Goal: Task Accomplishment & Management: Manage account settings

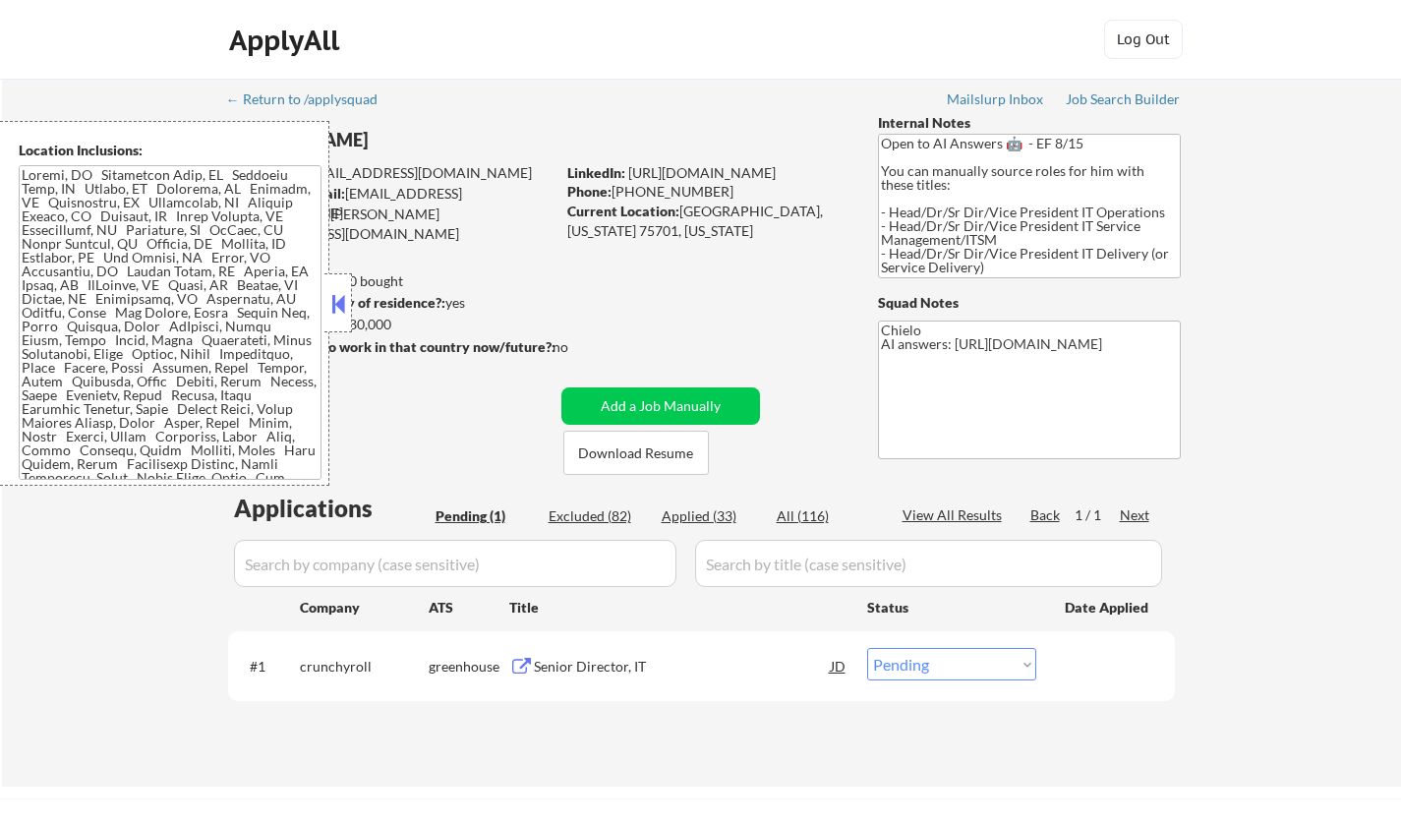
click at [337, 302] on button at bounding box center [338, 303] width 22 height 29
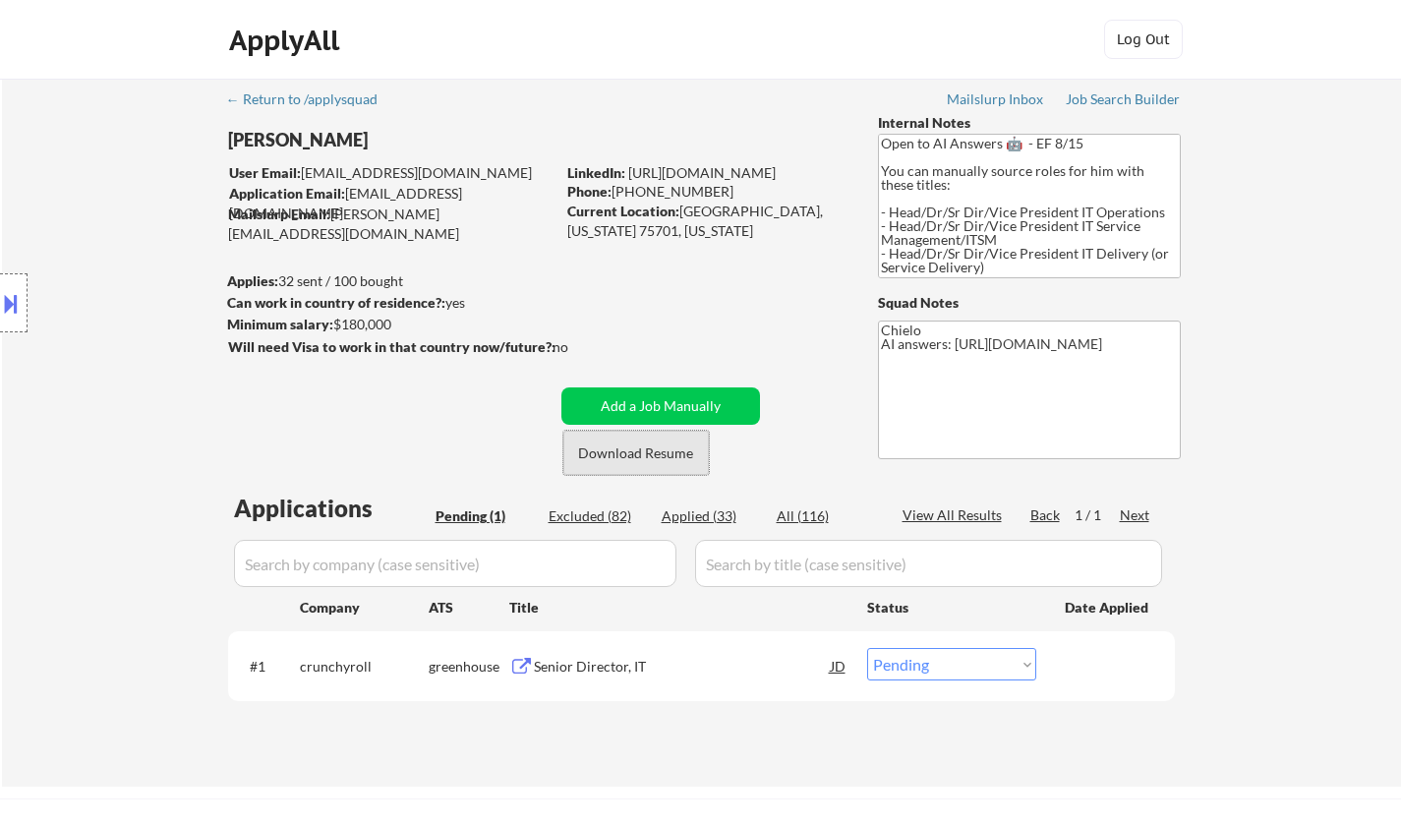
click at [661, 454] on button "Download Resume" at bounding box center [635, 453] width 145 height 44
click at [599, 662] on div "Senior Director, IT" at bounding box center [682, 667] width 297 height 20
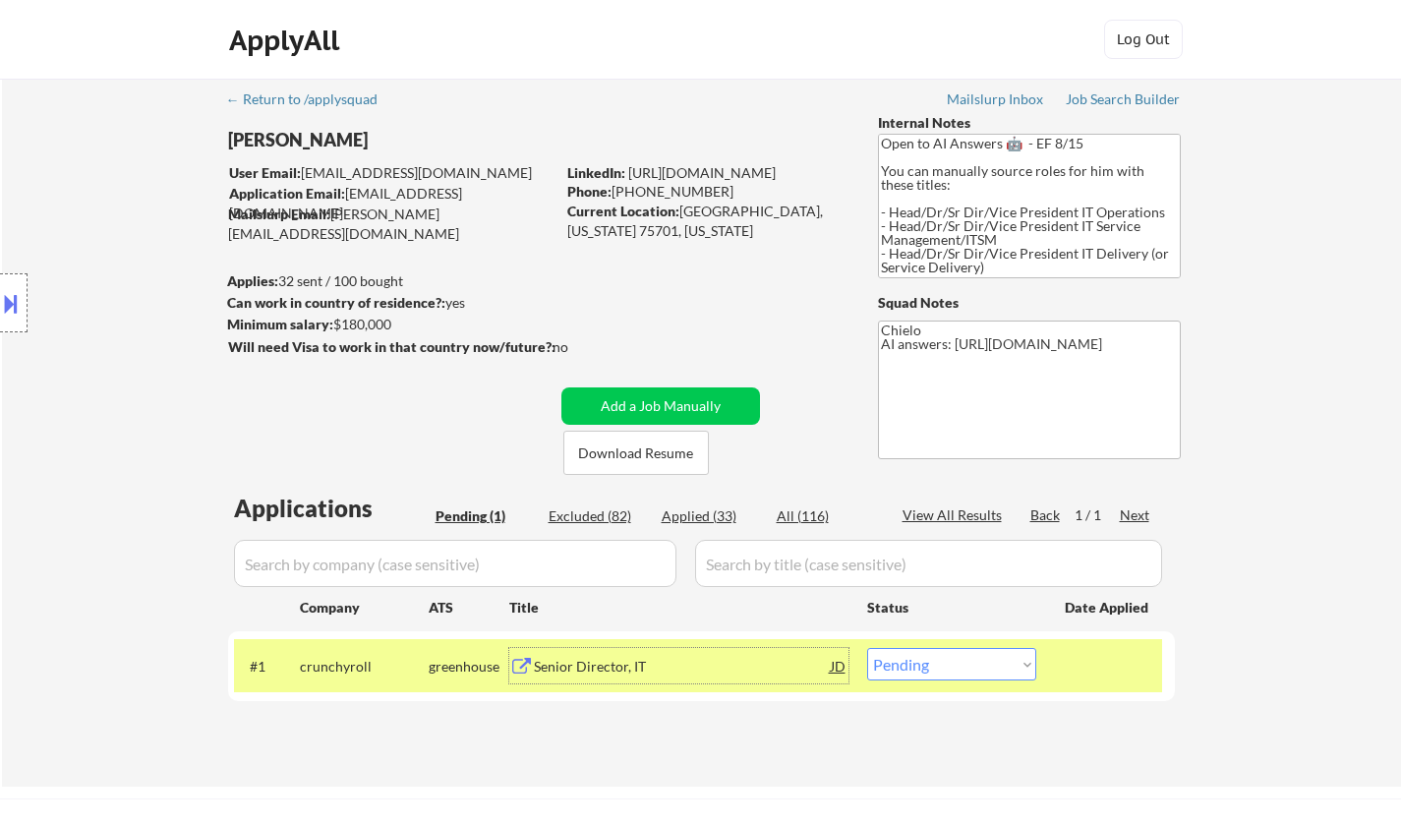
click at [0, 282] on div at bounding box center [14, 302] width 28 height 59
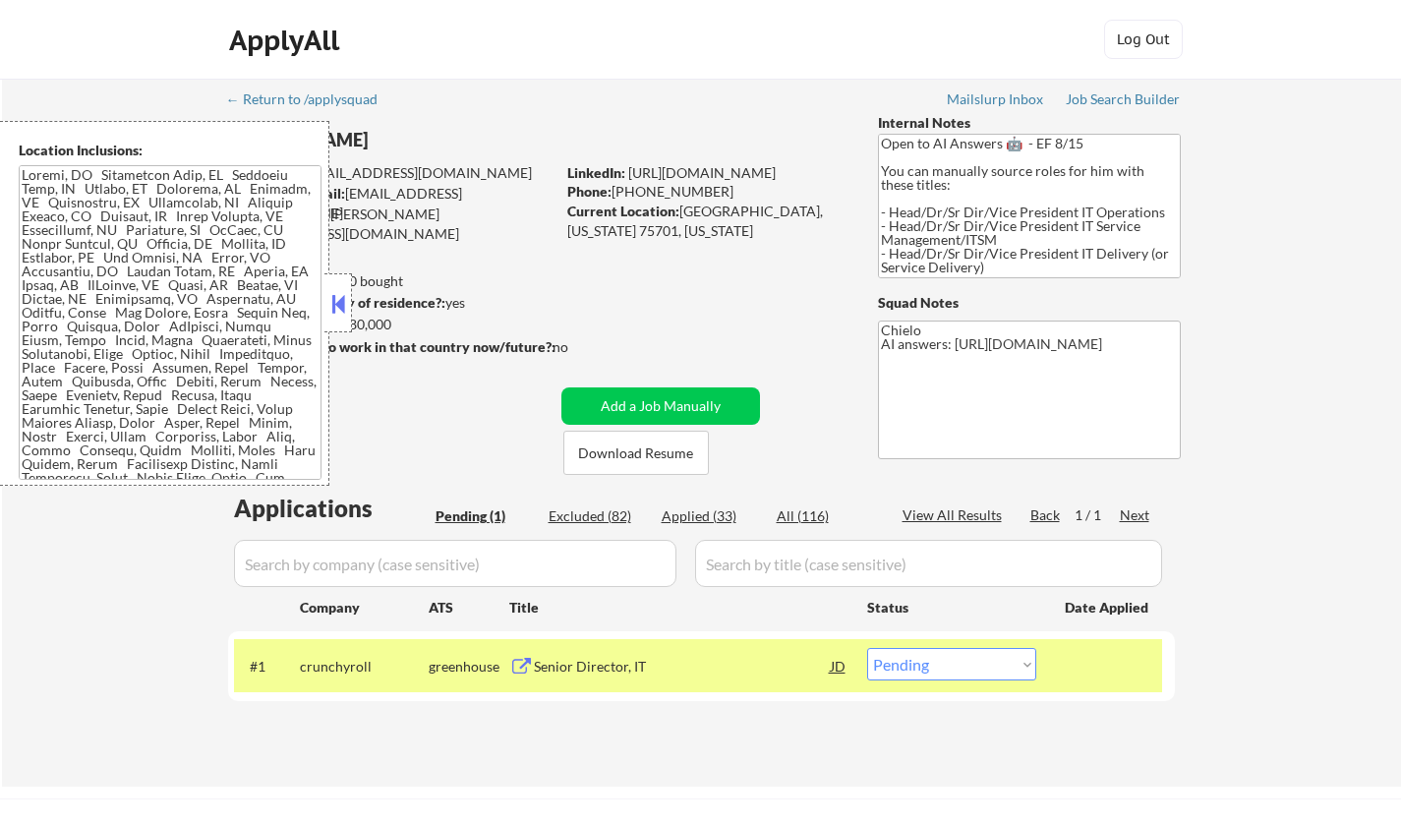
click at [336, 295] on button at bounding box center [338, 303] width 22 height 29
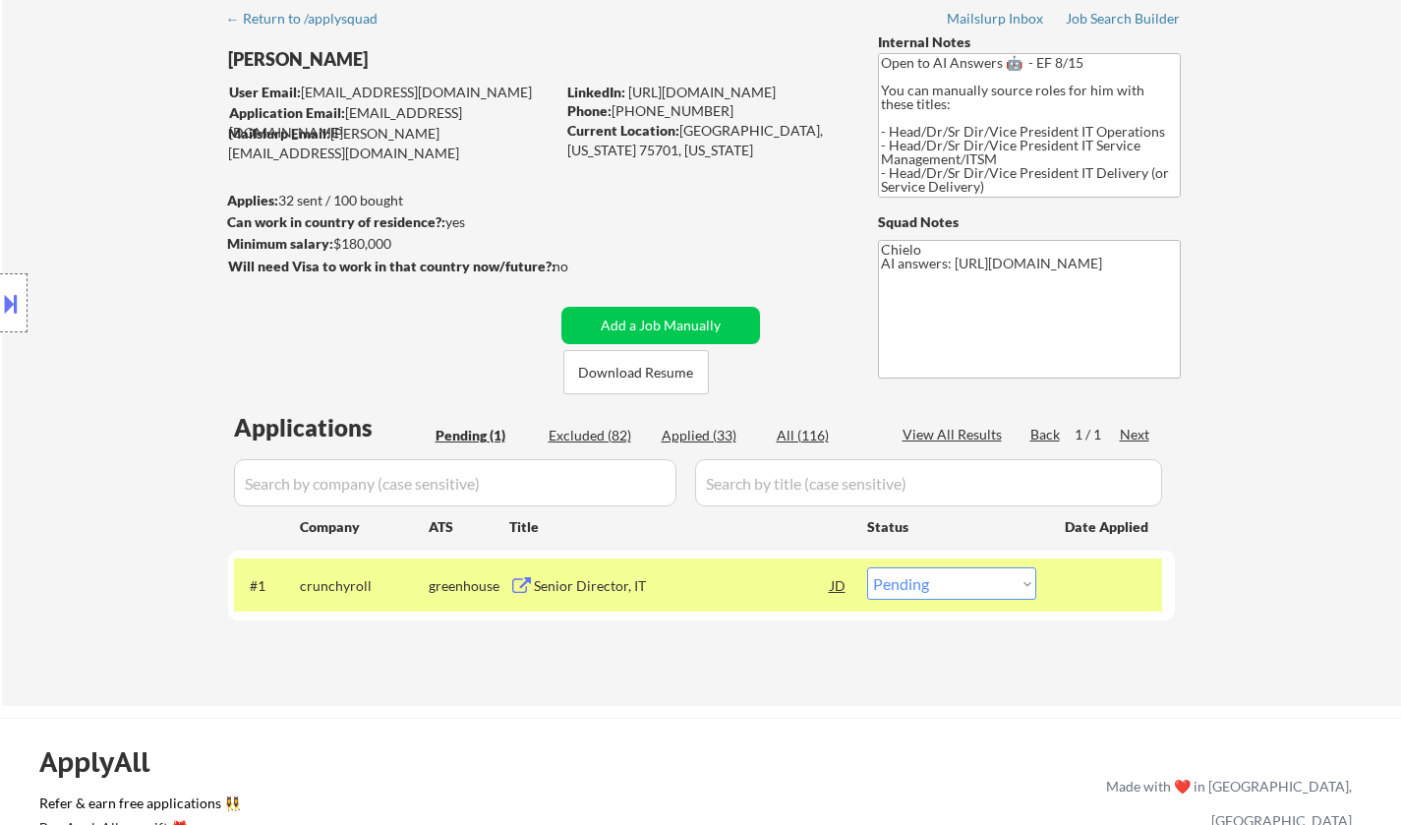
scroll to position [197, 0]
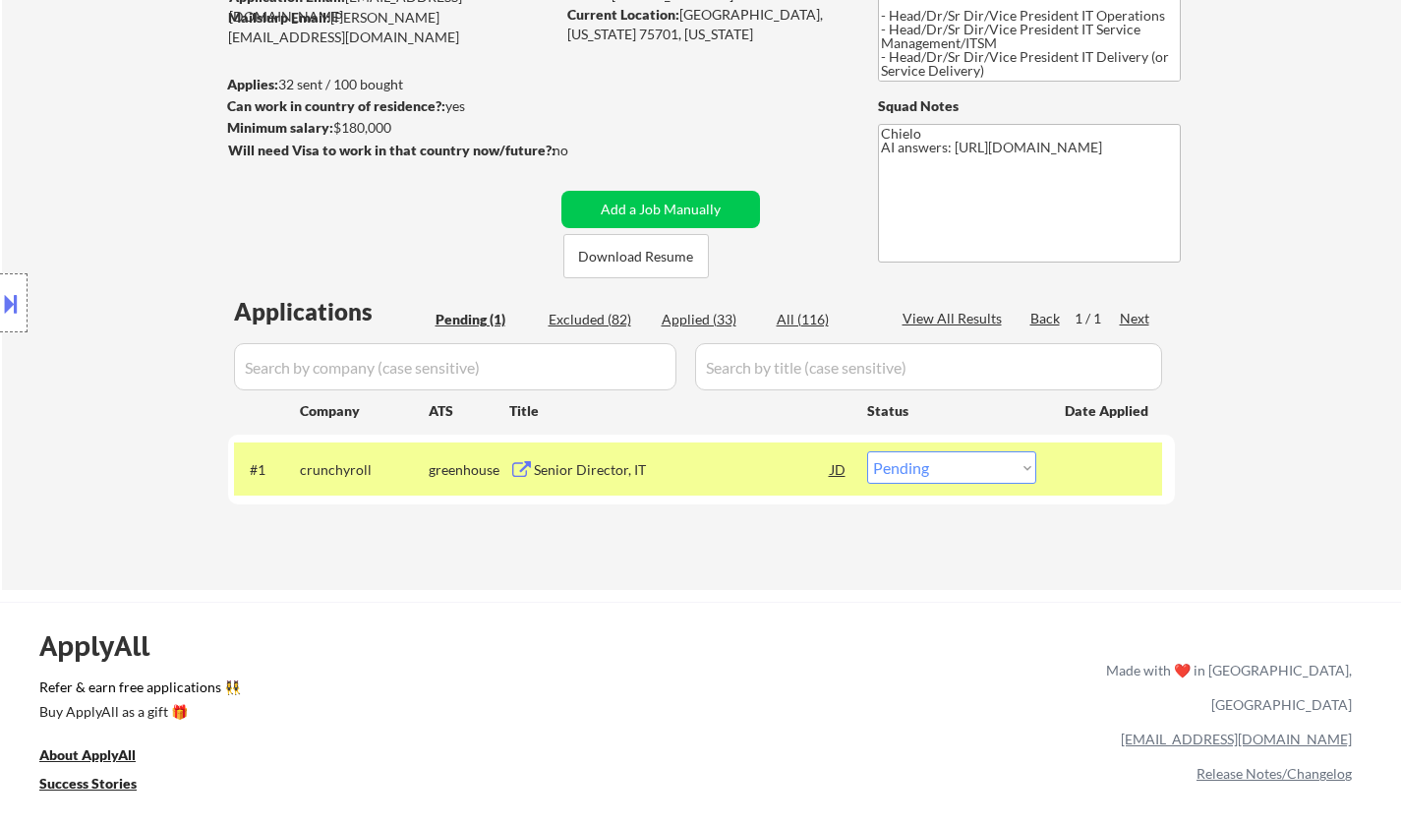
click at [944, 462] on select "Choose an option... Pending Applied Excluded (Questions) Excluded (Expired) Exc…" at bounding box center [951, 467] width 169 height 32
select select ""applied""
click at [867, 451] on select "Choose an option... Pending Applied Excluded (Questions) Excluded (Expired) Exc…" at bounding box center [951, 467] width 169 height 32
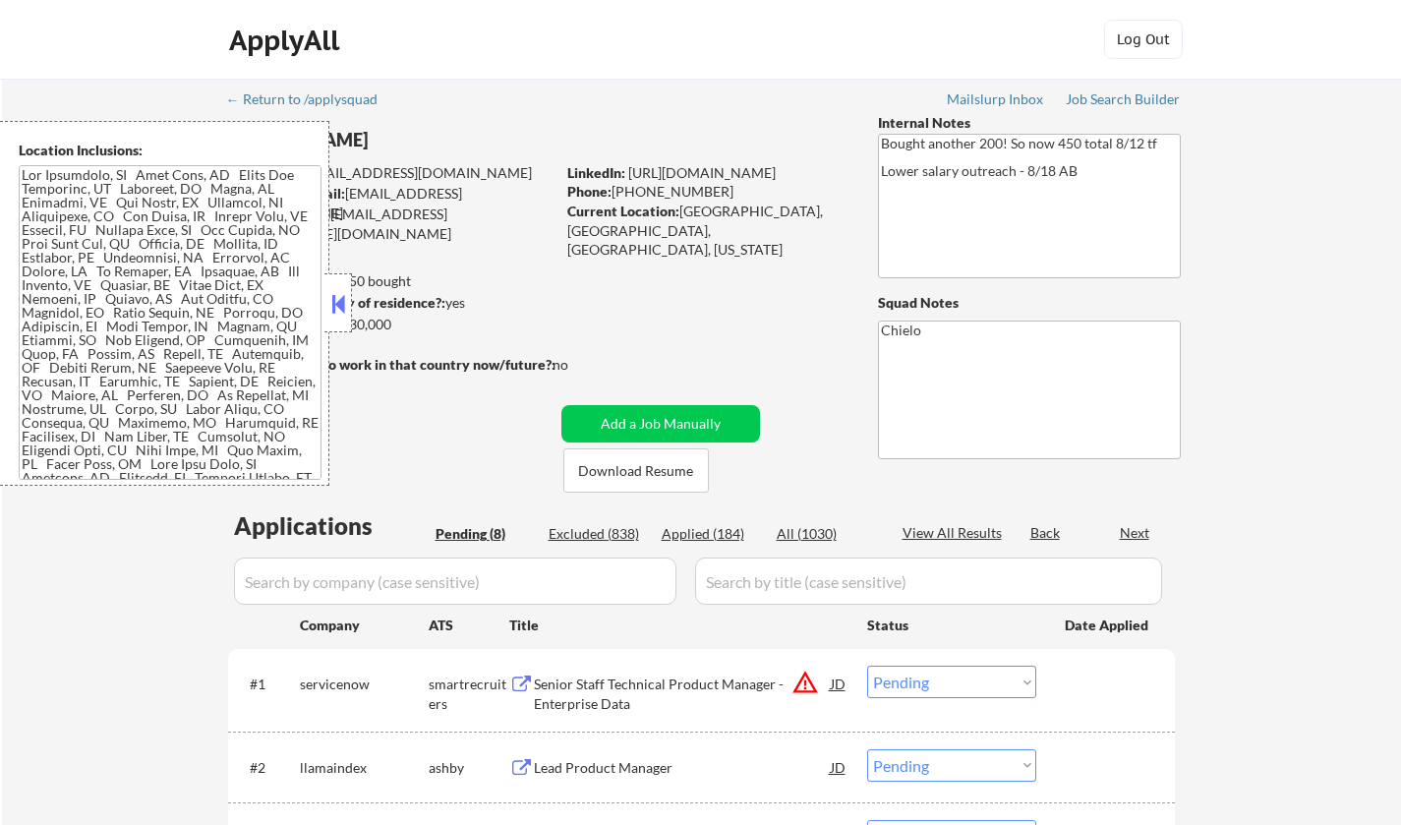
select select ""pending""
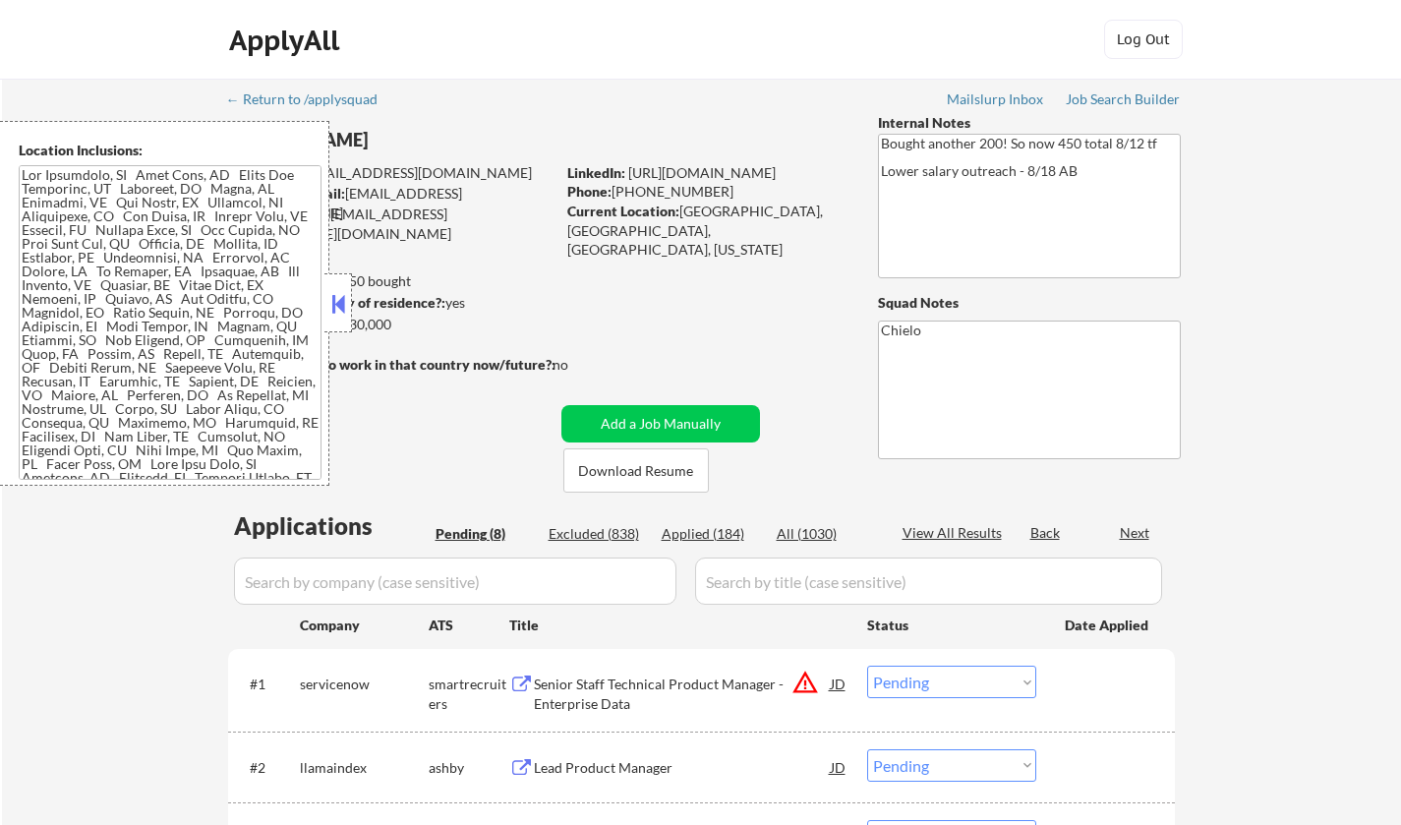
select select ""pending""
click at [337, 299] on button at bounding box center [338, 303] width 22 height 29
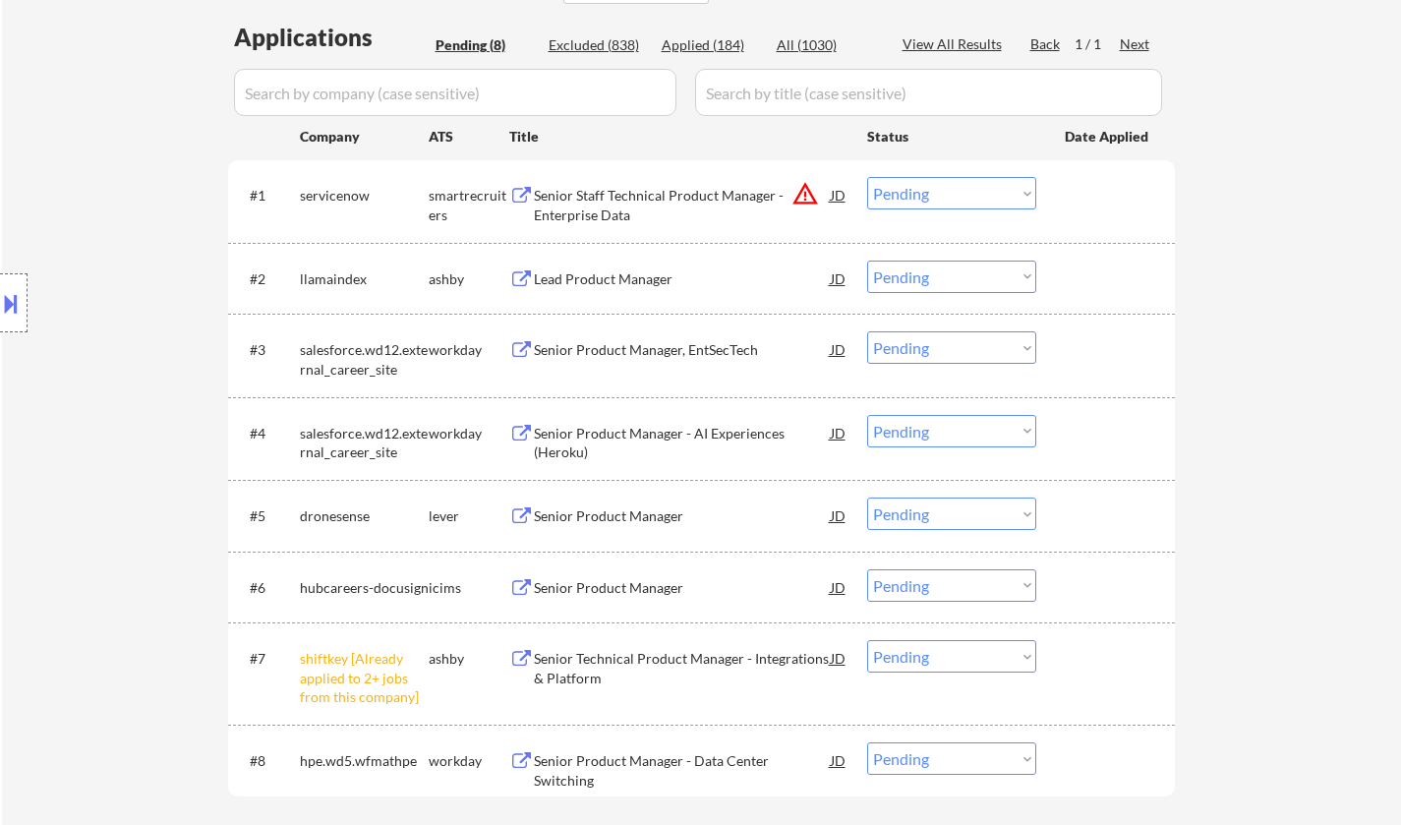
scroll to position [491, 0]
click at [829, 189] on div "JD" at bounding box center [839, 191] width 20 height 35
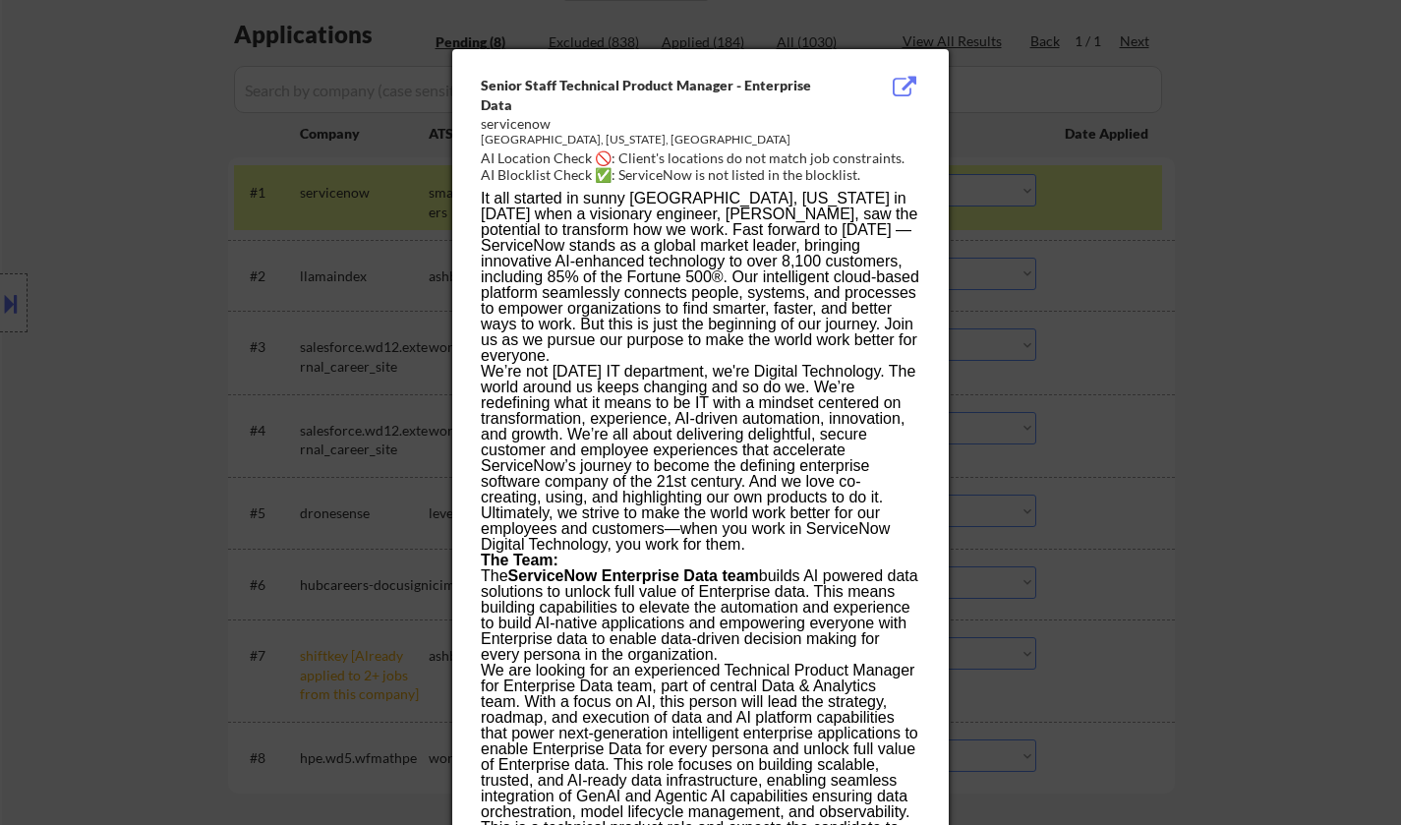
drag, startPoint x: 1171, startPoint y: 400, endPoint x: 340, endPoint y: 326, distance: 833.9
click at [1144, 400] on div at bounding box center [700, 412] width 1401 height 825
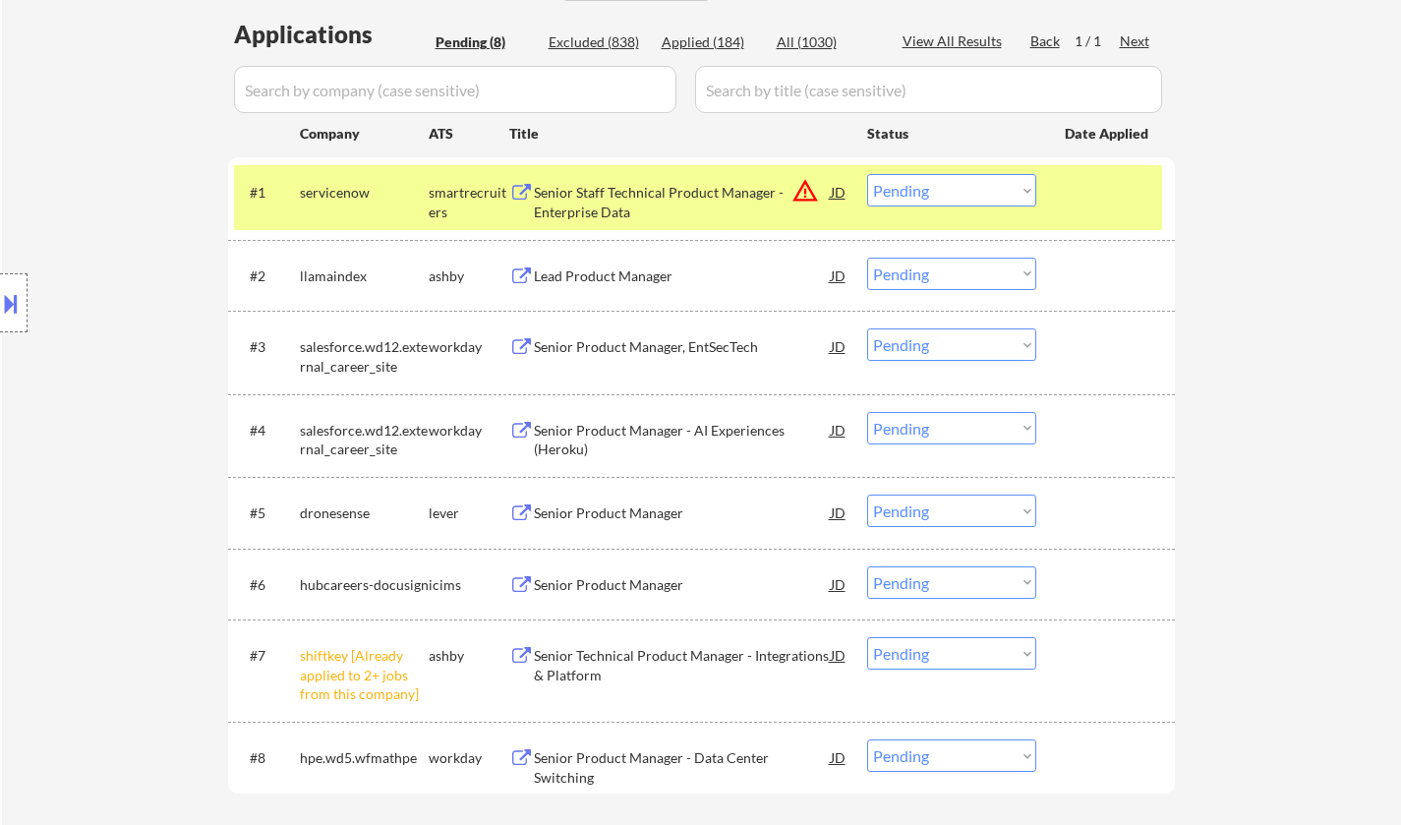
click at [7, 304] on button at bounding box center [11, 303] width 22 height 32
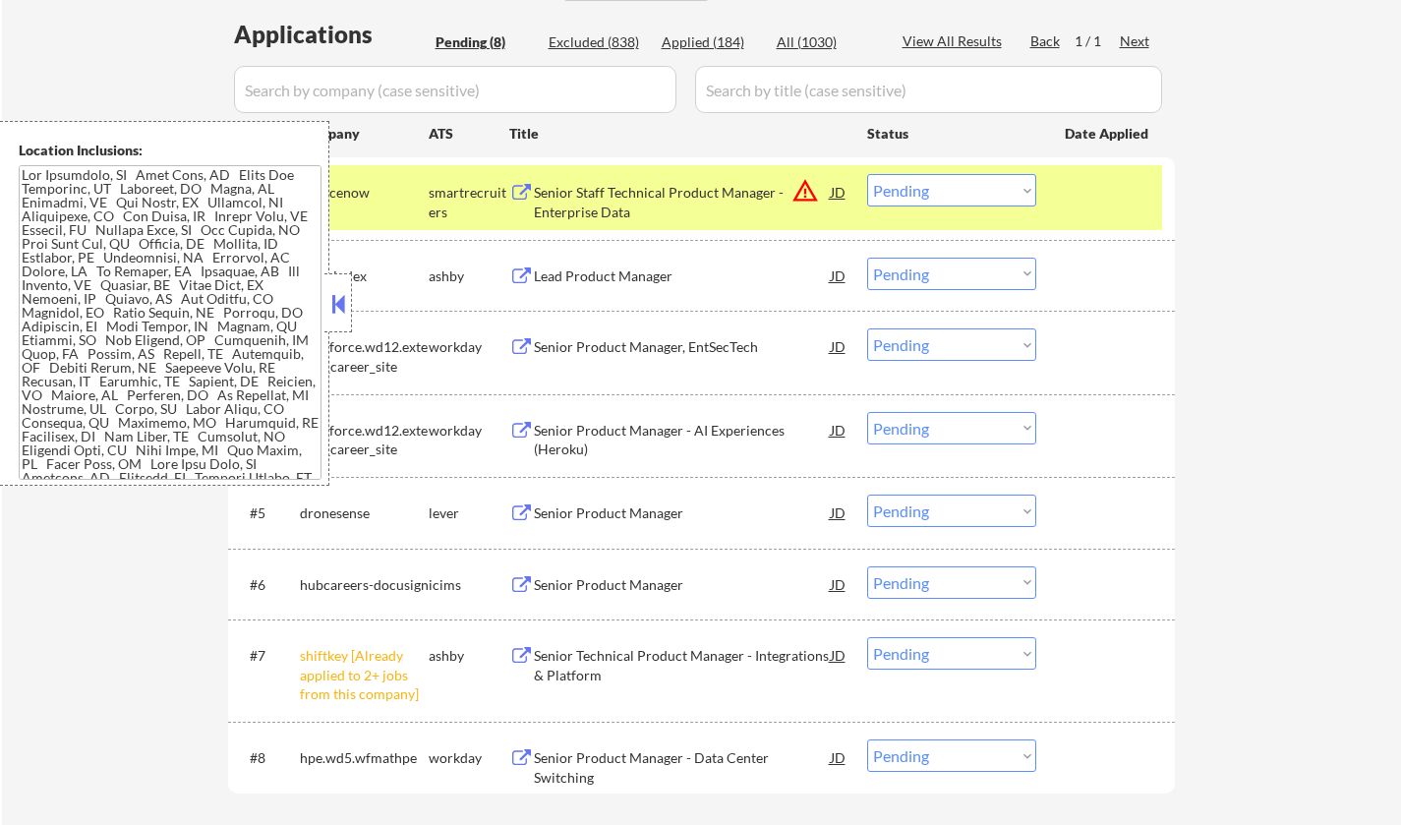
drag, startPoint x: 933, startPoint y: 189, endPoint x: 940, endPoint y: 202, distance: 15.4
click at [933, 189] on select "Choose an option... Pending Applied Excluded (Questions) Excluded (Expired) Exc…" at bounding box center [951, 190] width 169 height 32
click at [867, 174] on select "Choose an option... Pending Applied Excluded (Questions) Excluded (Expired) Exc…" at bounding box center [951, 190] width 169 height 32
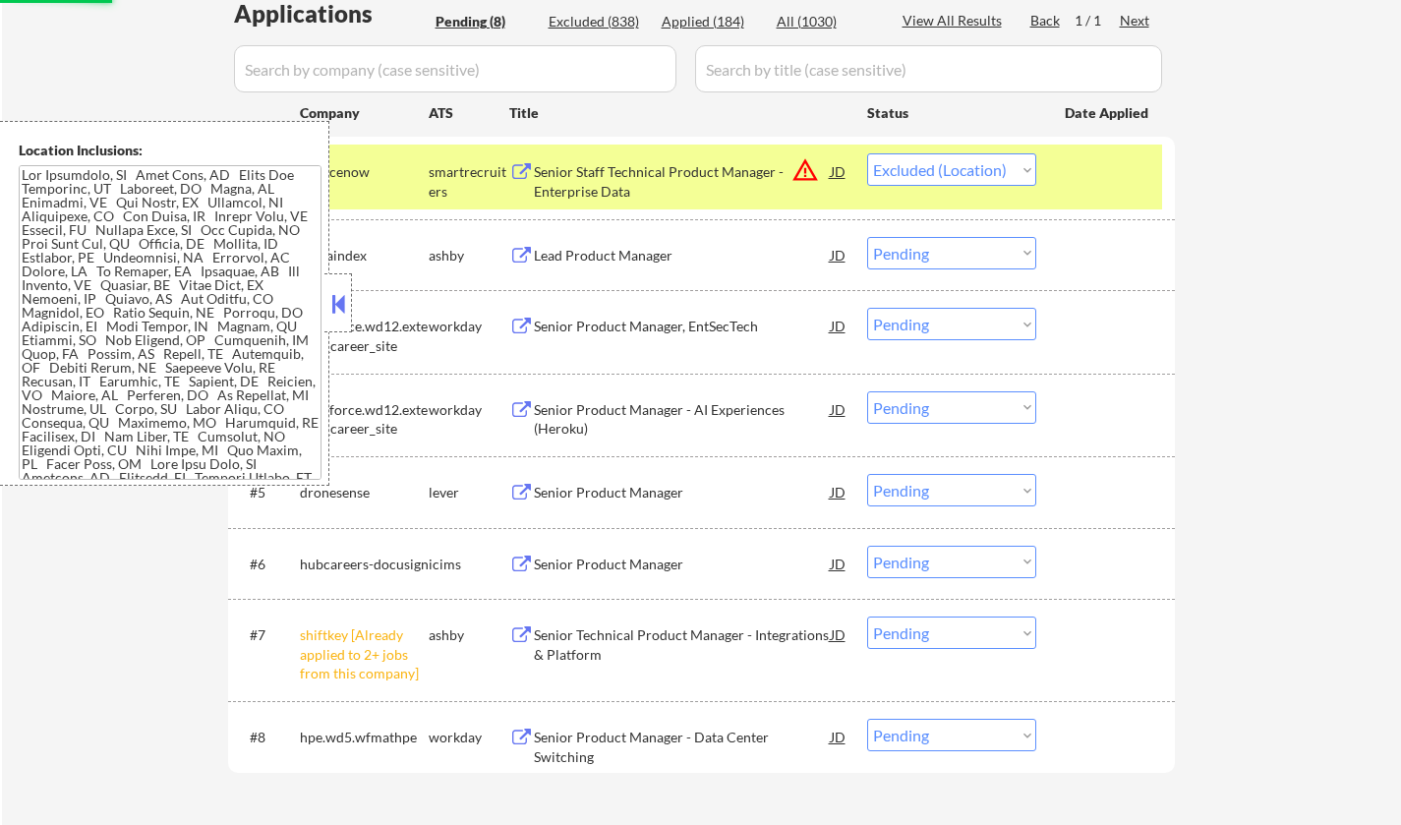
scroll to position [786, 0]
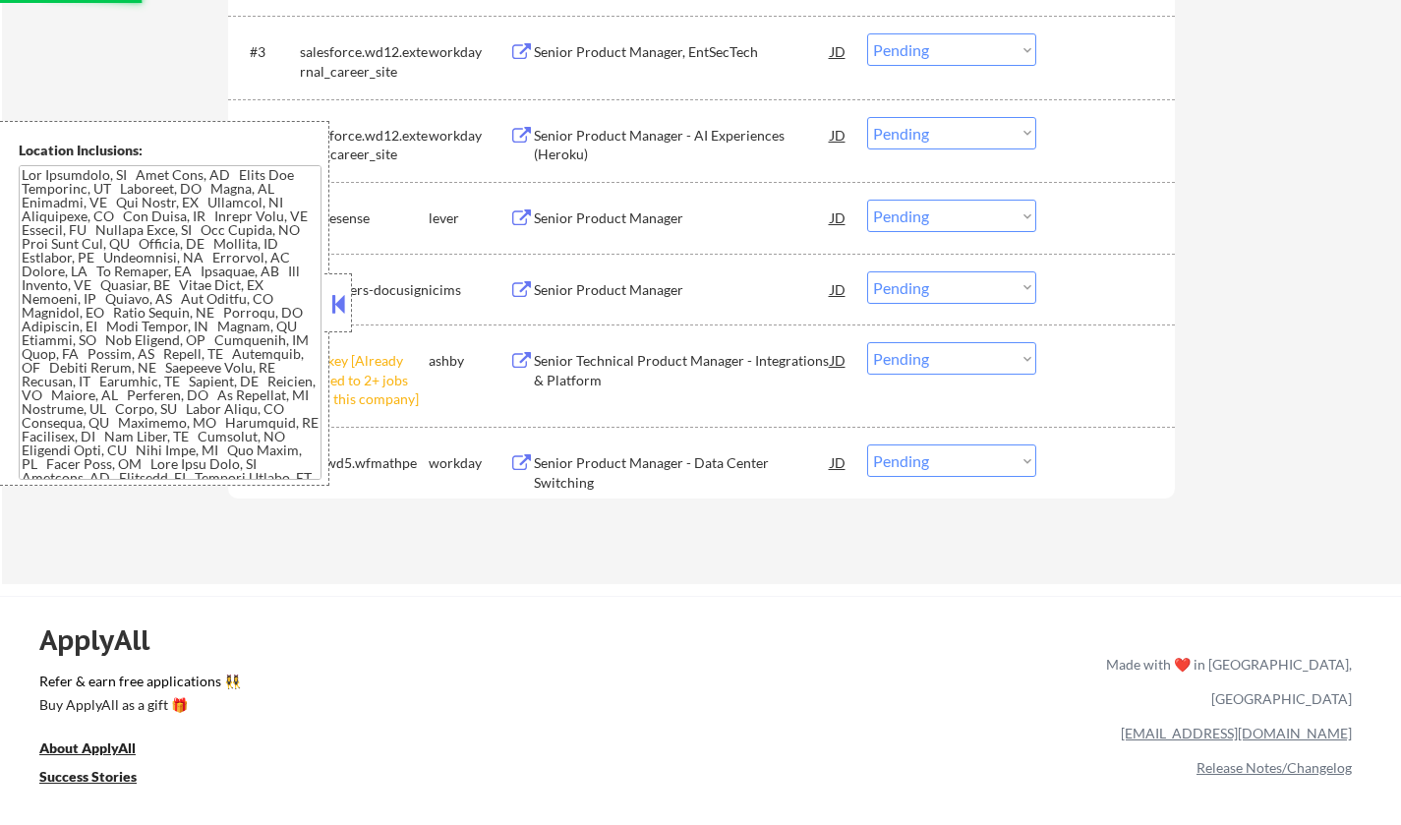
select select ""pending""
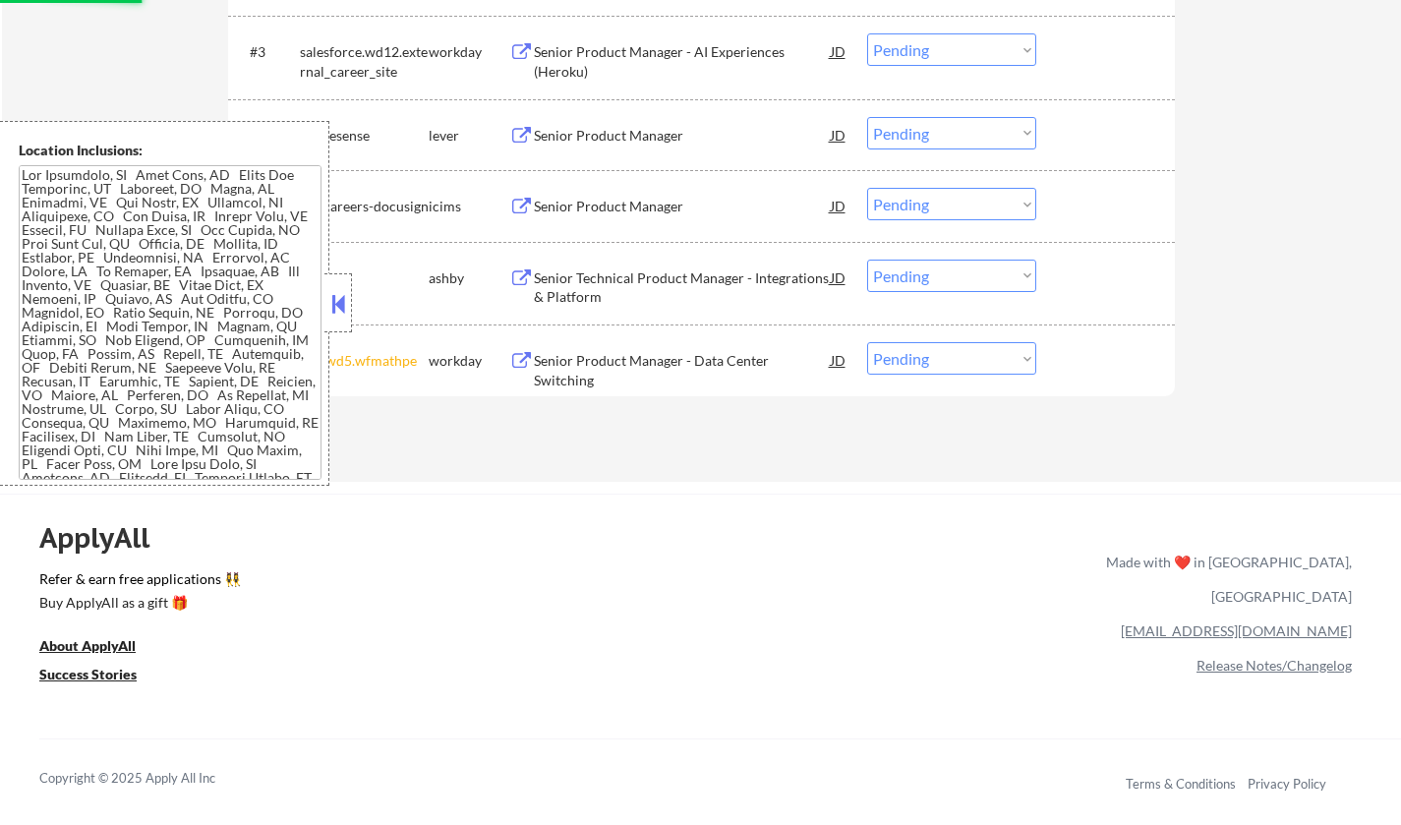
click at [337, 307] on button at bounding box center [338, 303] width 22 height 29
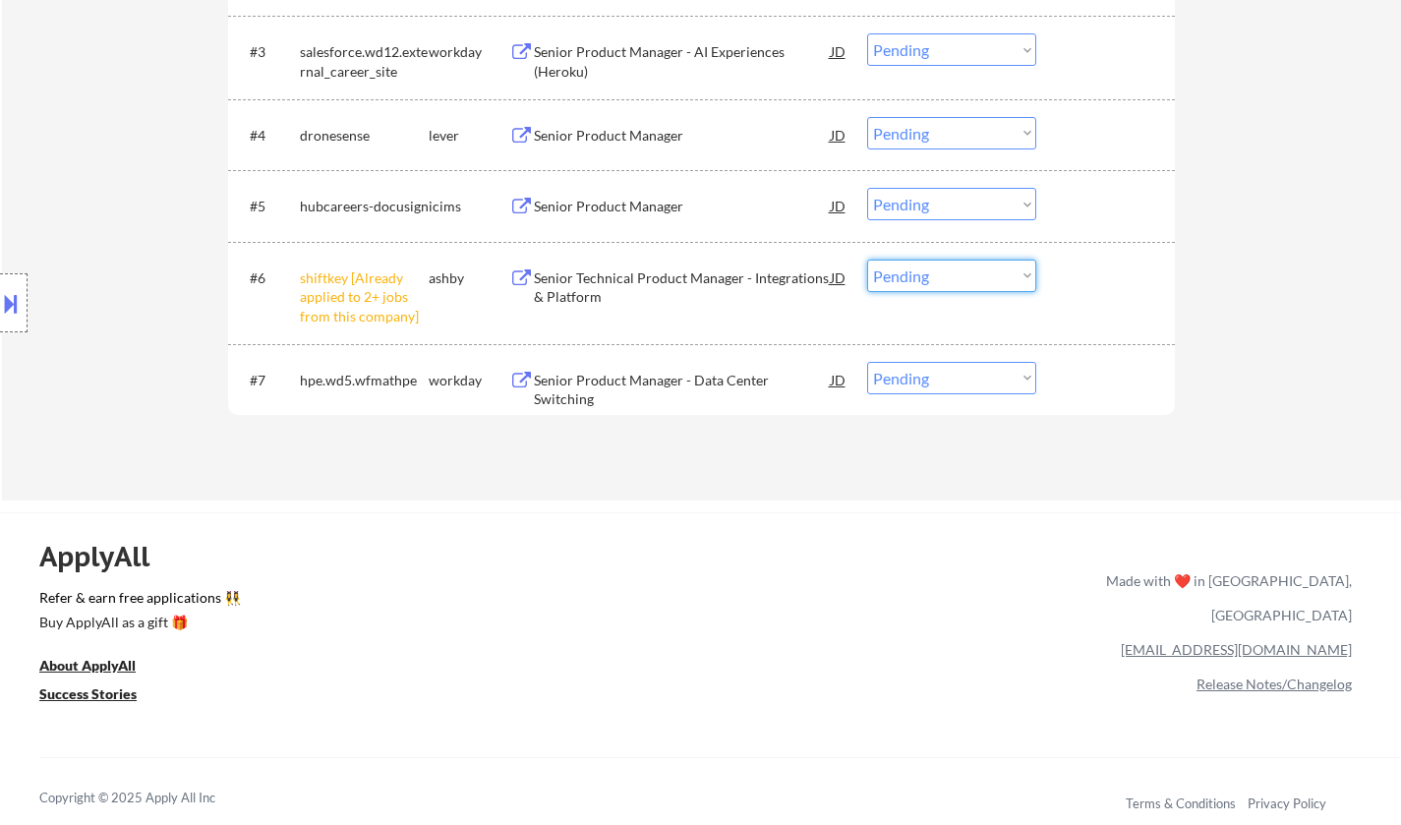
click at [993, 267] on select "Choose an option... Pending Applied Excluded (Questions) Excluded (Expired) Exc…" at bounding box center [951, 276] width 169 height 32
click at [867, 260] on select "Choose an option... Pending Applied Excluded (Questions) Excluded (Expired) Exc…" at bounding box center [951, 276] width 169 height 32
select select ""pending""
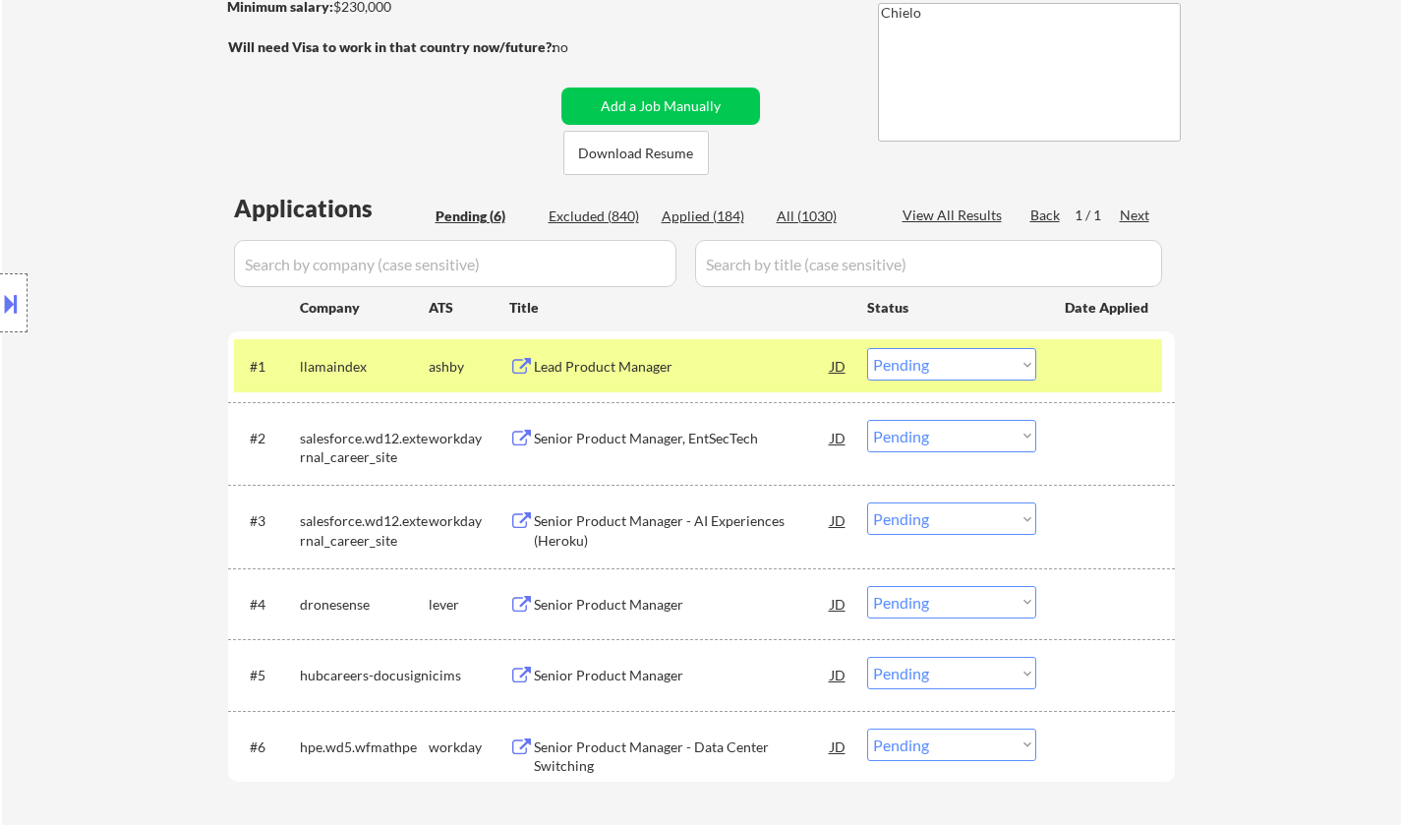
scroll to position [295, 0]
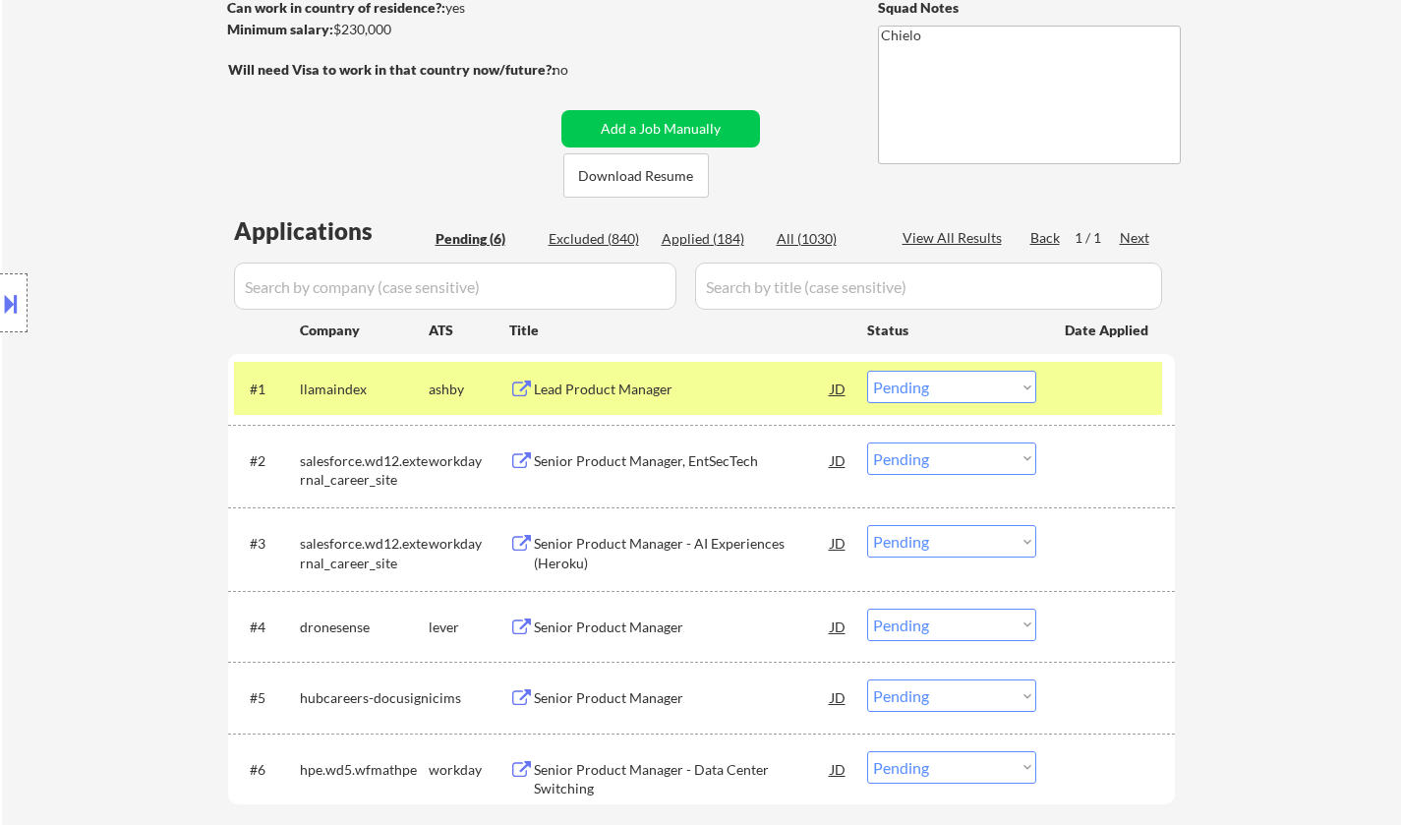
click at [616, 382] on div "Lead Product Manager" at bounding box center [682, 389] width 297 height 20
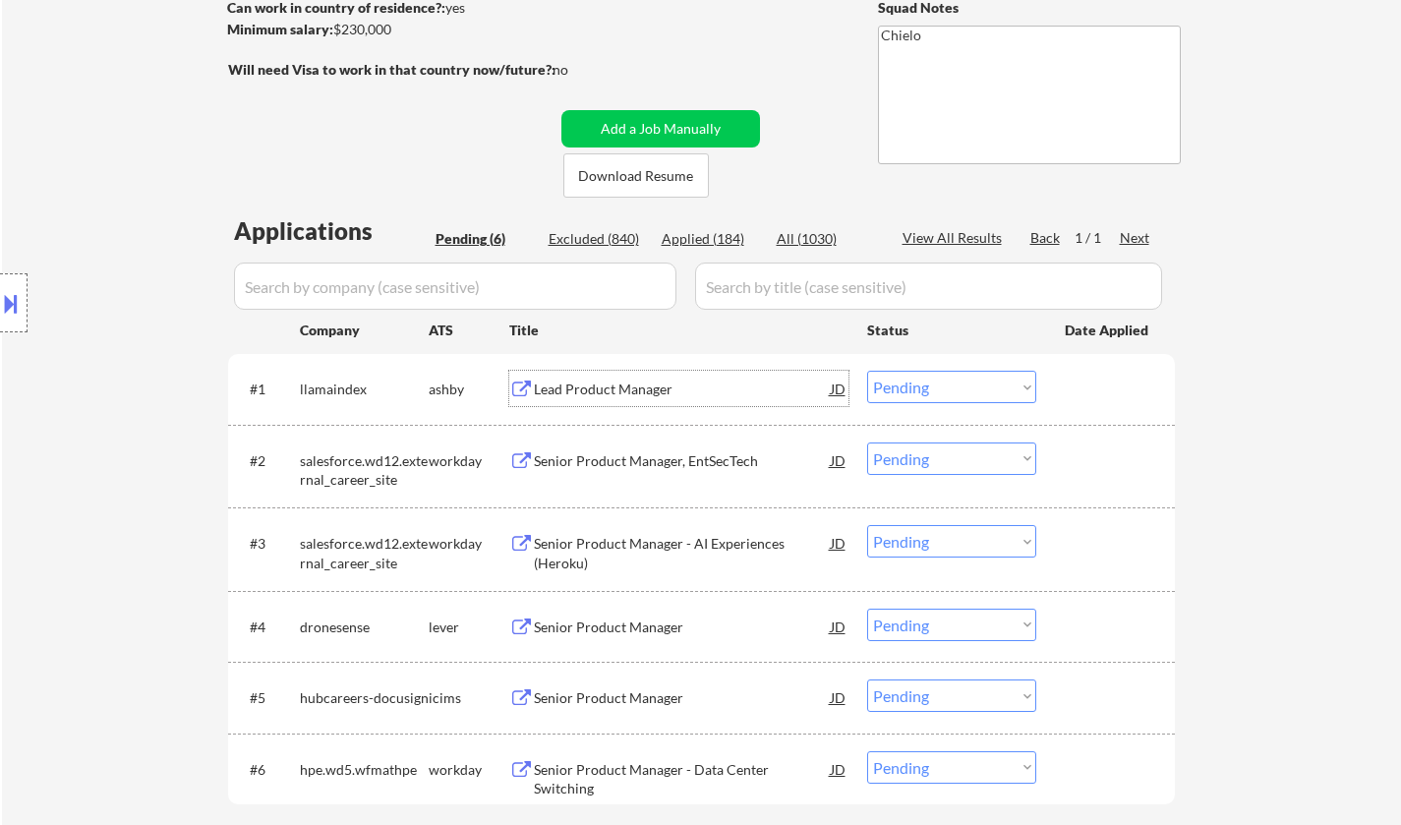
click at [1011, 385] on select "Choose an option... Pending Applied Excluded (Questions) Excluded (Expired) Exc…" at bounding box center [951, 387] width 169 height 32
click at [867, 371] on select "Choose an option... Pending Applied Excluded (Questions) Excluded (Expired) Exc…" at bounding box center [951, 387] width 169 height 32
select select ""pending""
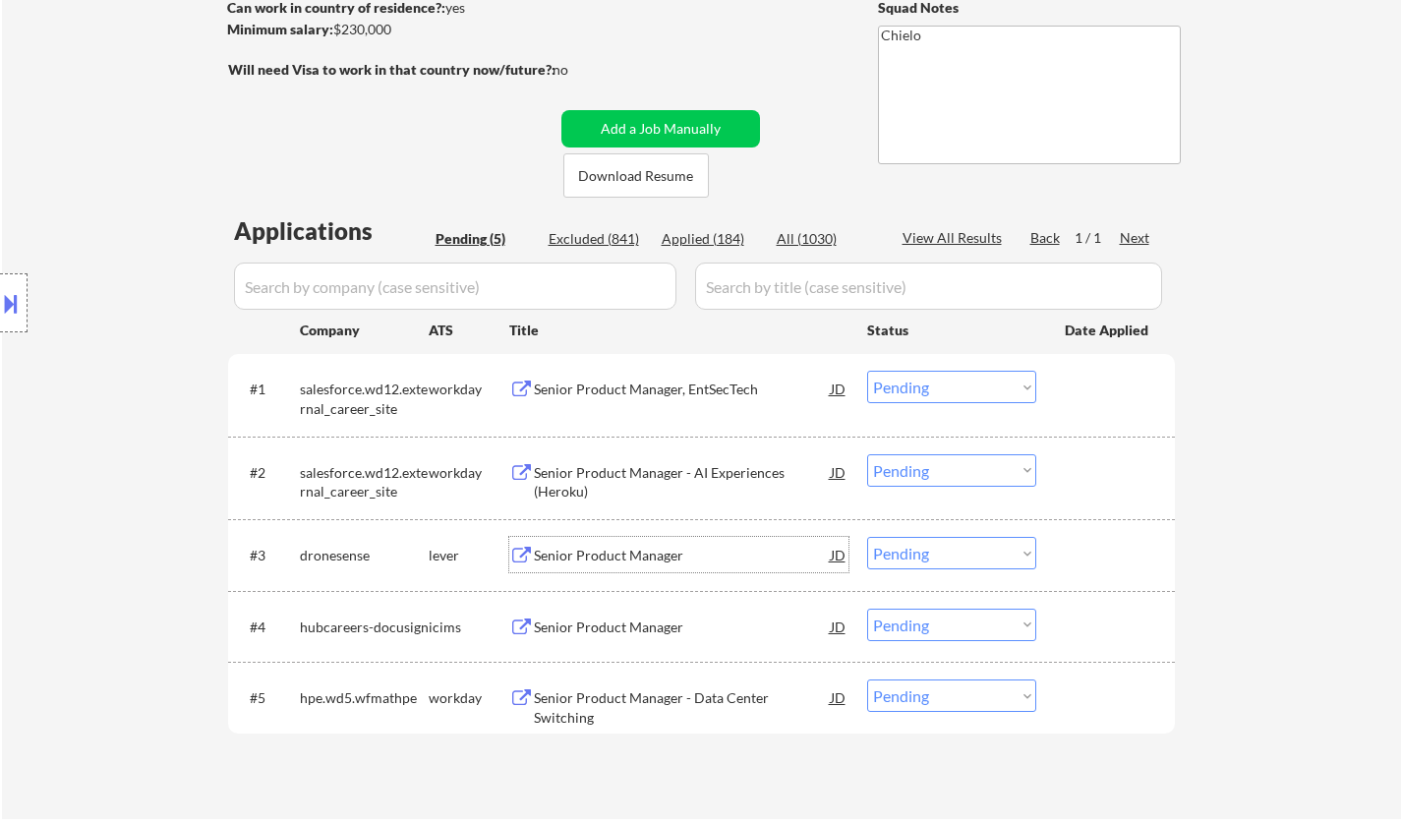
click at [640, 551] on div "Senior Product Manager" at bounding box center [682, 556] width 297 height 20
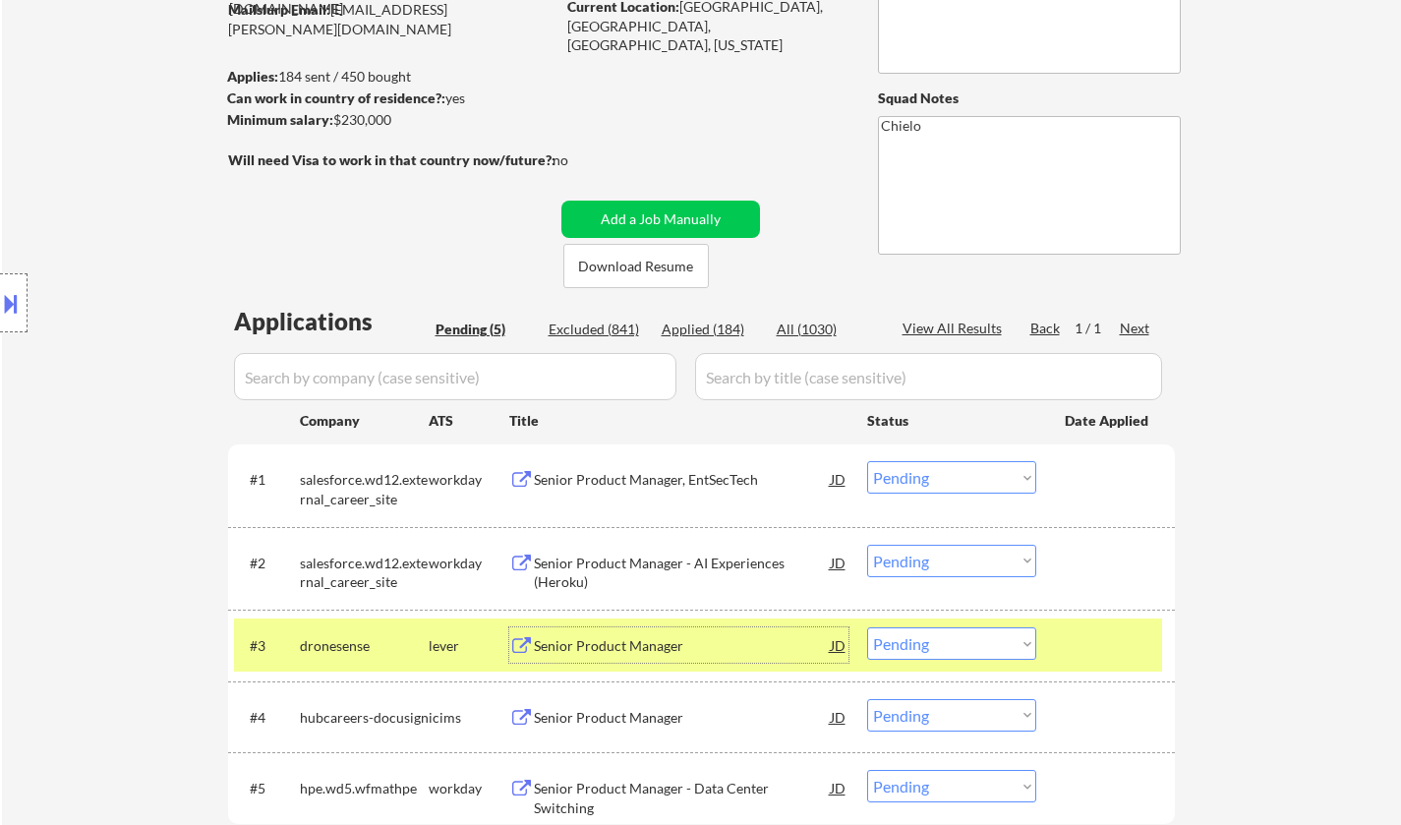
scroll to position [491, 0]
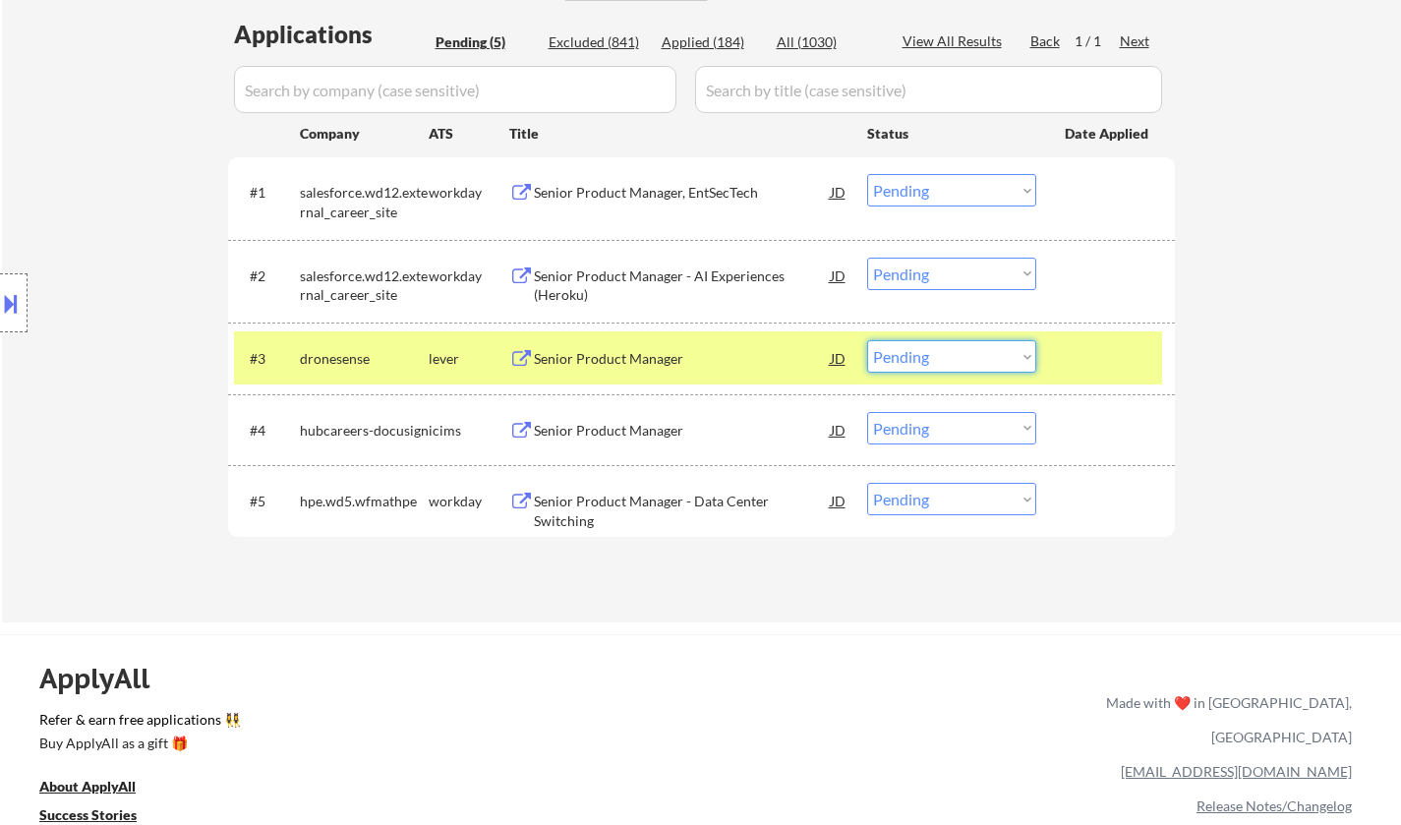
drag, startPoint x: 982, startPoint y: 362, endPoint x: 975, endPoint y: 372, distance: 12.0
click at [981, 361] on select "Choose an option... Pending Applied Excluded (Questions) Excluded (Expired) Exc…" at bounding box center [951, 356] width 169 height 32
click at [867, 340] on select "Choose an option... Pending Applied Excluded (Questions) Excluded (Expired) Exc…" at bounding box center [951, 356] width 169 height 32
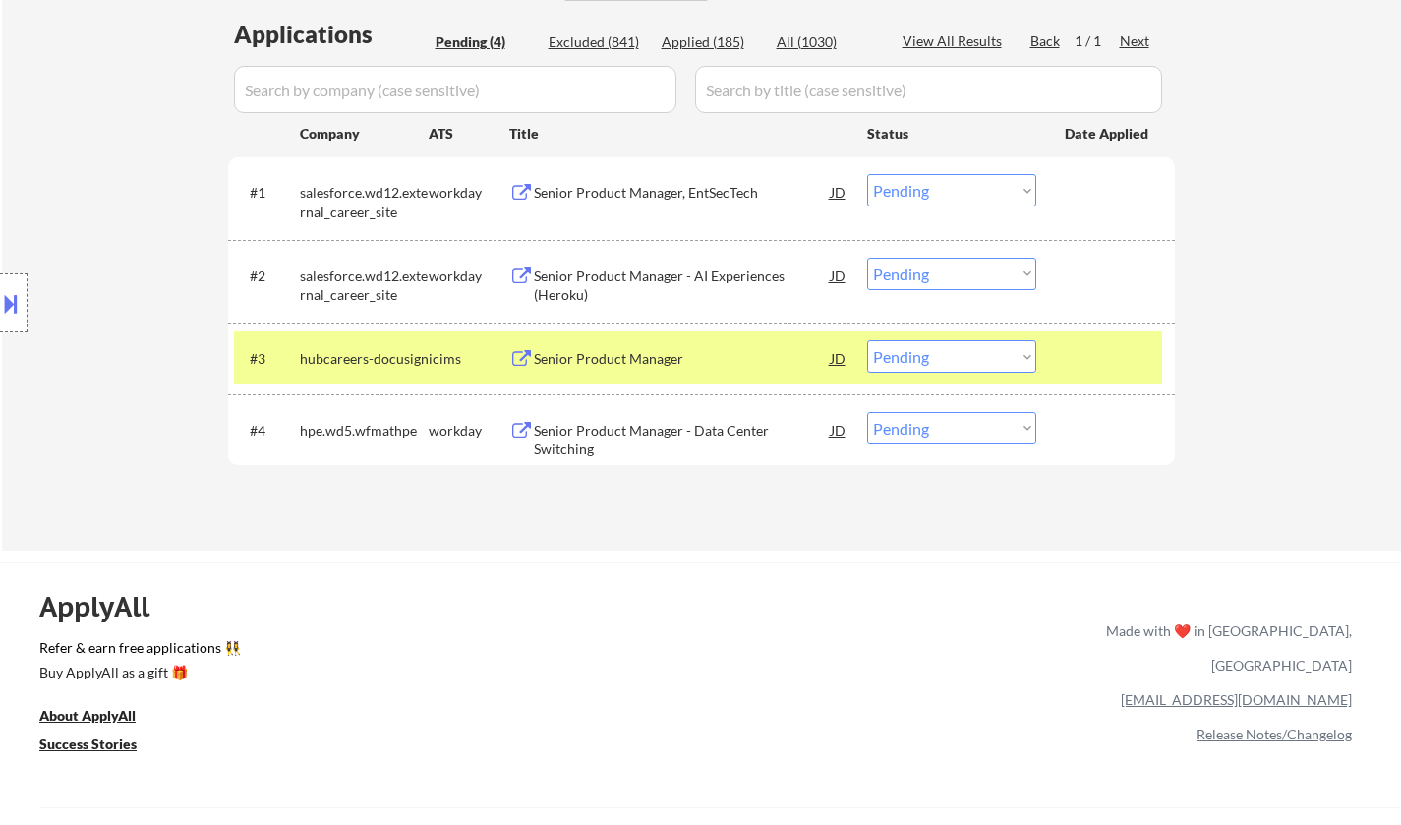
click at [616, 355] on div "Senior Product Manager" at bounding box center [682, 359] width 297 height 20
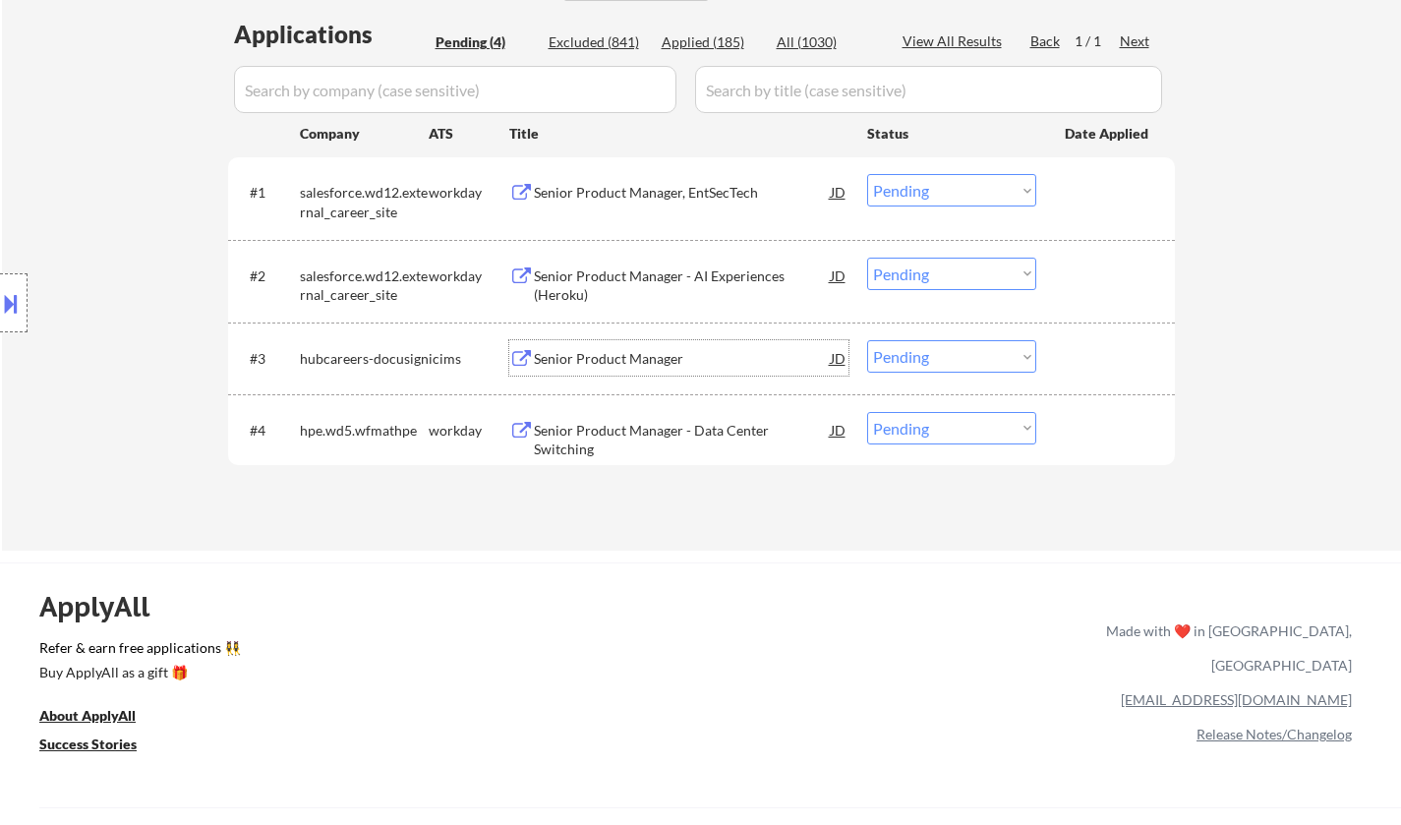
drag, startPoint x: 943, startPoint y: 358, endPoint x: 952, endPoint y: 370, distance: 14.7
click at [944, 359] on select "Choose an option... Pending Applied Excluded (Questions) Excluded (Expired) Exc…" at bounding box center [951, 356] width 169 height 32
click at [867, 340] on select "Choose an option... Pending Applied Excluded (Questions) Excluded (Expired) Exc…" at bounding box center [951, 356] width 169 height 32
select select ""pending""
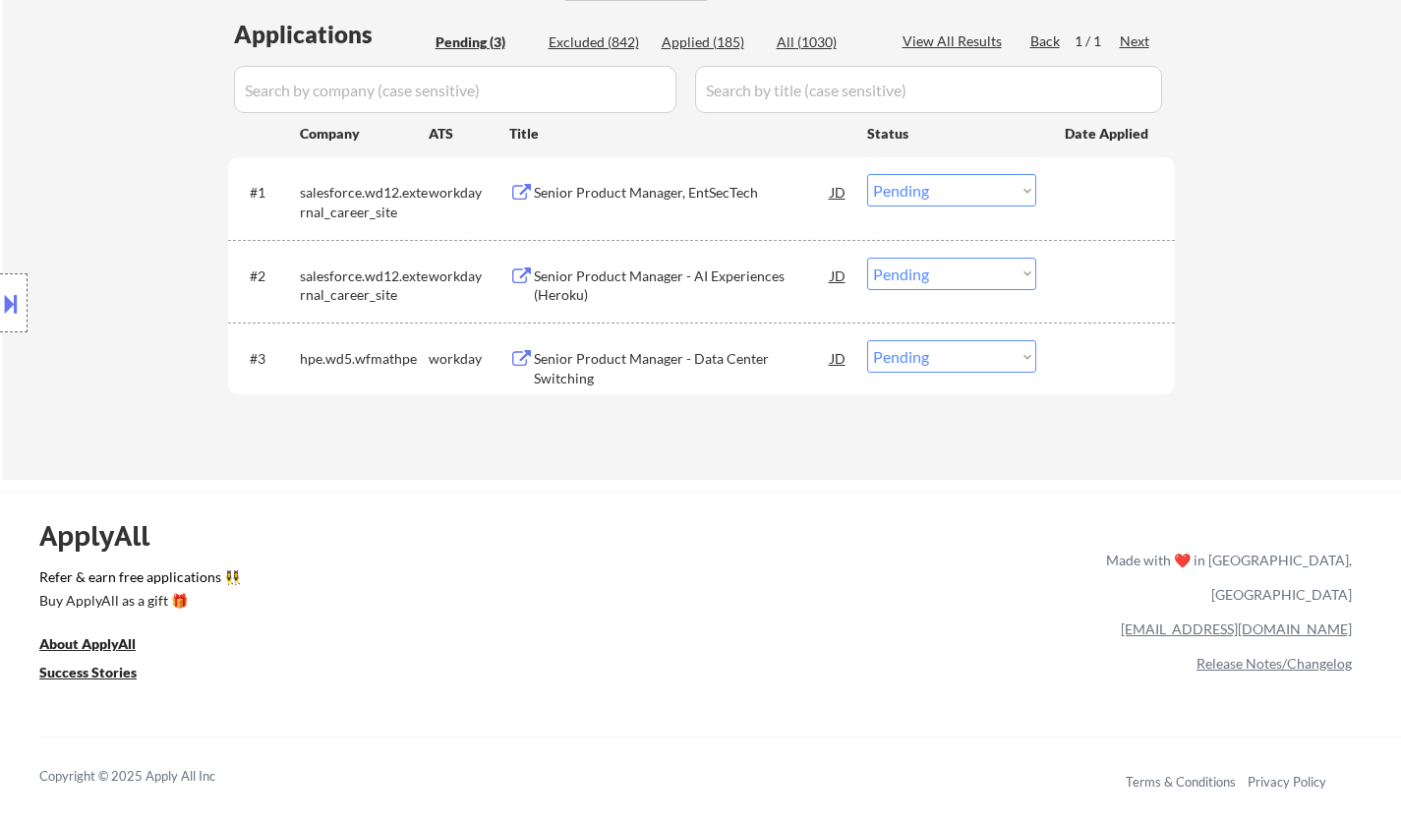
click at [642, 359] on div "Senior Product Manager - Data Center Switching" at bounding box center [682, 368] width 297 height 38
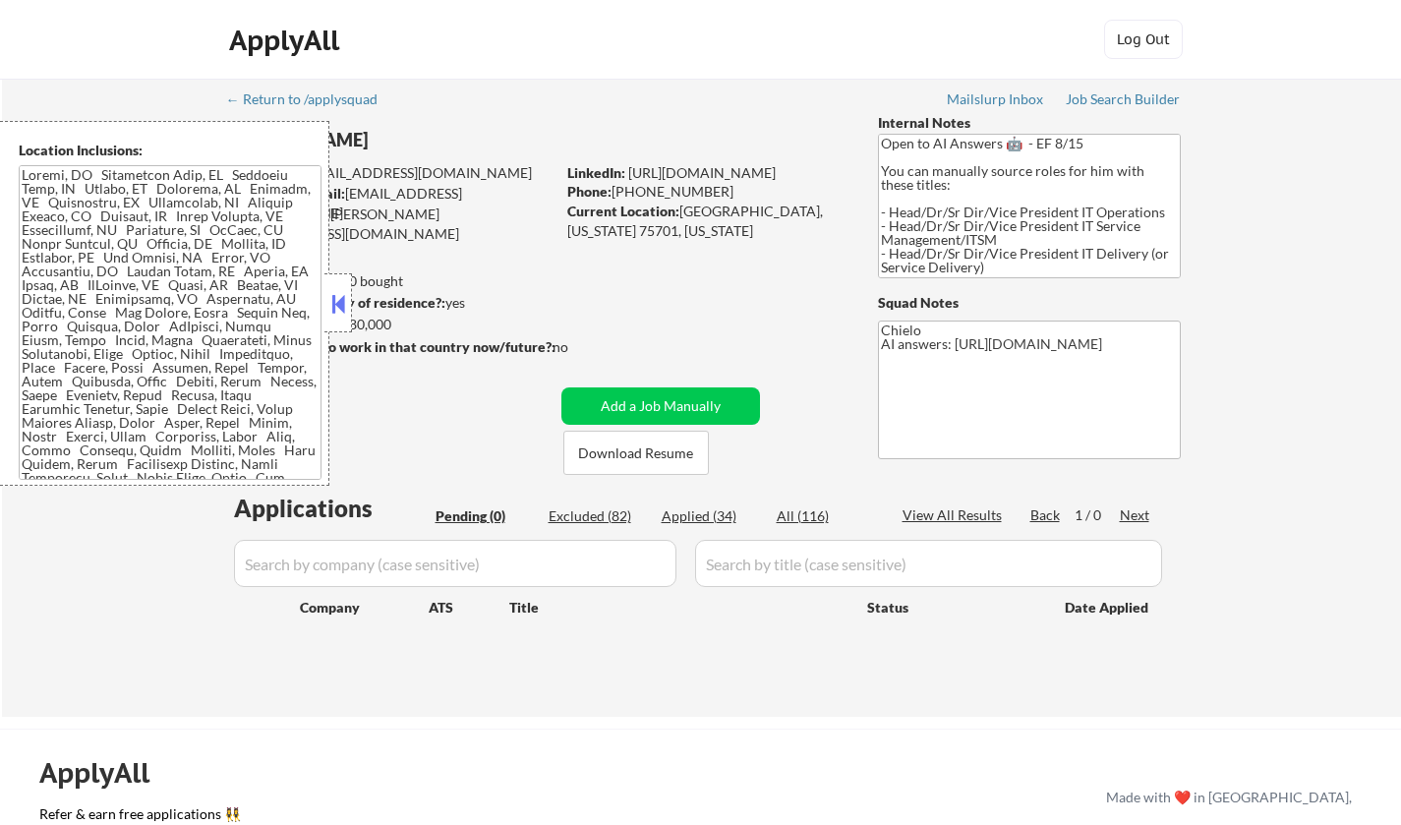
click at [685, 512] on div "Applied (34)" at bounding box center [711, 516] width 98 height 20
select select ""applied""
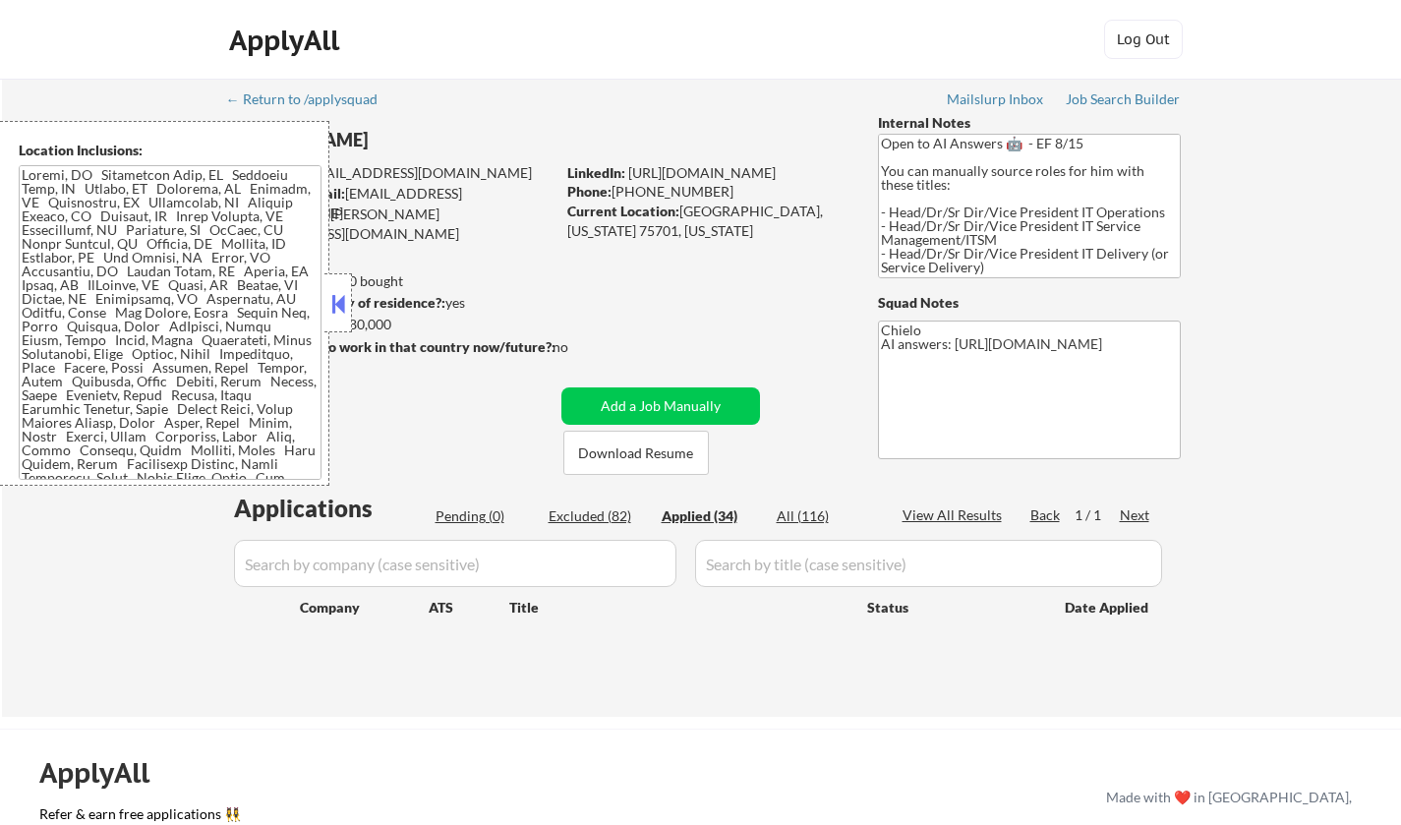
select select ""applied""
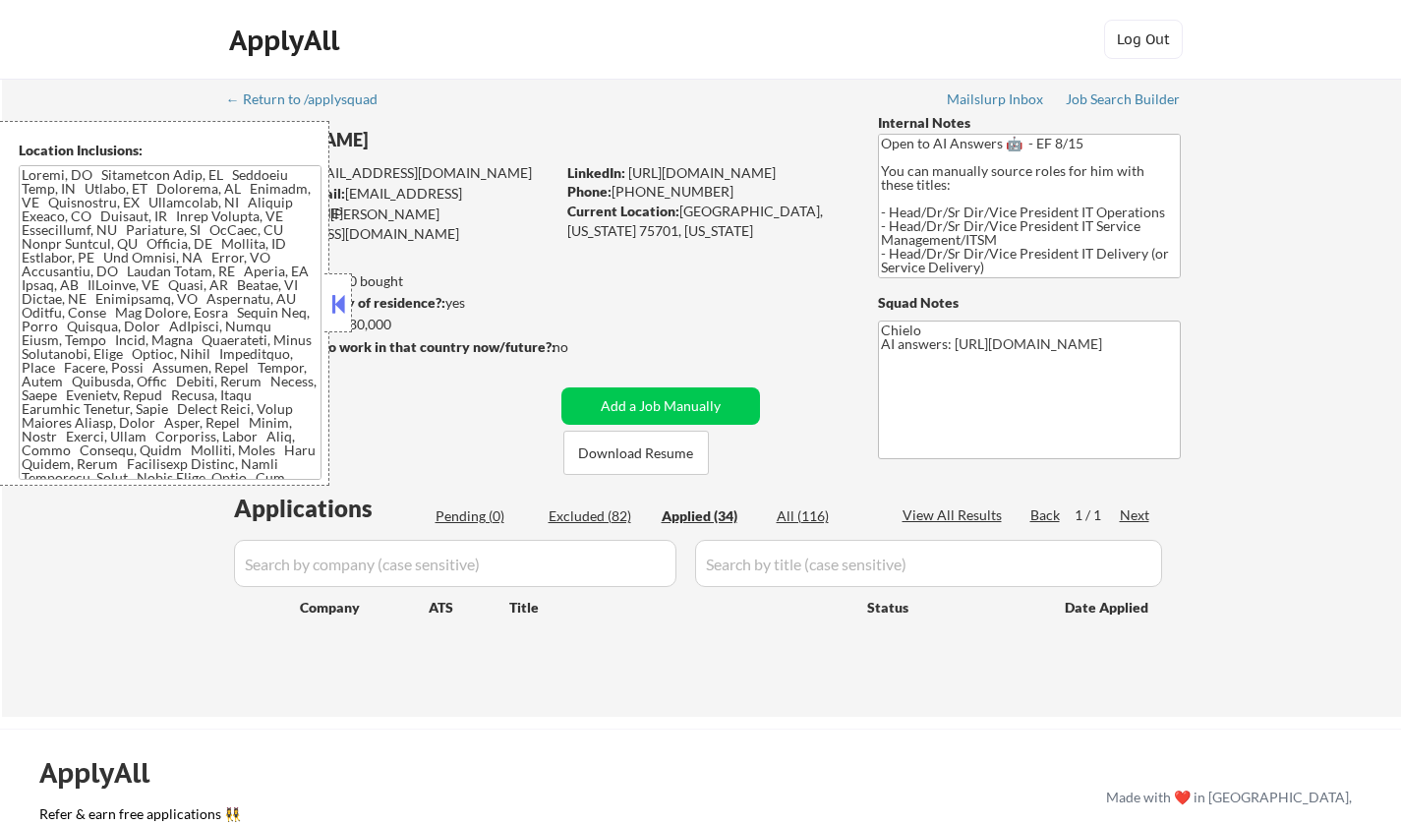
select select ""applied""
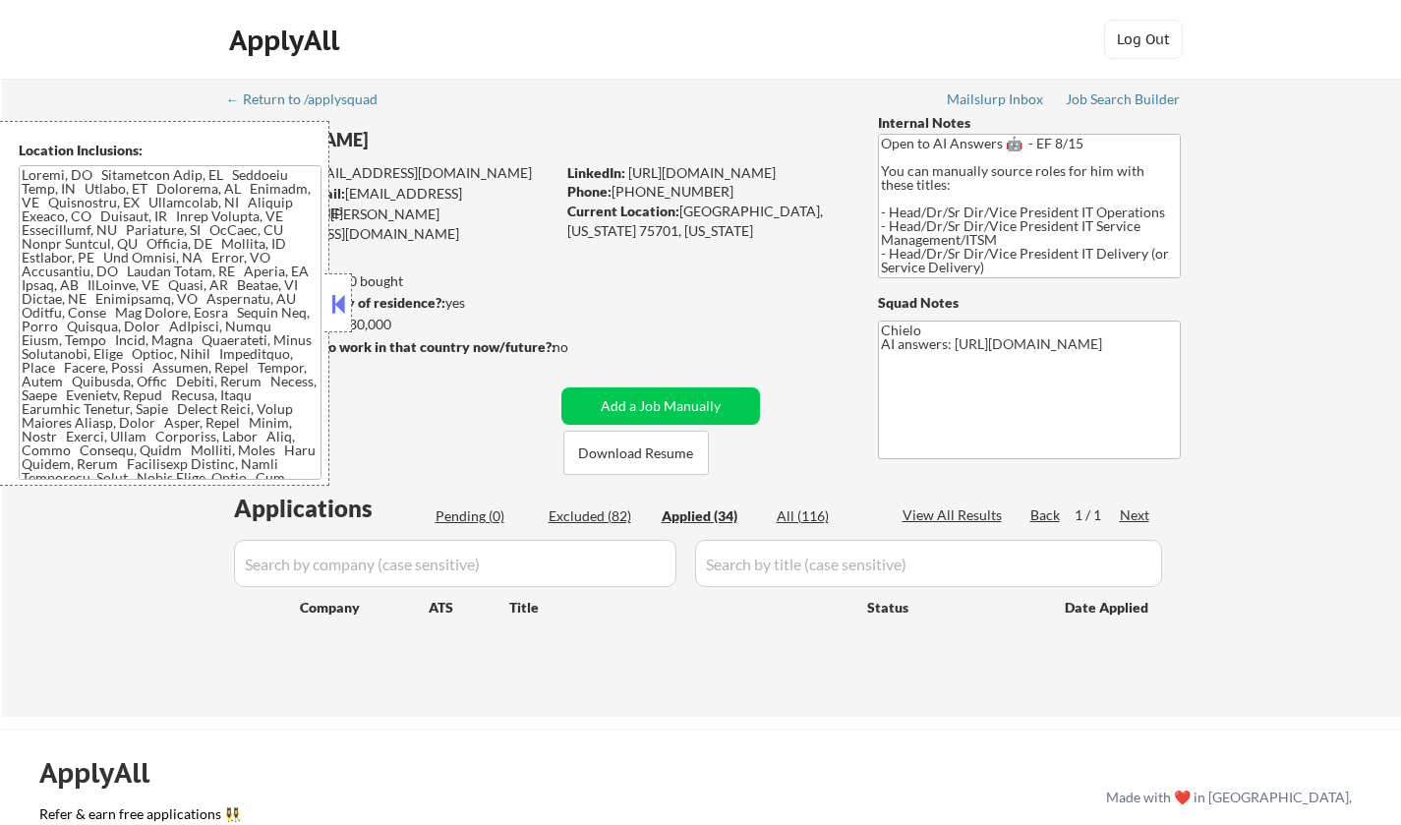
select select ""applied""
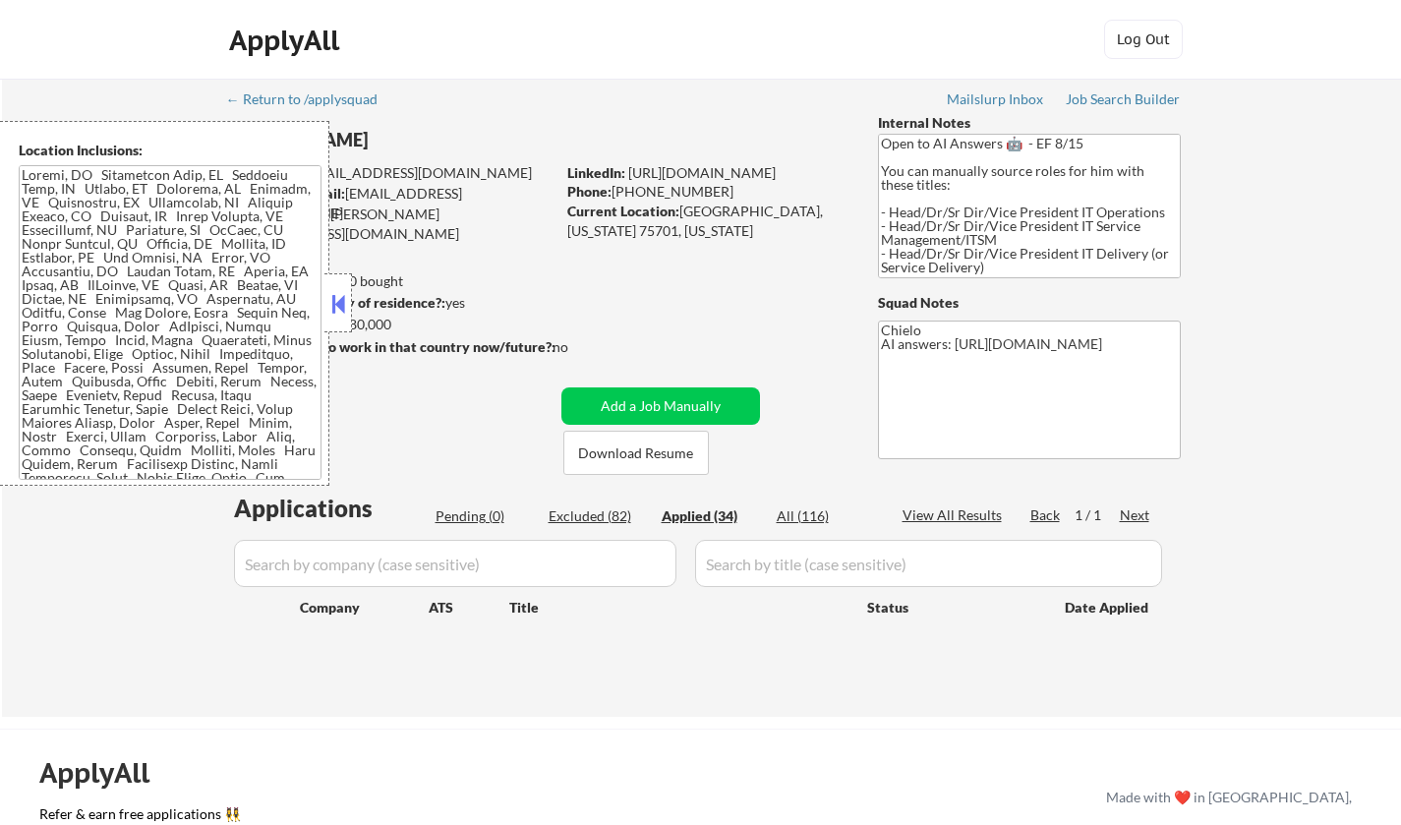
select select ""applied""
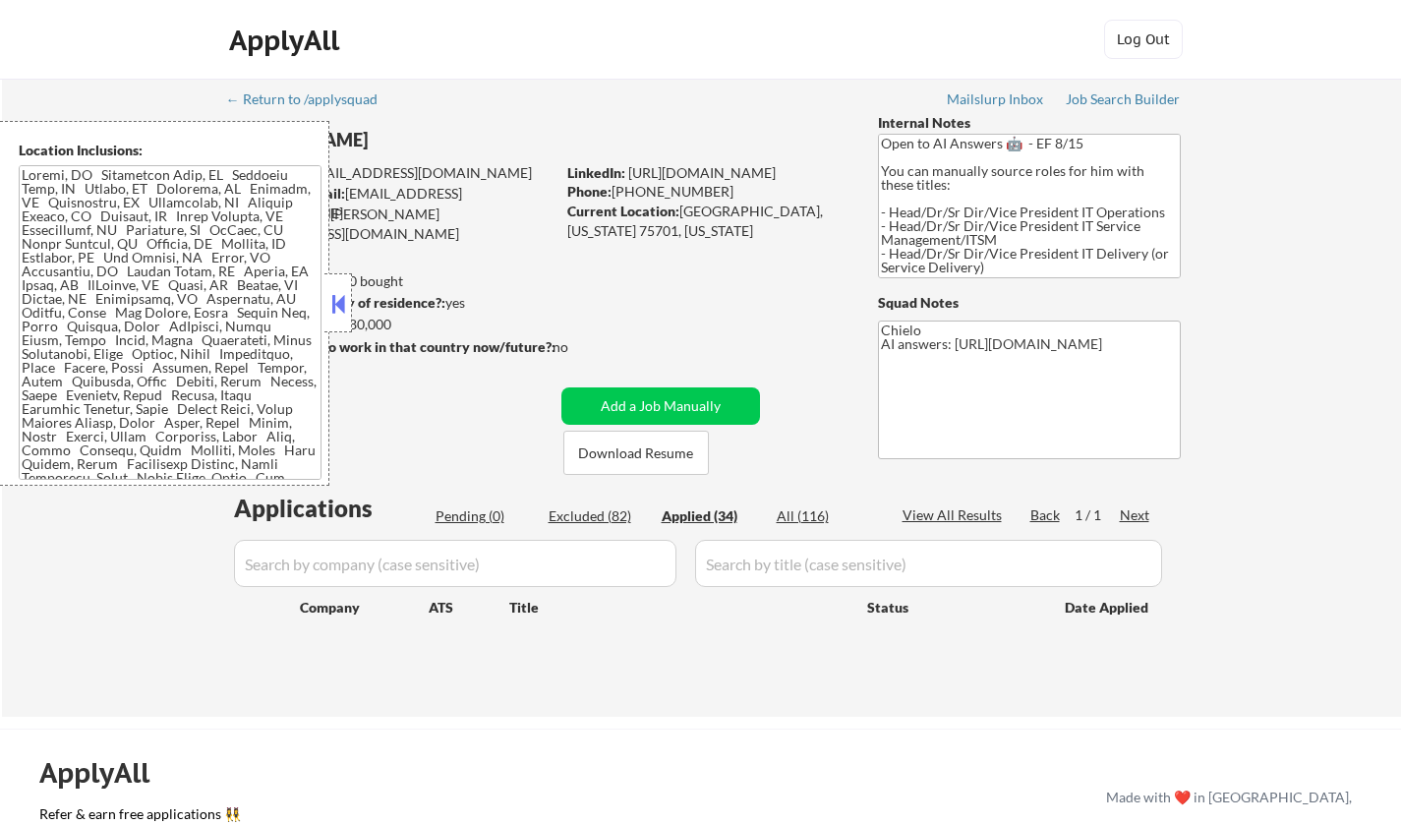
select select ""applied""
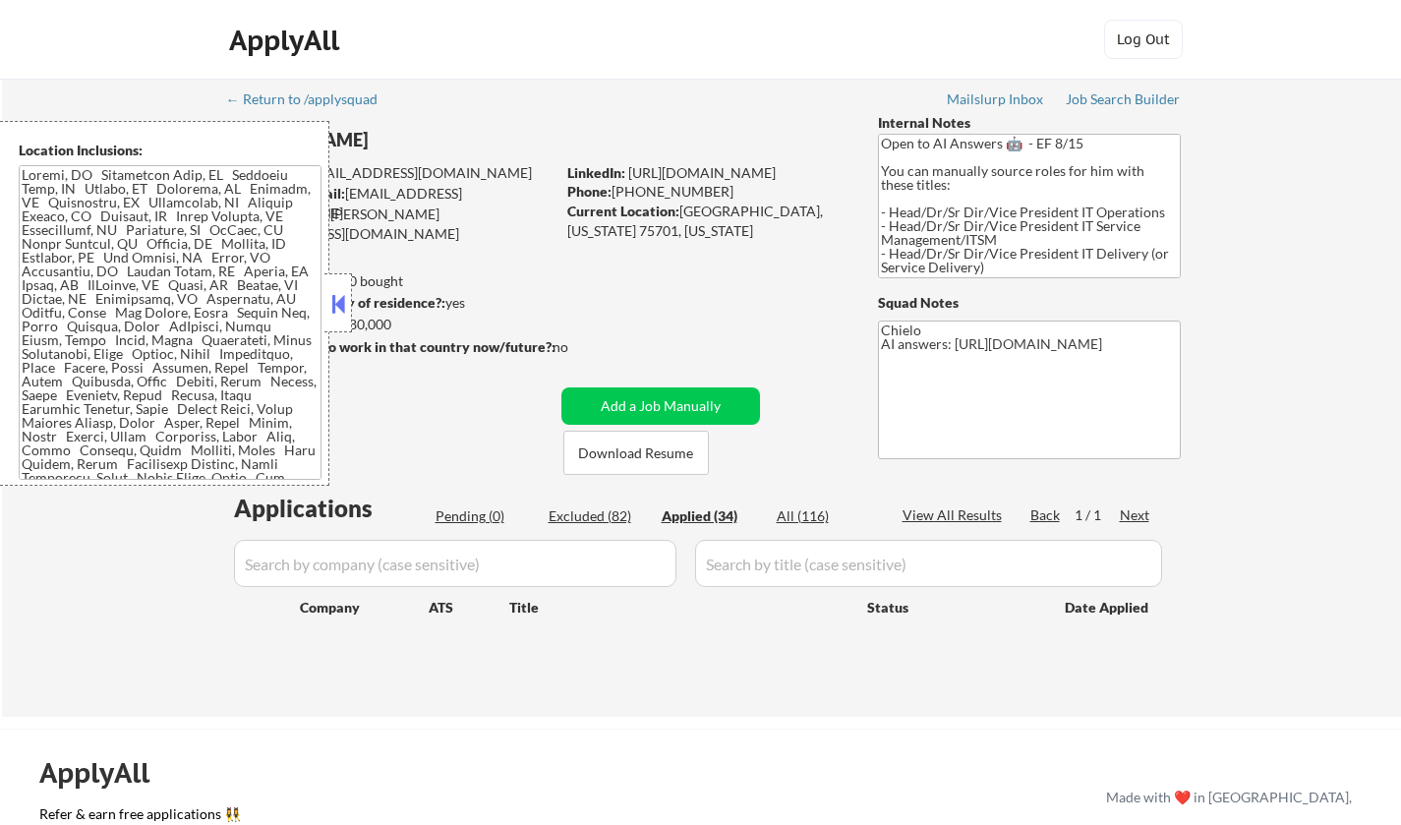
select select ""applied""
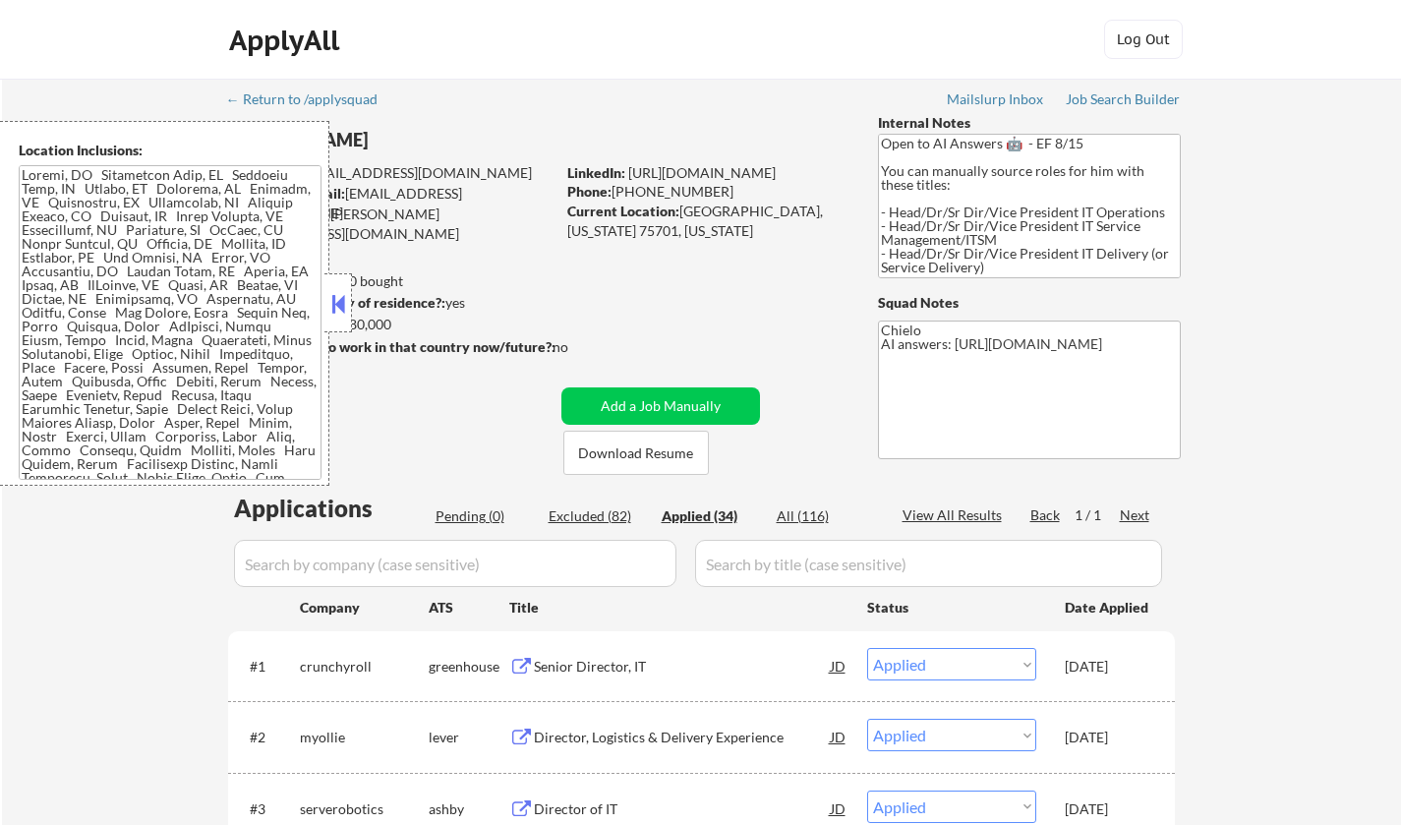
click at [605, 664] on div "Senior Director, IT" at bounding box center [682, 667] width 297 height 20
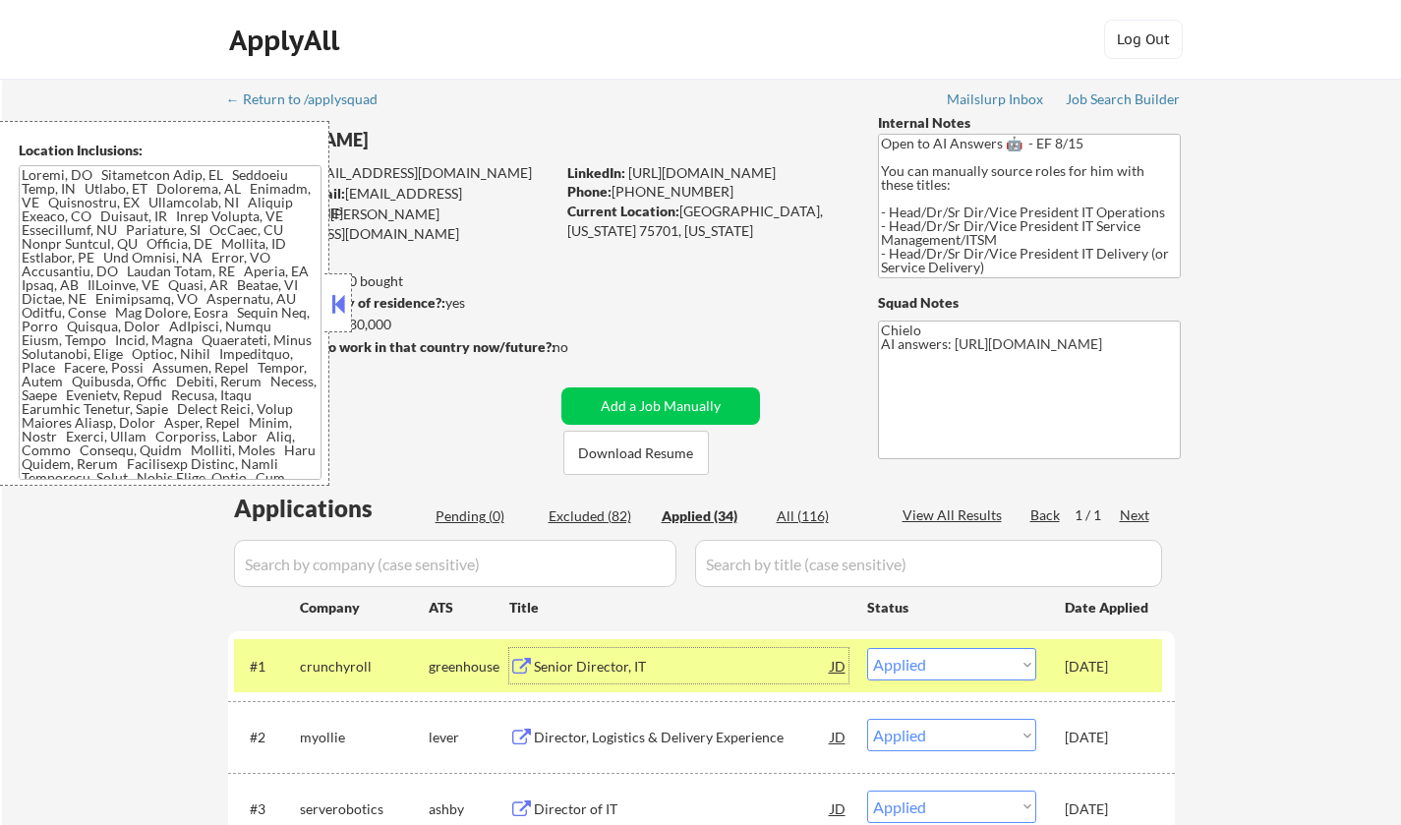
click at [331, 310] on button at bounding box center [338, 303] width 22 height 29
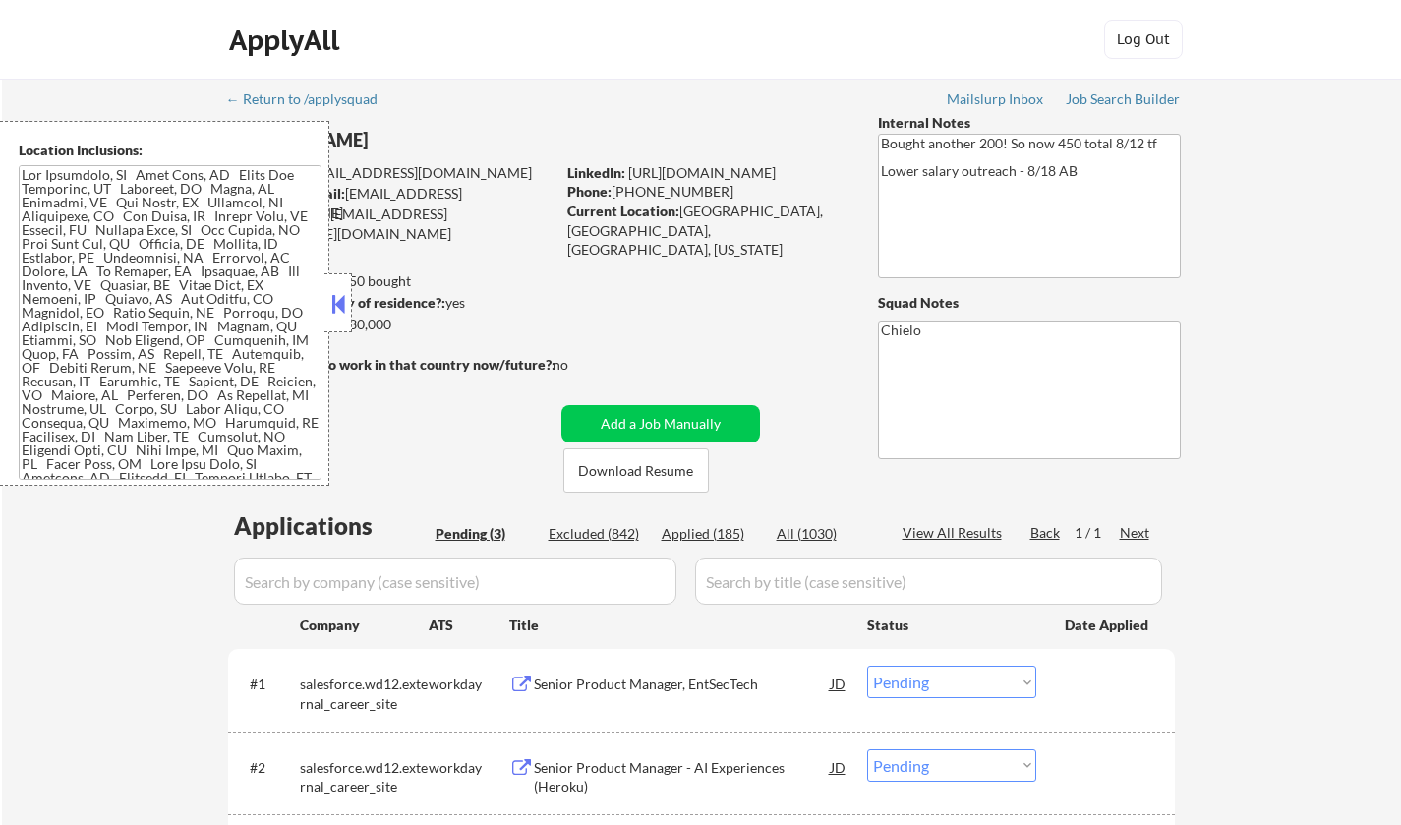
select select ""pending""
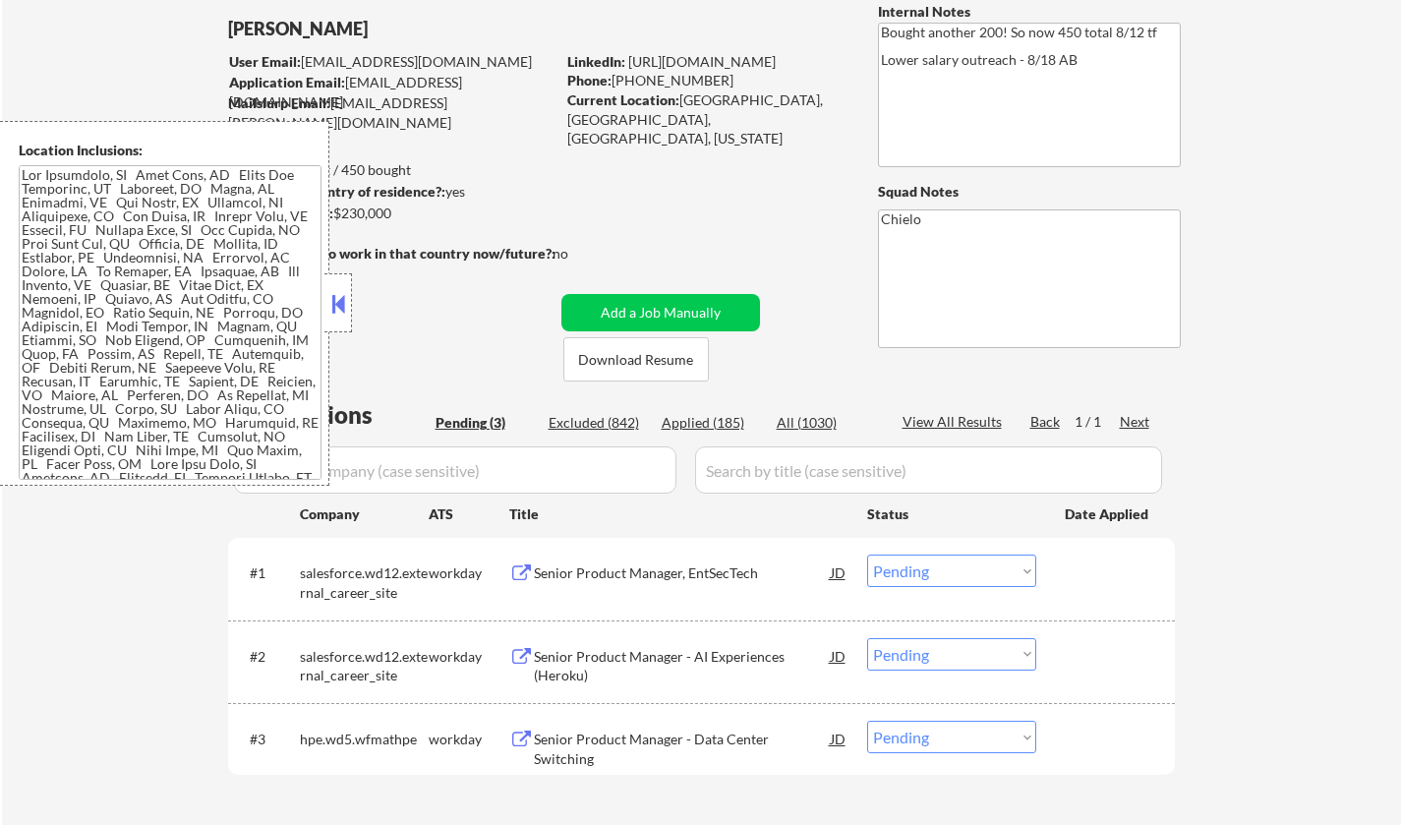
scroll to position [295, 0]
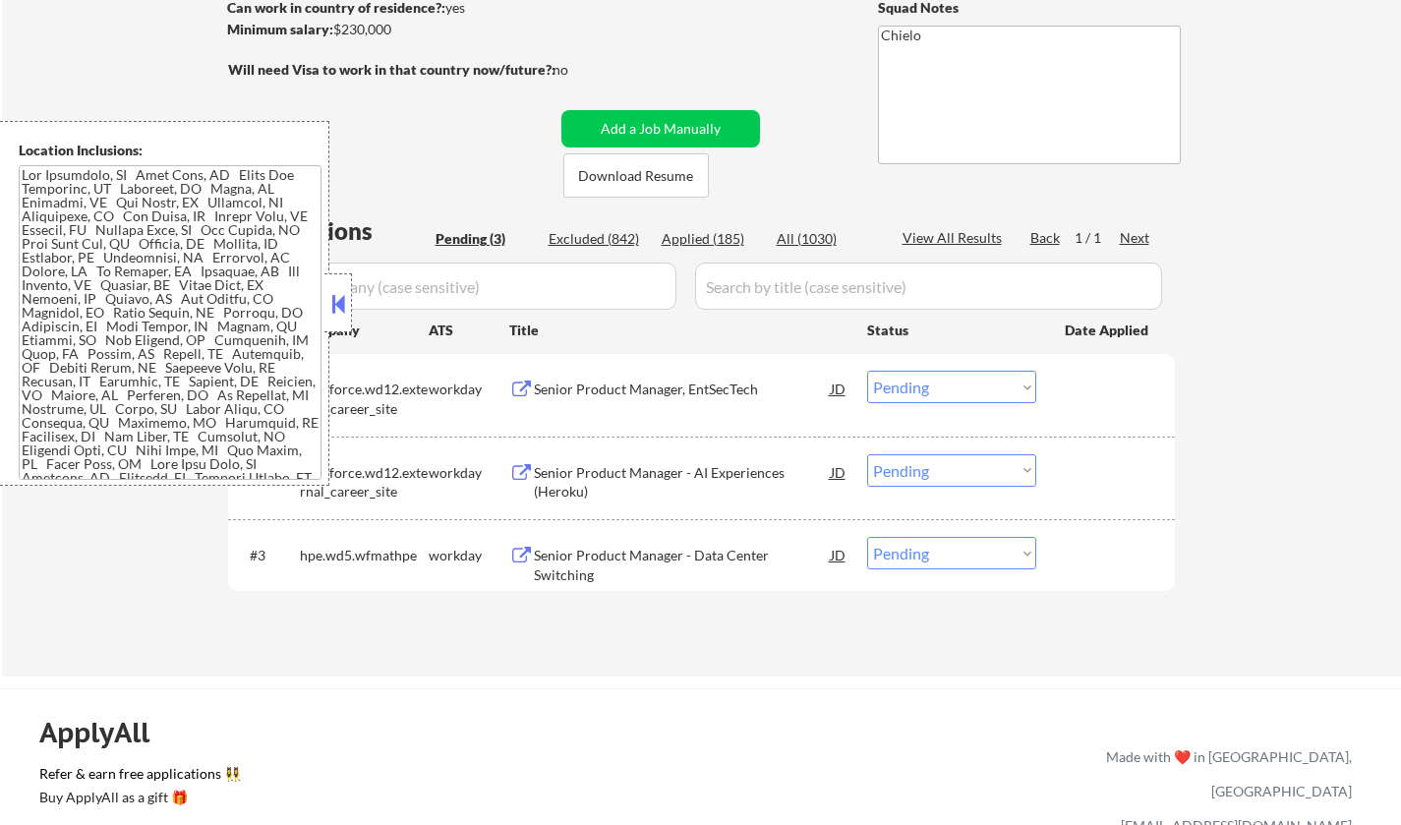
drag, startPoint x: 322, startPoint y: 302, endPoint x: 348, endPoint y: 270, distance: 40.5
click at [323, 297] on div "Location Inclusions:" at bounding box center [164, 303] width 329 height 365
click at [334, 310] on button at bounding box center [338, 303] width 22 height 29
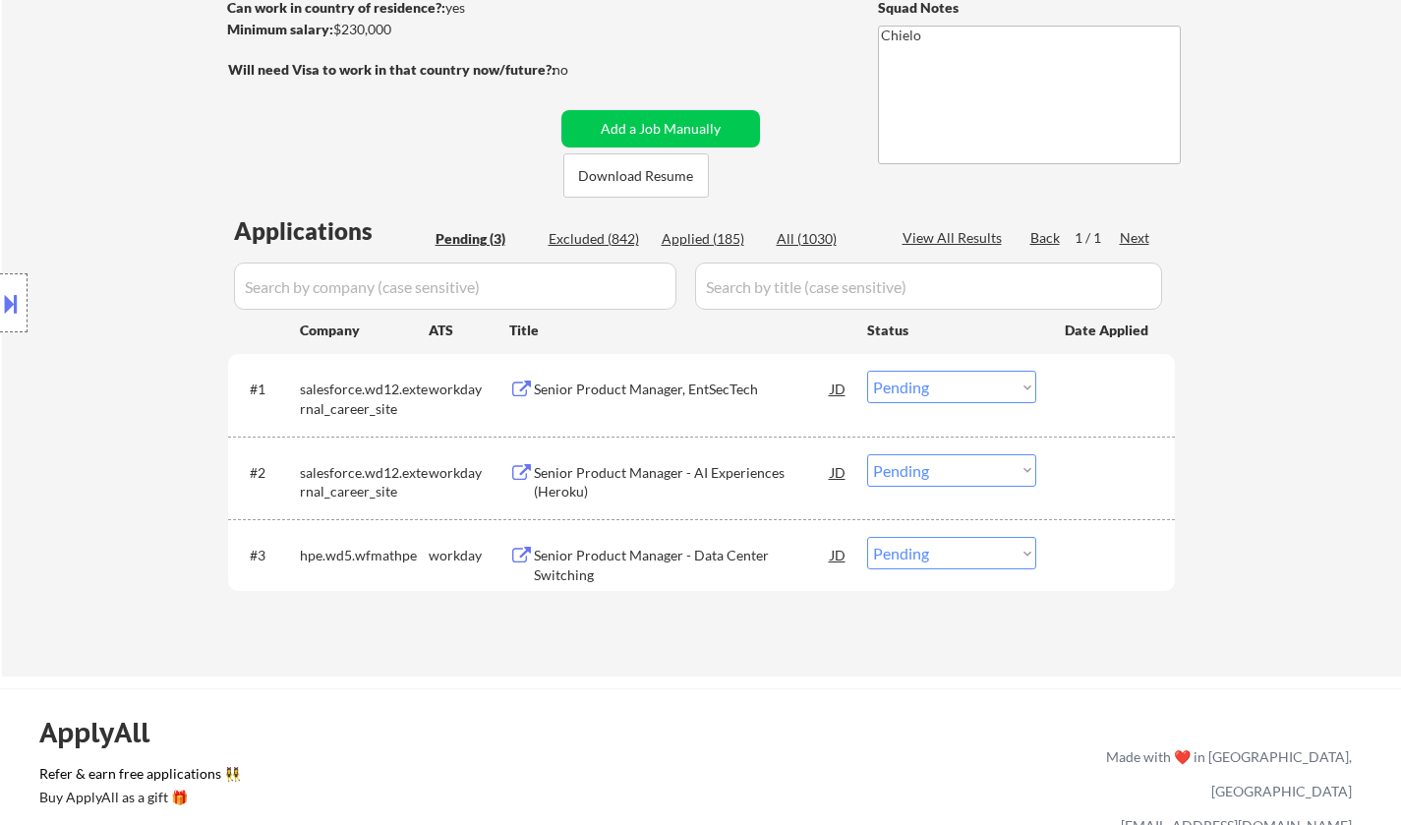
click at [591, 560] on div "Senior Product Manager - Data Center Switching" at bounding box center [682, 565] width 297 height 38
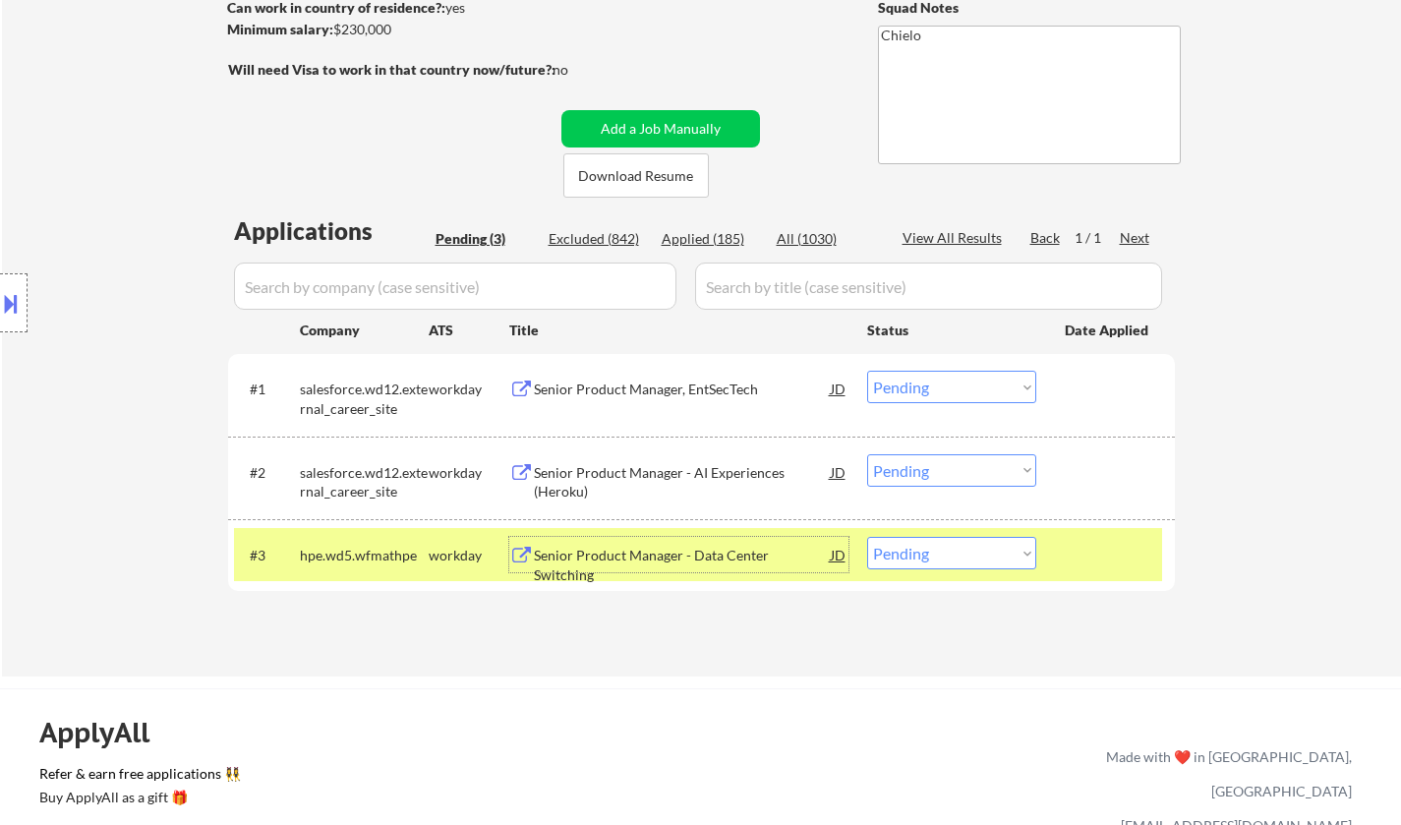
click at [912, 559] on select "Choose an option... Pending Applied Excluded (Questions) Excluded (Expired) Exc…" at bounding box center [951, 553] width 169 height 32
select select ""applied""
click at [867, 537] on select "Choose an option... Pending Applied Excluded (Questions) Excluded (Expired) Exc…" at bounding box center [951, 553] width 169 height 32
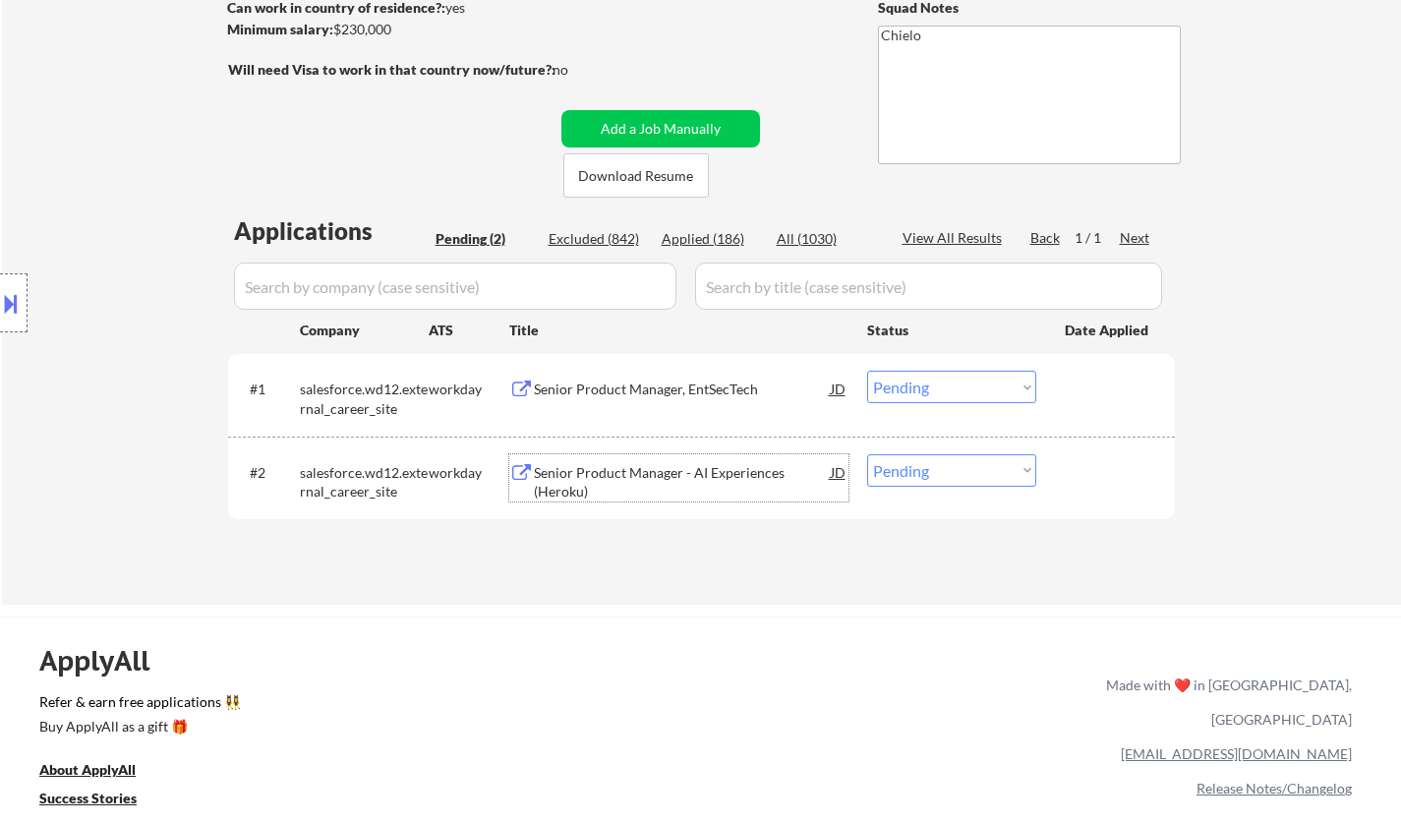
click at [608, 465] on div "Senior Product Manager - AI Experiences (Heroku)" at bounding box center [682, 482] width 297 height 38
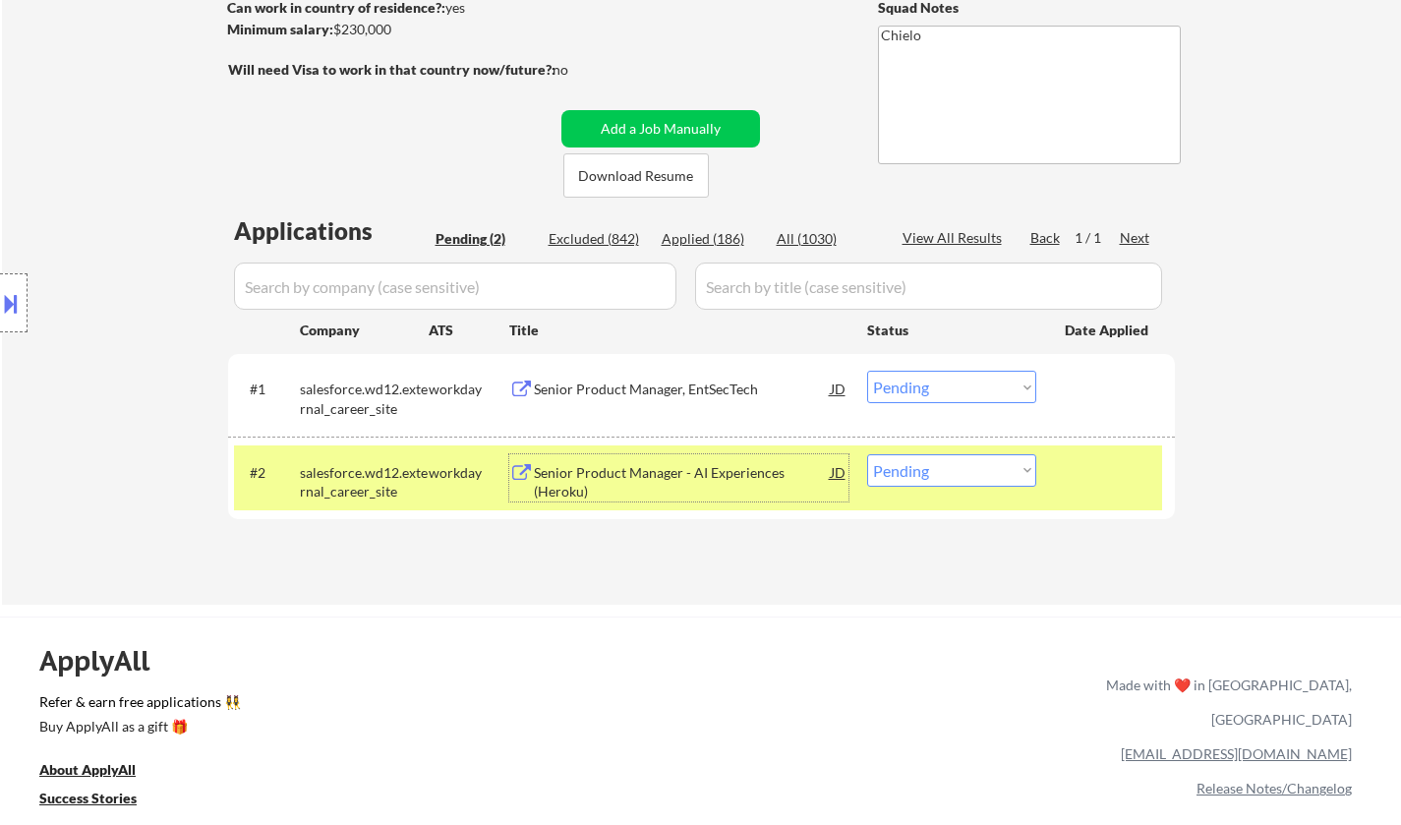
click at [950, 460] on select "Choose an option... Pending Applied Excluded (Questions) Excluded (Expired) Exc…" at bounding box center [951, 470] width 169 height 32
select select ""excluded__expired_""
click at [867, 454] on select "Choose an option... Pending Applied Excluded (Questions) Excluded (Expired) Exc…" at bounding box center [951, 470] width 169 height 32
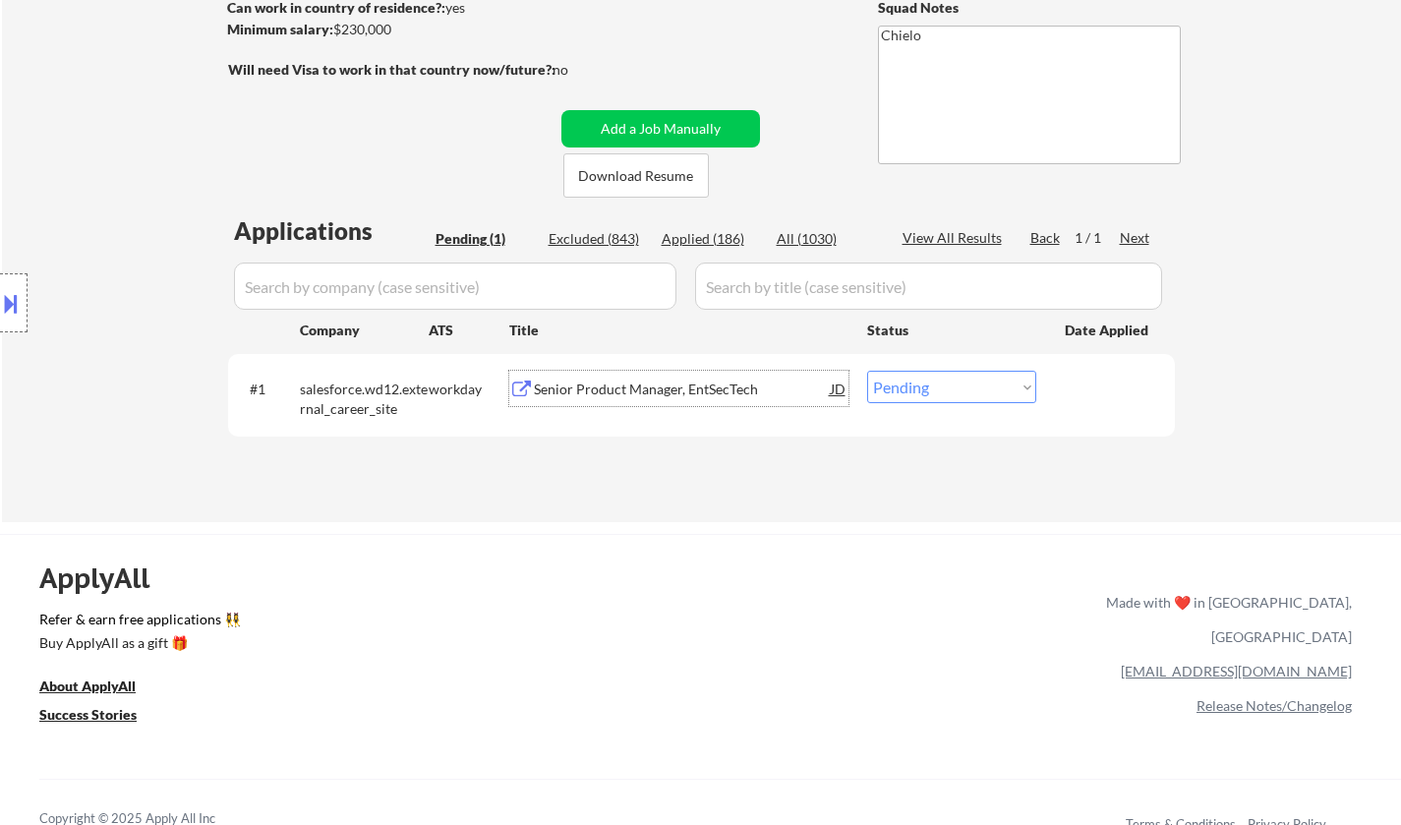
click at [614, 400] on div "Senior Product Manager, EntSecTech" at bounding box center [682, 388] width 297 height 35
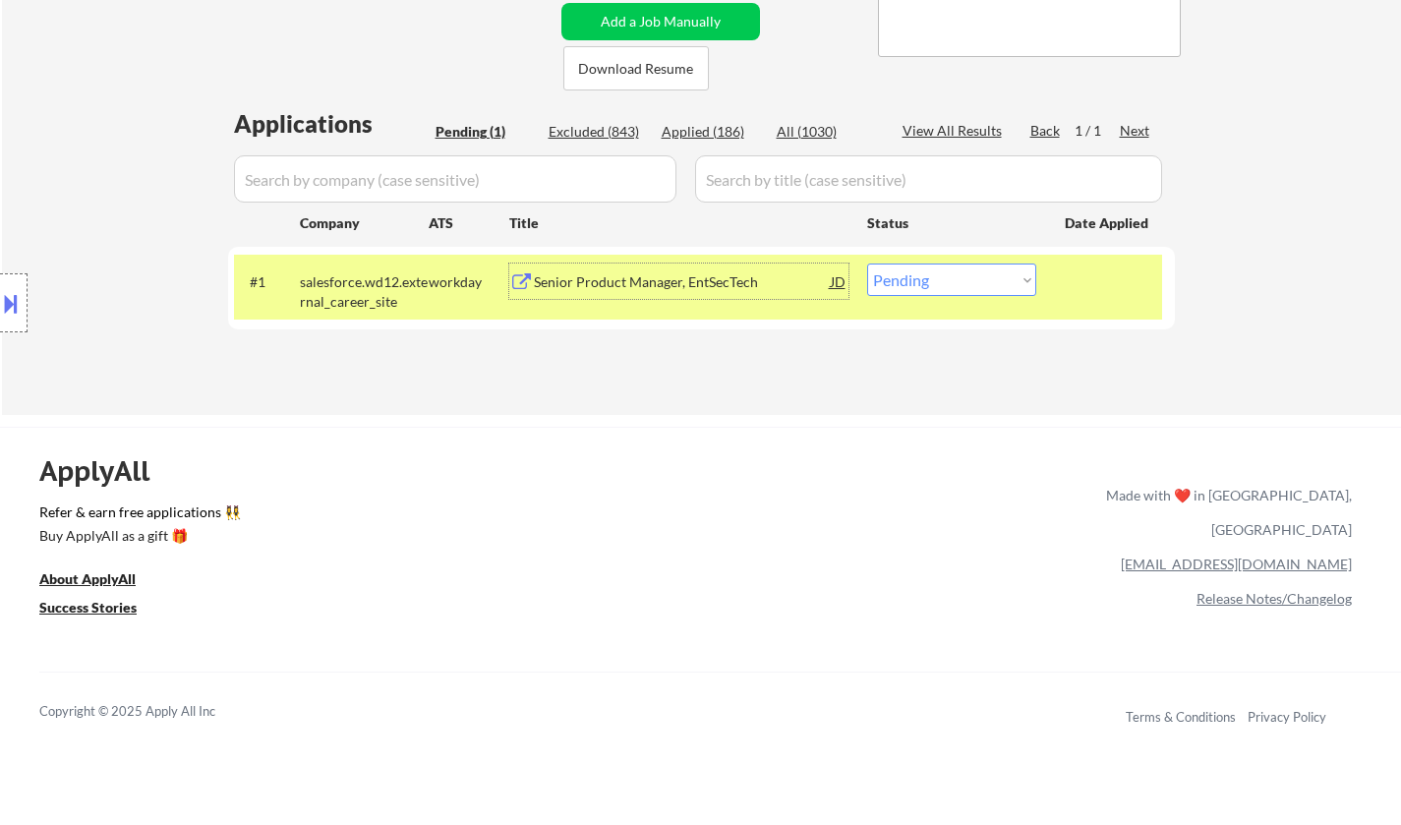
scroll to position [491, 0]
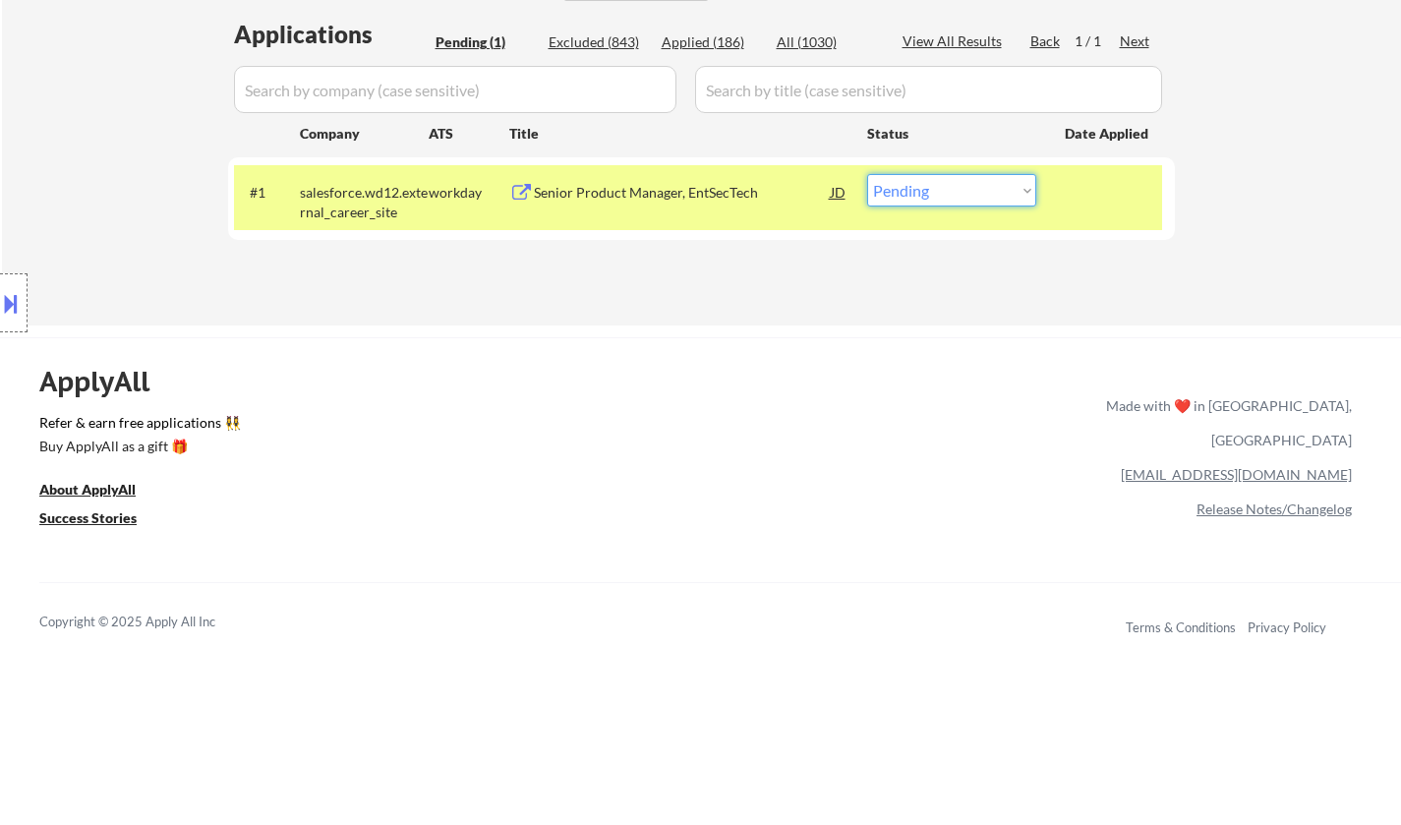
drag, startPoint x: 927, startPoint y: 190, endPoint x: 929, endPoint y: 204, distance: 14.9
click at [928, 190] on select "Choose an option... Pending Applied Excluded (Questions) Excluded (Expired) Exc…" at bounding box center [951, 190] width 169 height 32
select select ""applied""
click at [867, 174] on select "Choose an option... Pending Applied Excluded (Questions) Excluded (Expired) Exc…" at bounding box center [951, 190] width 169 height 32
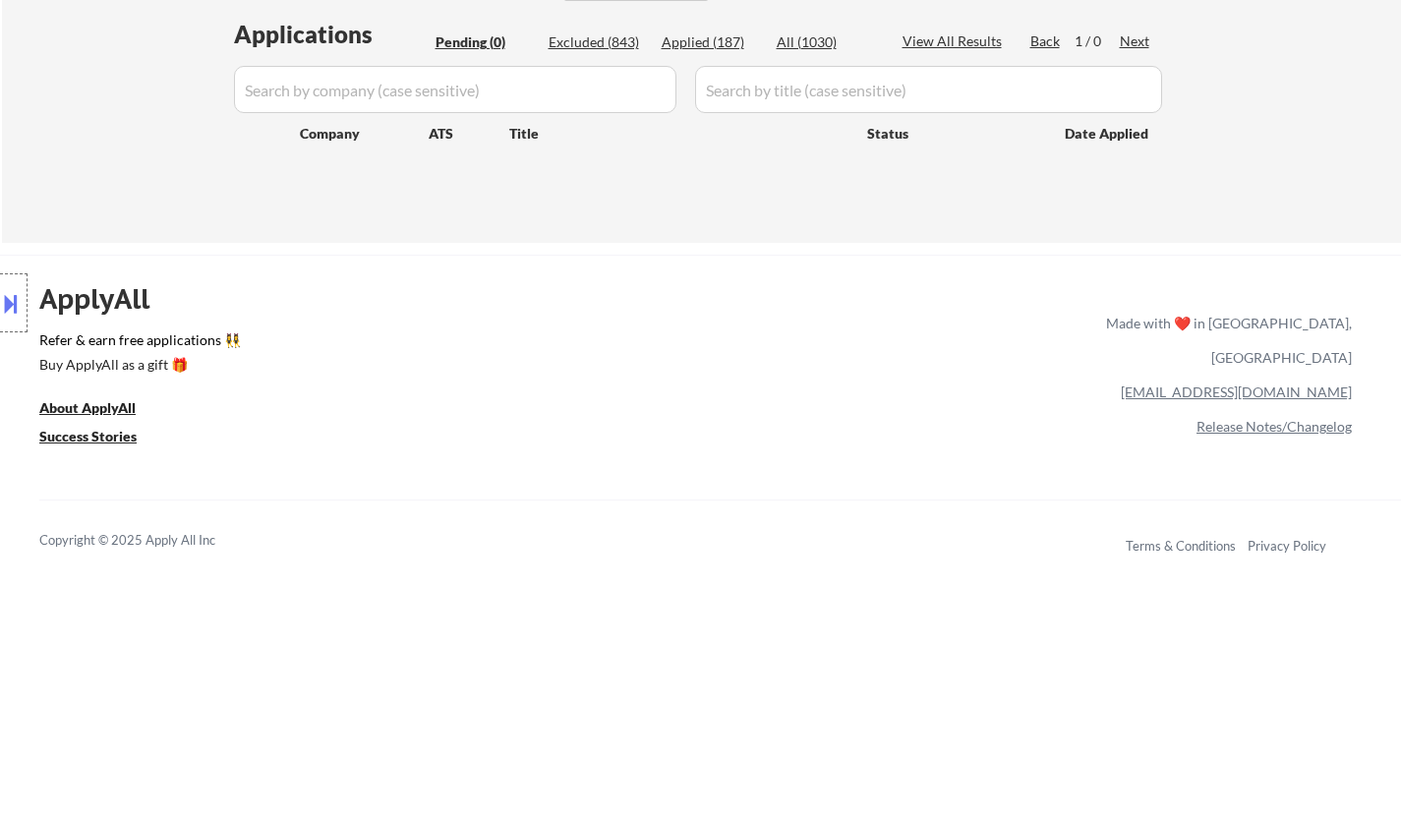
click at [716, 39] on div "Applied (187)" at bounding box center [711, 42] width 98 height 20
select select ""applied""
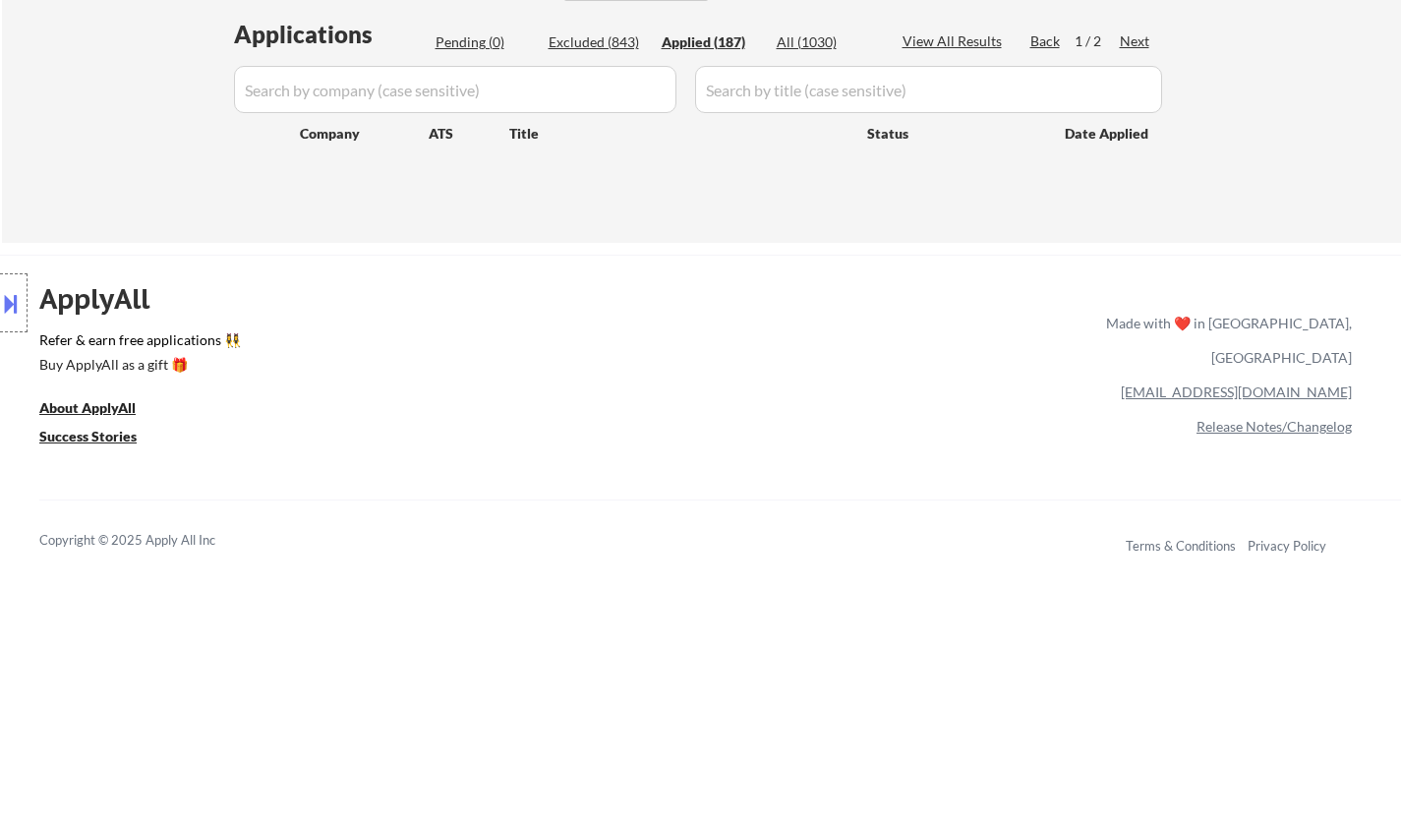
select select ""applied""
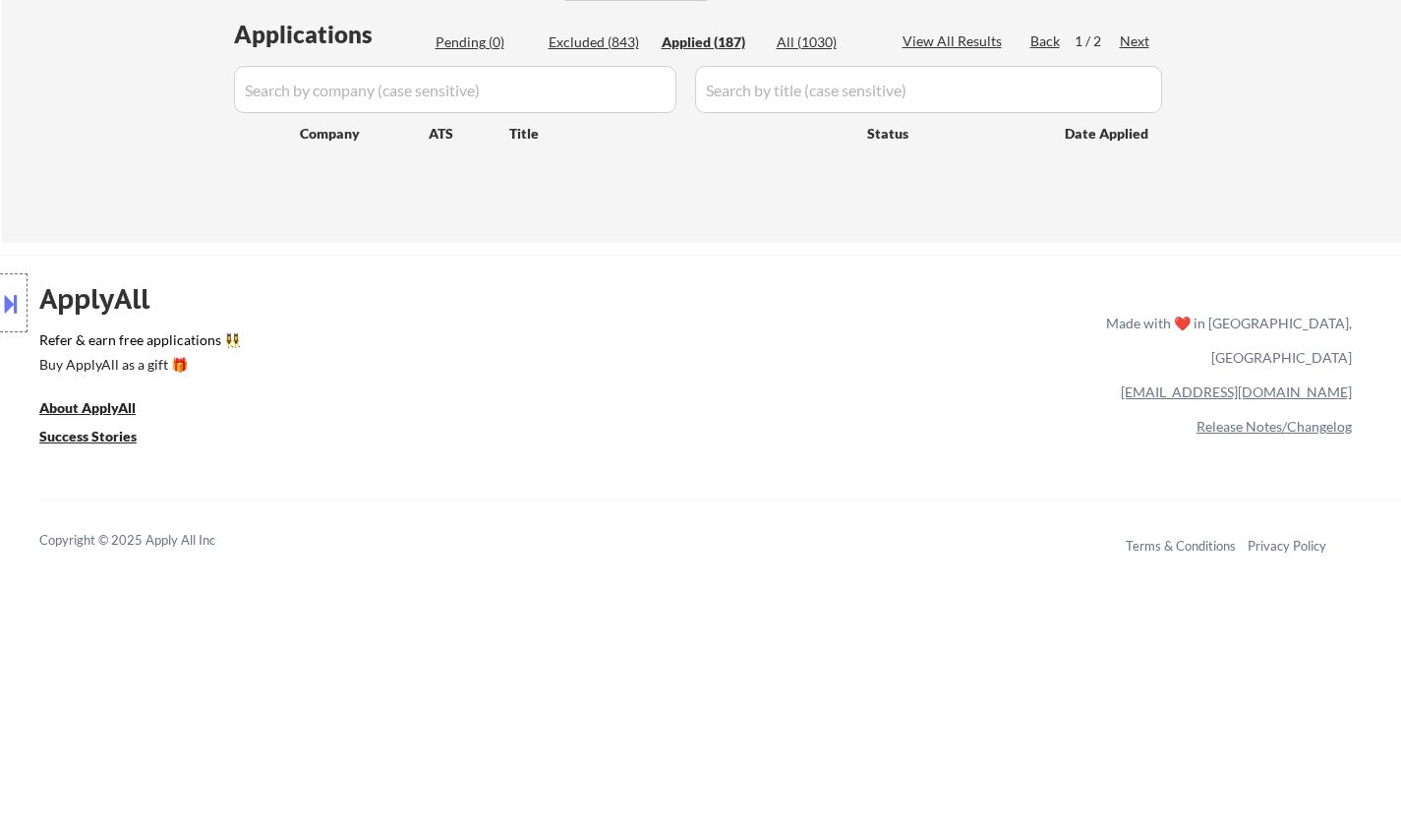
select select ""applied""
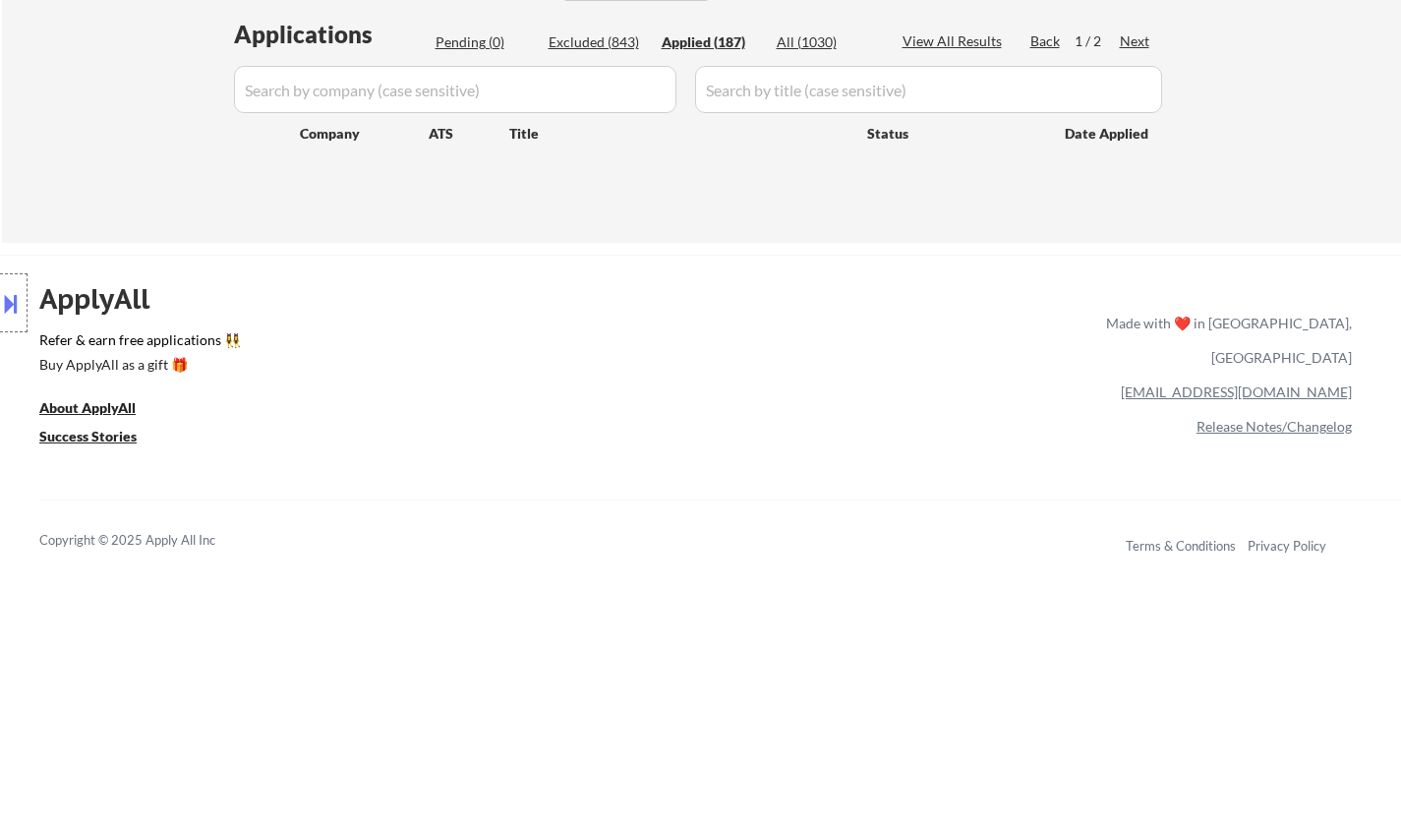
select select ""applied""
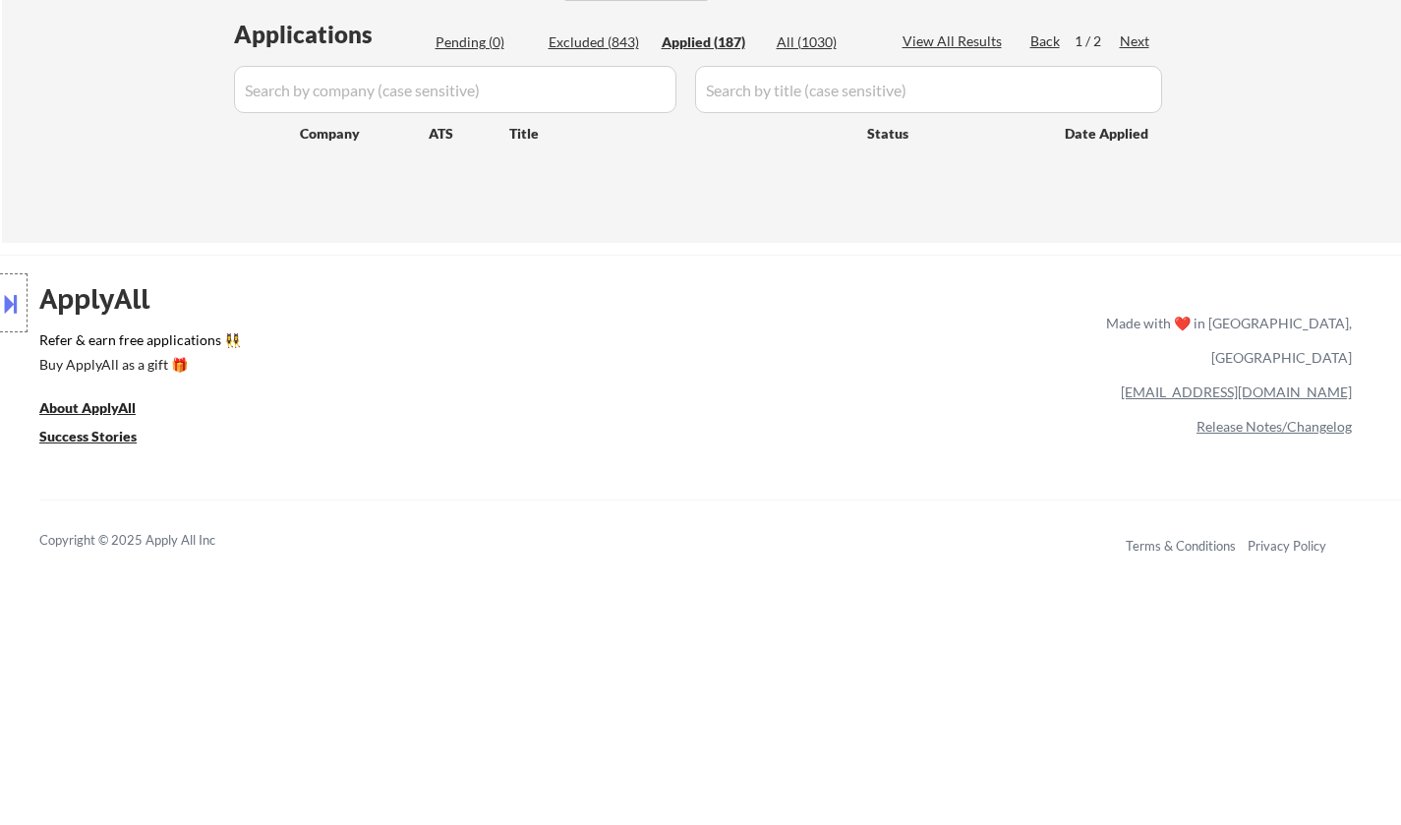
select select ""applied""
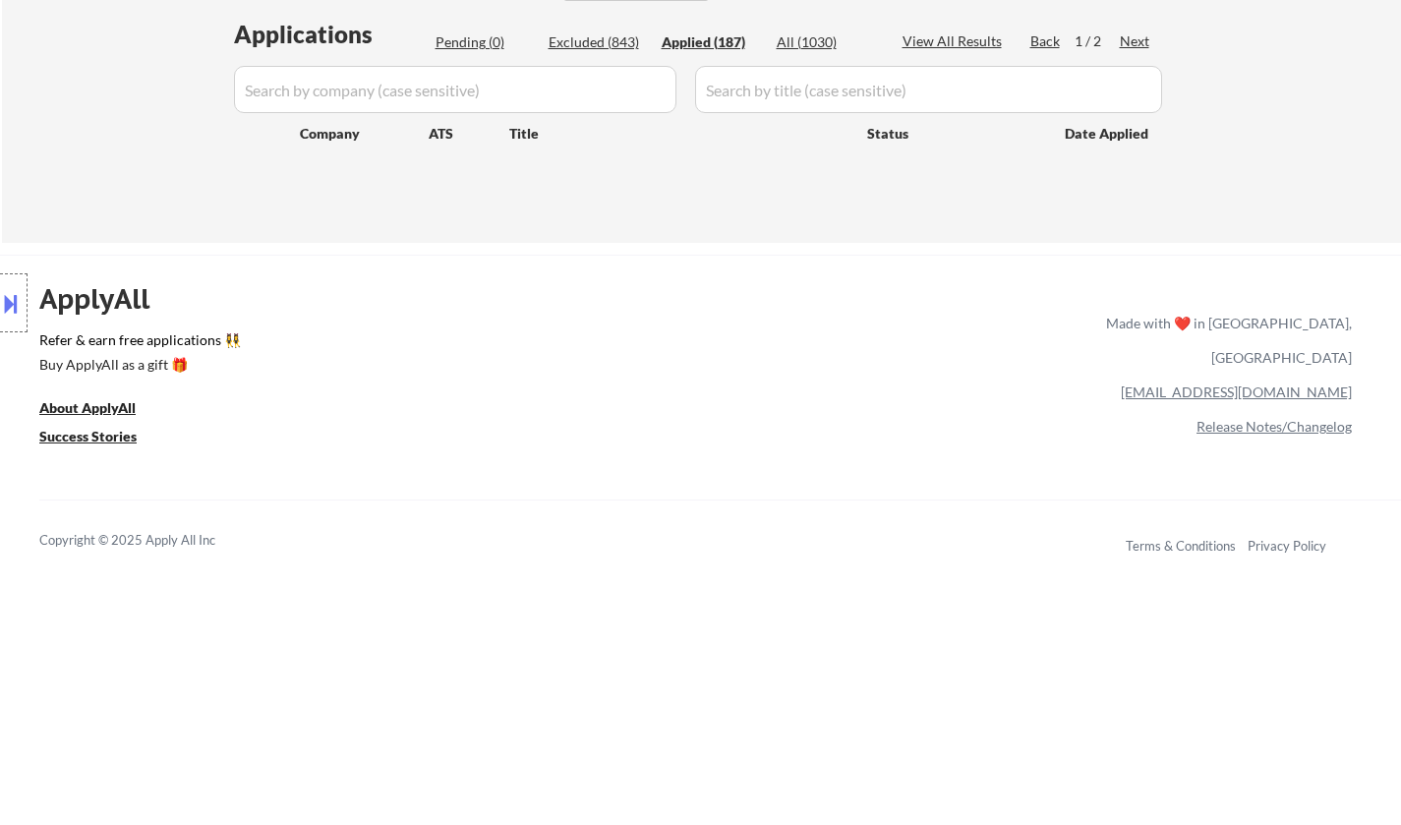
select select ""applied""
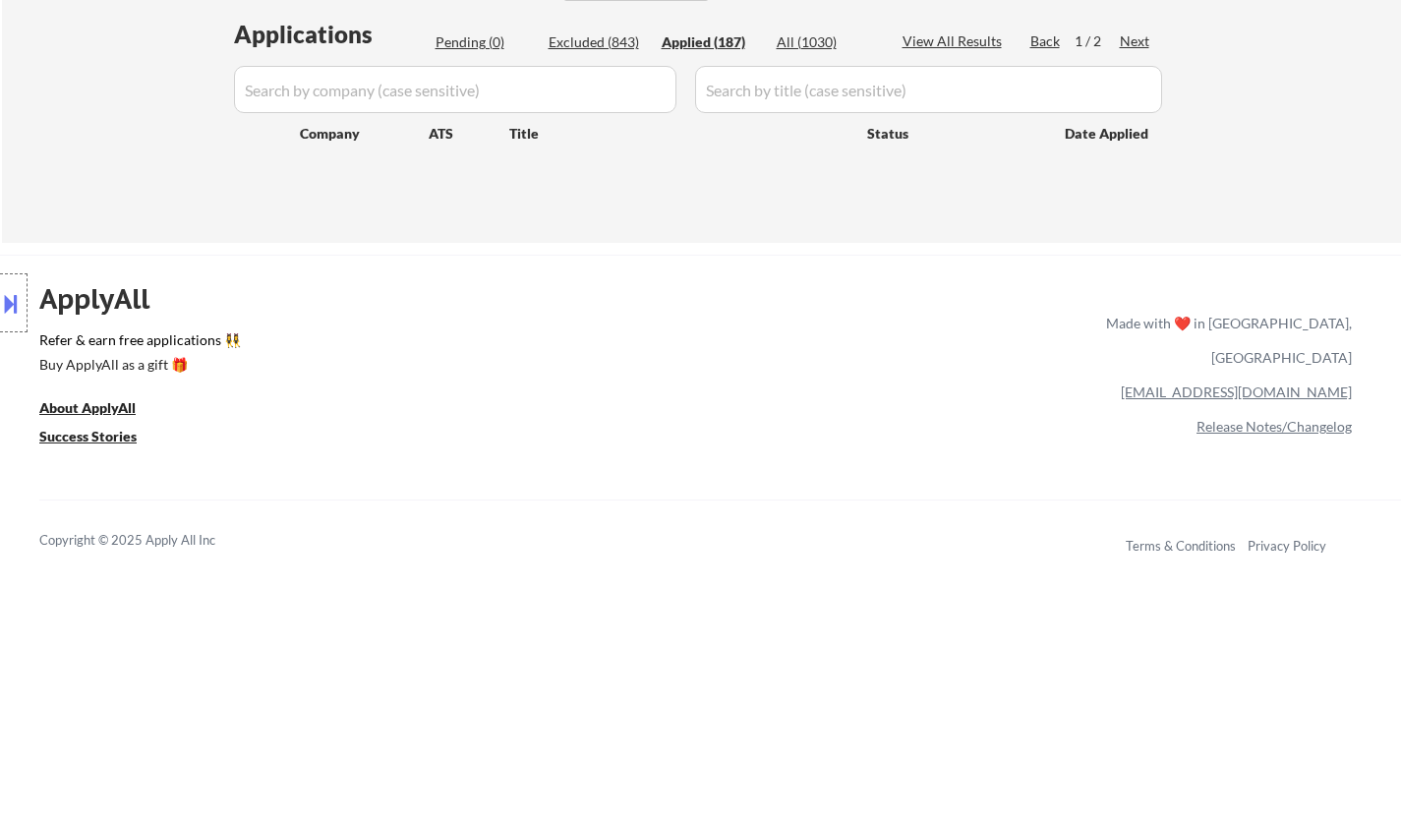
select select ""applied""
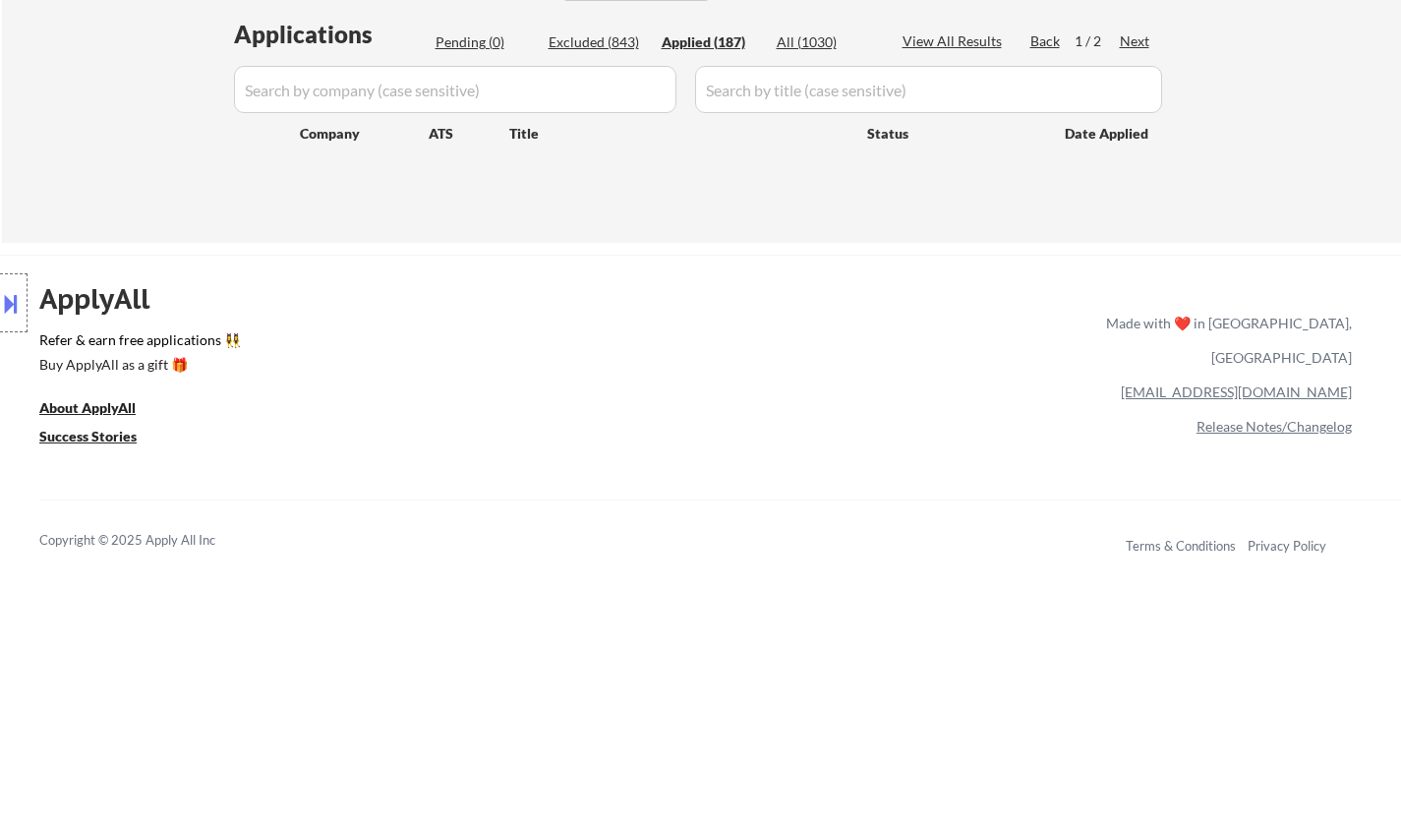
select select ""applied""
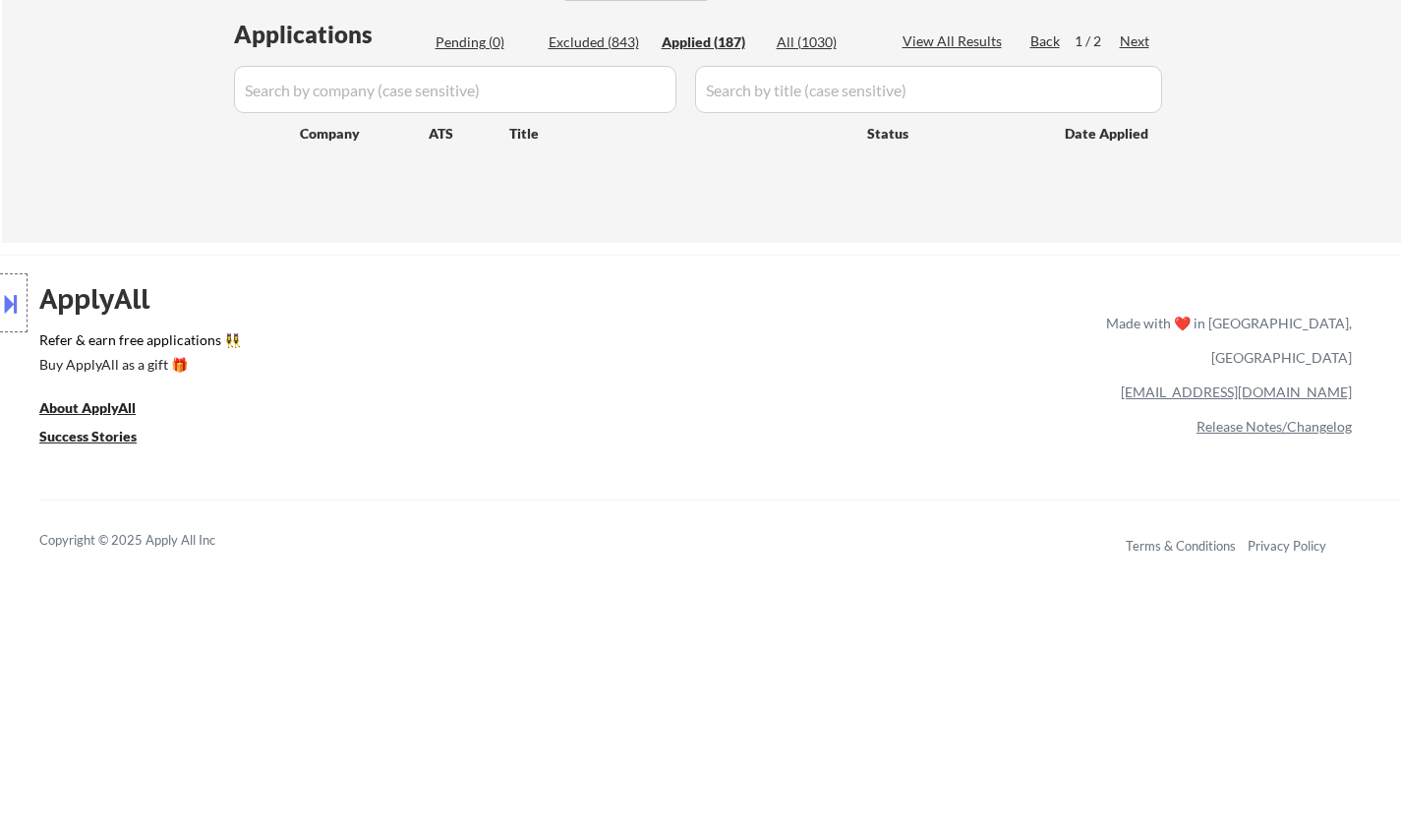
select select ""applied""
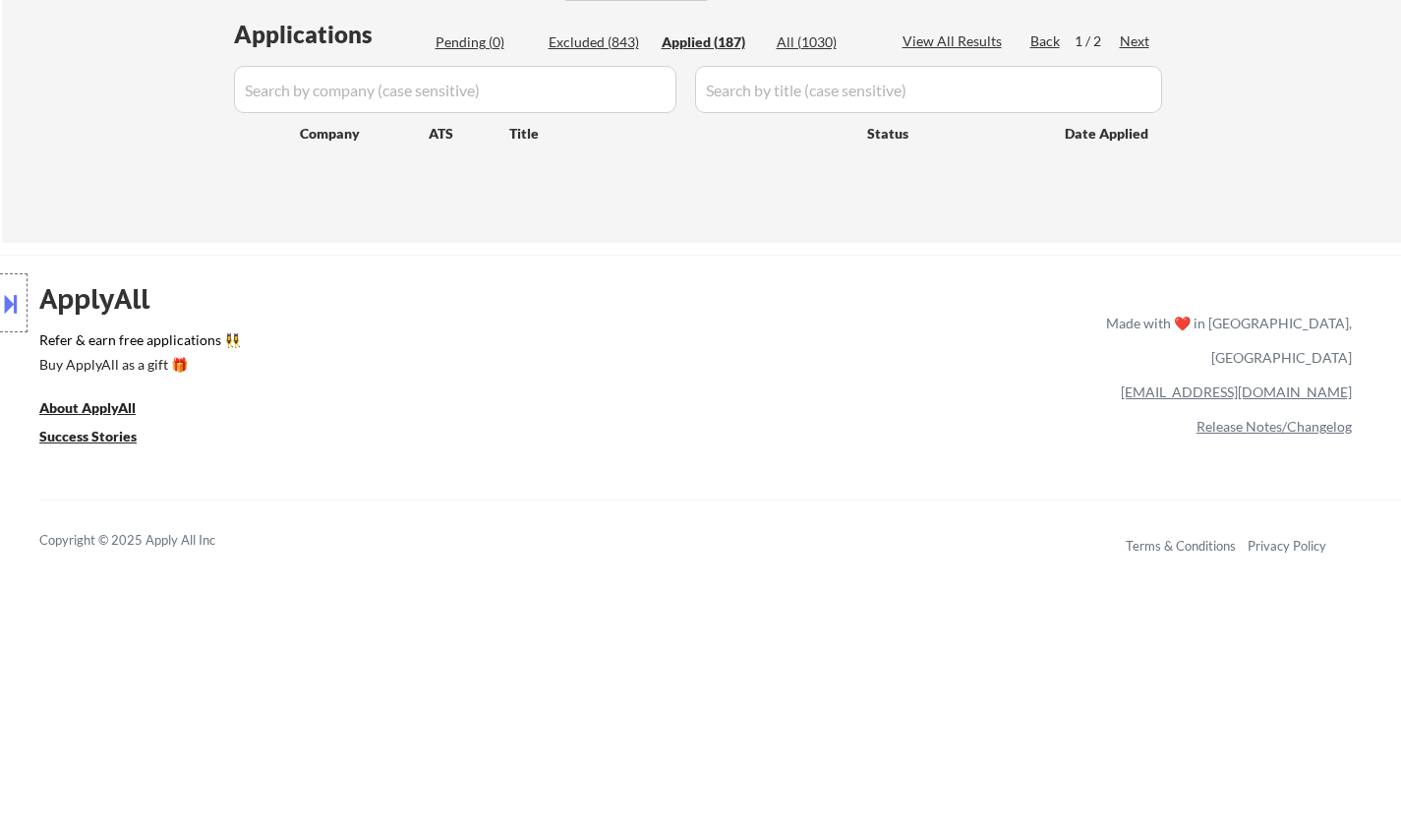
select select ""applied""
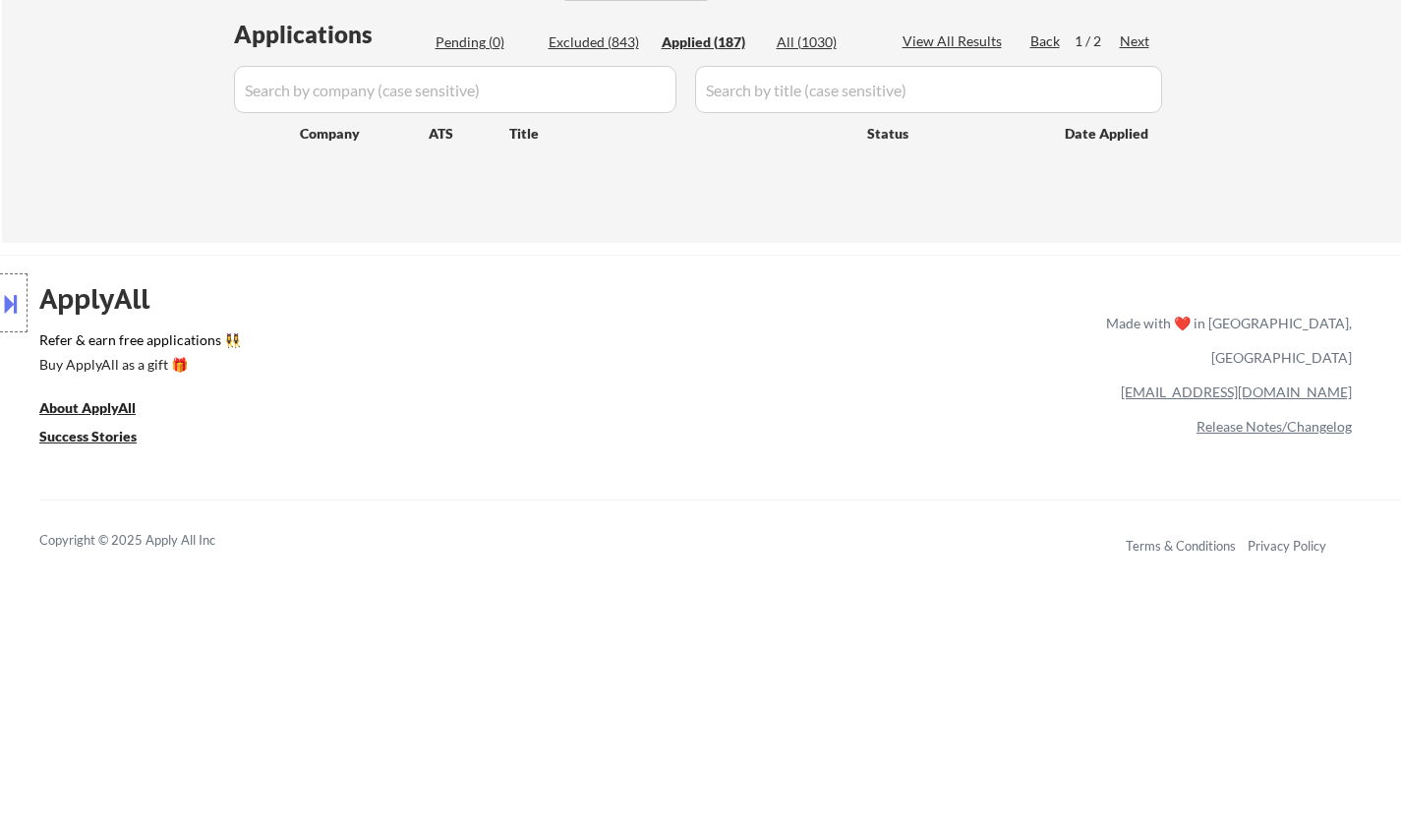
select select ""applied""
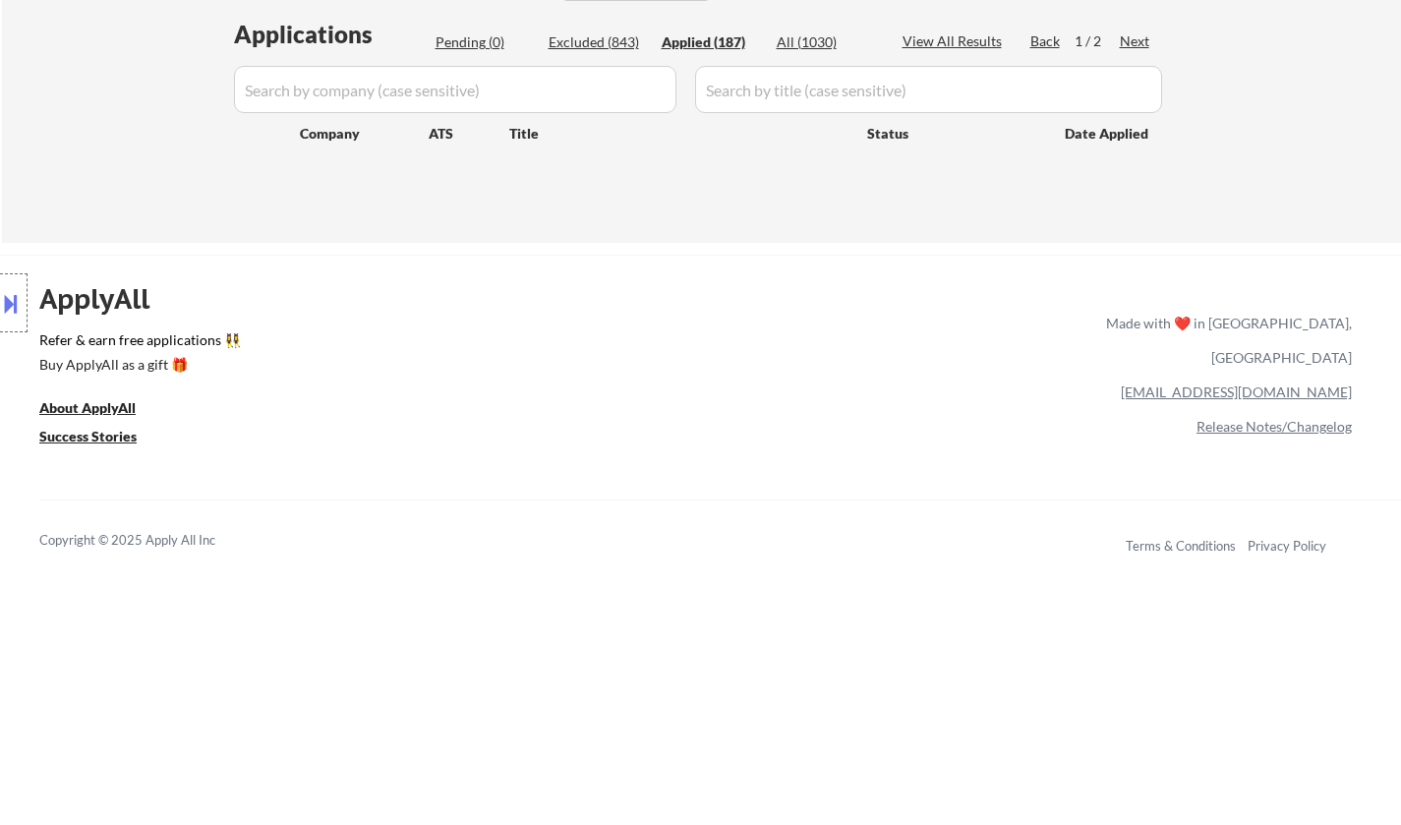
select select ""applied""
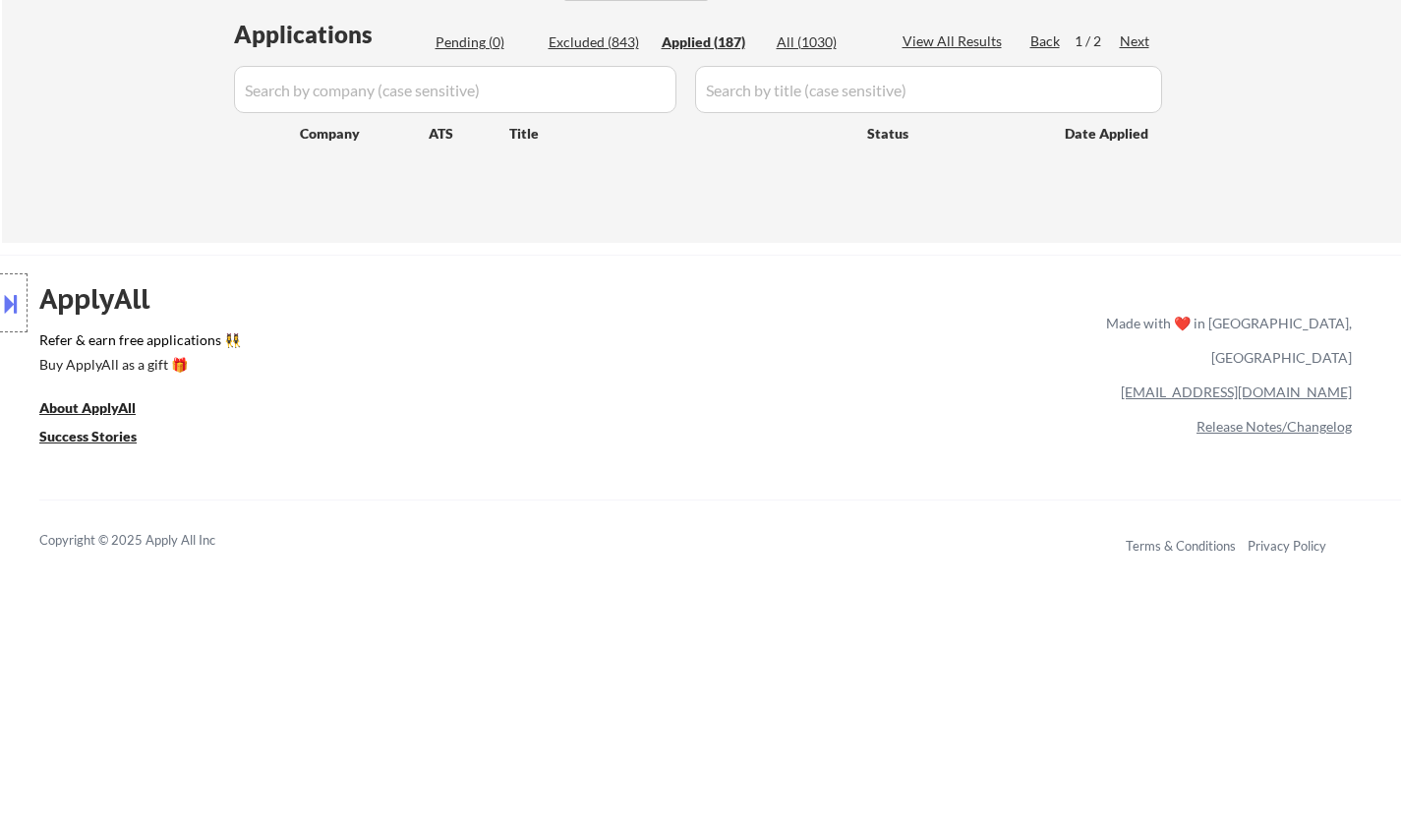
select select ""applied""
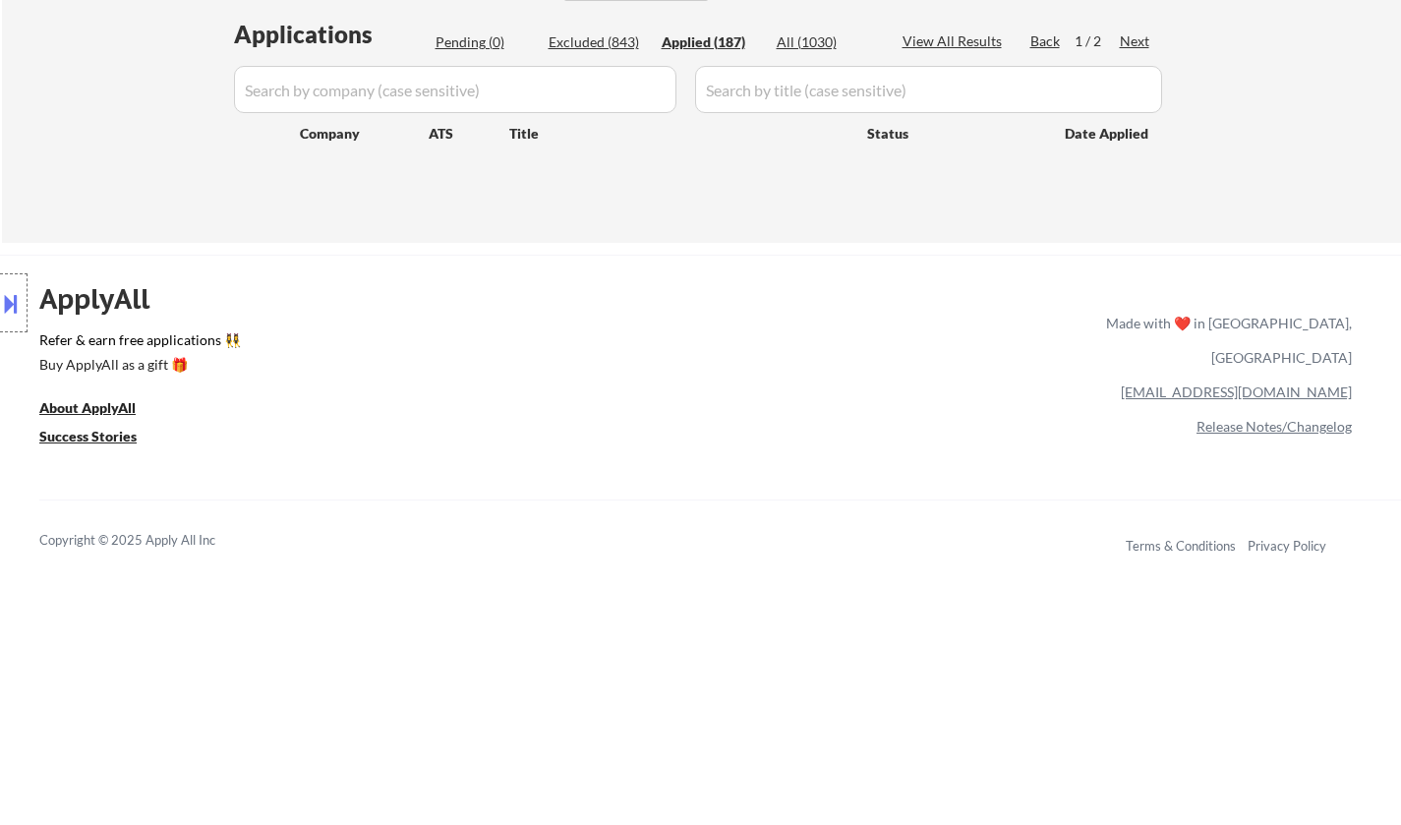
select select ""applied""
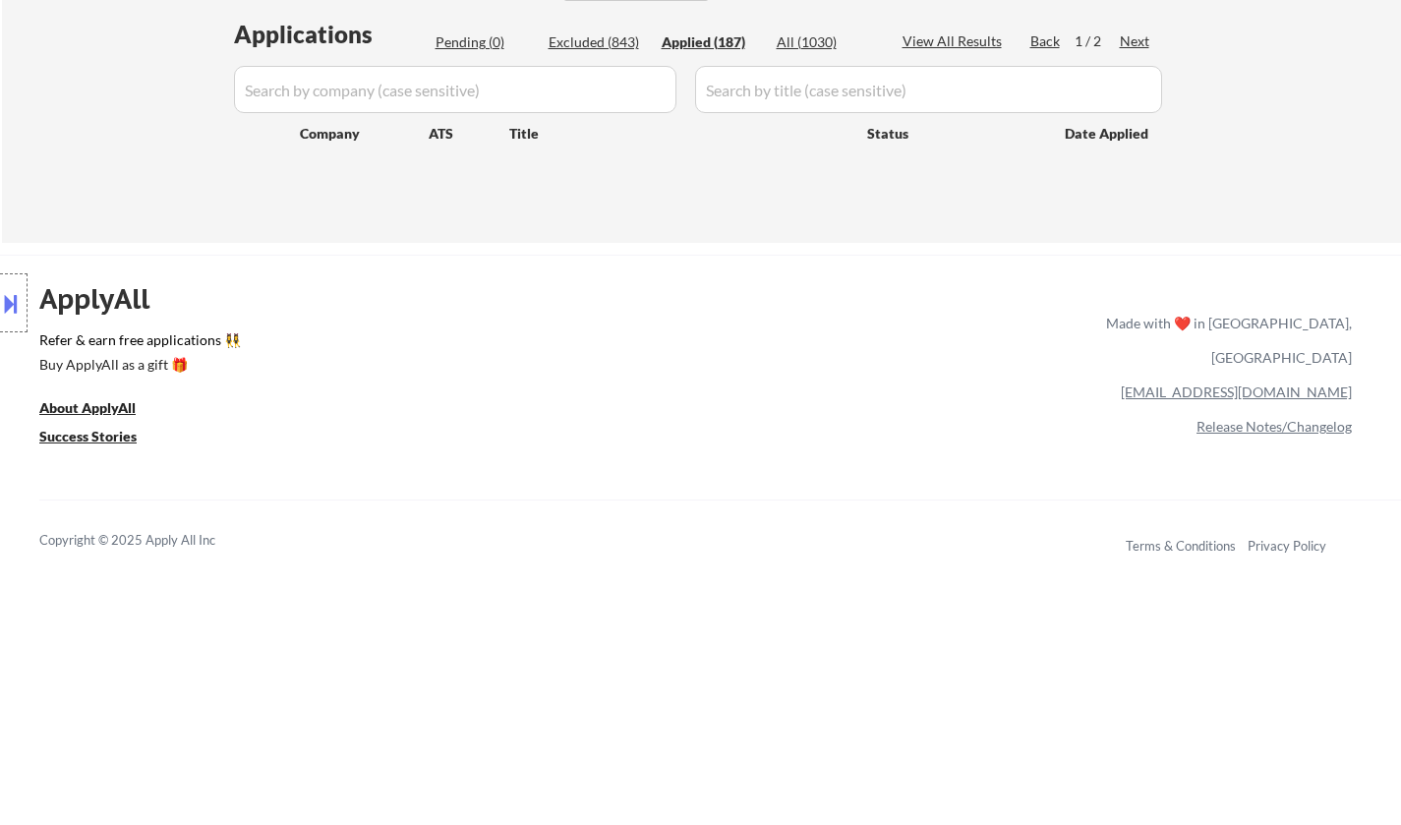
select select ""applied""
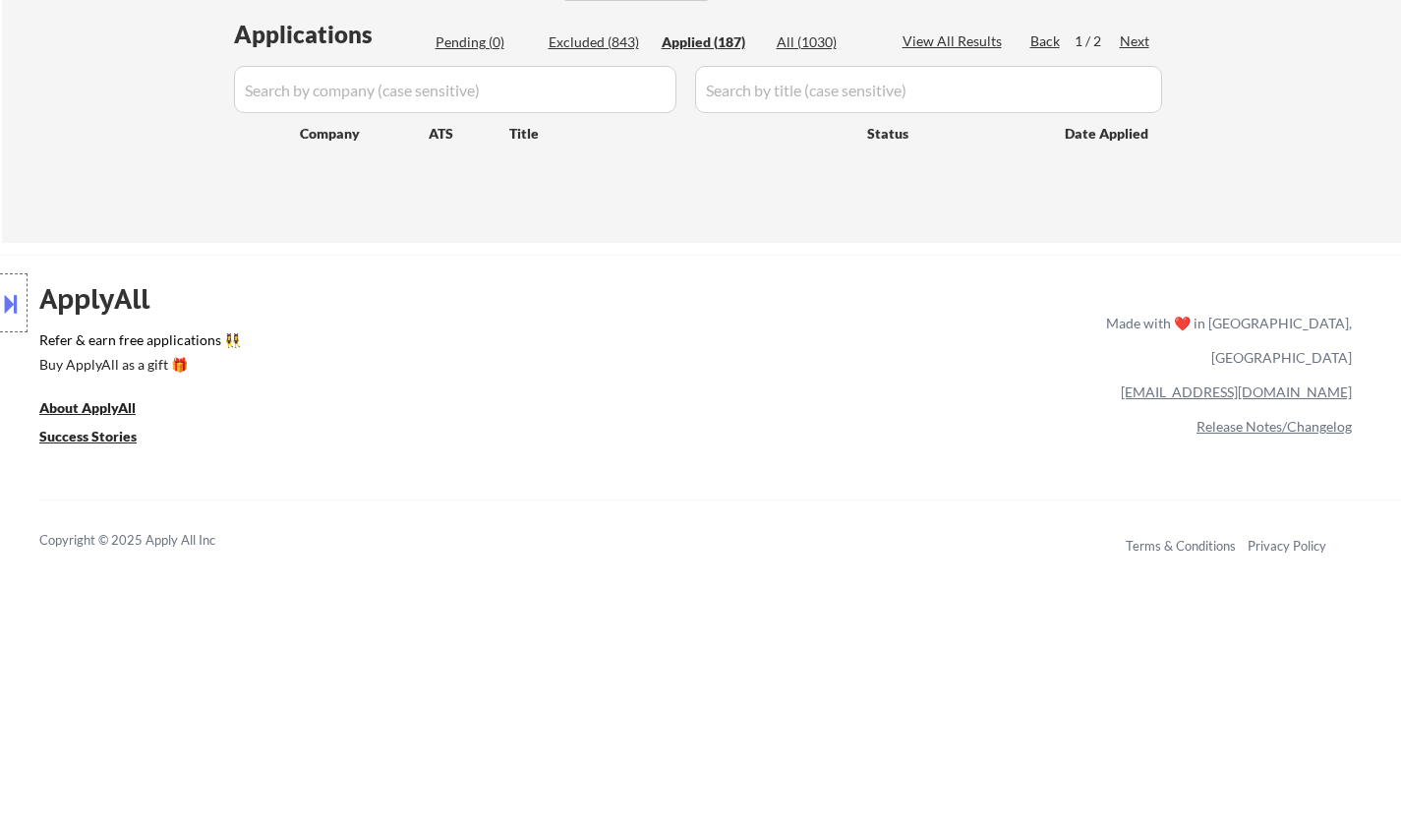
select select ""applied""
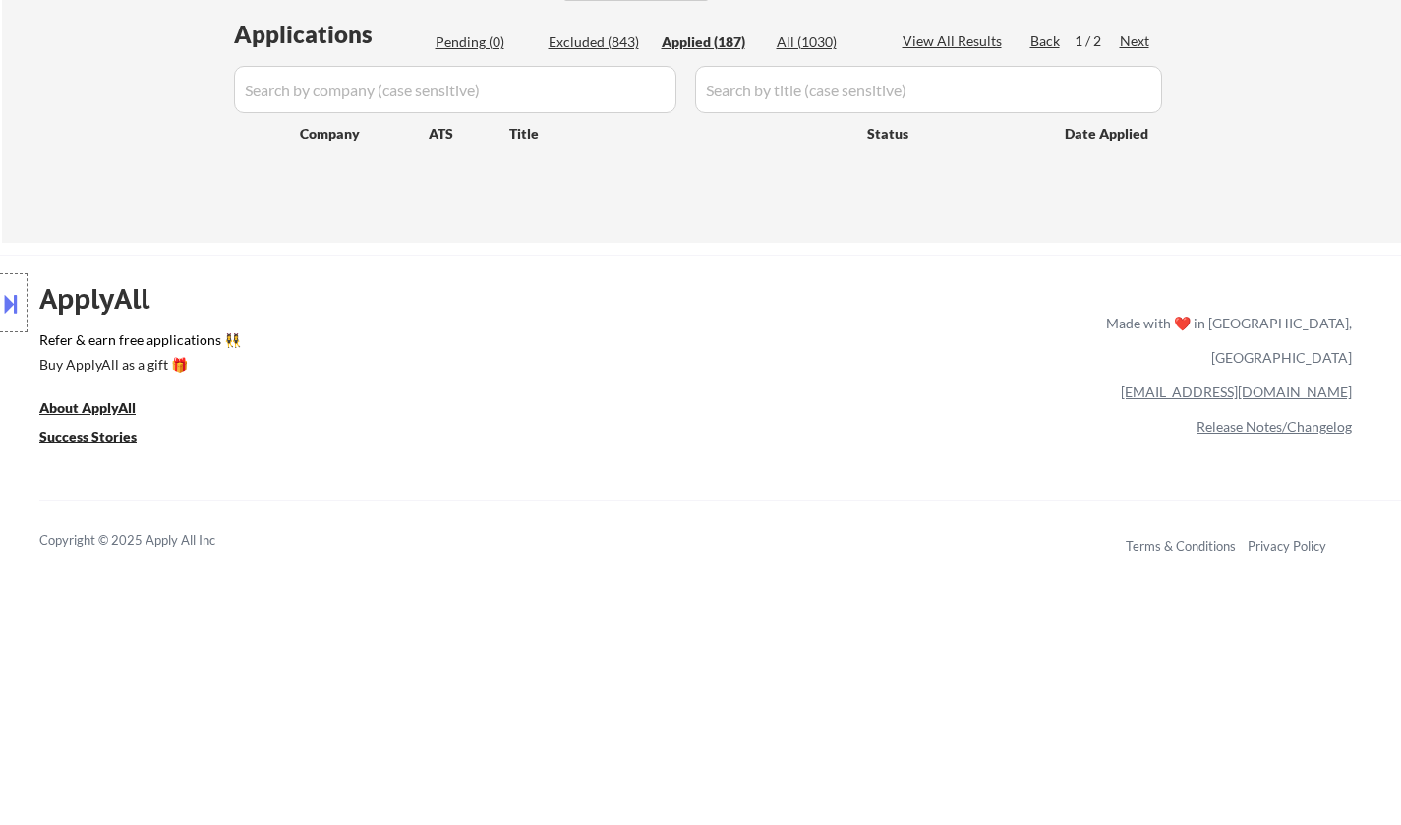
select select ""applied""
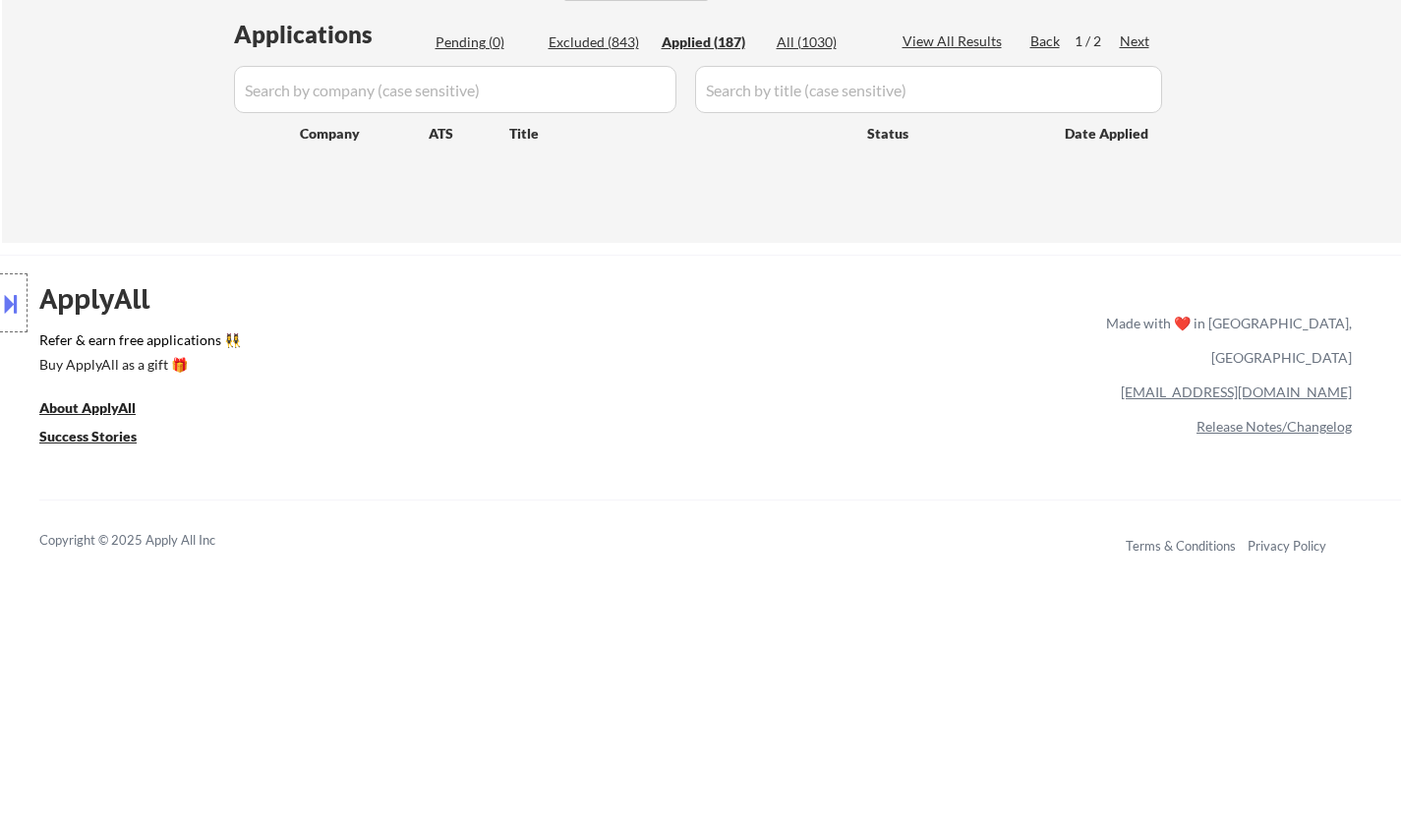
select select ""applied""
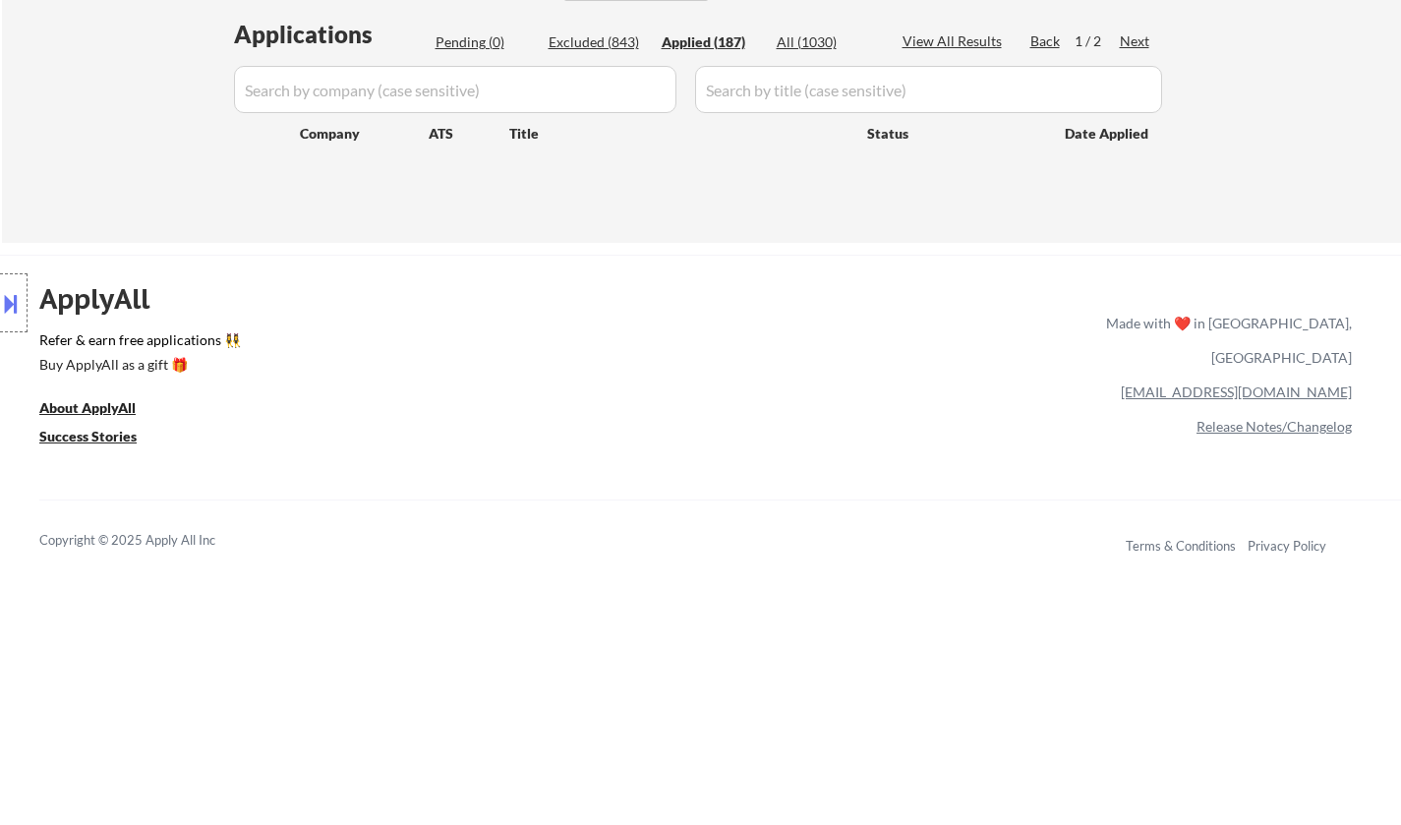
select select ""applied""
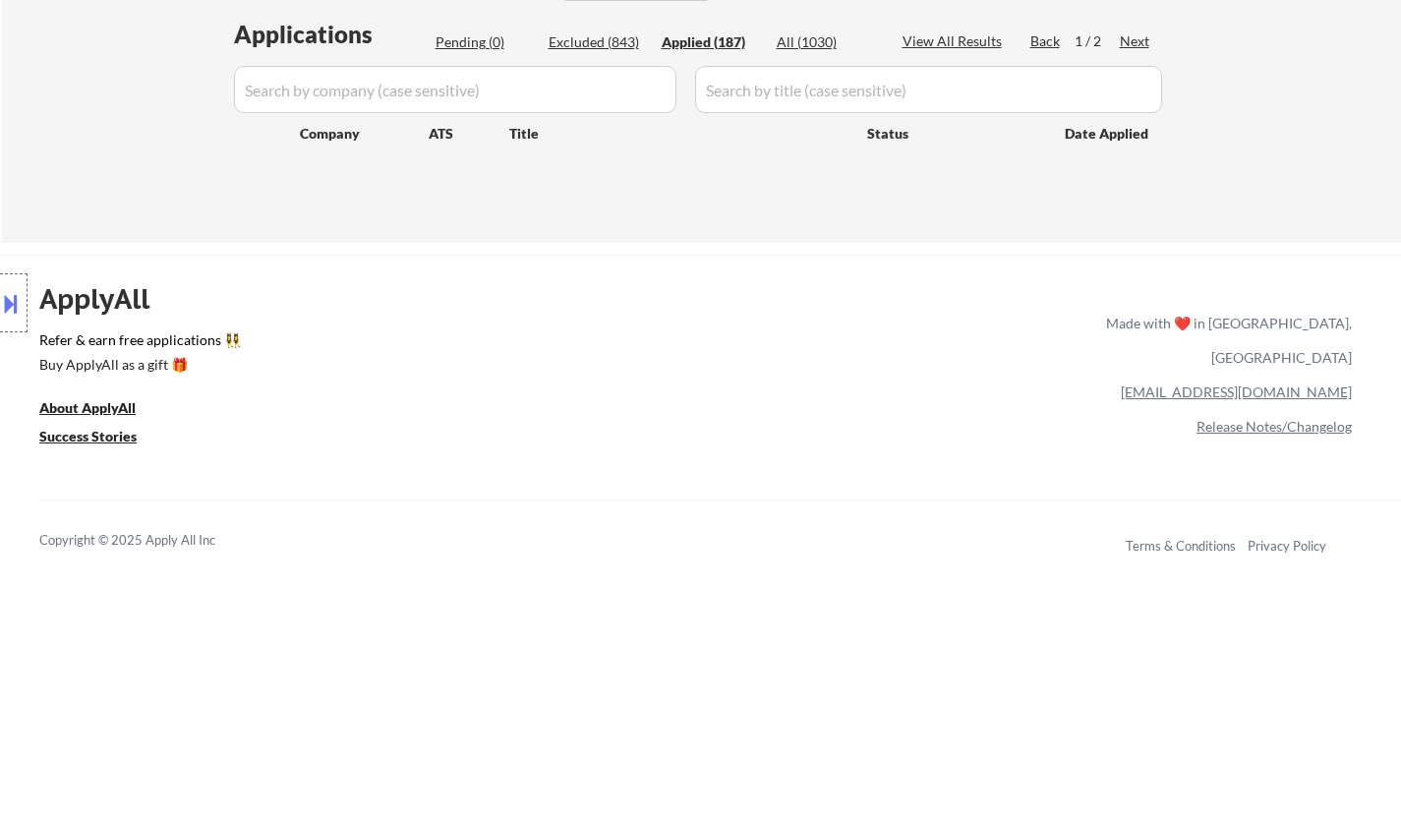
select select ""applied""
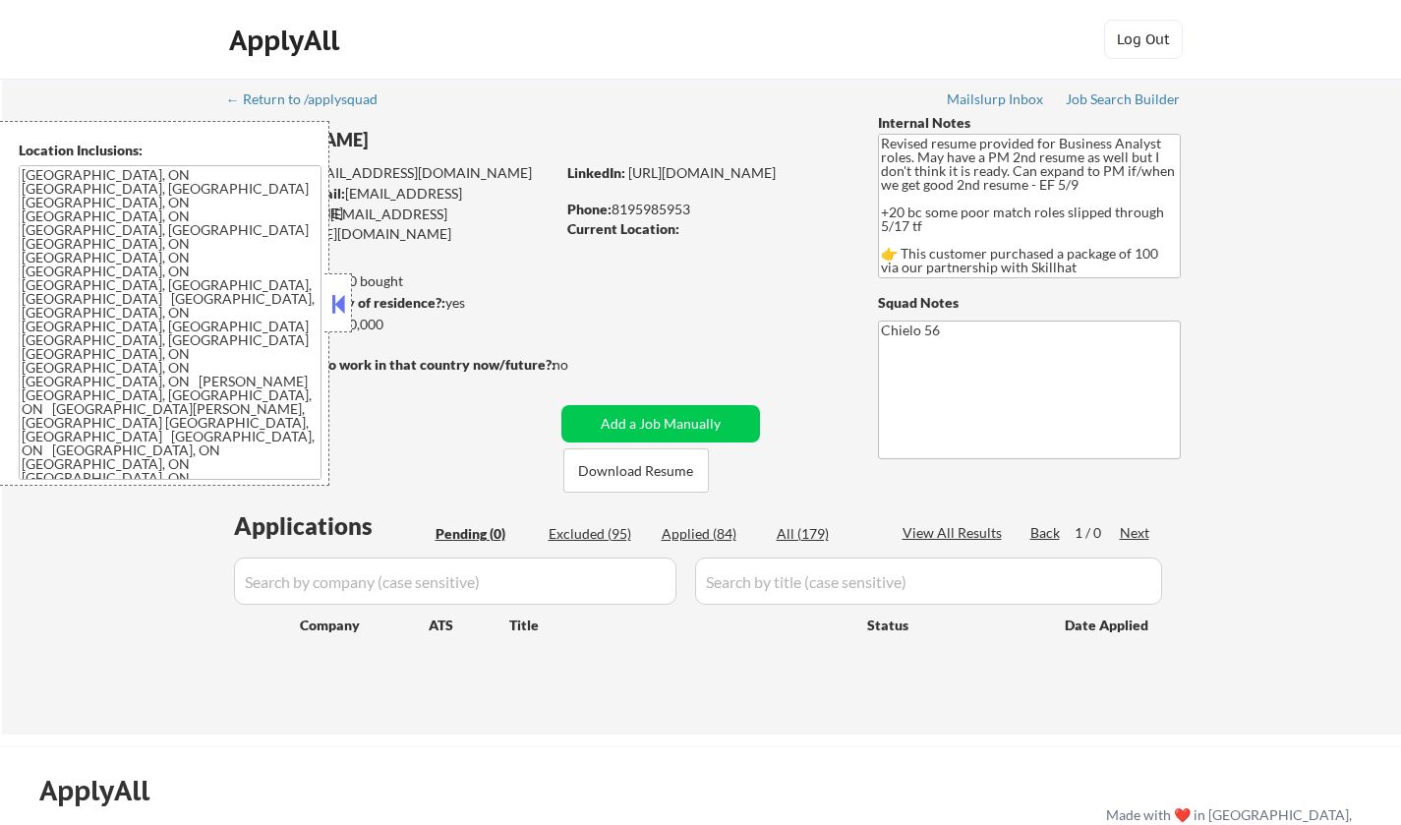
click at [338, 307] on button at bounding box center [338, 303] width 22 height 29
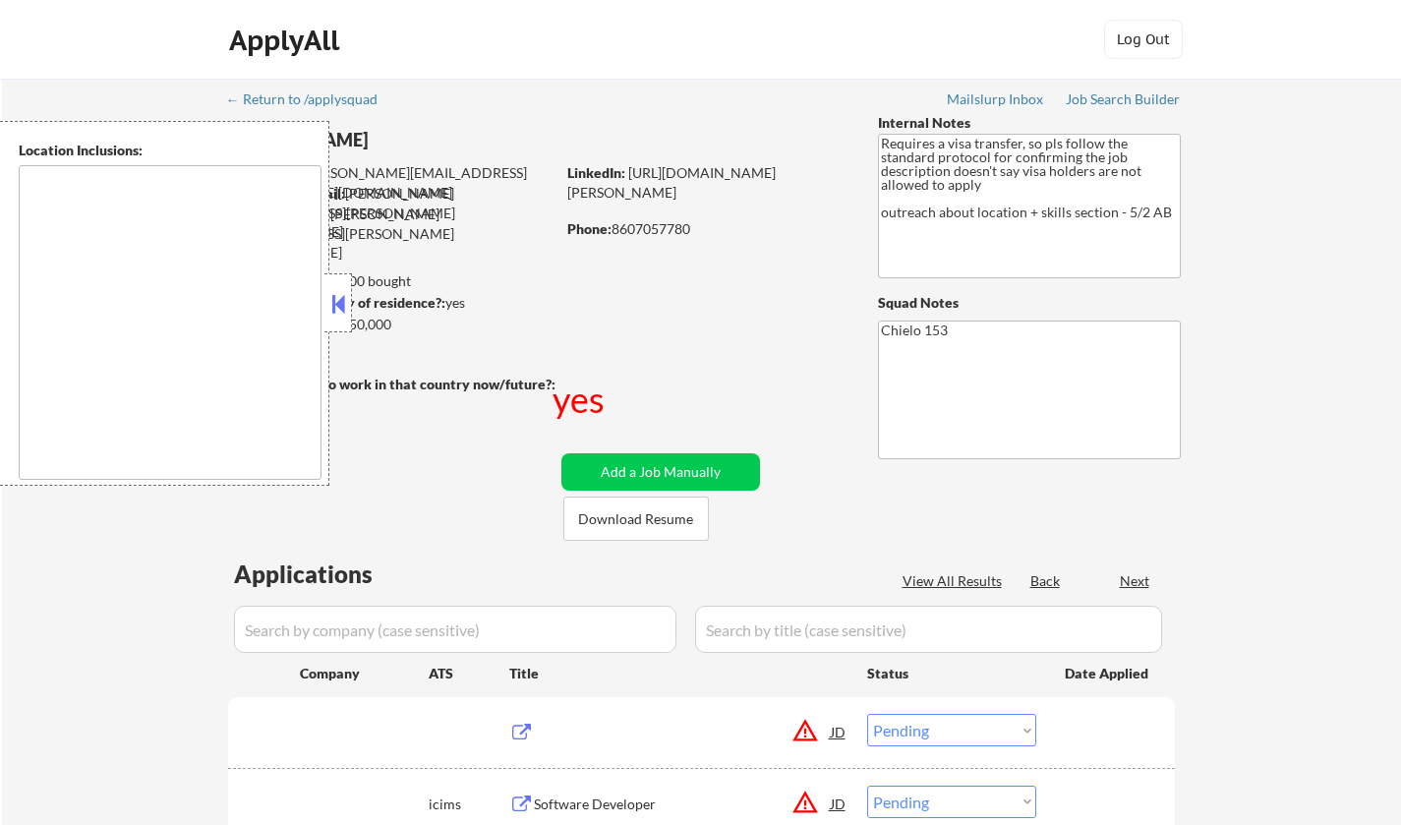
select select ""pending""
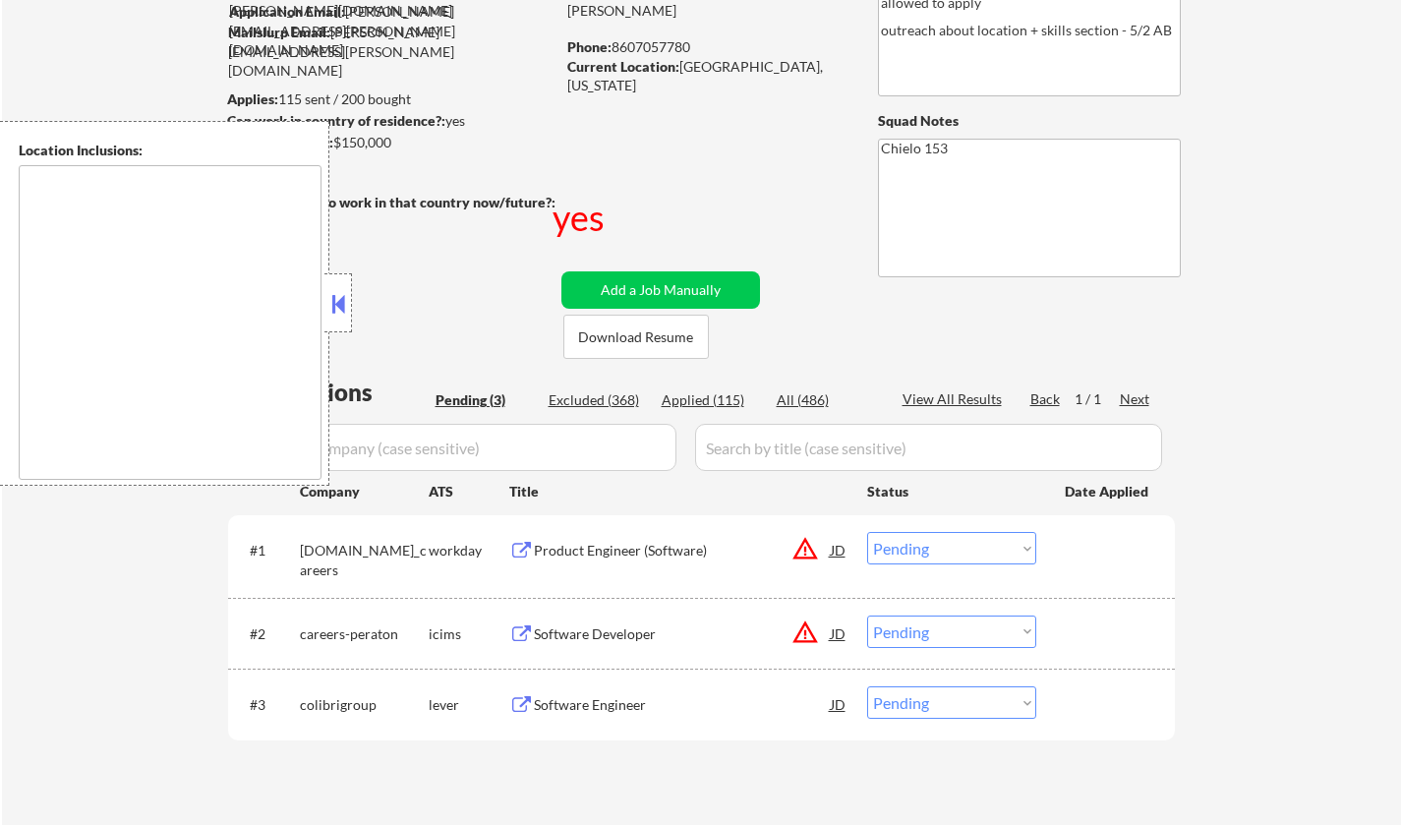
scroll to position [393, 0]
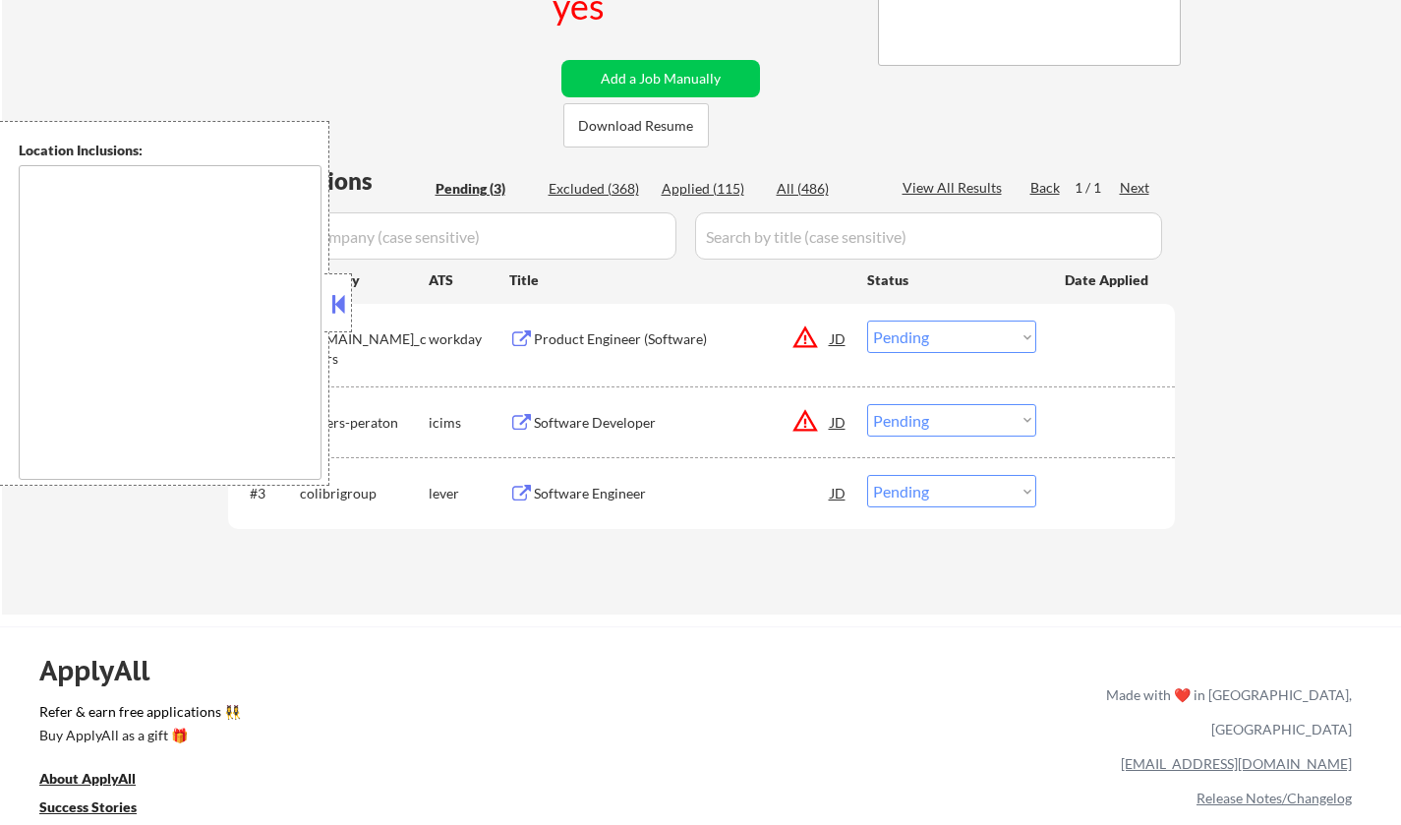
click at [339, 300] on button at bounding box center [338, 303] width 22 height 29
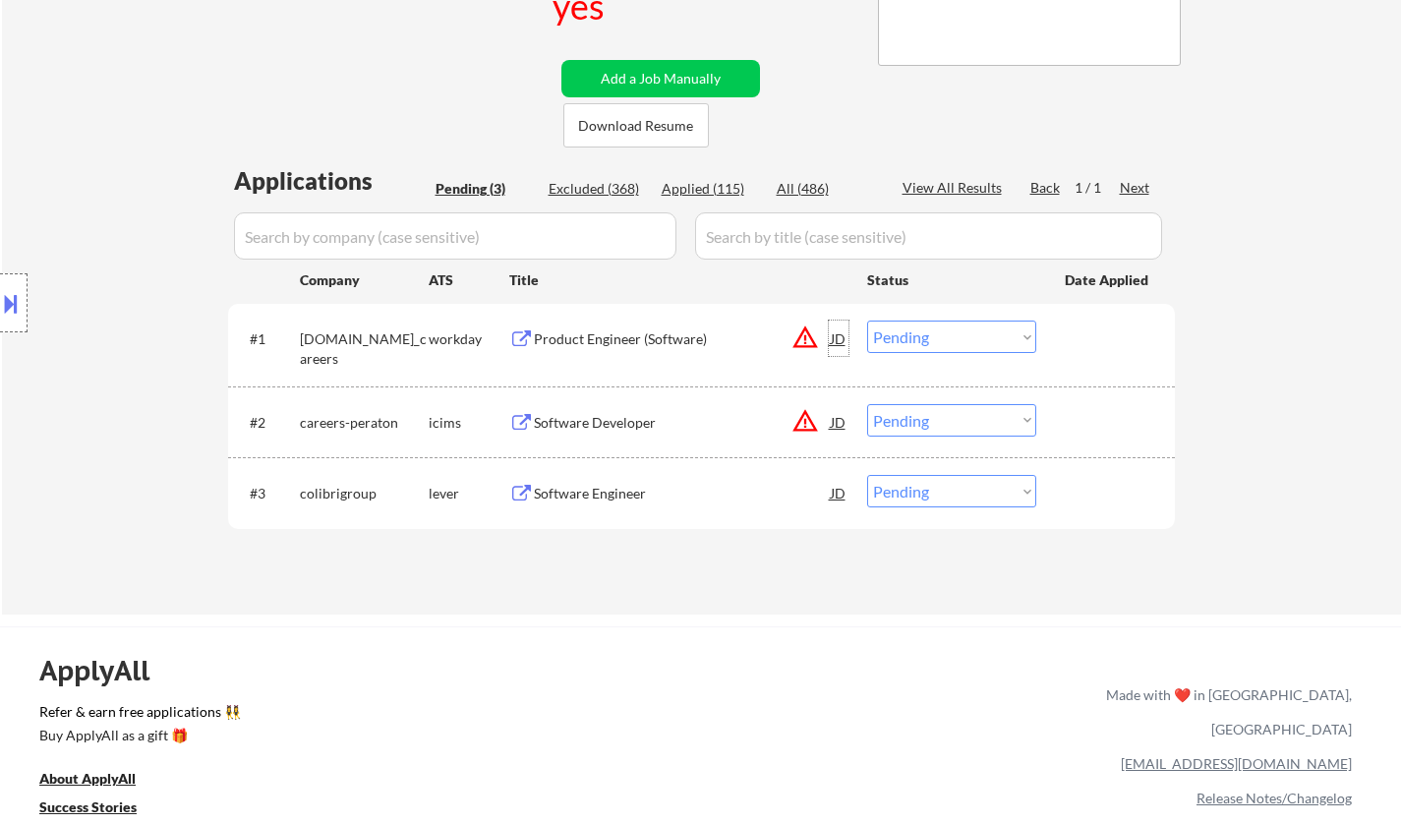
click at [842, 337] on div "JD" at bounding box center [839, 337] width 20 height 35
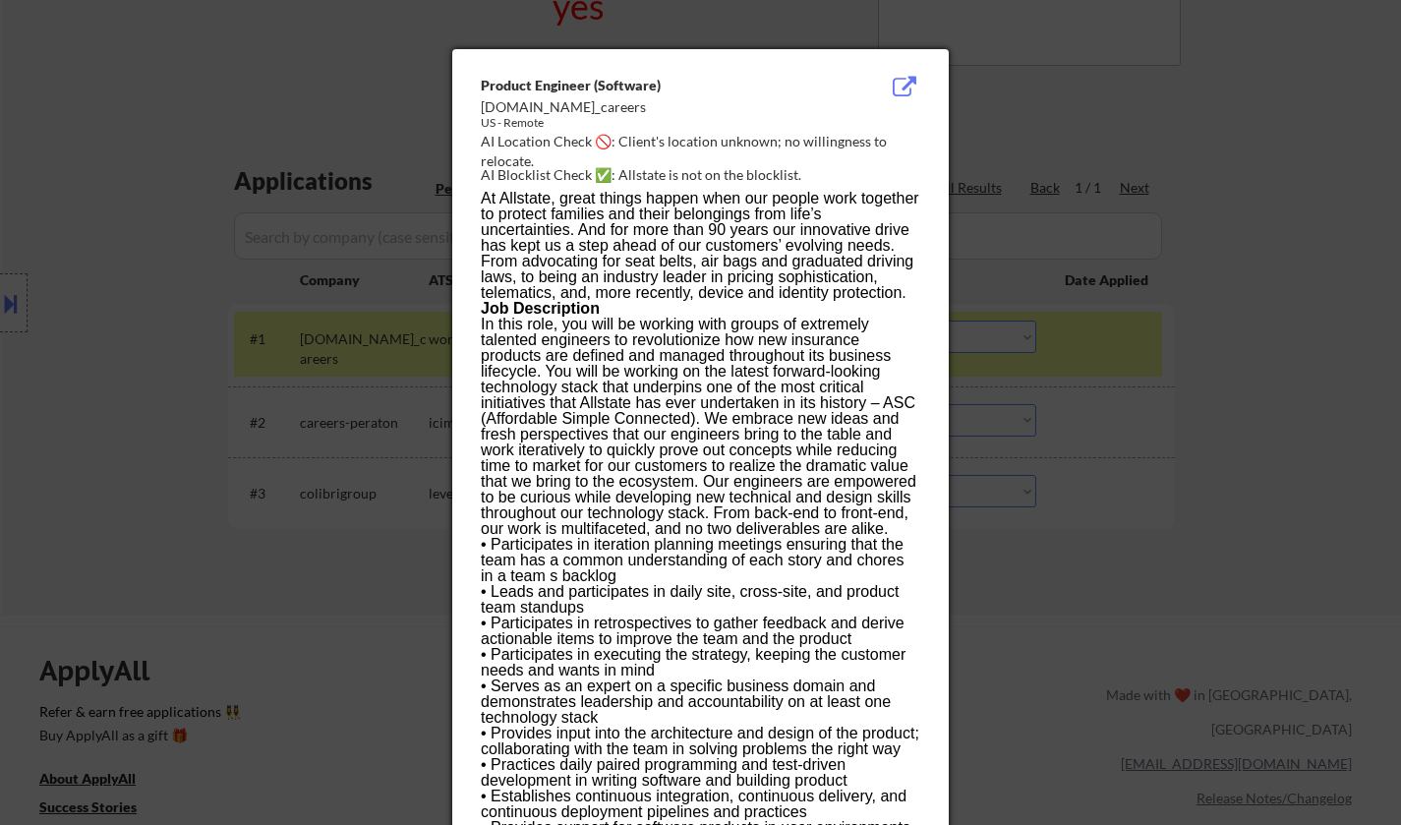
click at [1158, 429] on div at bounding box center [700, 412] width 1401 height 825
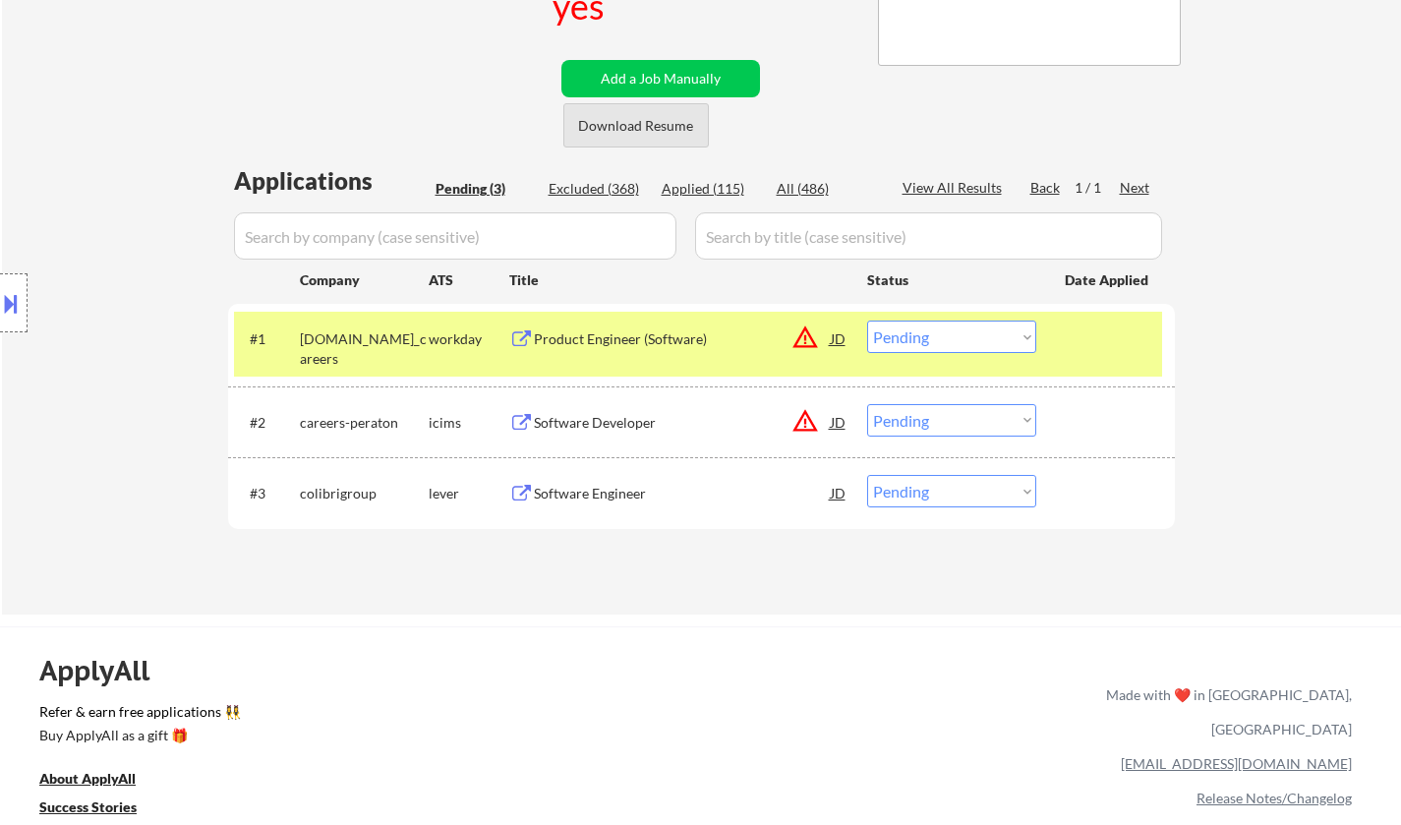
click at [643, 124] on button "Download Resume" at bounding box center [635, 125] width 145 height 44
click at [600, 491] on div "Software Engineer" at bounding box center [682, 494] width 297 height 20
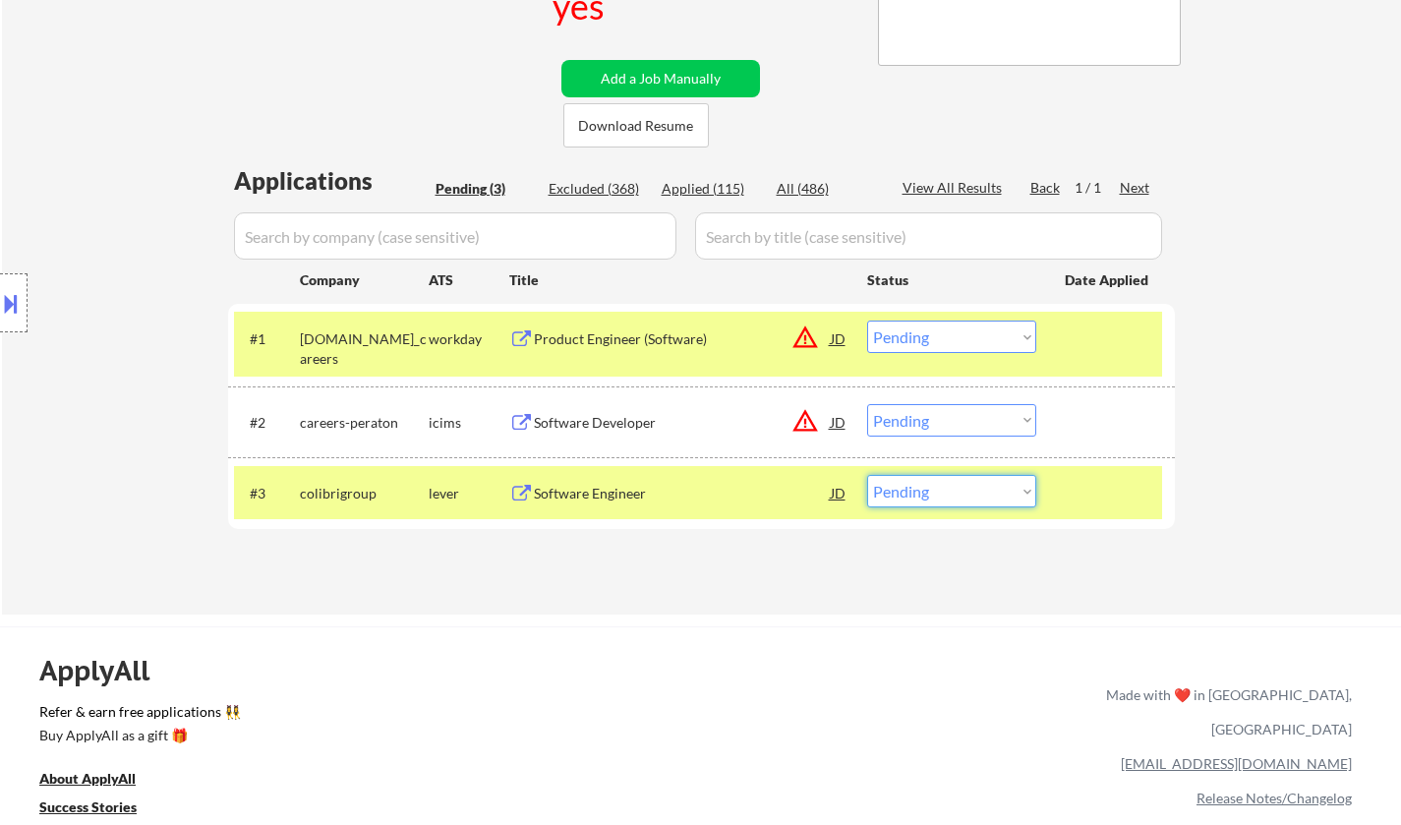
click at [950, 498] on select "Choose an option... Pending Applied Excluded (Questions) Excluded (Expired) Exc…" at bounding box center [951, 491] width 169 height 32
select select ""excluded""
click at [867, 475] on select "Choose an option... Pending Applied Excluded (Questions) Excluded (Expired) Exc…" at bounding box center [951, 491] width 169 height 32
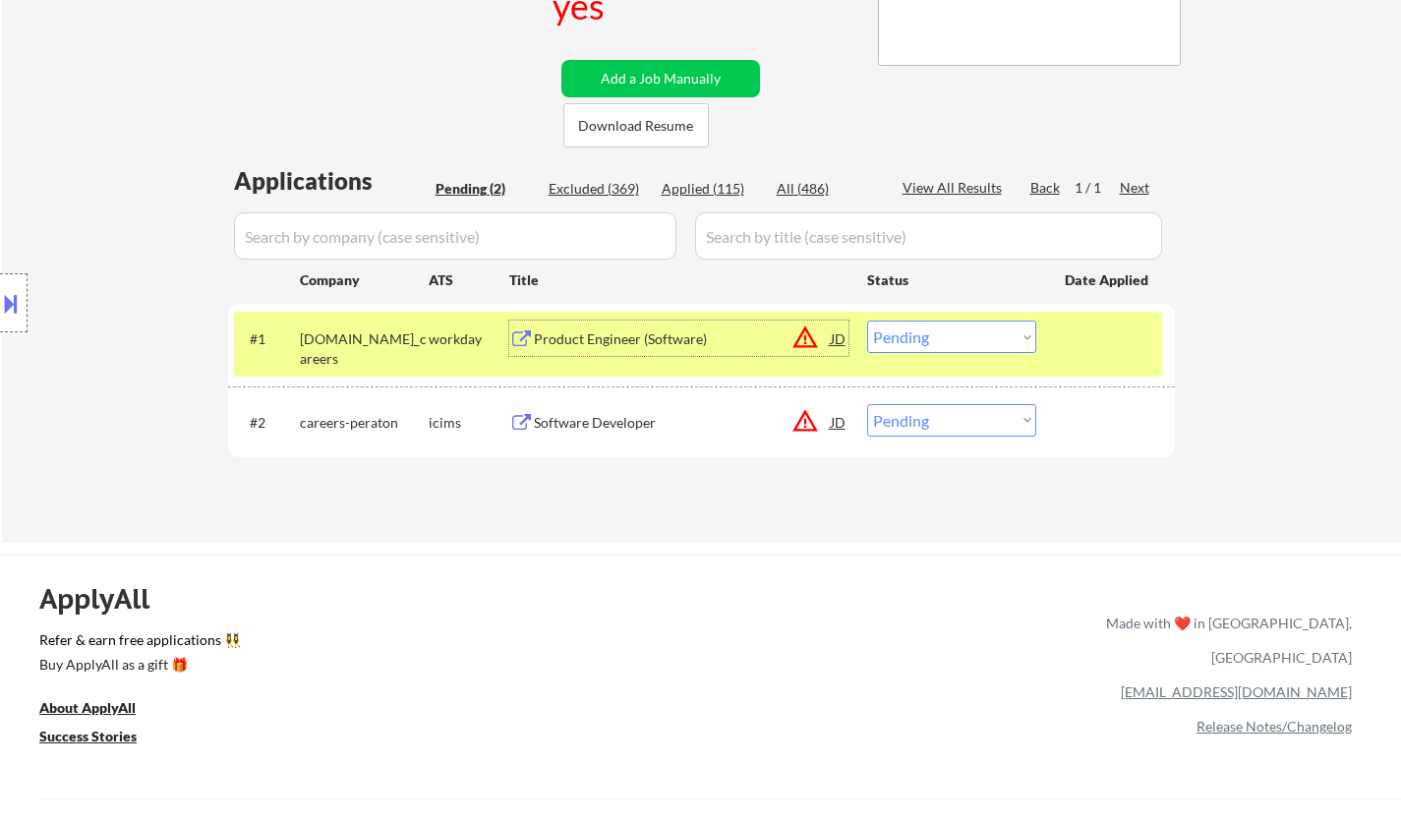
click at [627, 335] on div "Product Engineer (Software)" at bounding box center [682, 339] width 297 height 20
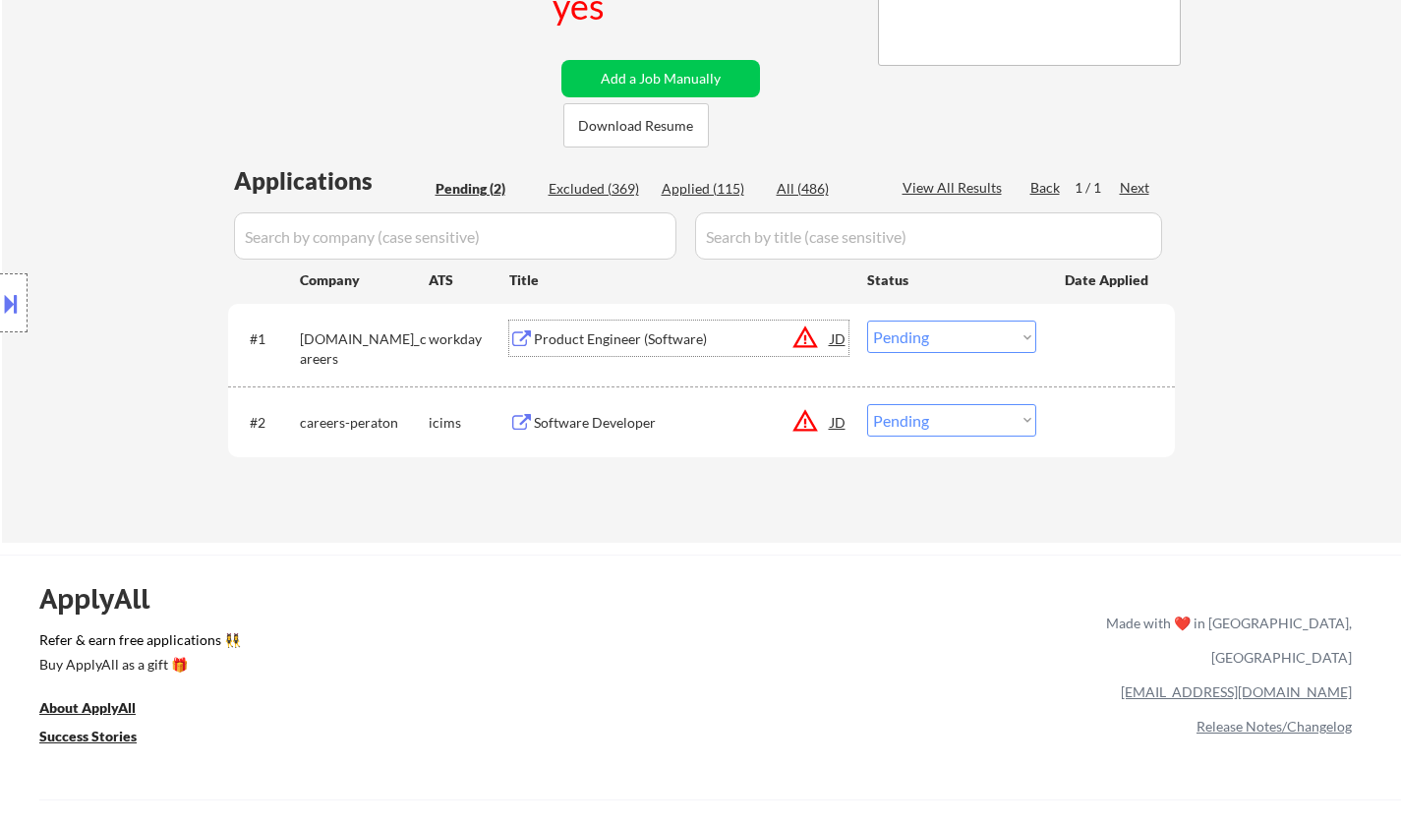
click at [994, 331] on select "Choose an option... Pending Applied Excluded (Questions) Excluded (Expired) Exc…" at bounding box center [951, 336] width 169 height 32
click at [867, 320] on select "Choose an option... Pending Applied Excluded (Questions) Excluded (Expired) Exc…" at bounding box center [951, 336] width 169 height 32
click at [594, 432] on div "Software Developer" at bounding box center [682, 421] width 297 height 35
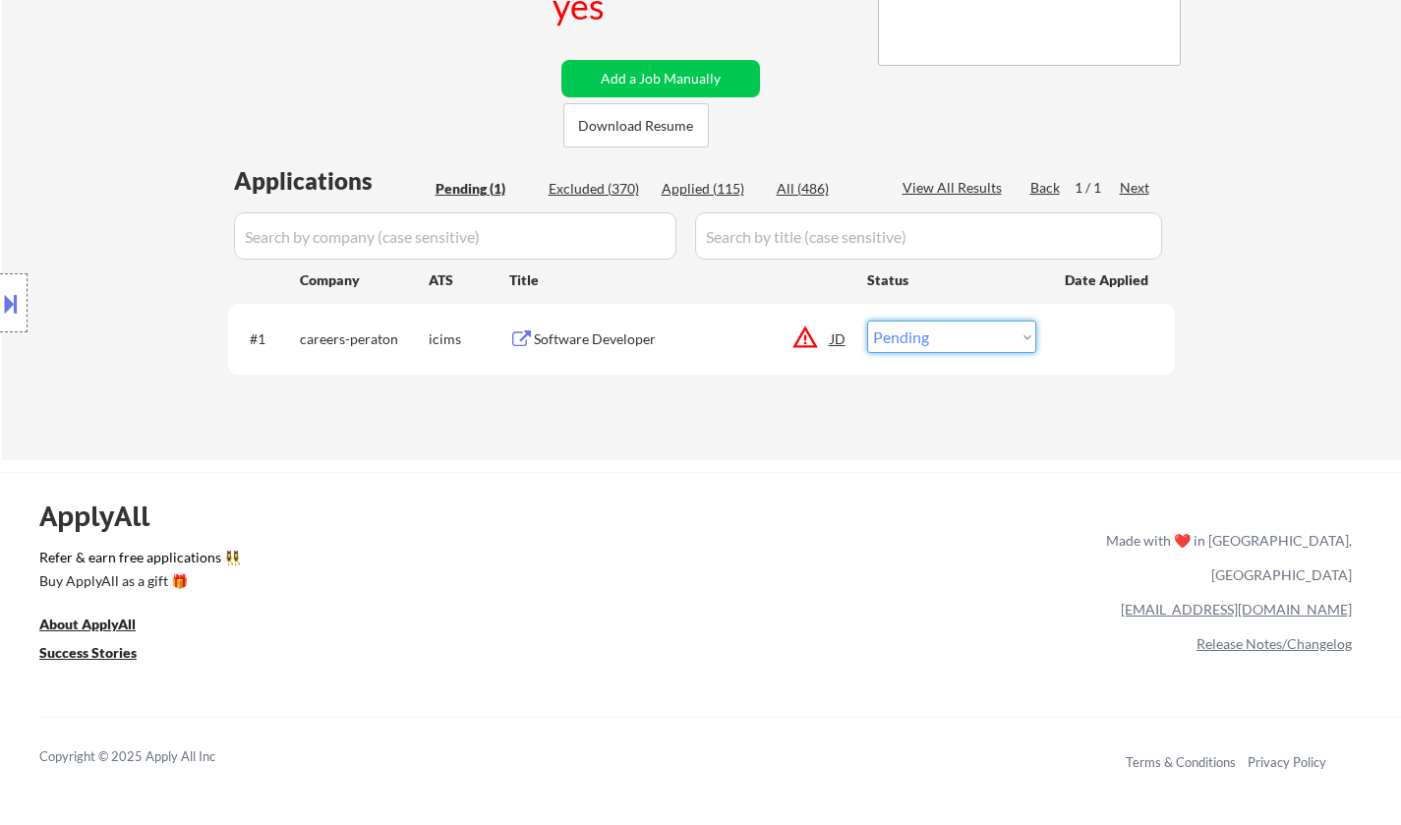
drag, startPoint x: 975, startPoint y: 326, endPoint x: 971, endPoint y: 350, distance: 23.9
click at [975, 326] on select "Choose an option... Pending Applied Excluded (Questions) Excluded (Expired) Exc…" at bounding box center [951, 336] width 169 height 32
select select ""excluded__salary_""
click at [867, 320] on select "Choose an option... Pending Applied Excluded (Questions) Excluded (Expired) Exc…" at bounding box center [951, 336] width 169 height 32
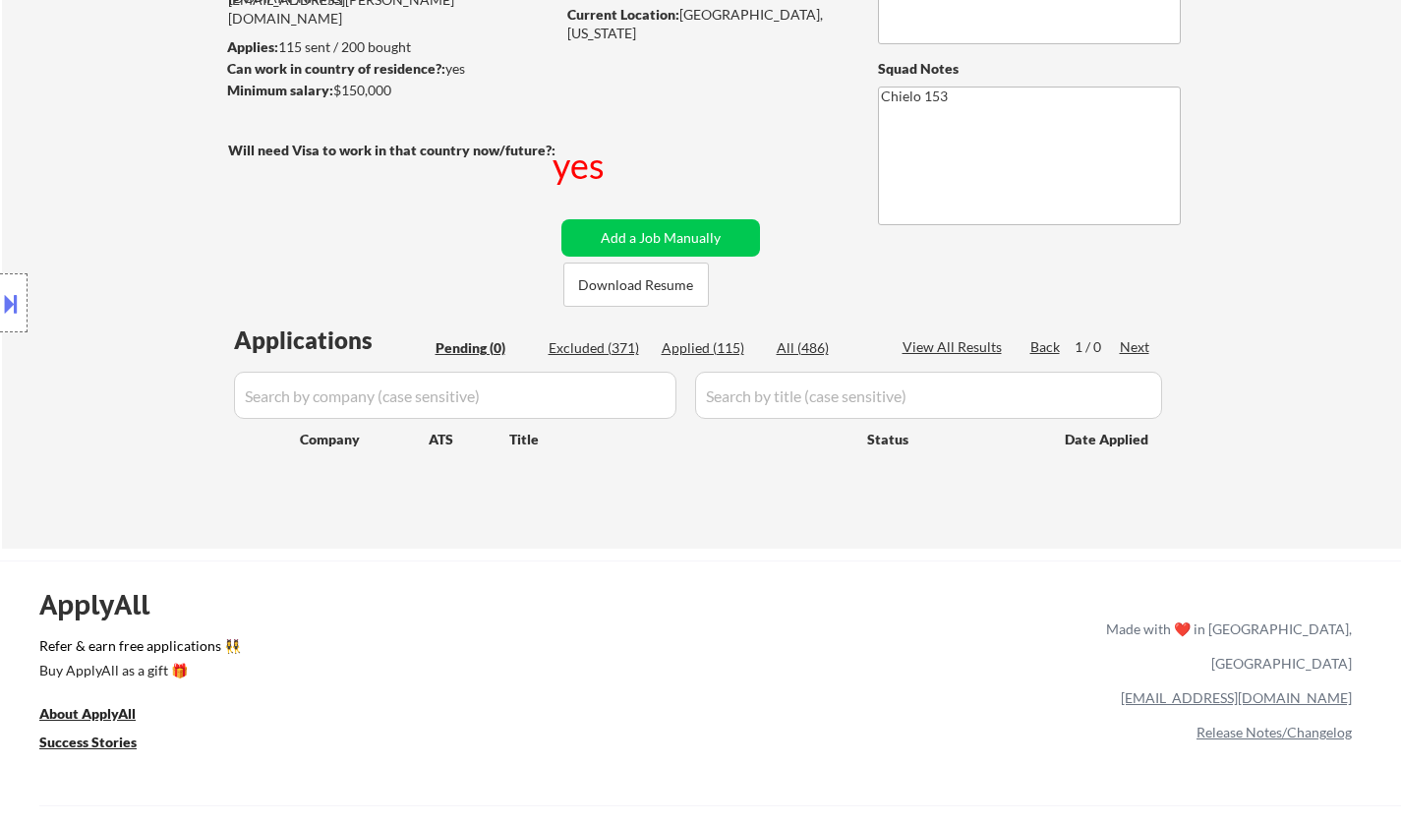
scroll to position [98, 0]
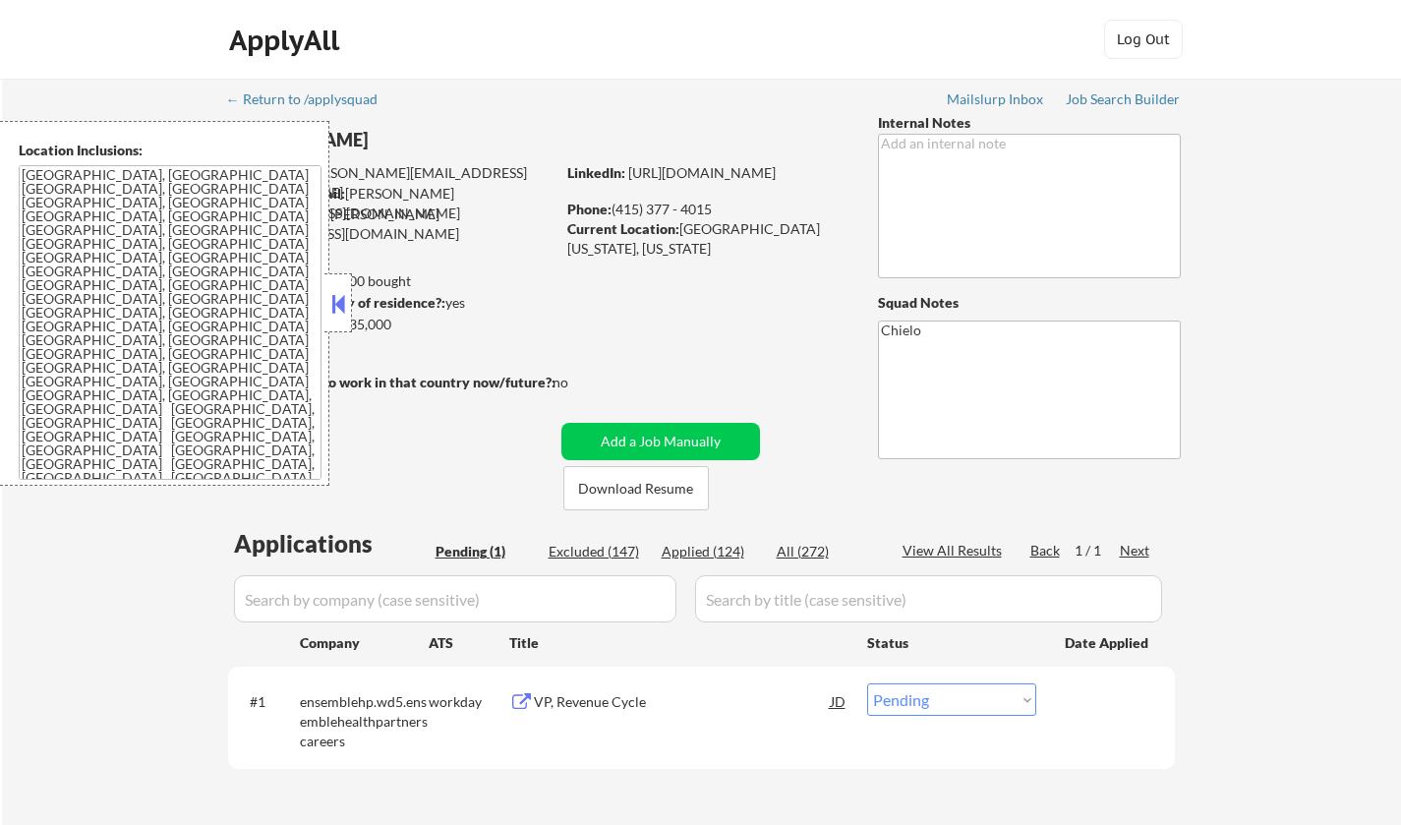
select select ""pending""
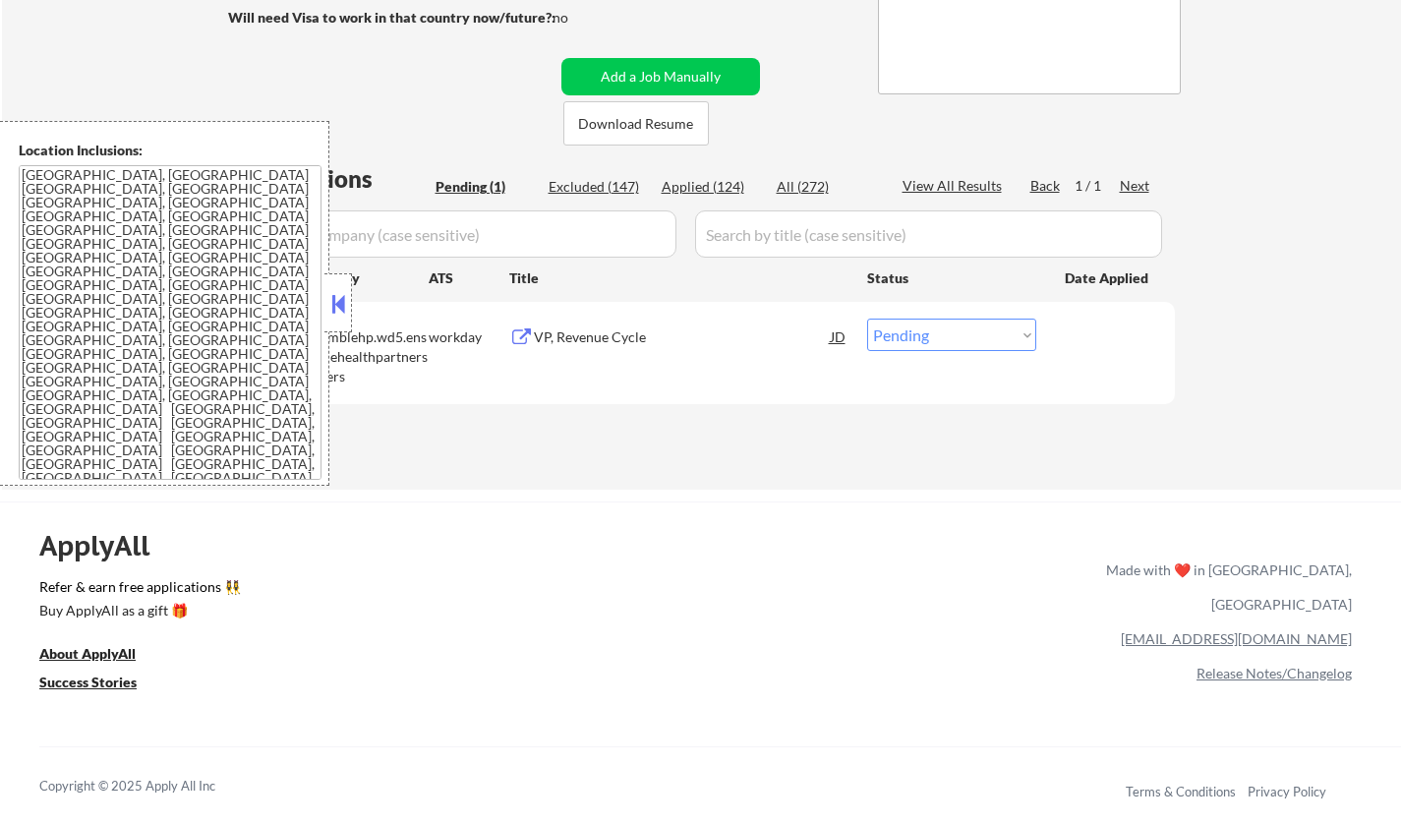
scroll to position [491, 0]
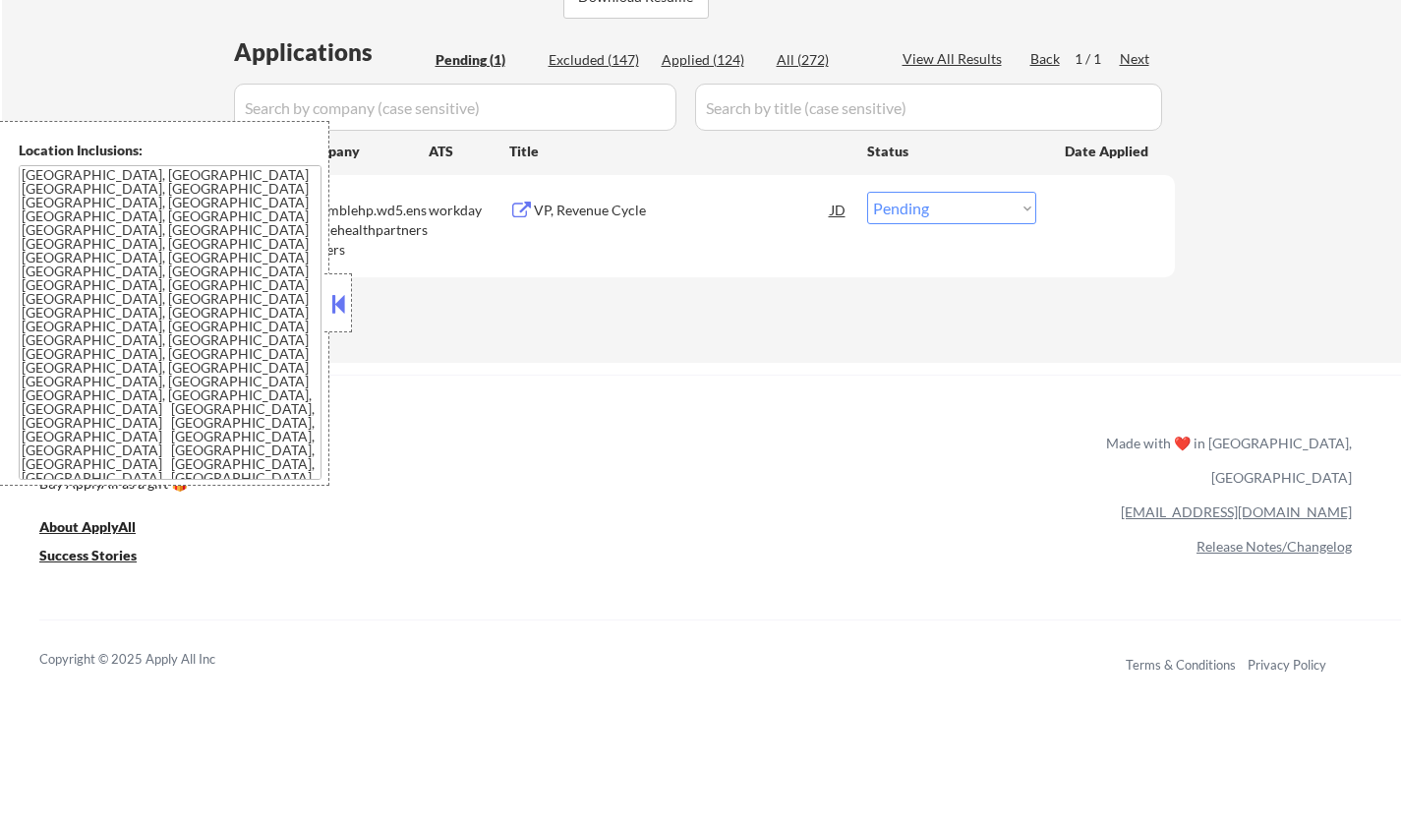
drag, startPoint x: 333, startPoint y: 294, endPoint x: 335, endPoint y: 284, distance: 10.0
click at [333, 294] on button at bounding box center [338, 303] width 22 height 29
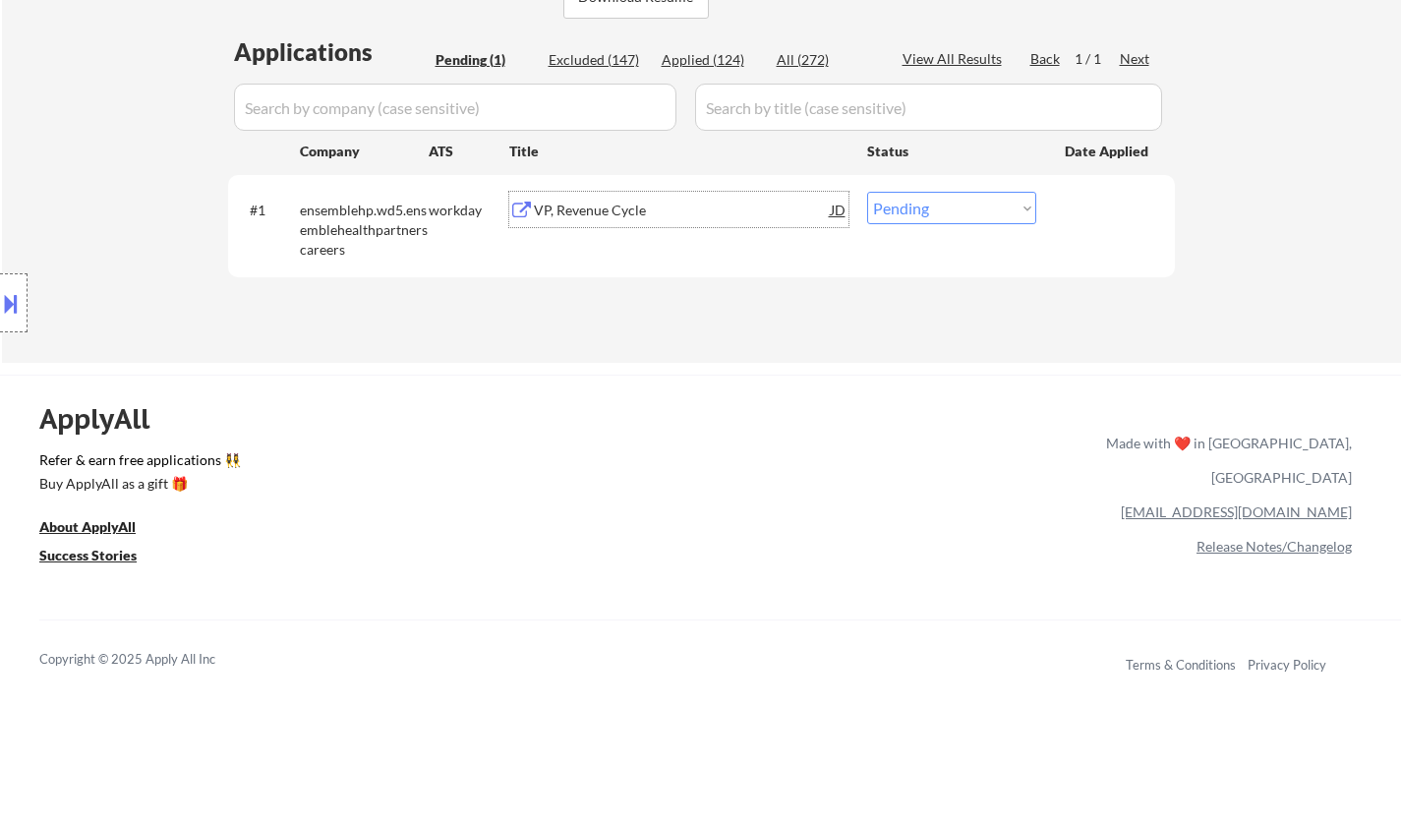
click at [583, 209] on div "VP, Revenue Cycle" at bounding box center [682, 211] width 297 height 20
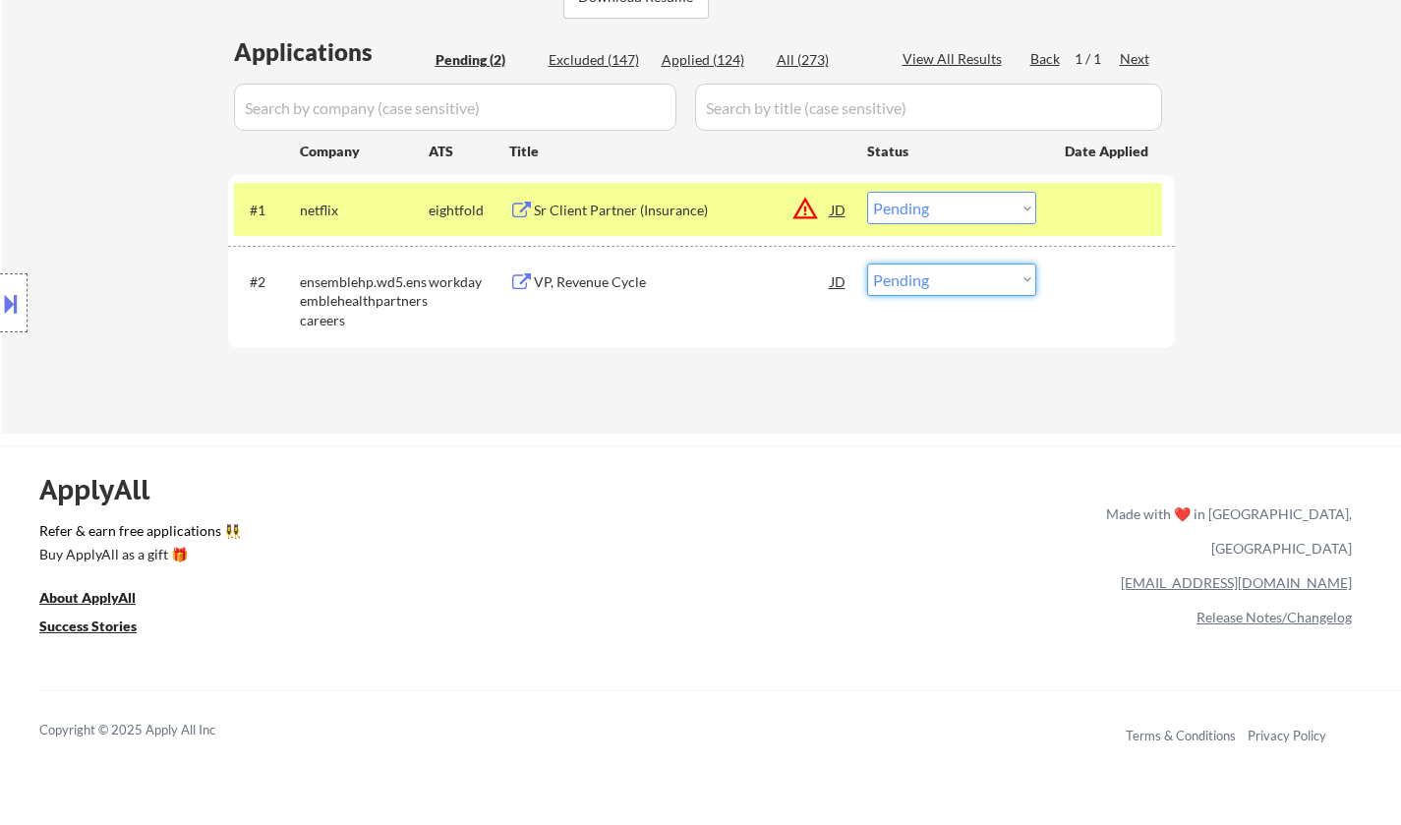
click at [907, 287] on select "Choose an option... Pending Applied Excluded (Questions) Excluded (Expired) Exc…" at bounding box center [951, 279] width 169 height 32
select select ""excluded__other_""
click at [867, 263] on select "Choose an option... Pending Applied Excluded (Questions) Excluded (Expired) Exc…" at bounding box center [951, 279] width 169 height 32
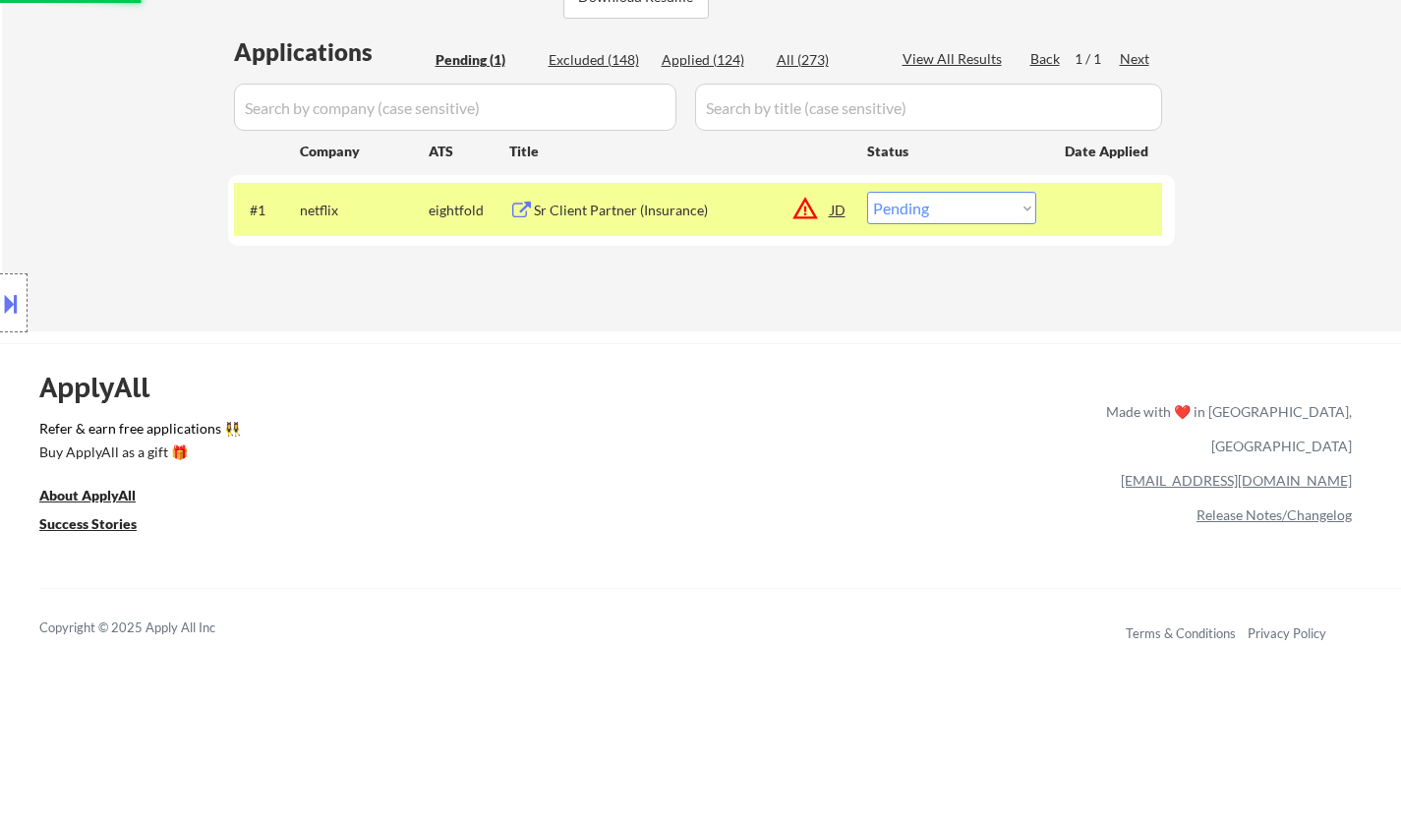
drag, startPoint x: 966, startPoint y: 208, endPoint x: 977, endPoint y: 221, distance: 16.7
click at [968, 209] on select "Choose an option... Pending Applied Excluded (Questions) Excluded (Expired) Exc…" at bounding box center [951, 208] width 169 height 32
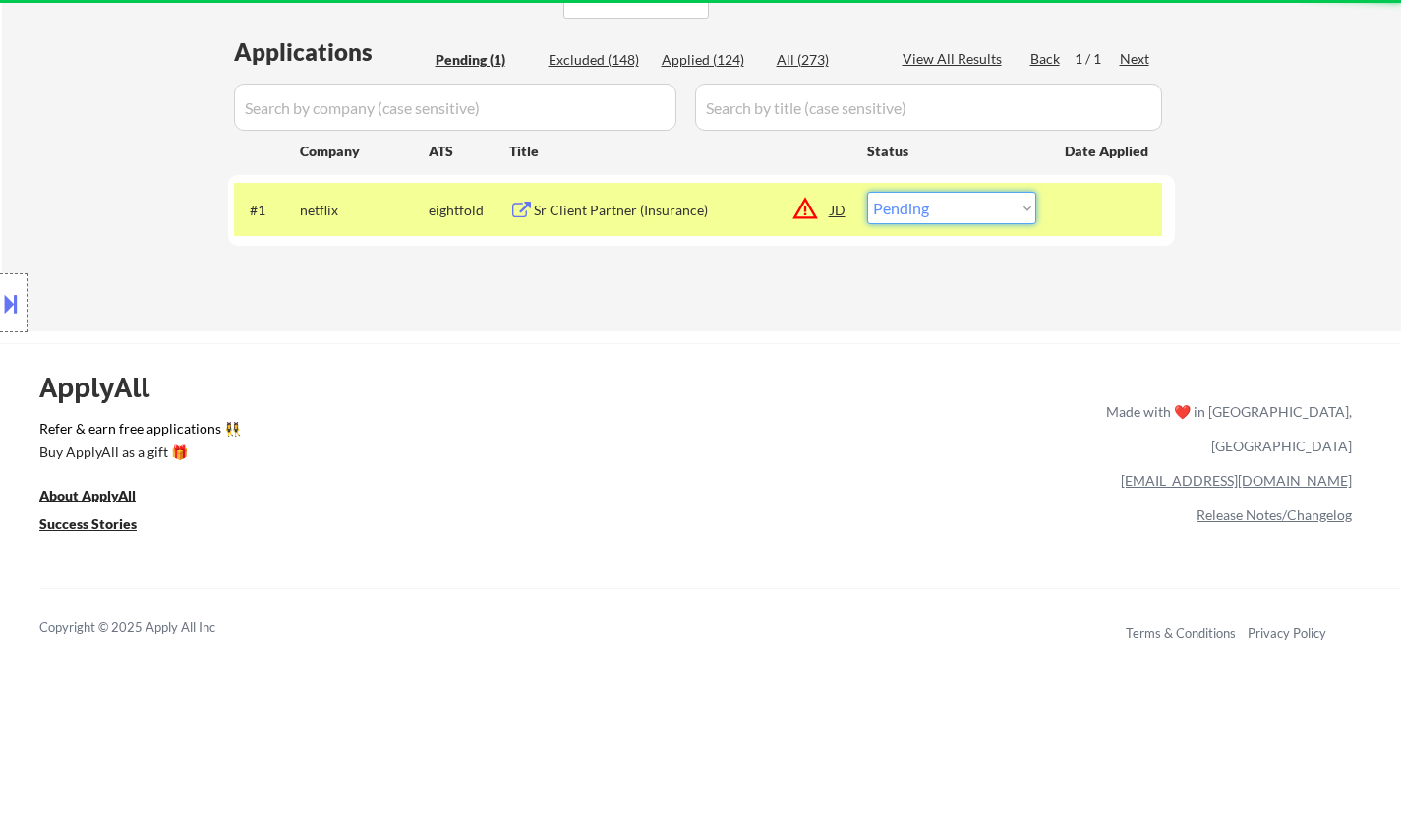
select select ""excluded__location_""
click at [867, 192] on select "Choose an option... Pending Applied Excluded (Questions) Excluded (Expired) Exc…" at bounding box center [951, 208] width 169 height 32
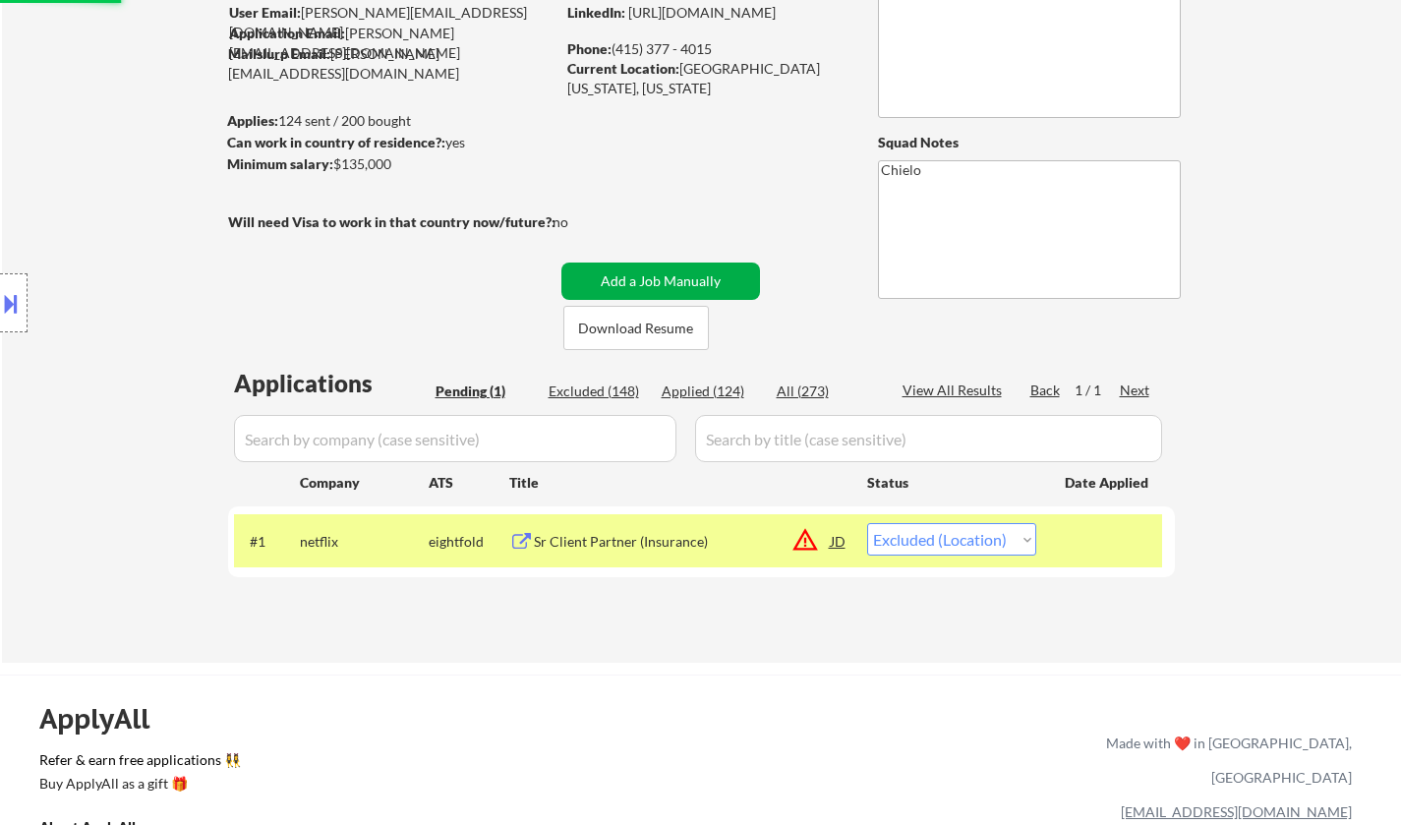
scroll to position [0, 0]
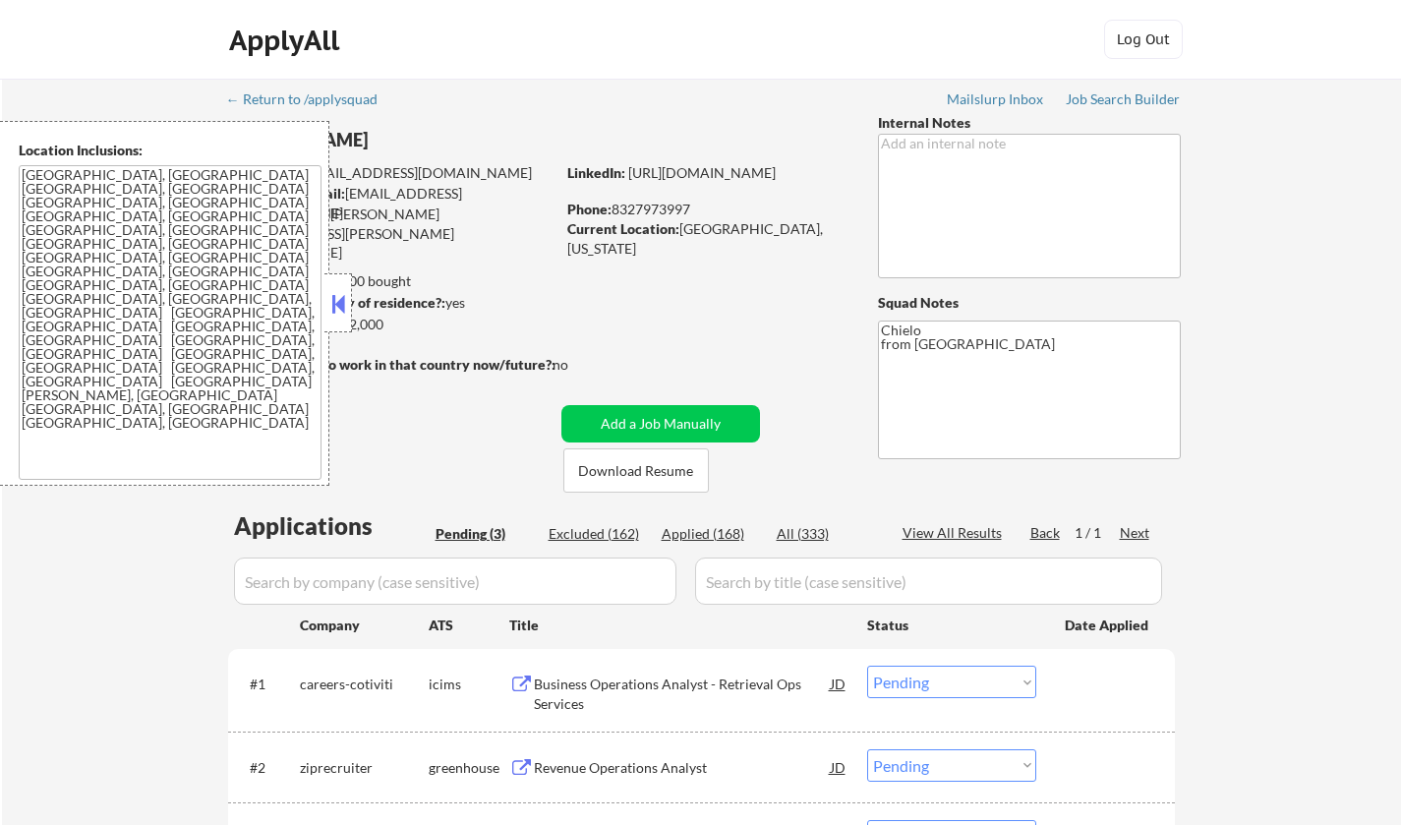
select select ""pending""
click at [329, 288] on div at bounding box center [338, 302] width 28 height 59
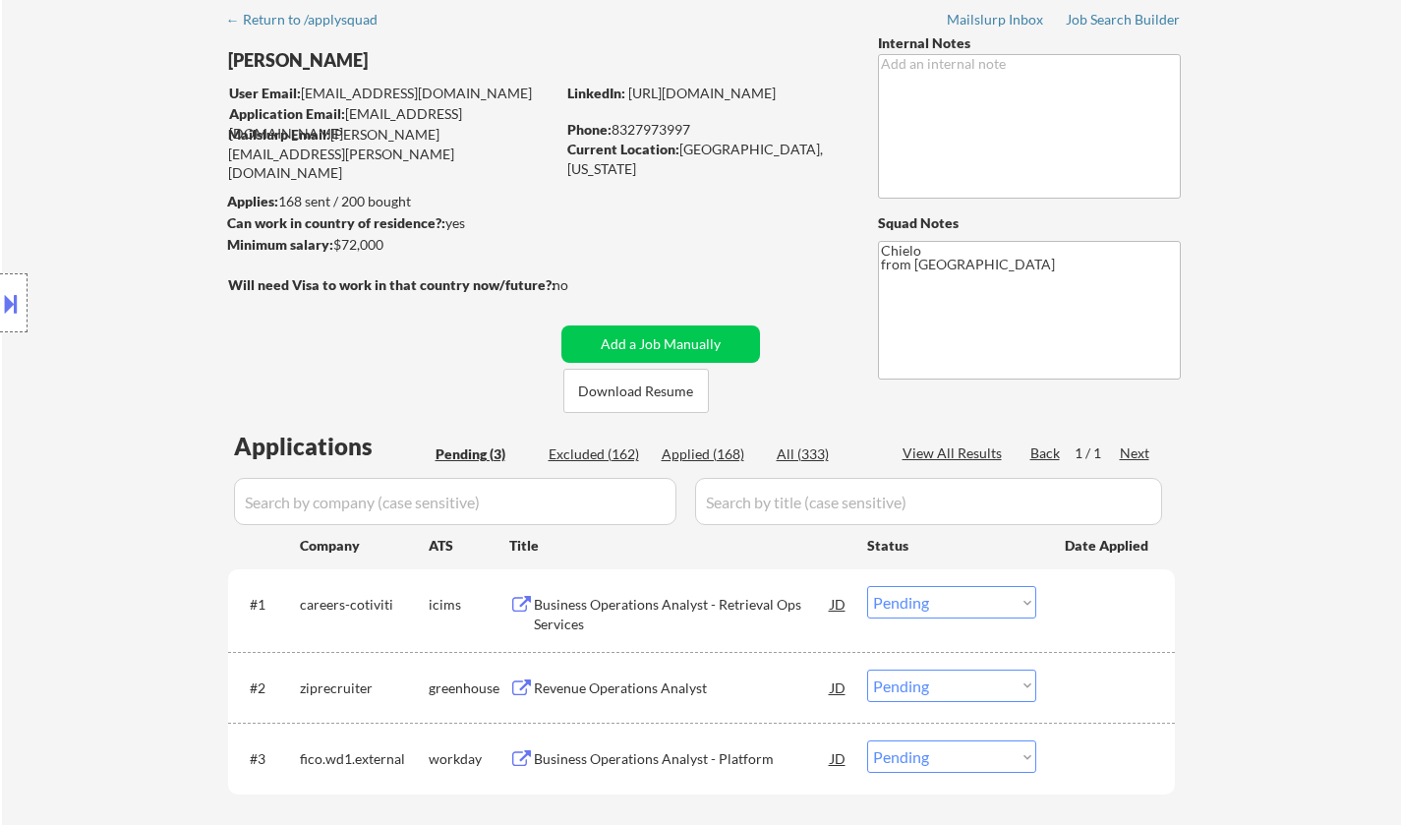
scroll to position [98, 0]
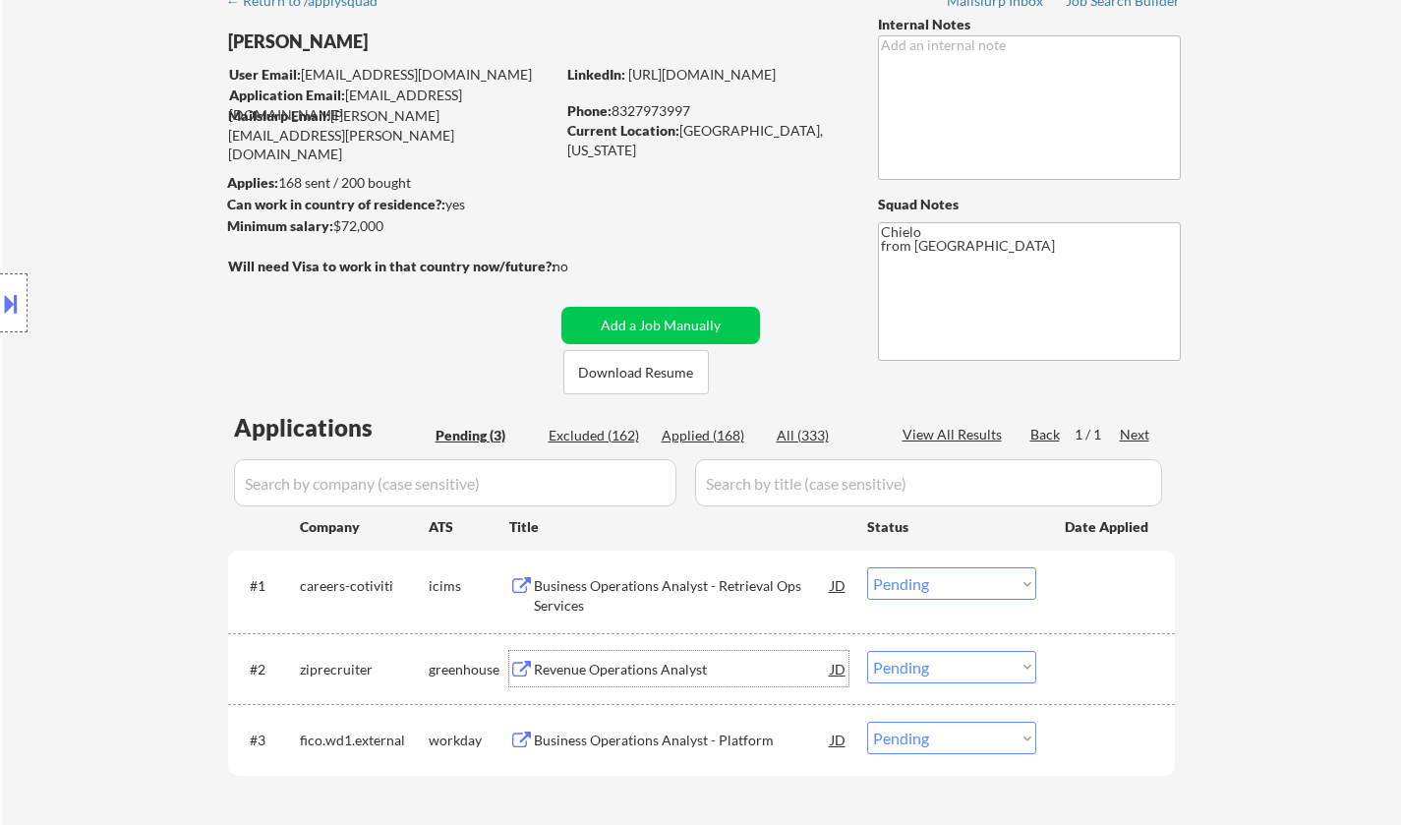
click at [589, 666] on div "Revenue Operations Analyst" at bounding box center [682, 670] width 297 height 20
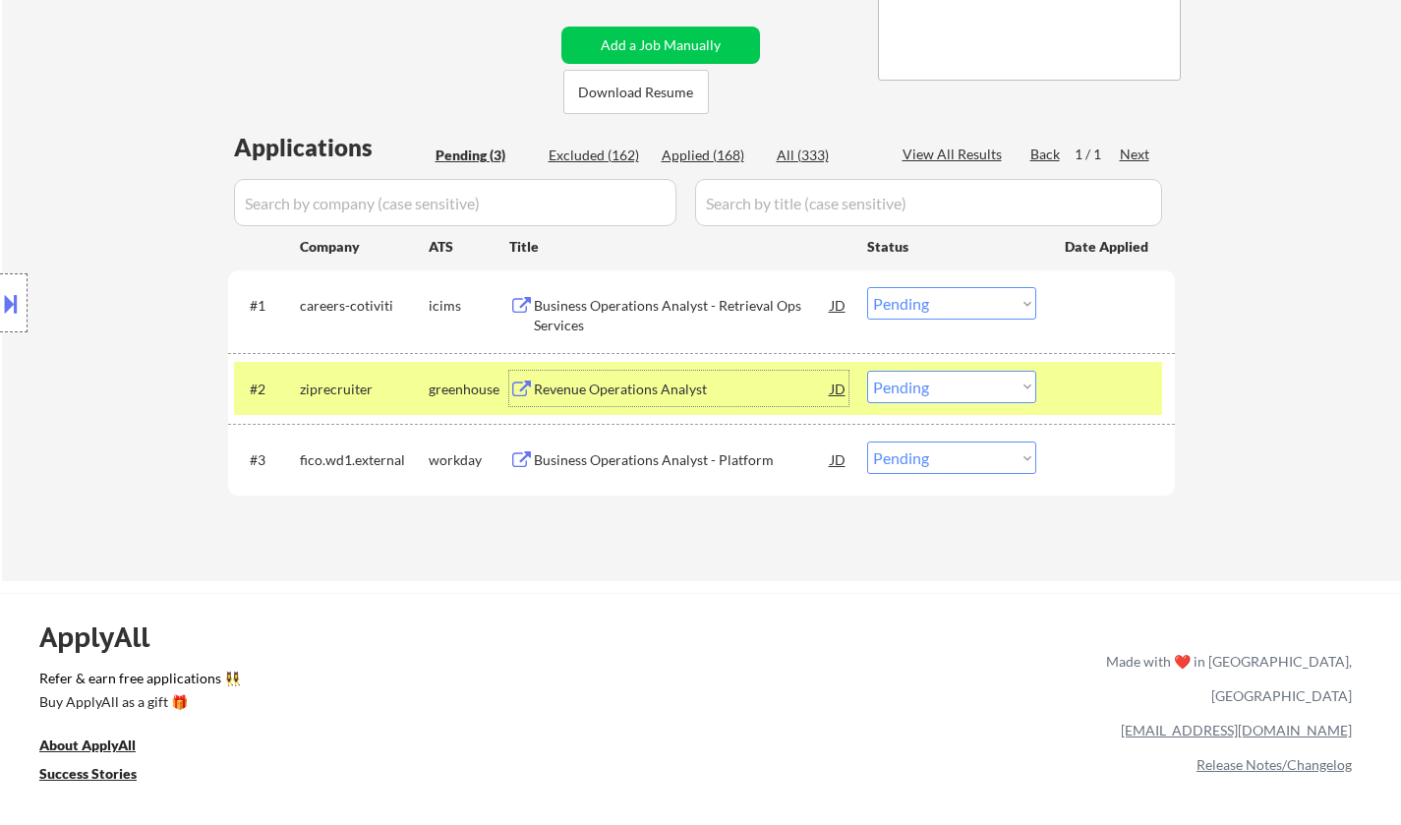
scroll to position [393, 0]
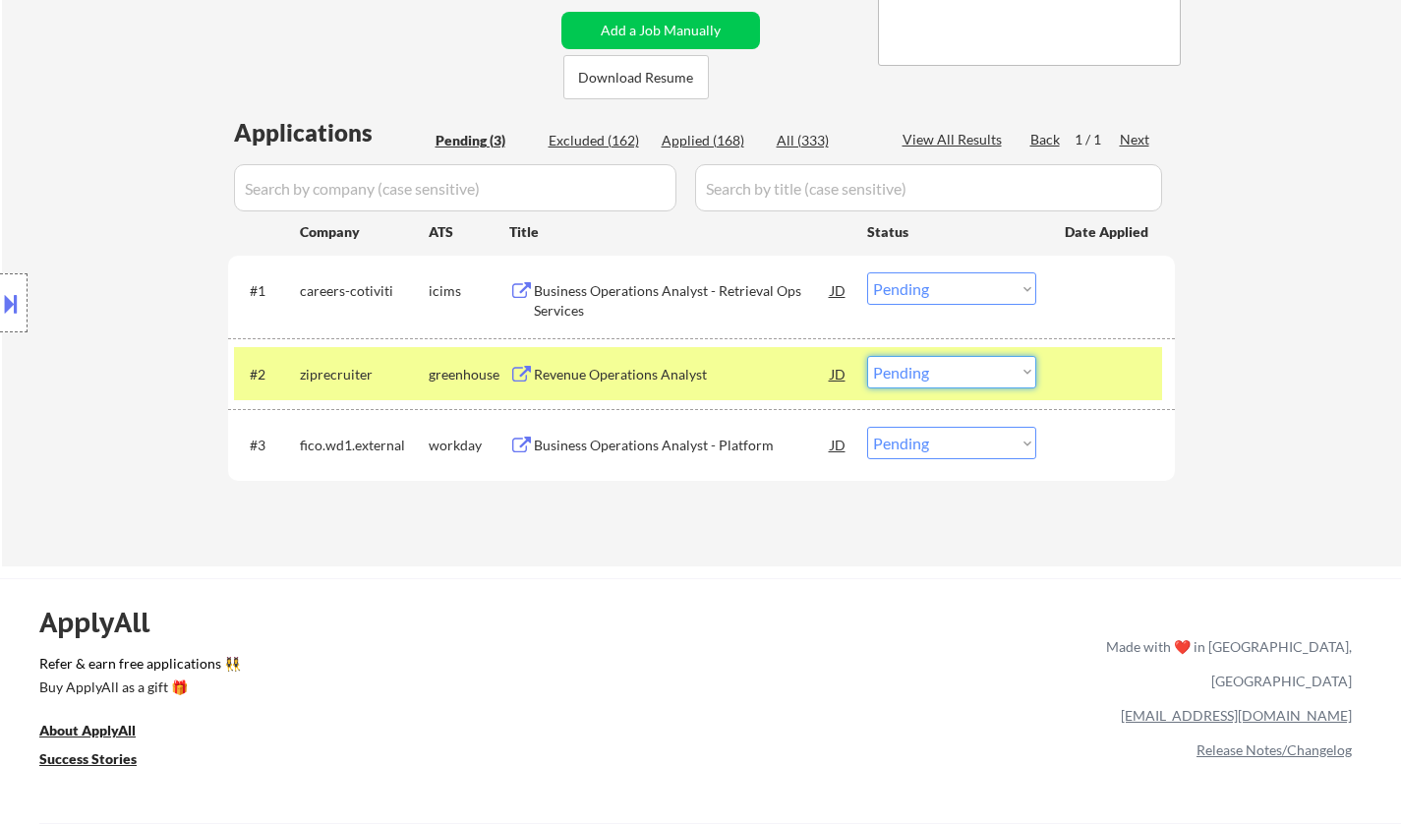
click at [941, 380] on select "Choose an option... Pending Applied Excluded (Questions) Excluded (Expired) Exc…" at bounding box center [951, 372] width 169 height 32
click at [867, 356] on select "Choose an option... Pending Applied Excluded (Questions) Excluded (Expired) Exc…" at bounding box center [951, 372] width 169 height 32
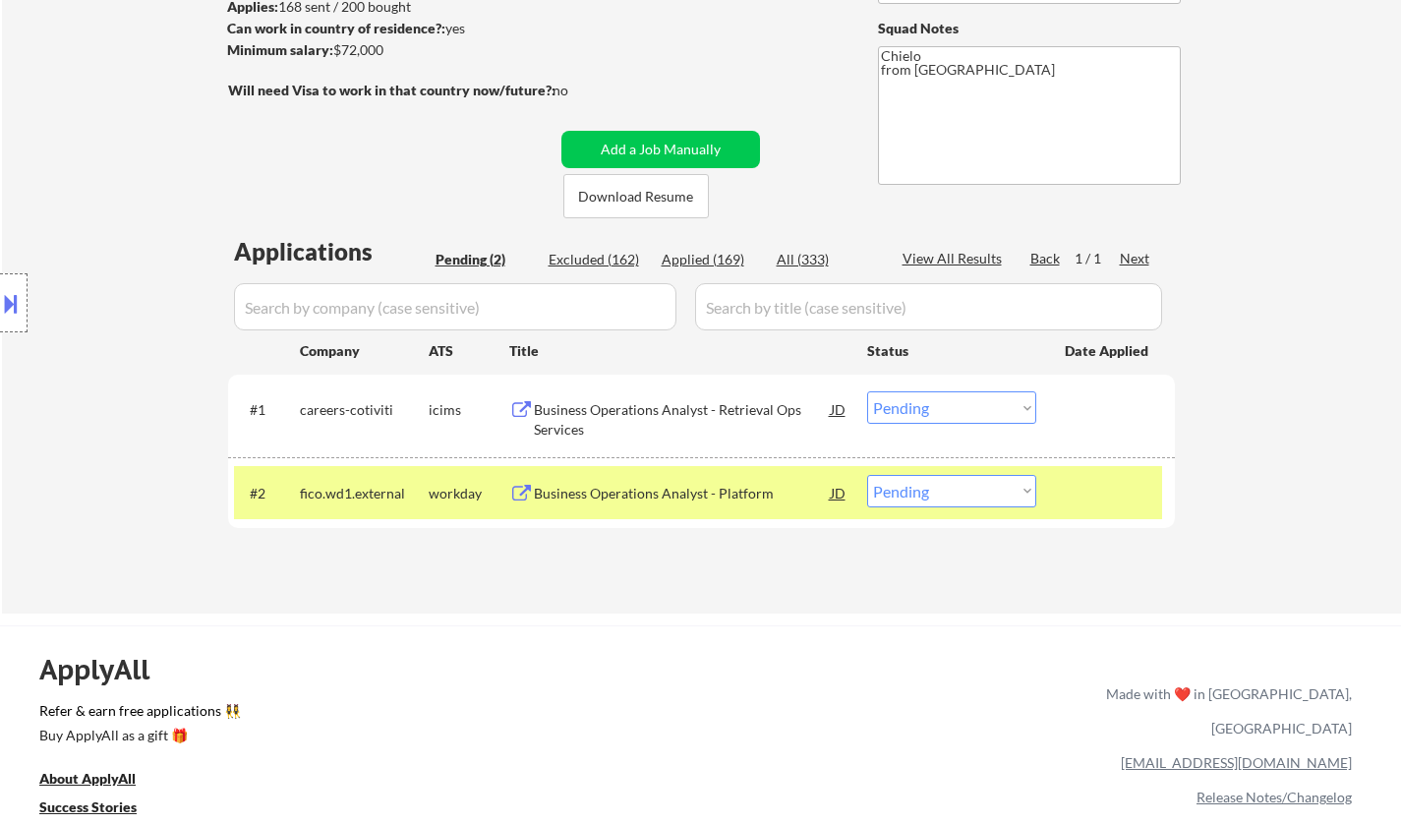
scroll to position [295, 0]
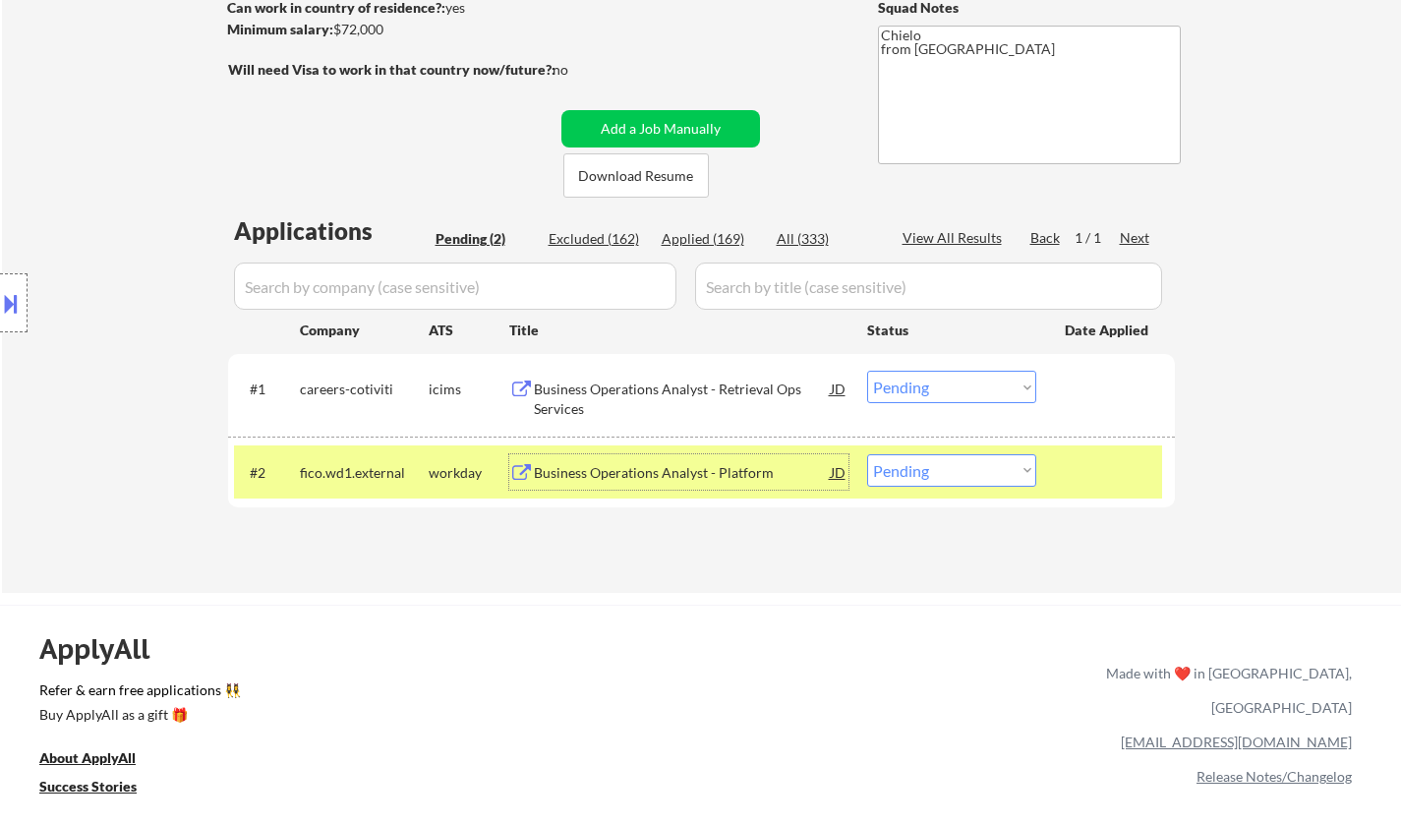
click at [625, 475] on div "Business Operations Analyst - Platform" at bounding box center [682, 473] width 297 height 20
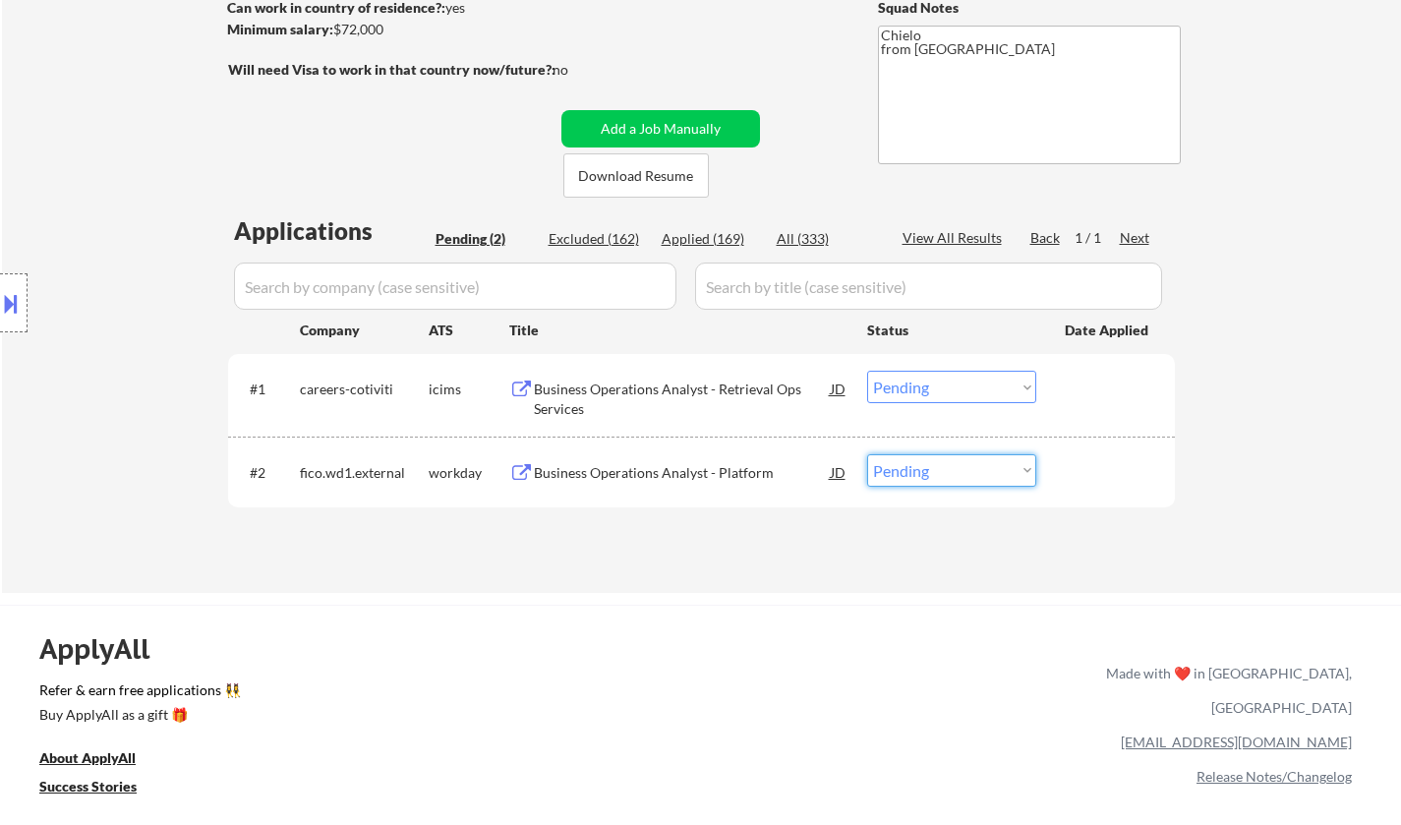
drag, startPoint x: 990, startPoint y: 470, endPoint x: 981, endPoint y: 483, distance: 15.5
click at [990, 470] on select "Choose an option... Pending Applied Excluded (Questions) Excluded (Expired) Exc…" at bounding box center [951, 470] width 169 height 32
select select ""applied""
click at [867, 454] on select "Choose an option... Pending Applied Excluded (Questions) Excluded (Expired) Exc…" at bounding box center [951, 470] width 169 height 32
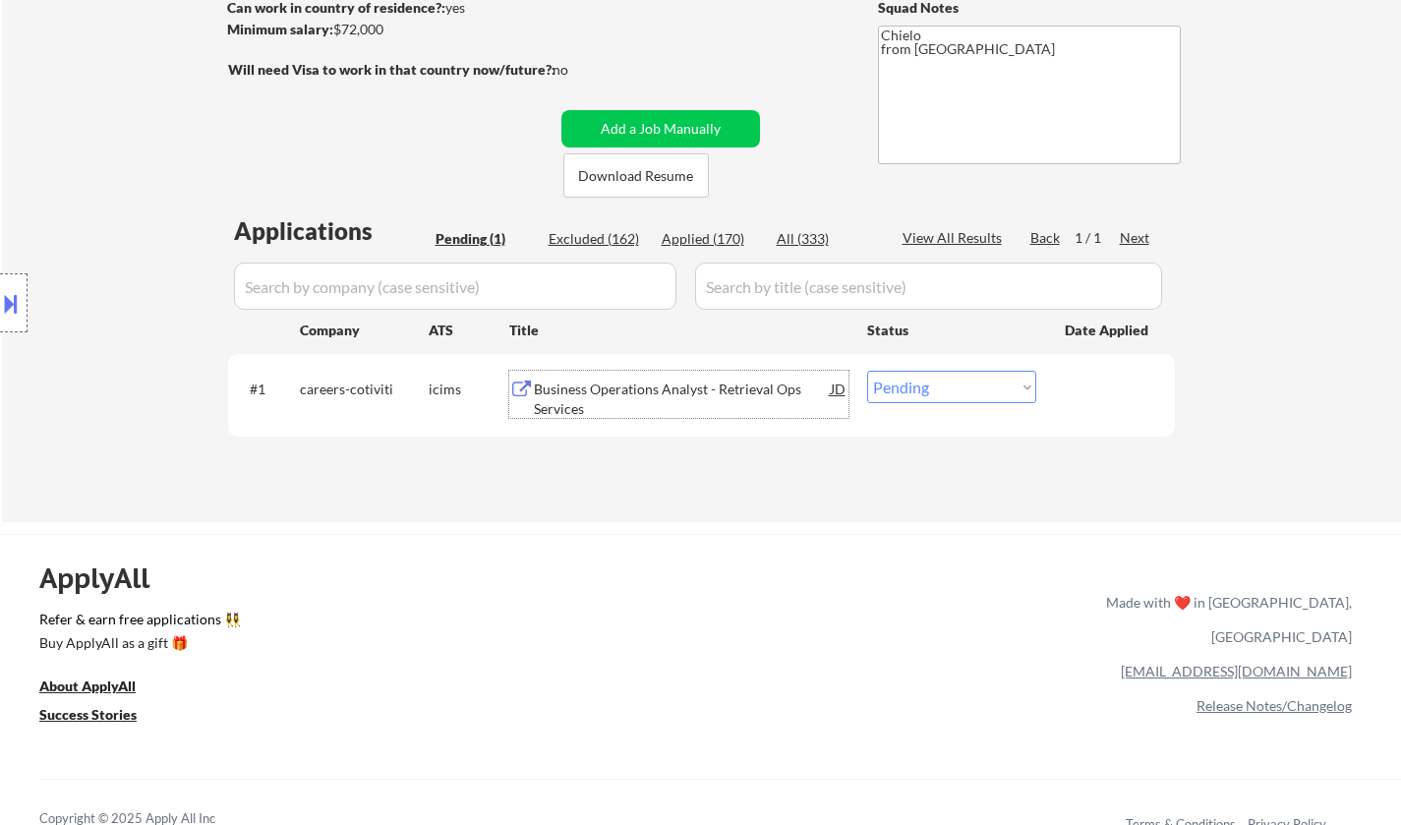
click at [633, 395] on div "Business Operations Analyst - Retrieval Ops Services" at bounding box center [682, 398] width 297 height 38
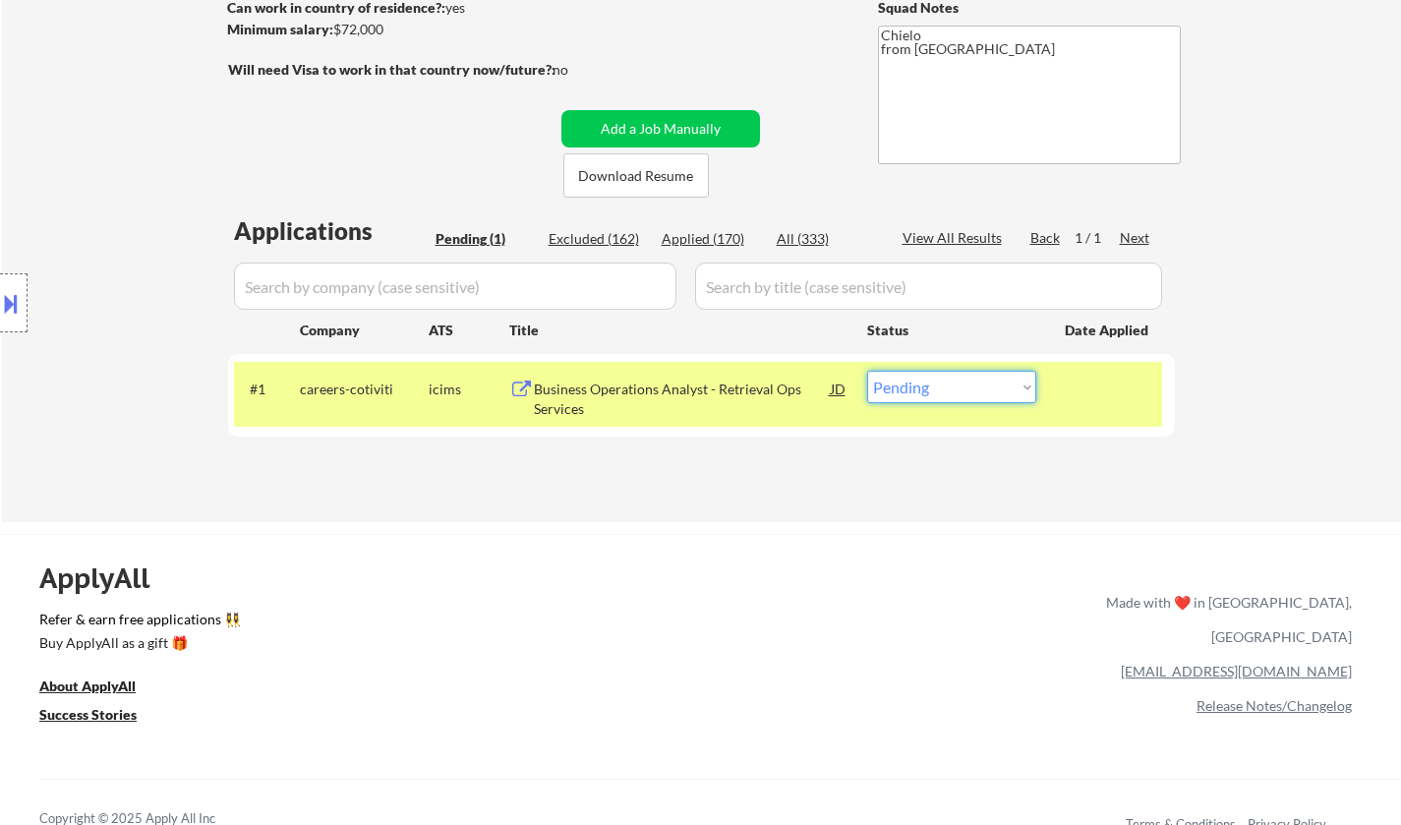
click at [973, 388] on select "Choose an option... Pending Applied Excluded (Questions) Excluded (Expired) Exc…" at bounding box center [951, 387] width 169 height 32
select select ""excluded__expired_""
click at [867, 371] on select "Choose an option... Pending Applied Excluded (Questions) Excluded (Expired) Exc…" at bounding box center [951, 387] width 169 height 32
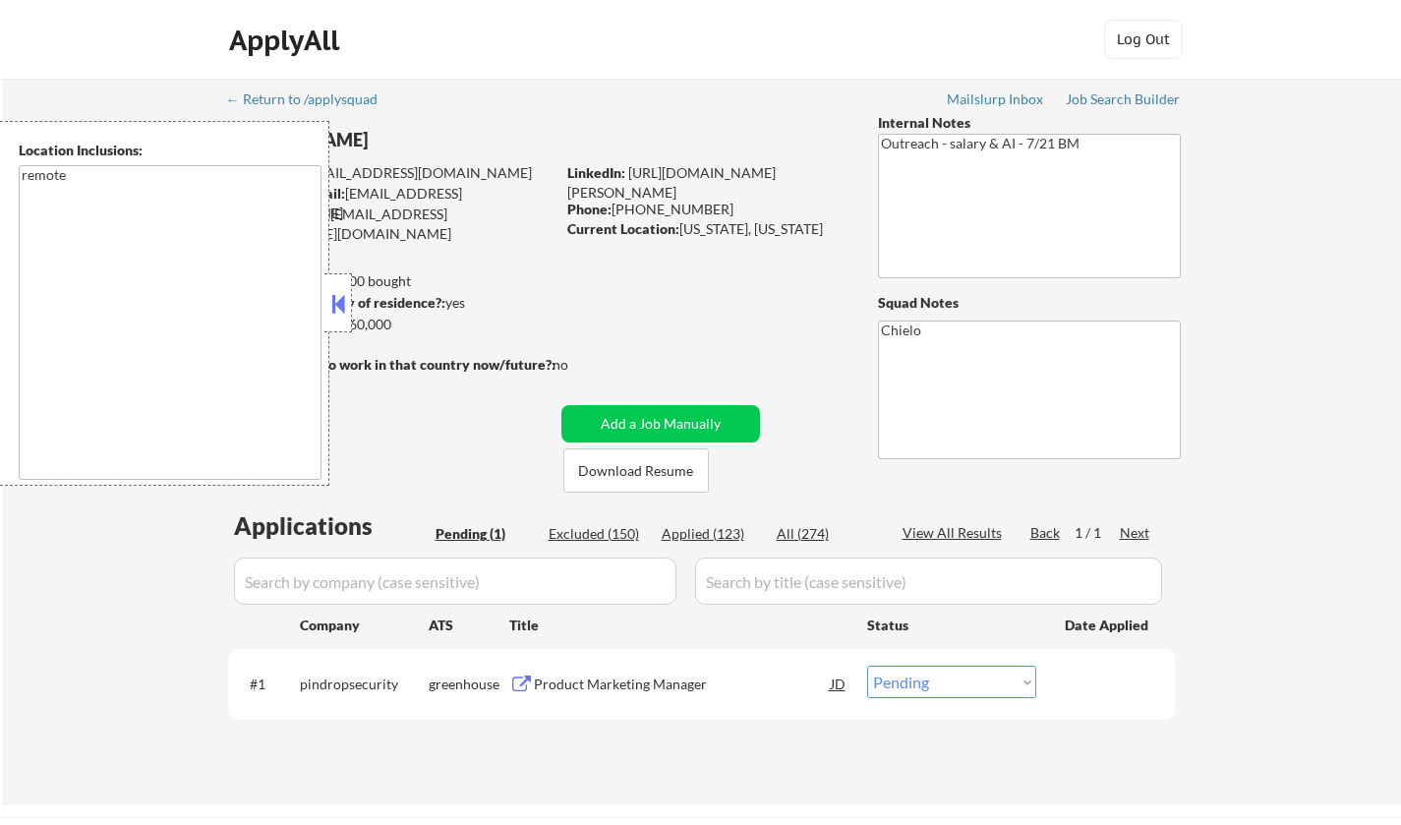
click at [345, 305] on button at bounding box center [338, 303] width 22 height 29
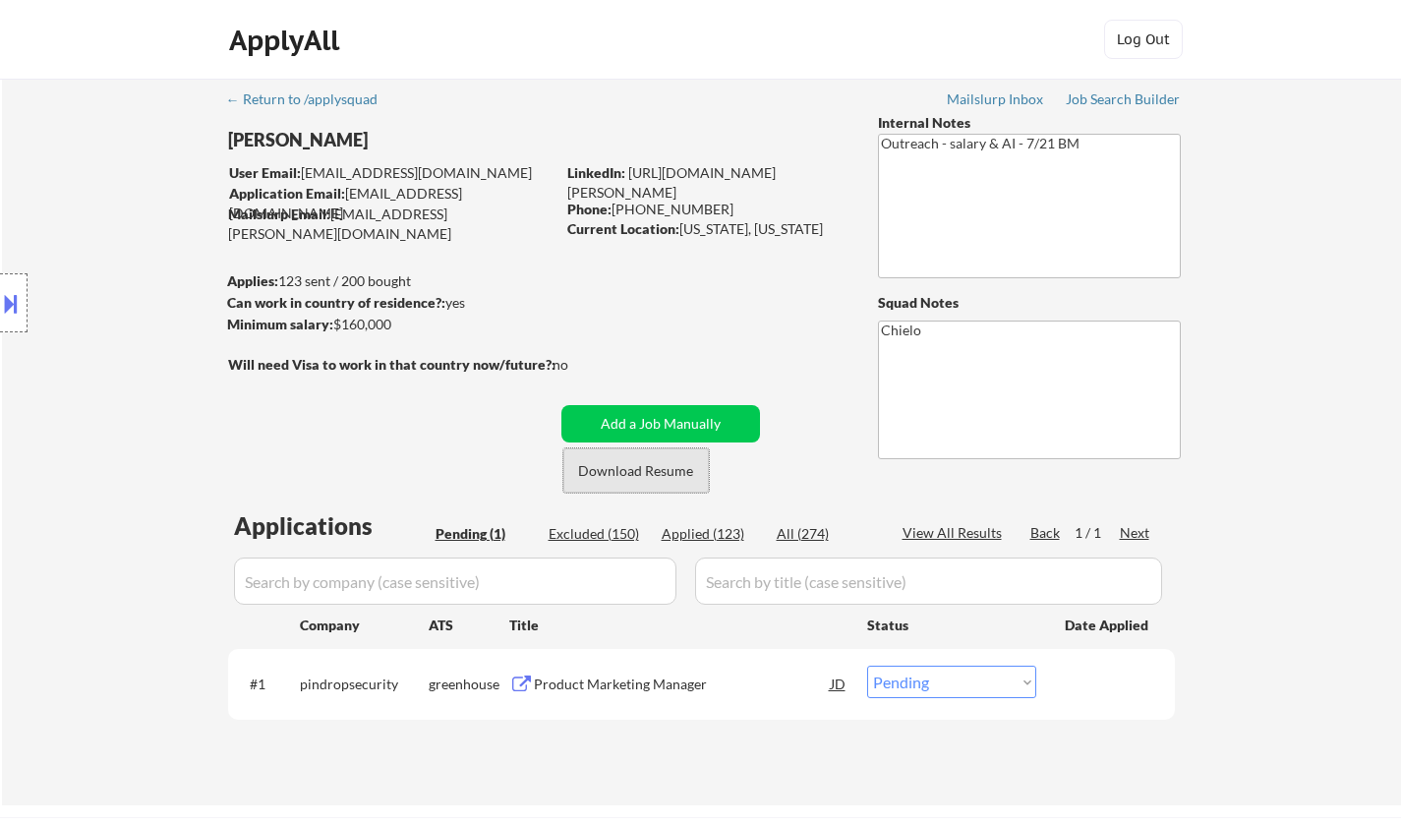
click at [609, 466] on button "Download Resume" at bounding box center [635, 470] width 145 height 44
click at [644, 465] on button "Download Resume" at bounding box center [635, 470] width 145 height 44
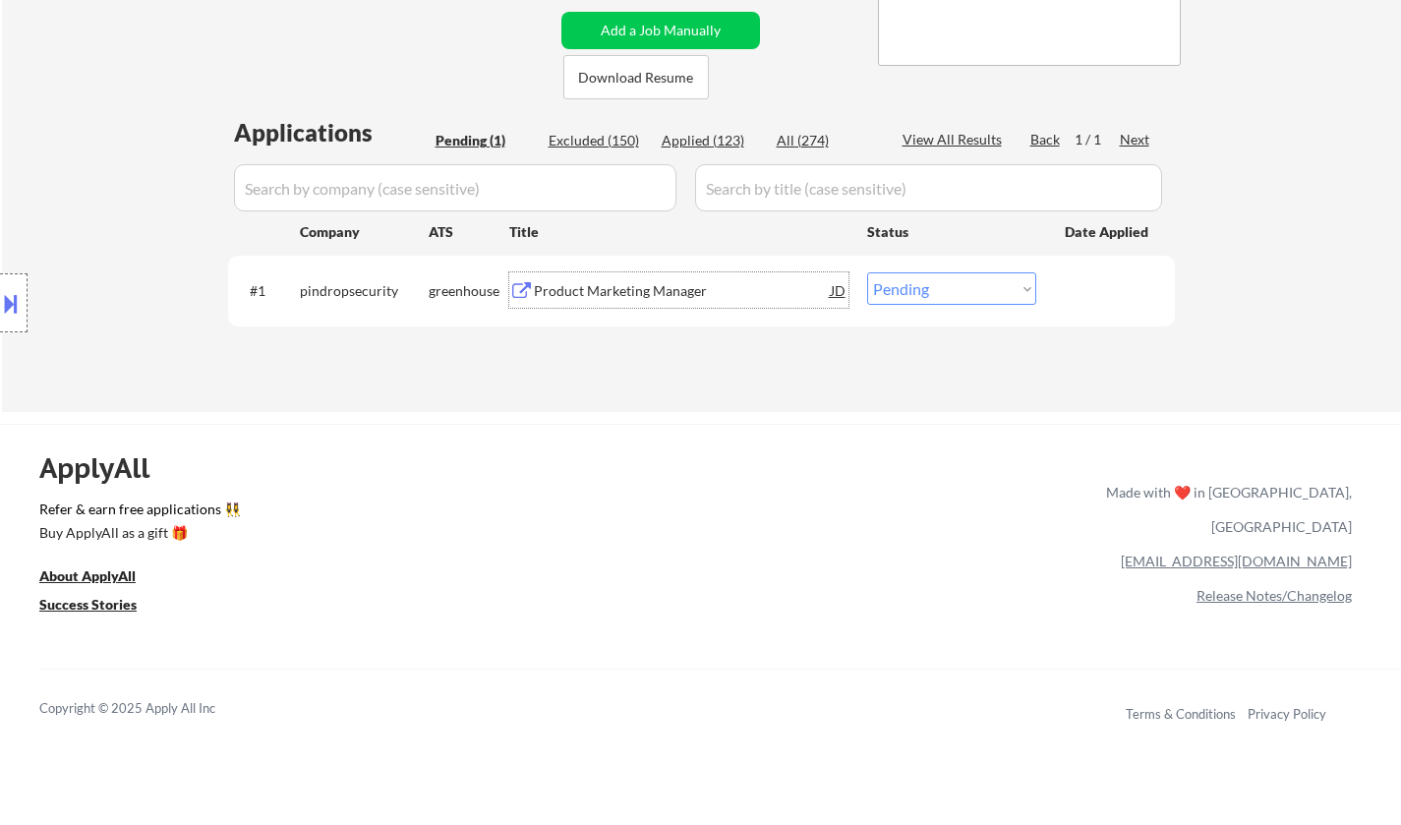
click at [633, 284] on div "Product Marketing Manager" at bounding box center [682, 291] width 297 height 20
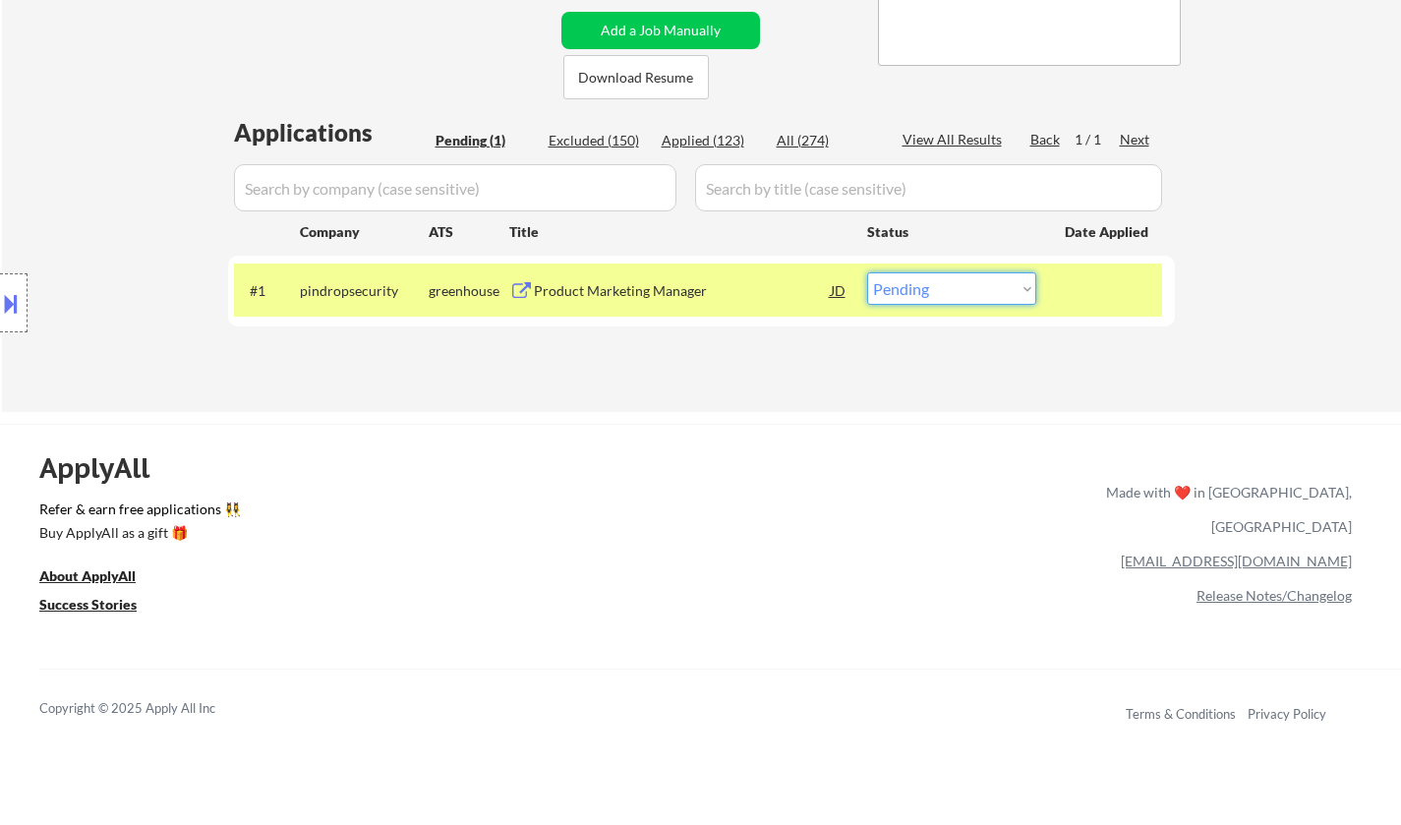
click at [940, 290] on select "Choose an option... Pending Applied Excluded (Questions) Excluded (Expired) Exc…" at bounding box center [951, 288] width 169 height 32
select select ""excluded__salary_""
click at [867, 272] on select "Choose an option... Pending Applied Excluded (Questions) Excluded (Expired) Exc…" at bounding box center [951, 288] width 169 height 32
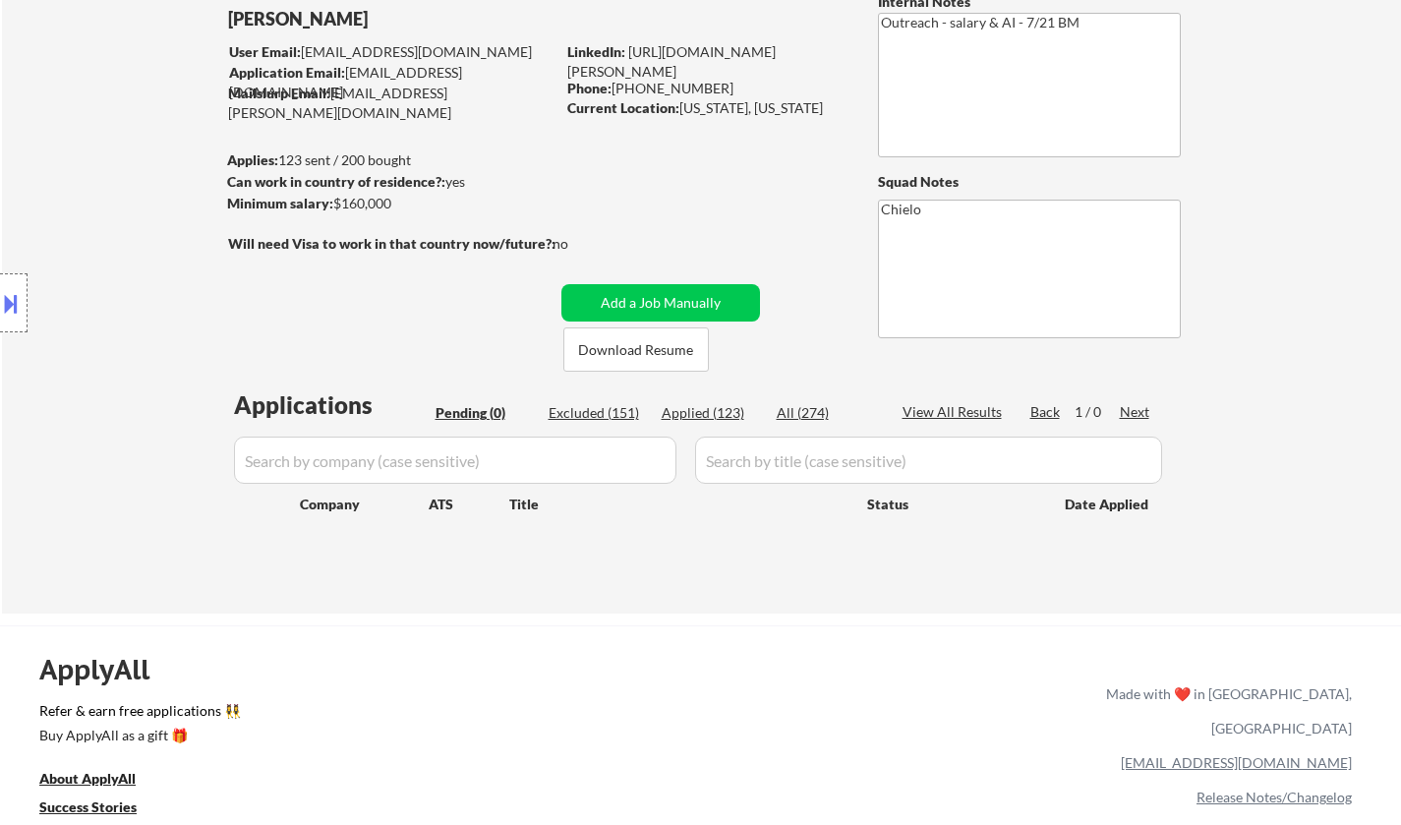
scroll to position [98, 0]
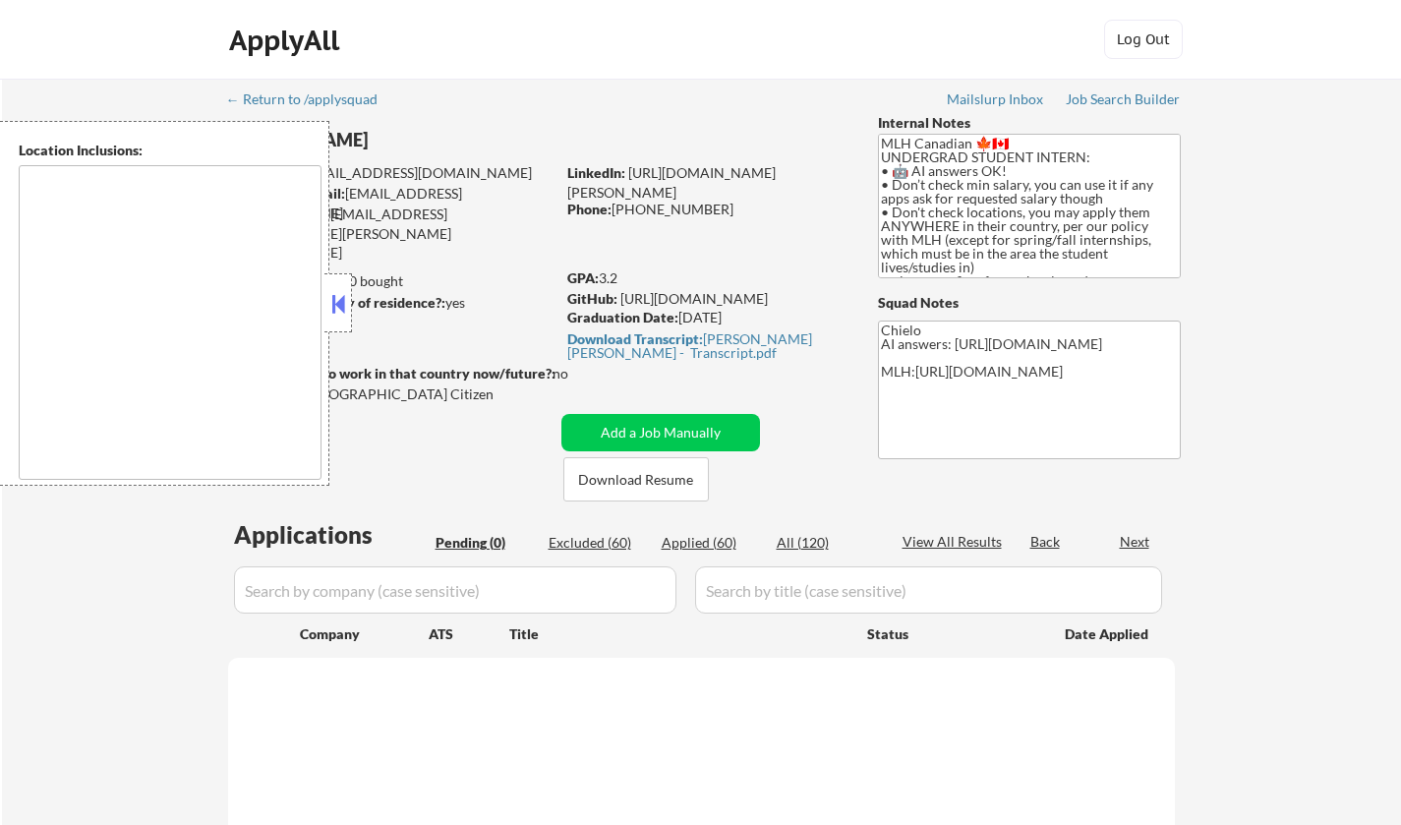
type textarea "country:[GEOGRAPHIC_DATA]"
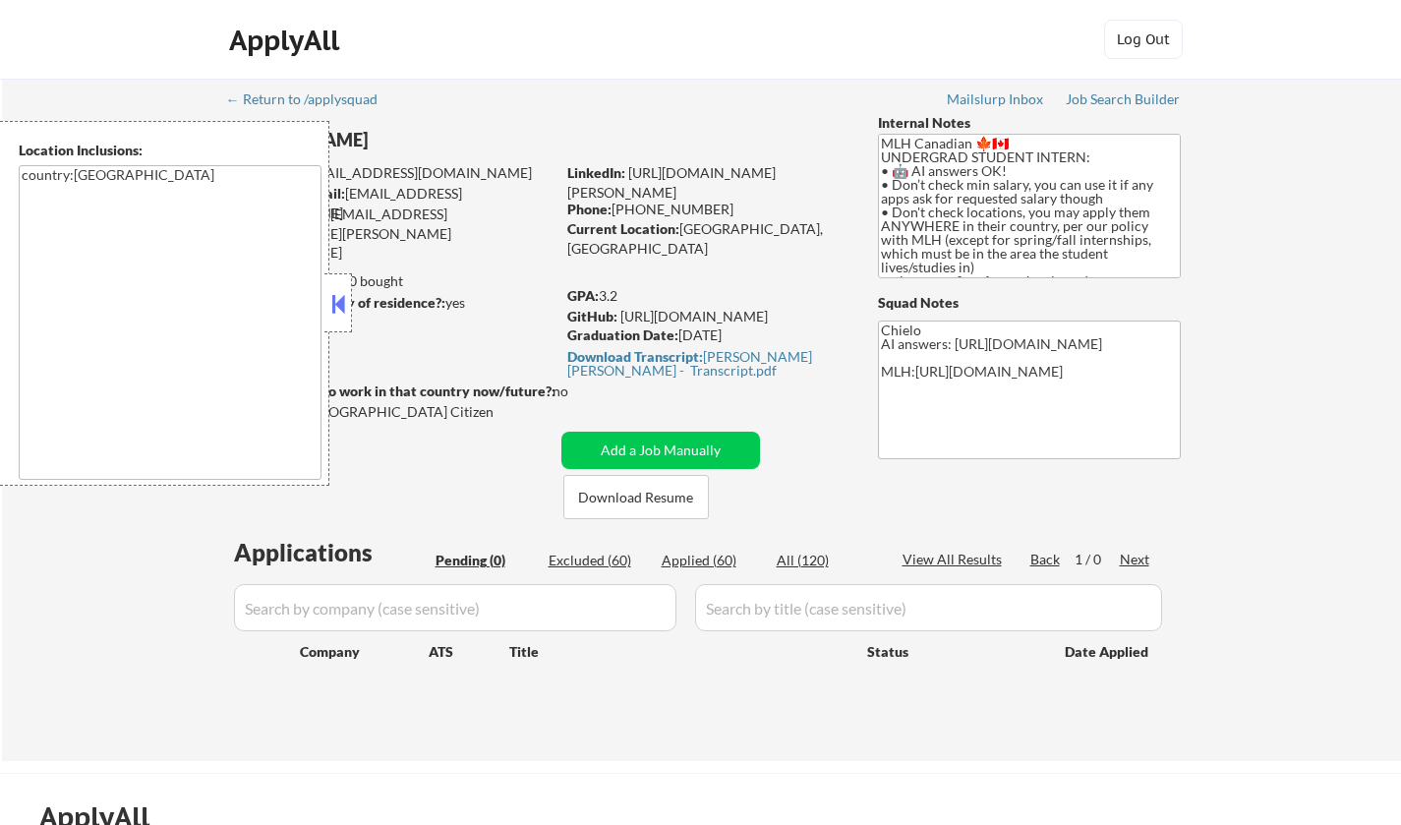
click at [340, 298] on button at bounding box center [338, 303] width 22 height 29
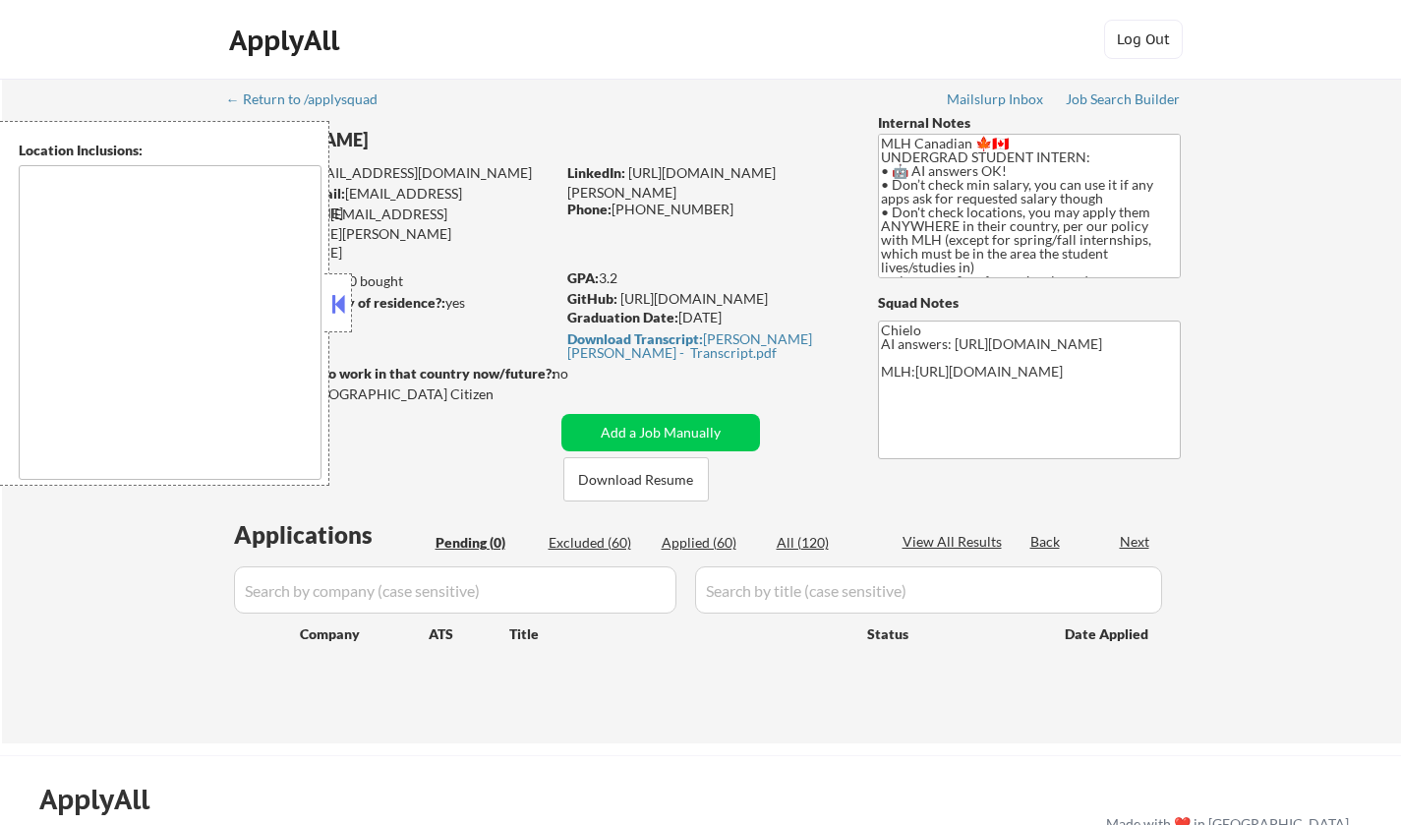
type textarea "country:[GEOGRAPHIC_DATA]"
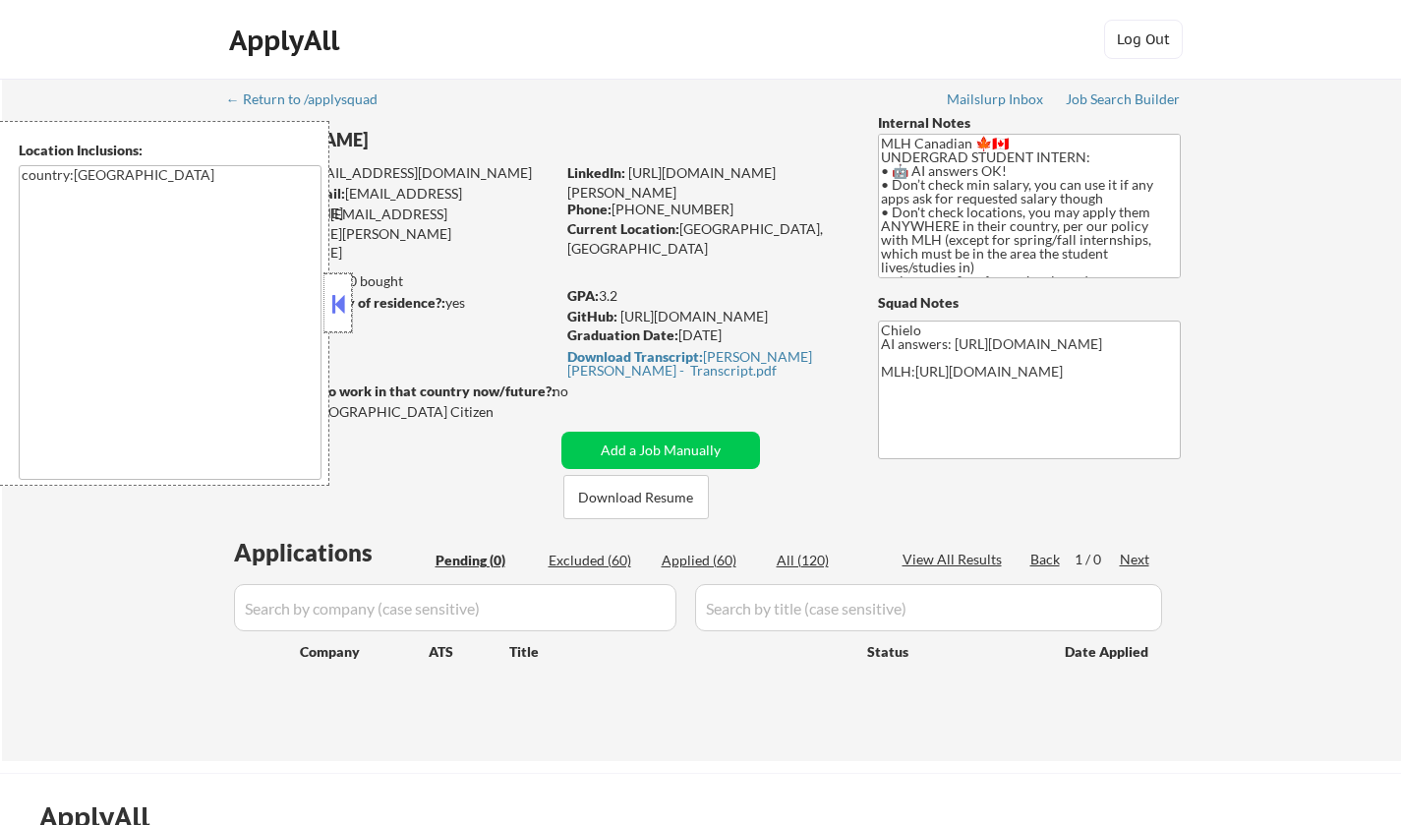
click at [346, 287] on div at bounding box center [338, 302] width 28 height 59
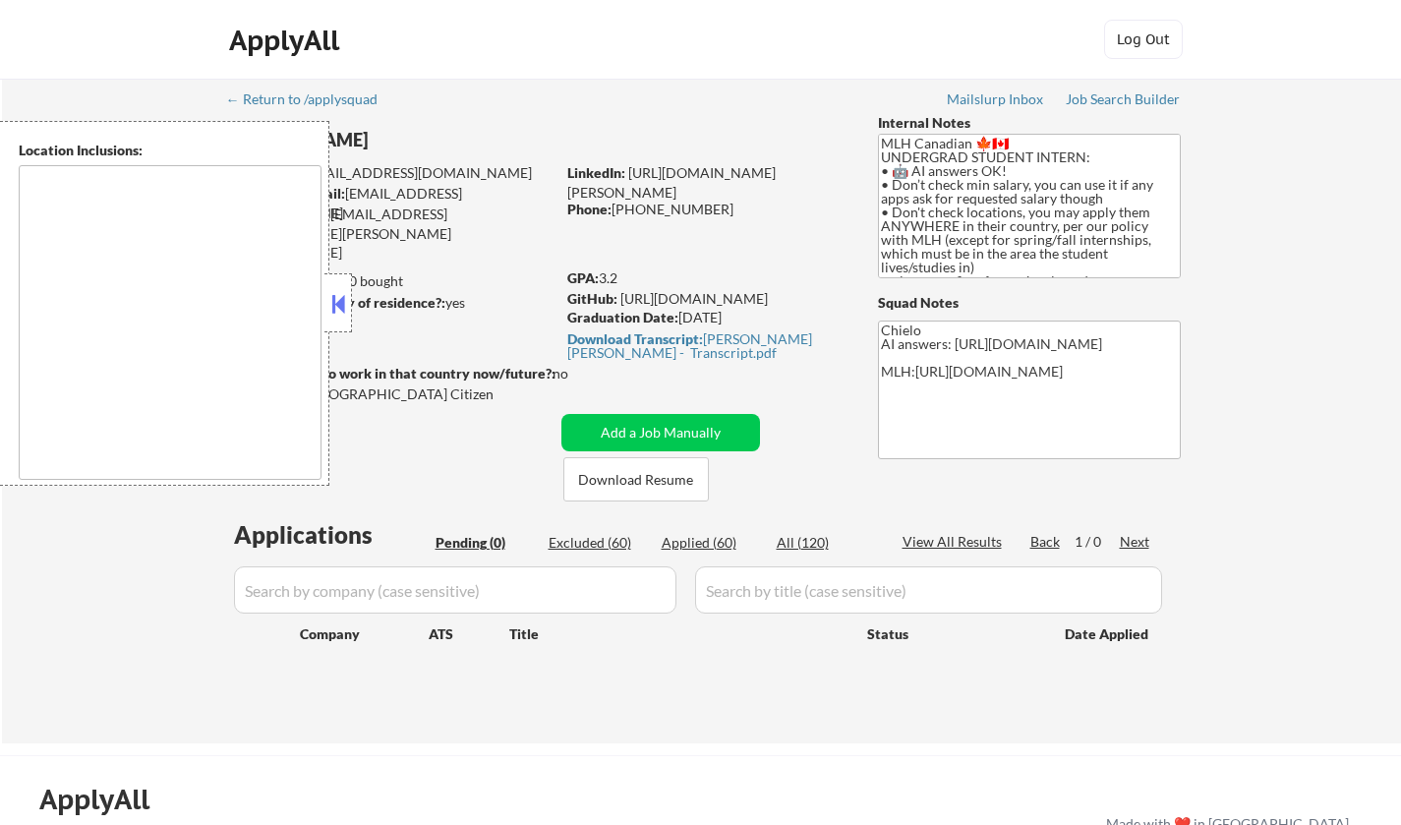
type textarea "country:[GEOGRAPHIC_DATA]"
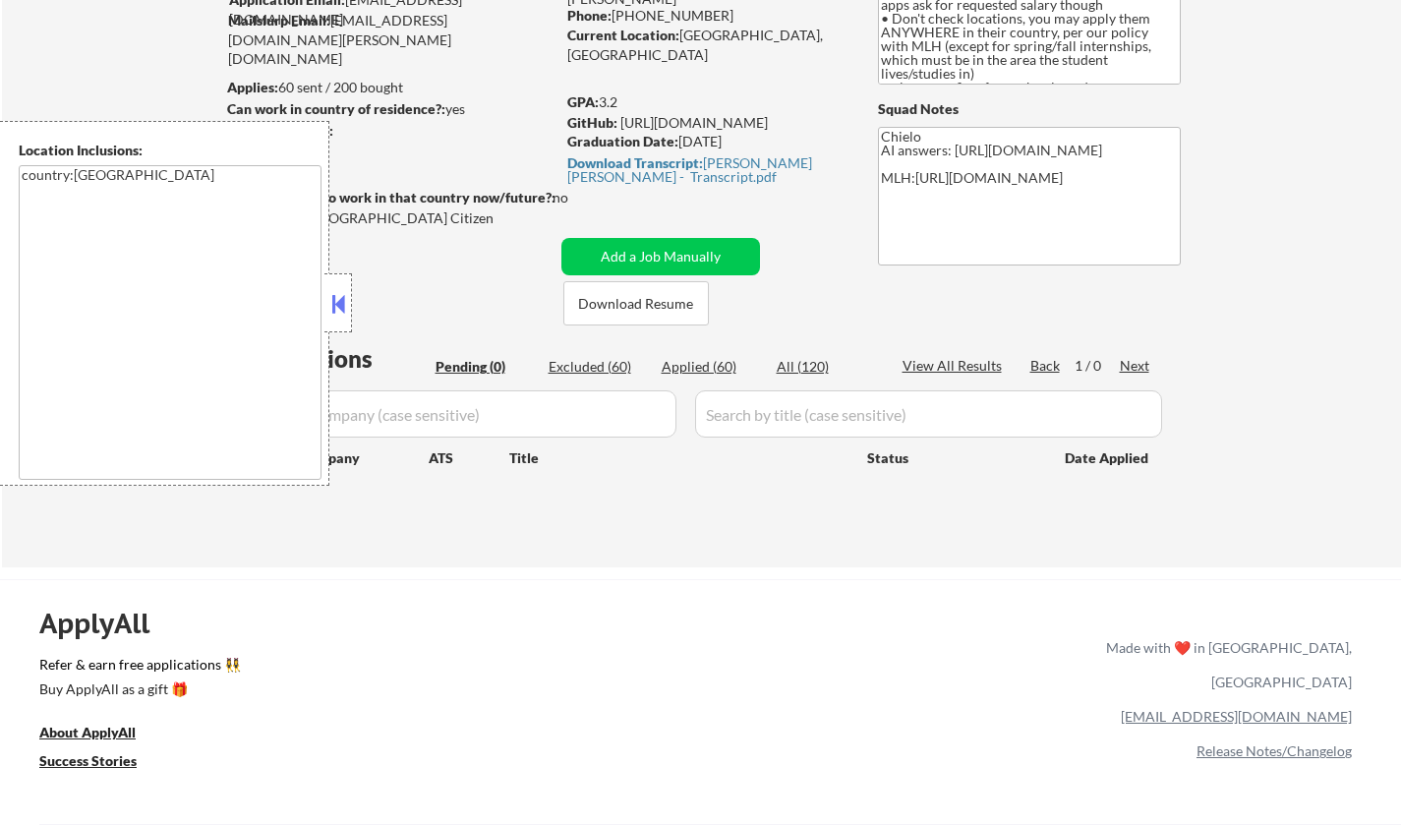
scroll to position [393, 0]
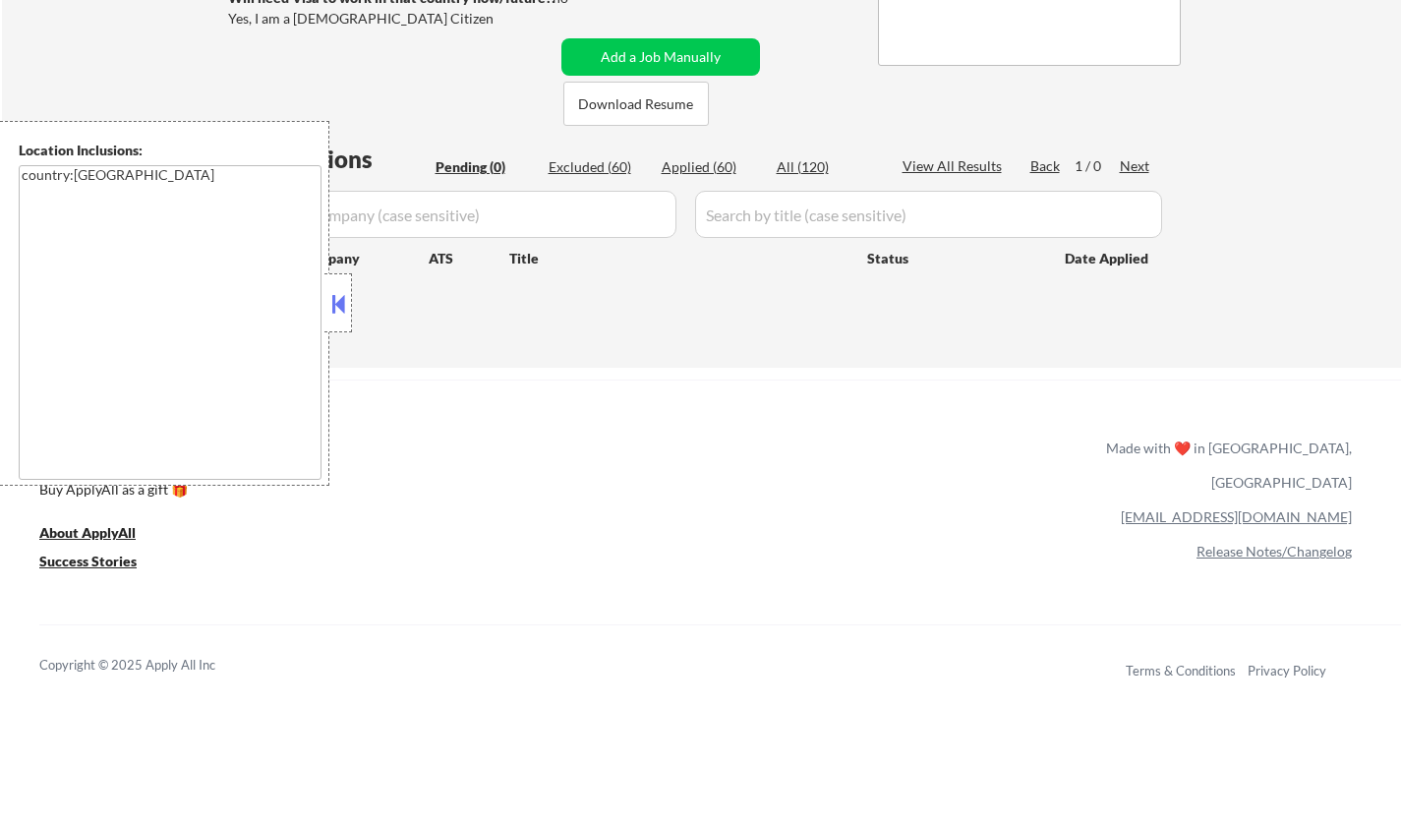
drag, startPoint x: 341, startPoint y: 307, endPoint x: 342, endPoint y: 317, distance: 9.9
click at [340, 307] on button at bounding box center [338, 303] width 22 height 29
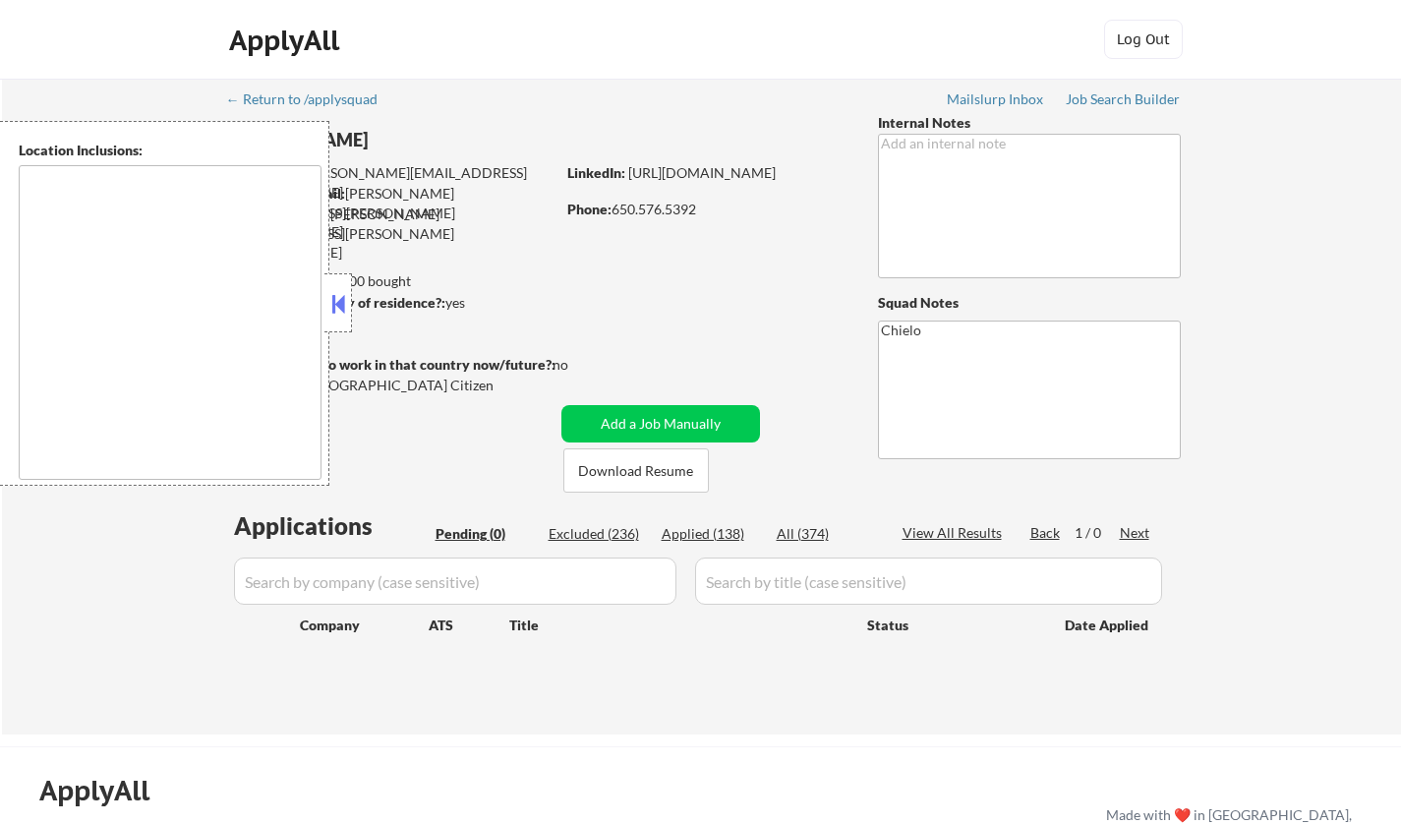
type textarea "San Francisco, CA Daly City, CA South San Francisco, CA Brisbane, CA Colma, CA …"
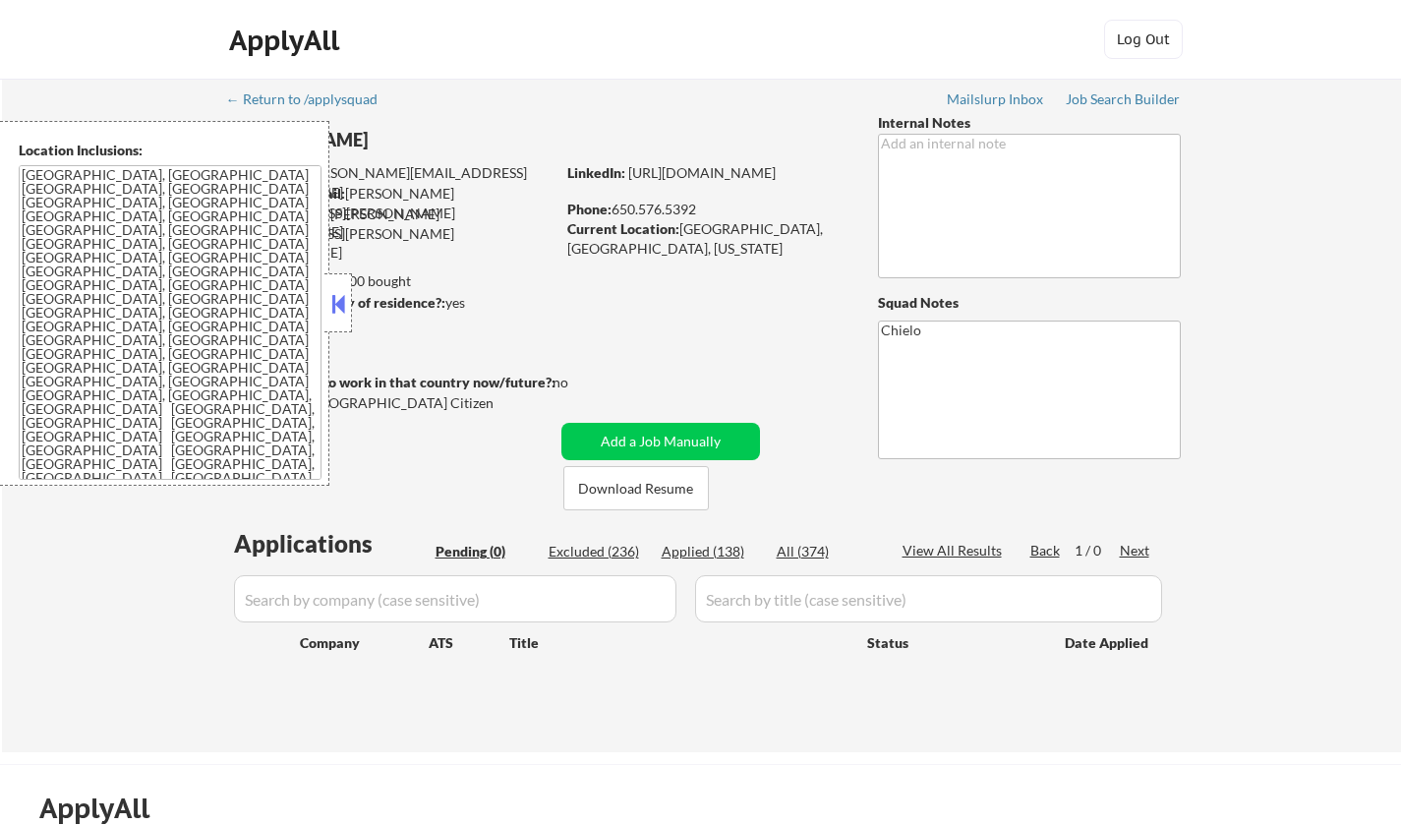
click at [337, 313] on button at bounding box center [338, 303] width 22 height 29
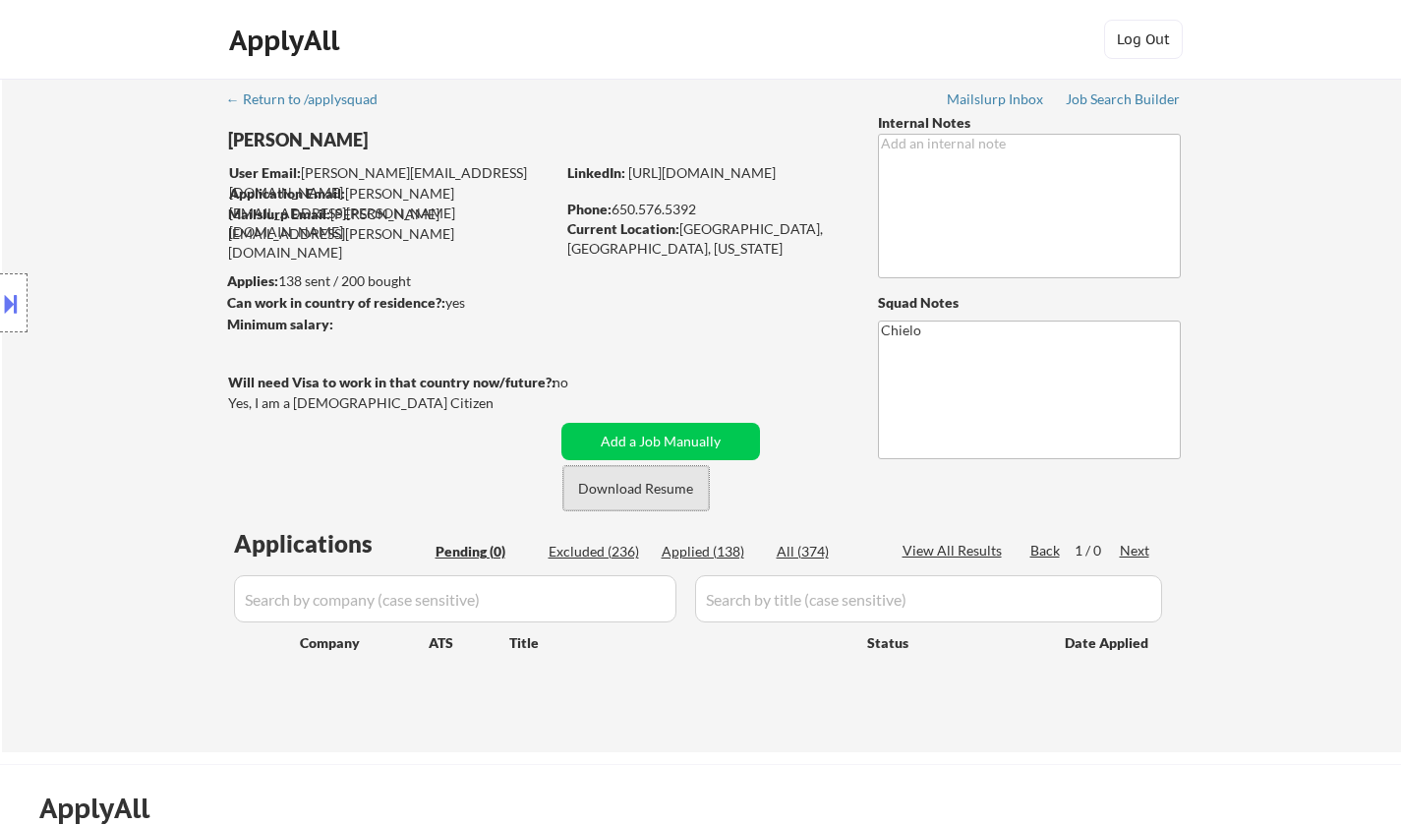
click at [662, 484] on button "Download Resume" at bounding box center [635, 488] width 145 height 44
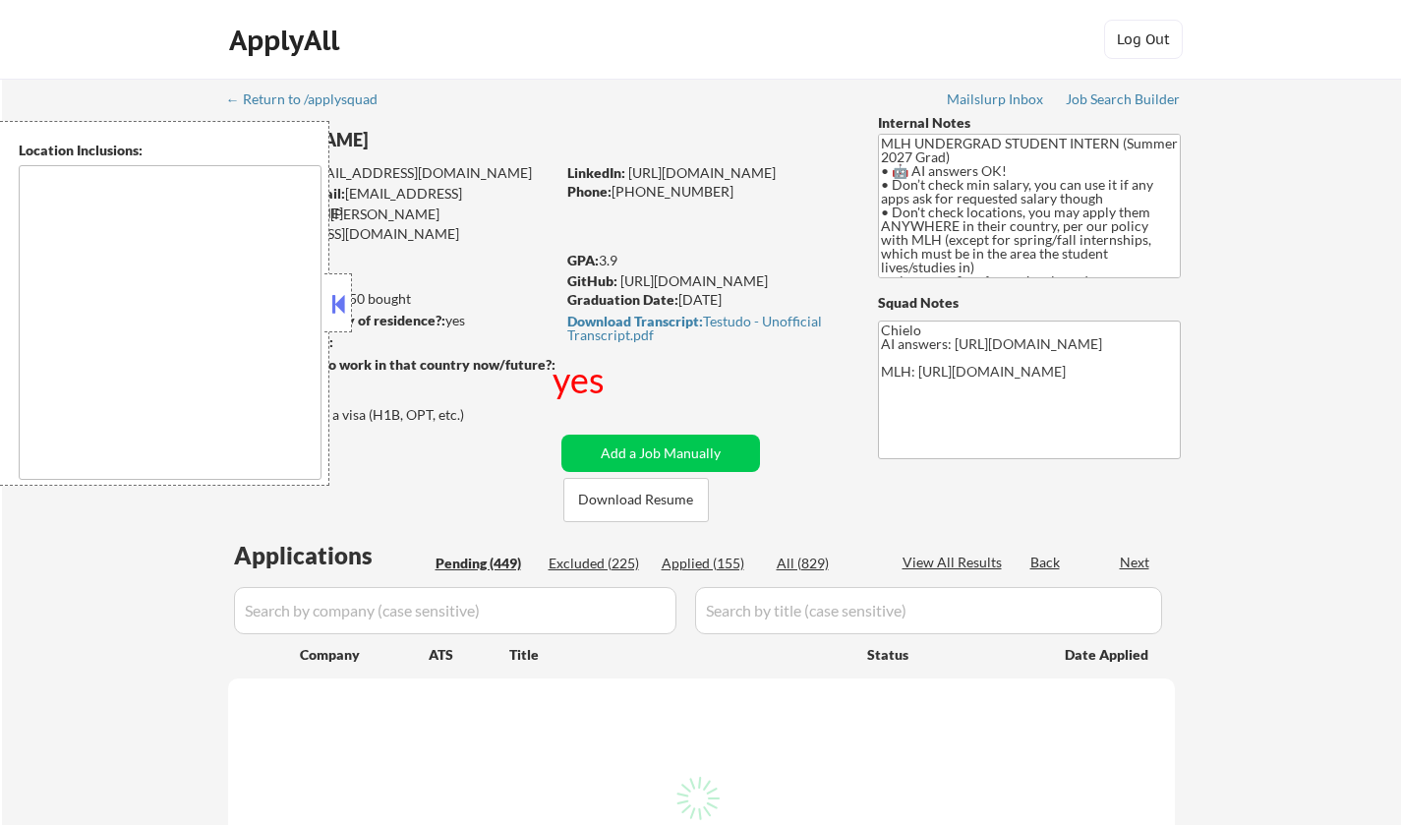
type textarea "country:[GEOGRAPHIC_DATA]"
select select ""pending""
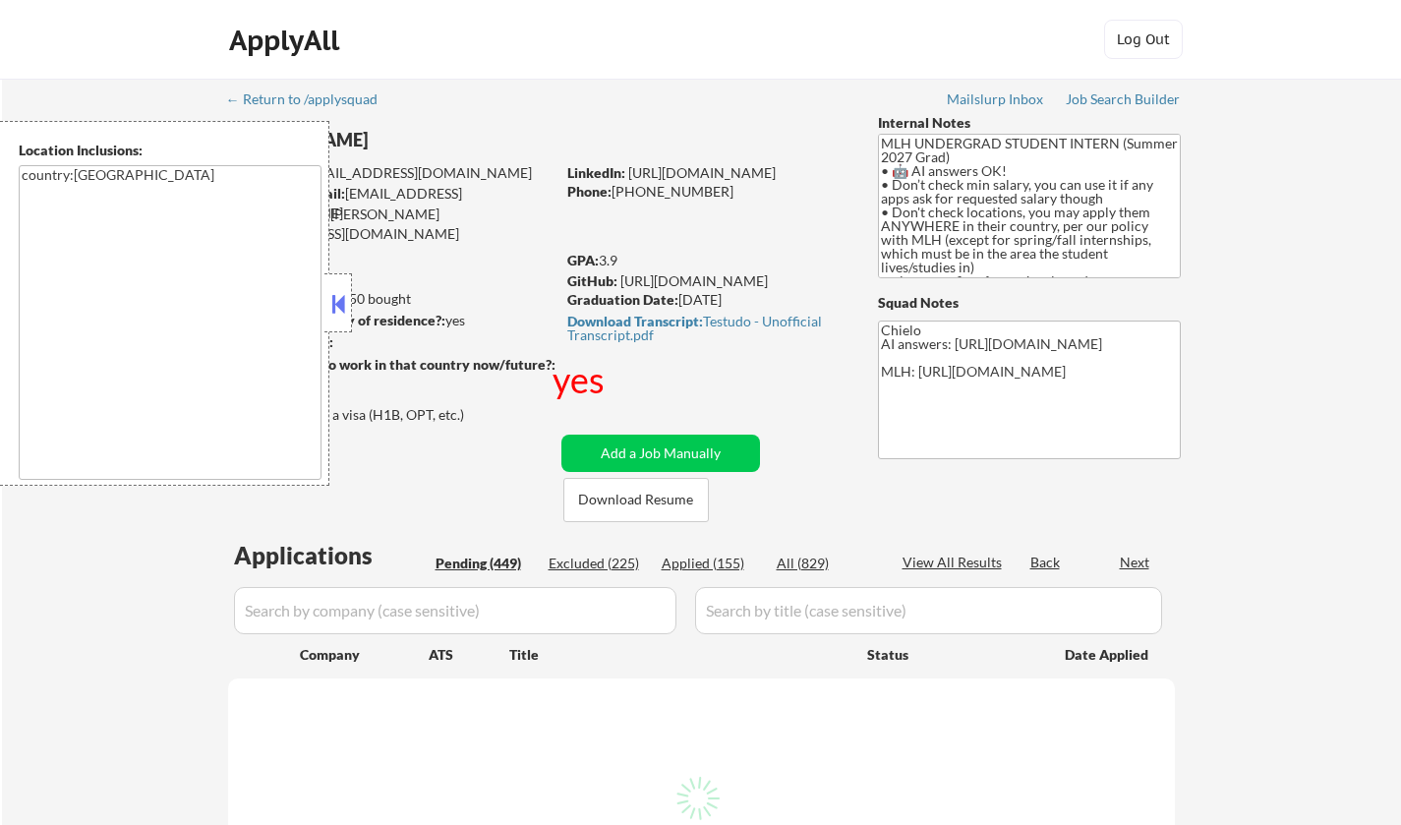
select select ""pending""
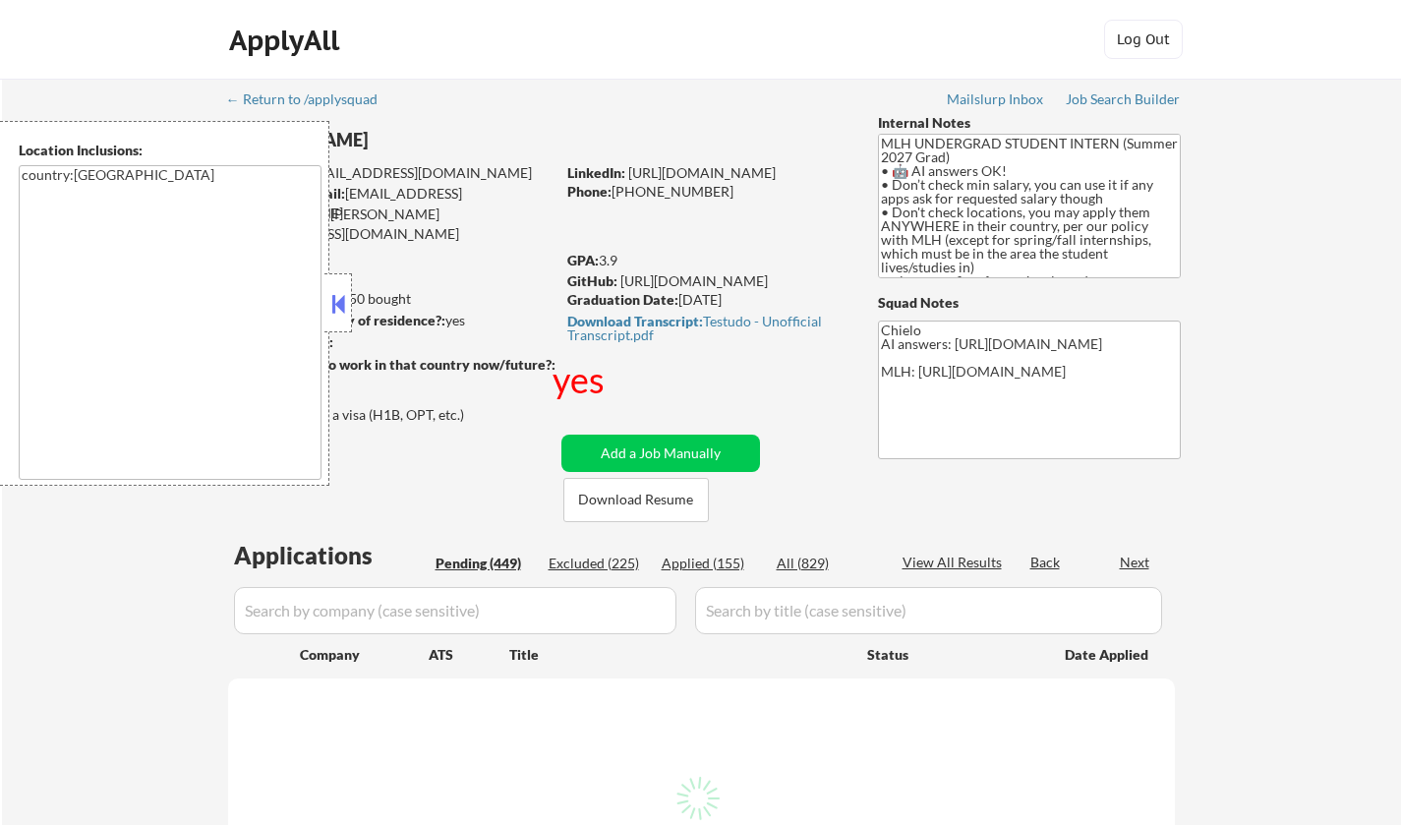
select select ""pending""
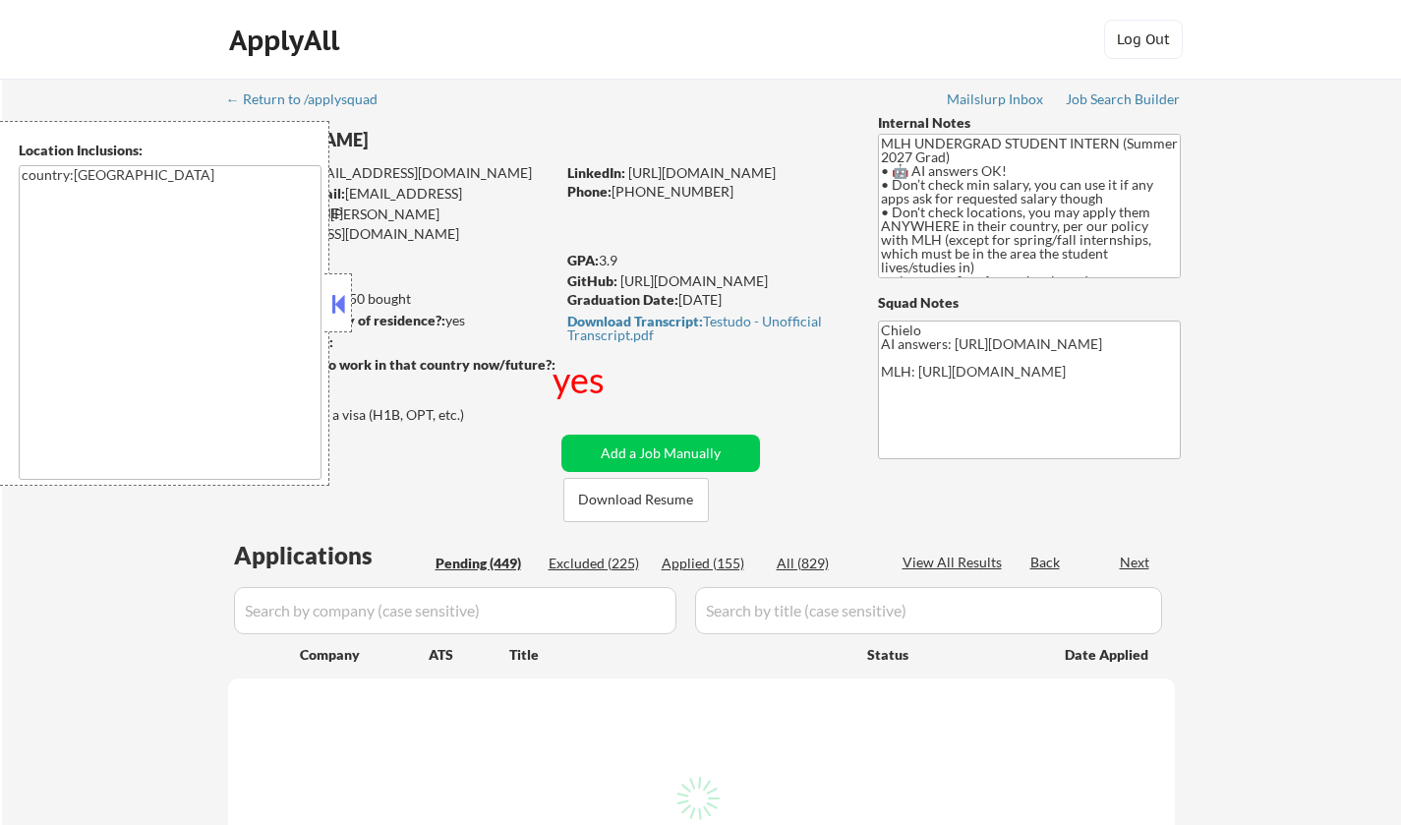
select select ""pending""
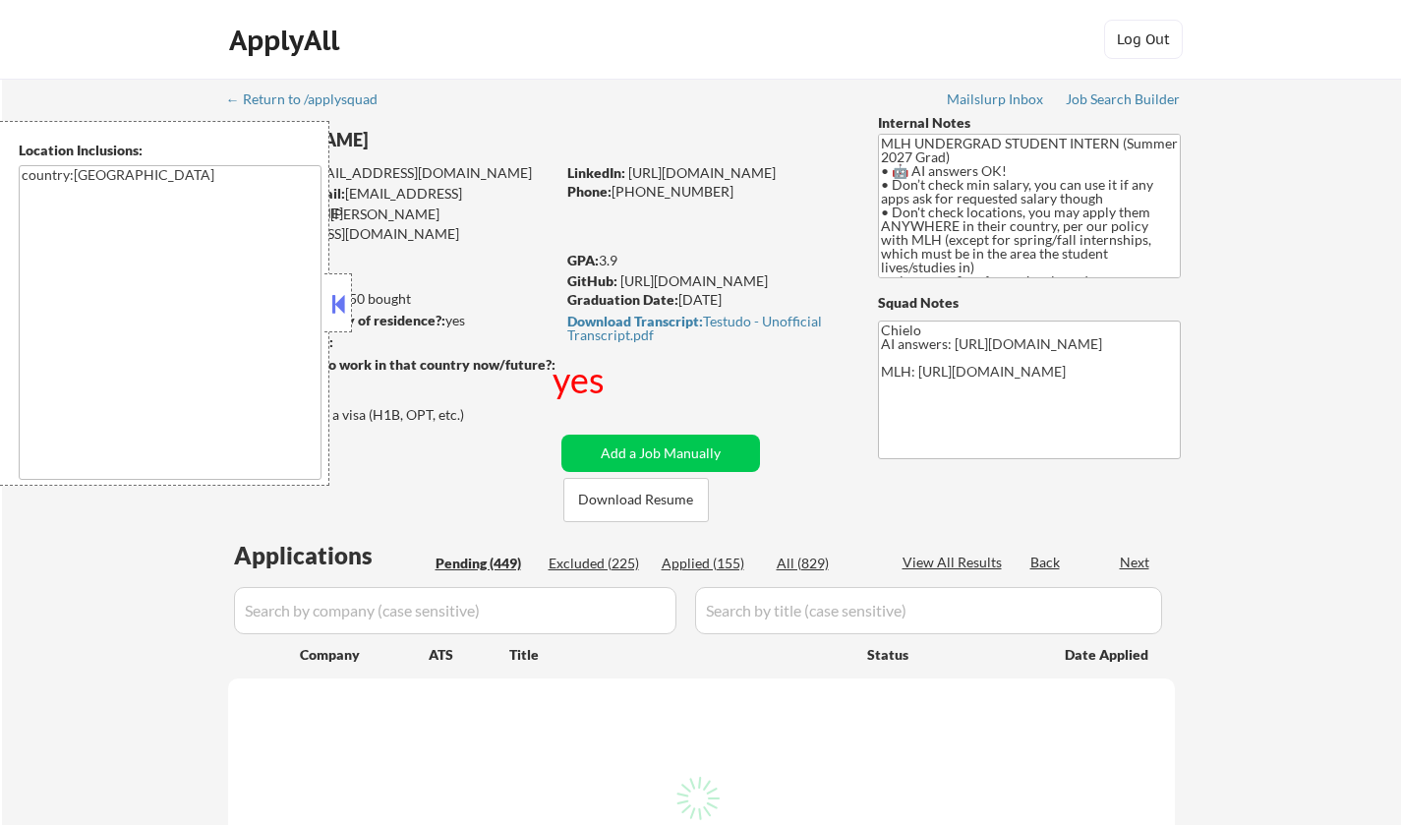
select select ""pending""
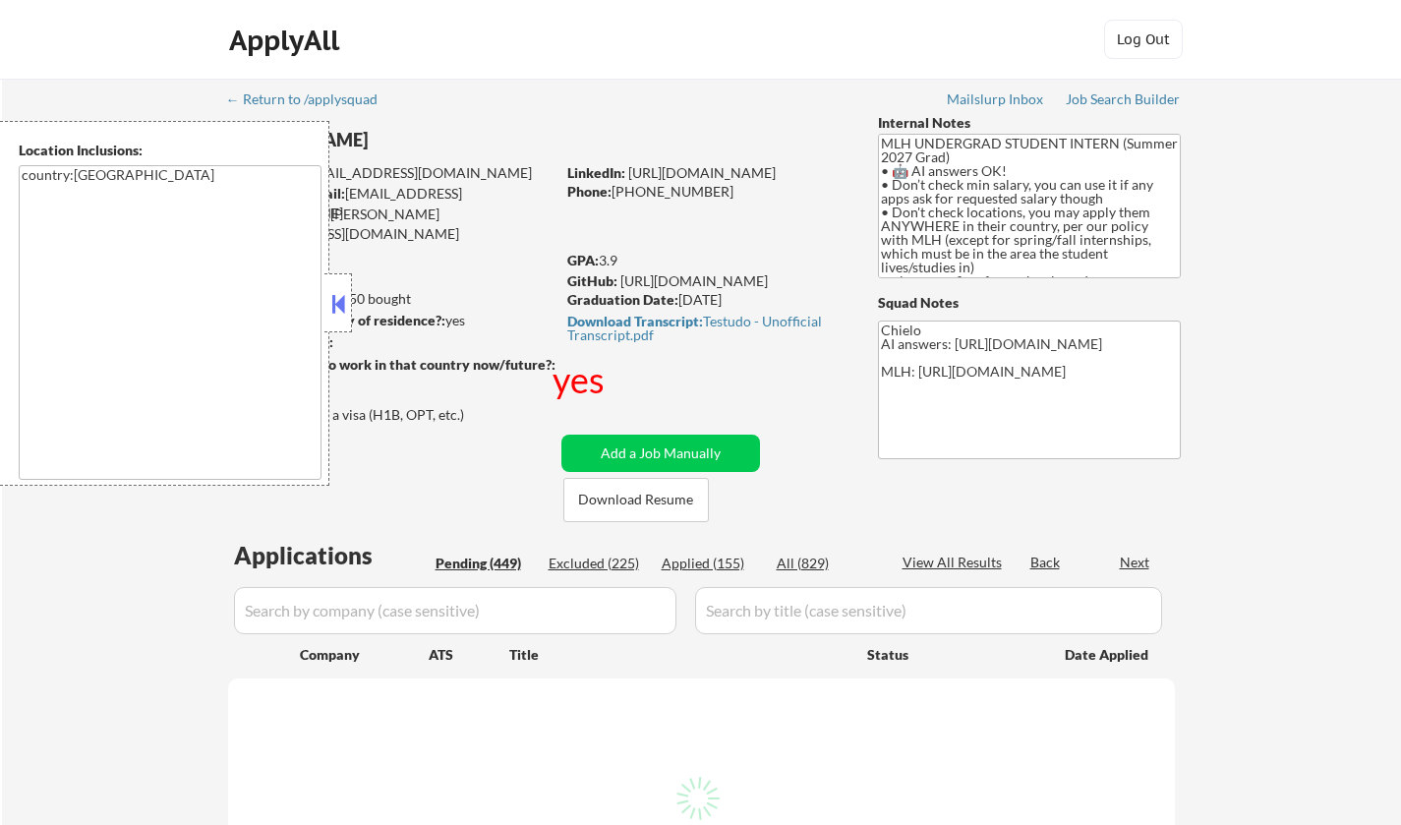
select select ""pending""
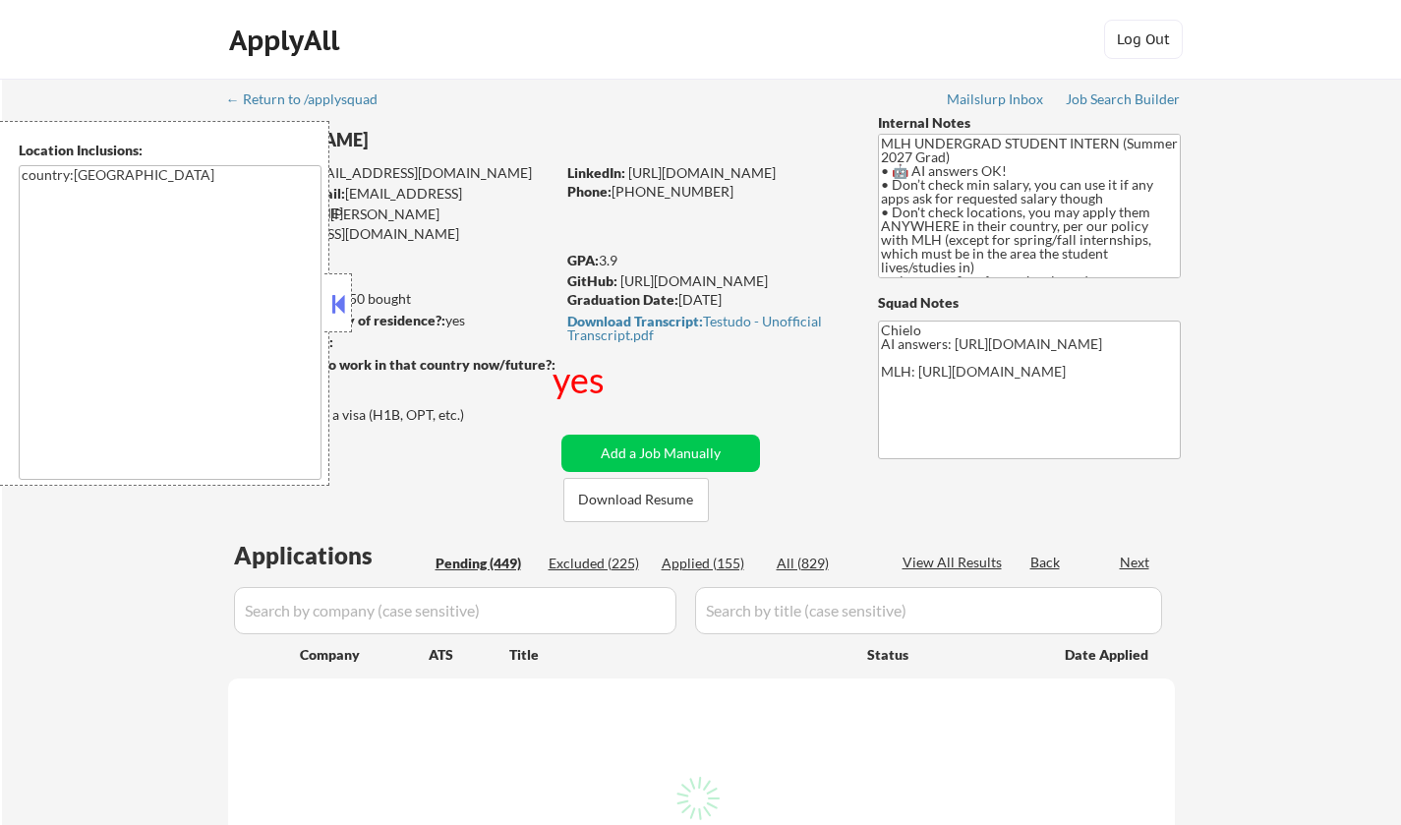
select select ""pending""
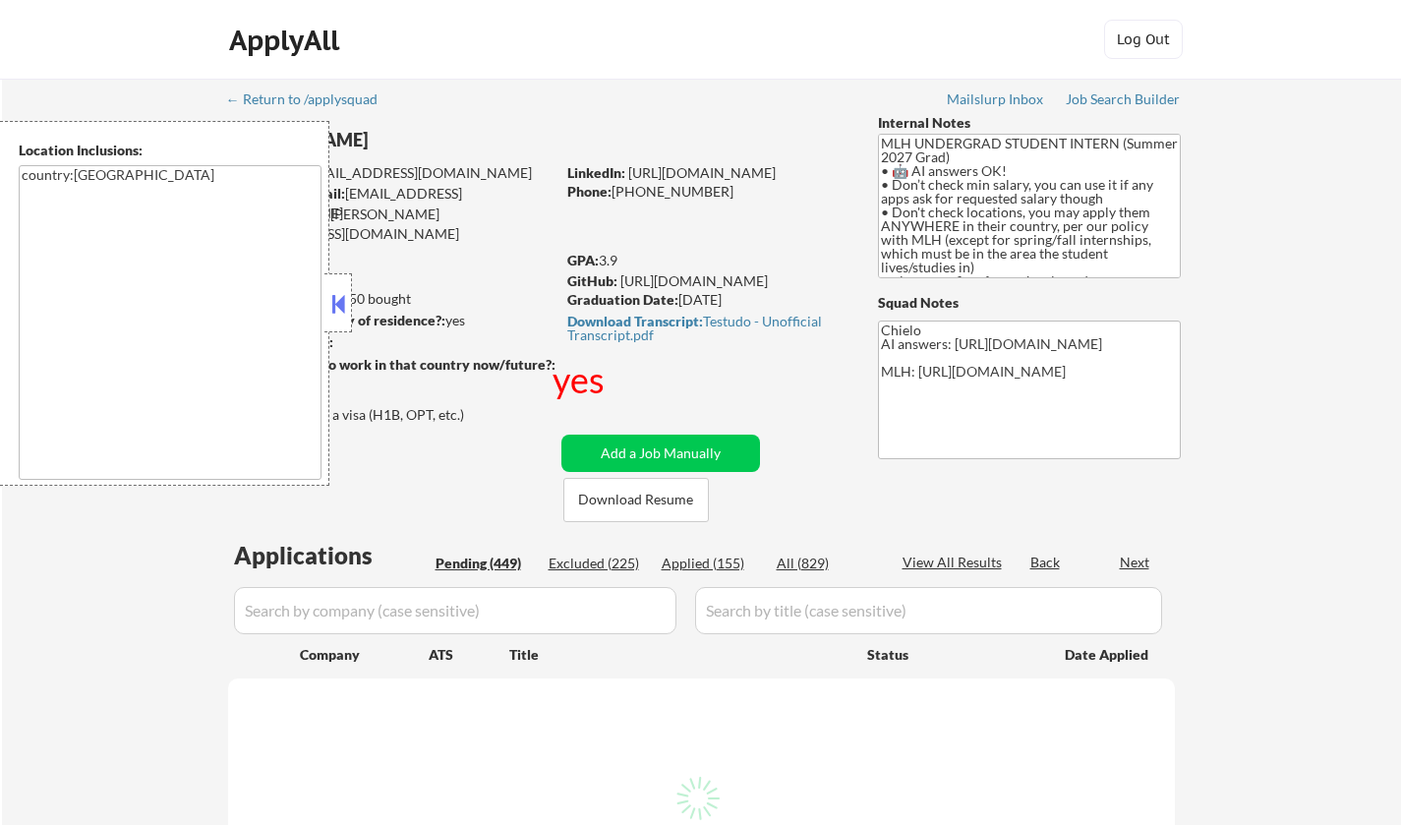
select select ""pending""
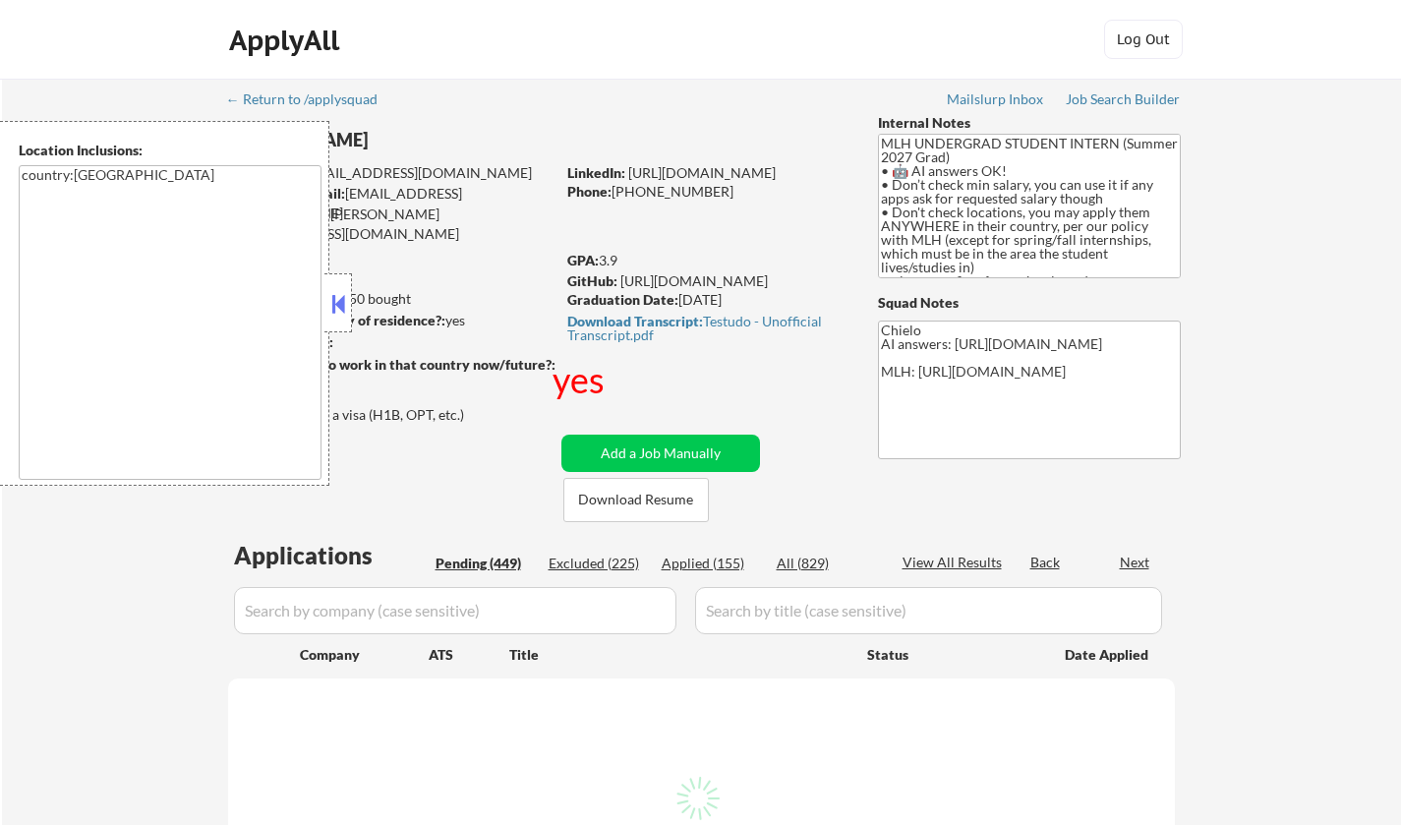
select select ""pending""
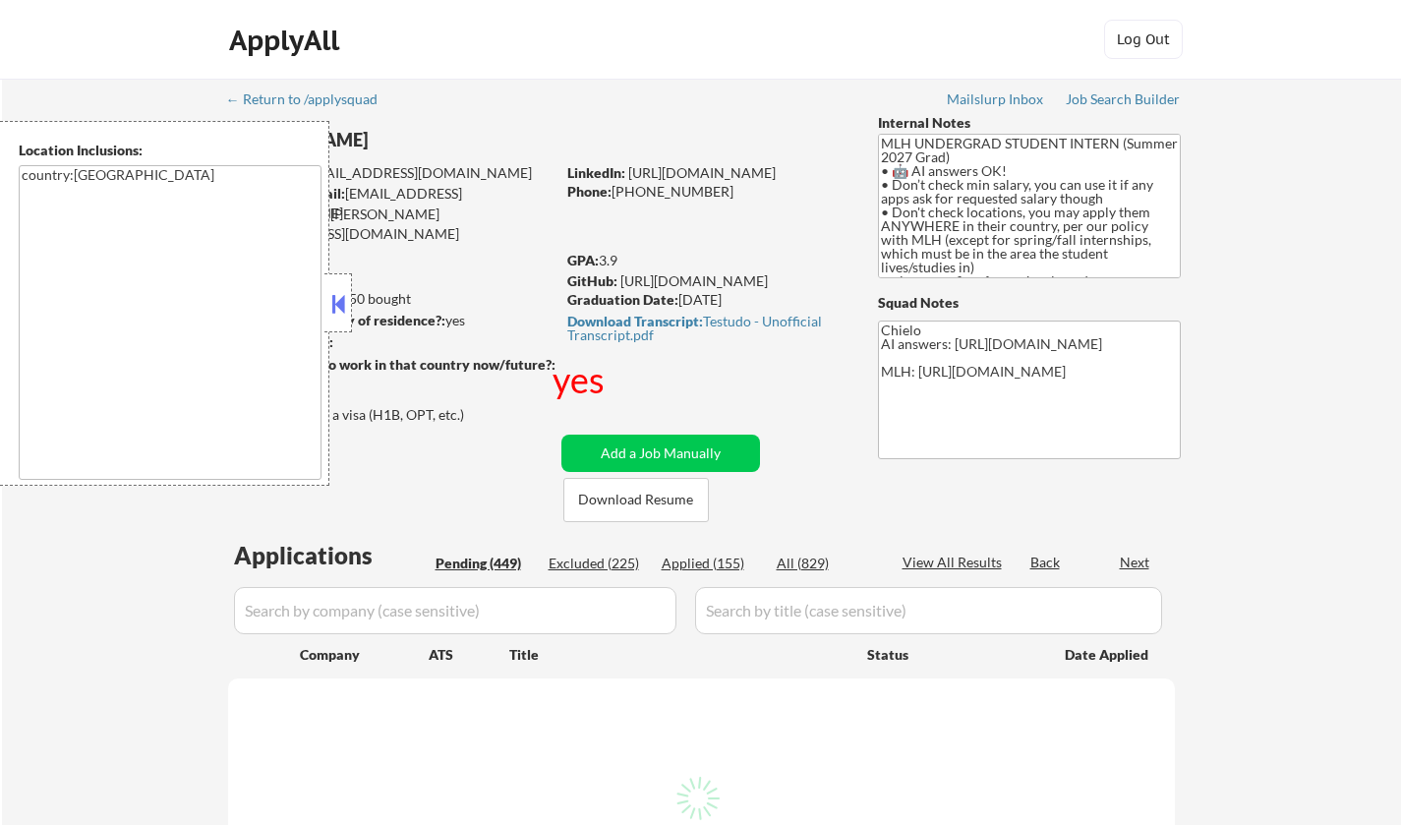
select select ""pending""
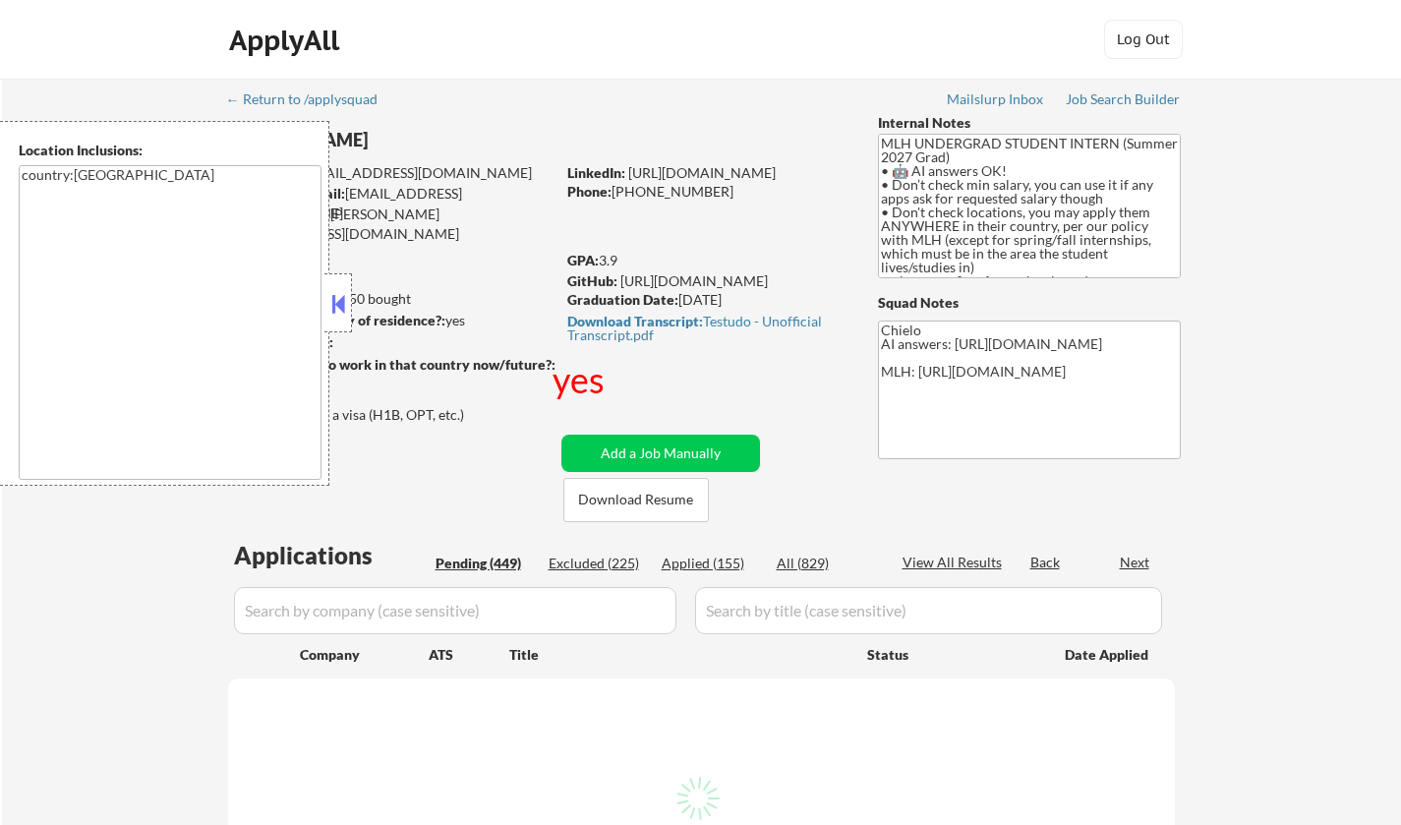
select select ""pending""
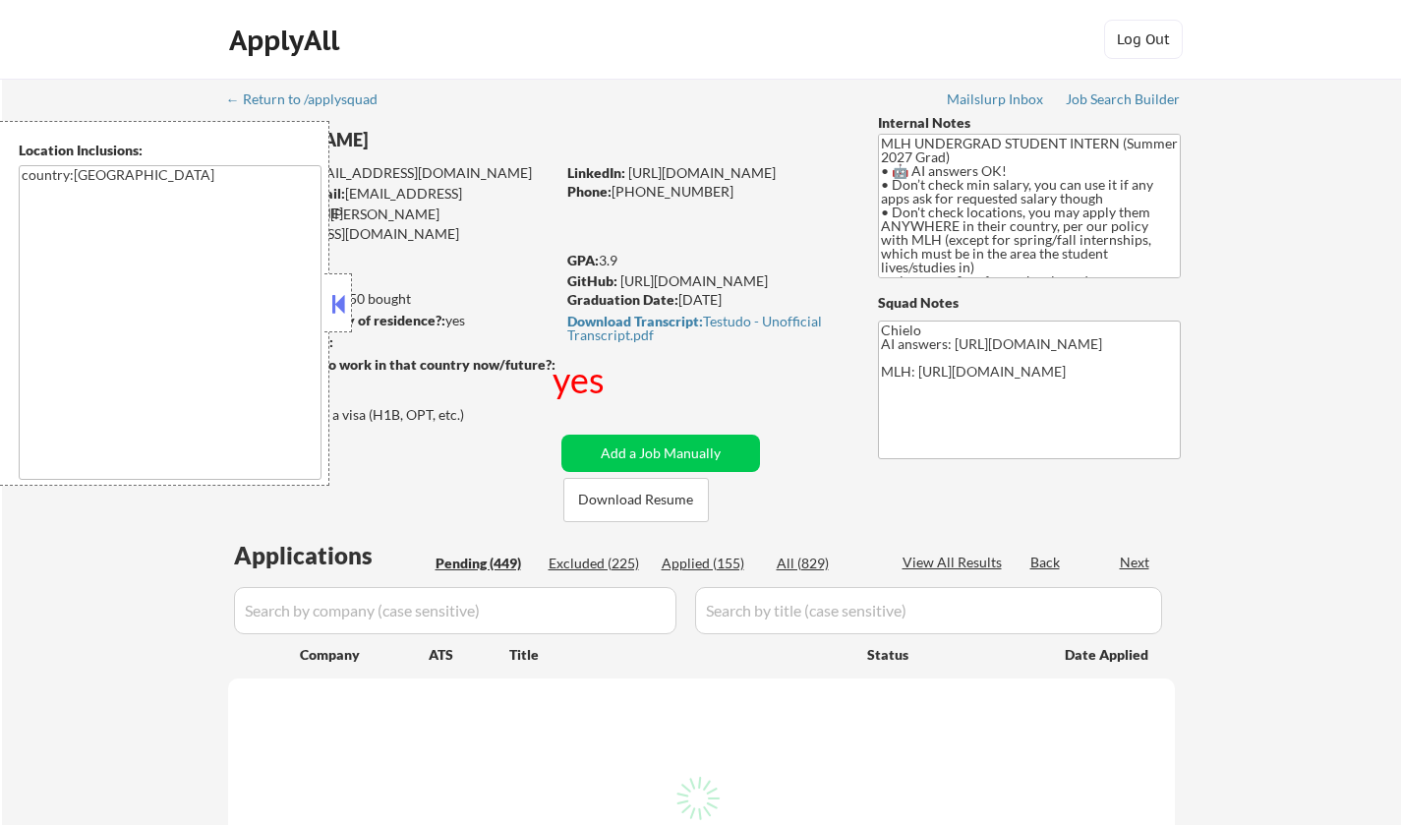
select select ""pending""
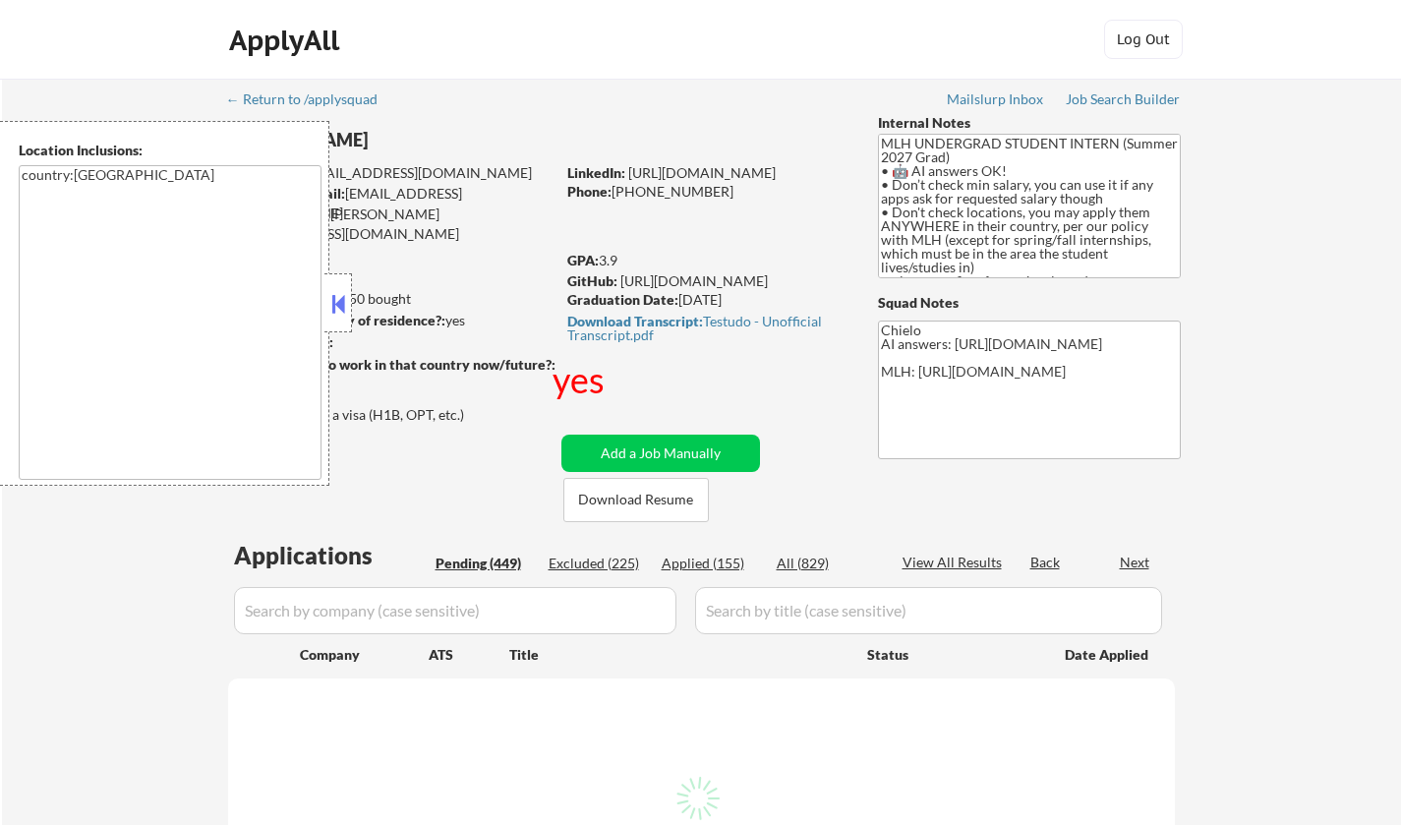
select select ""pending""
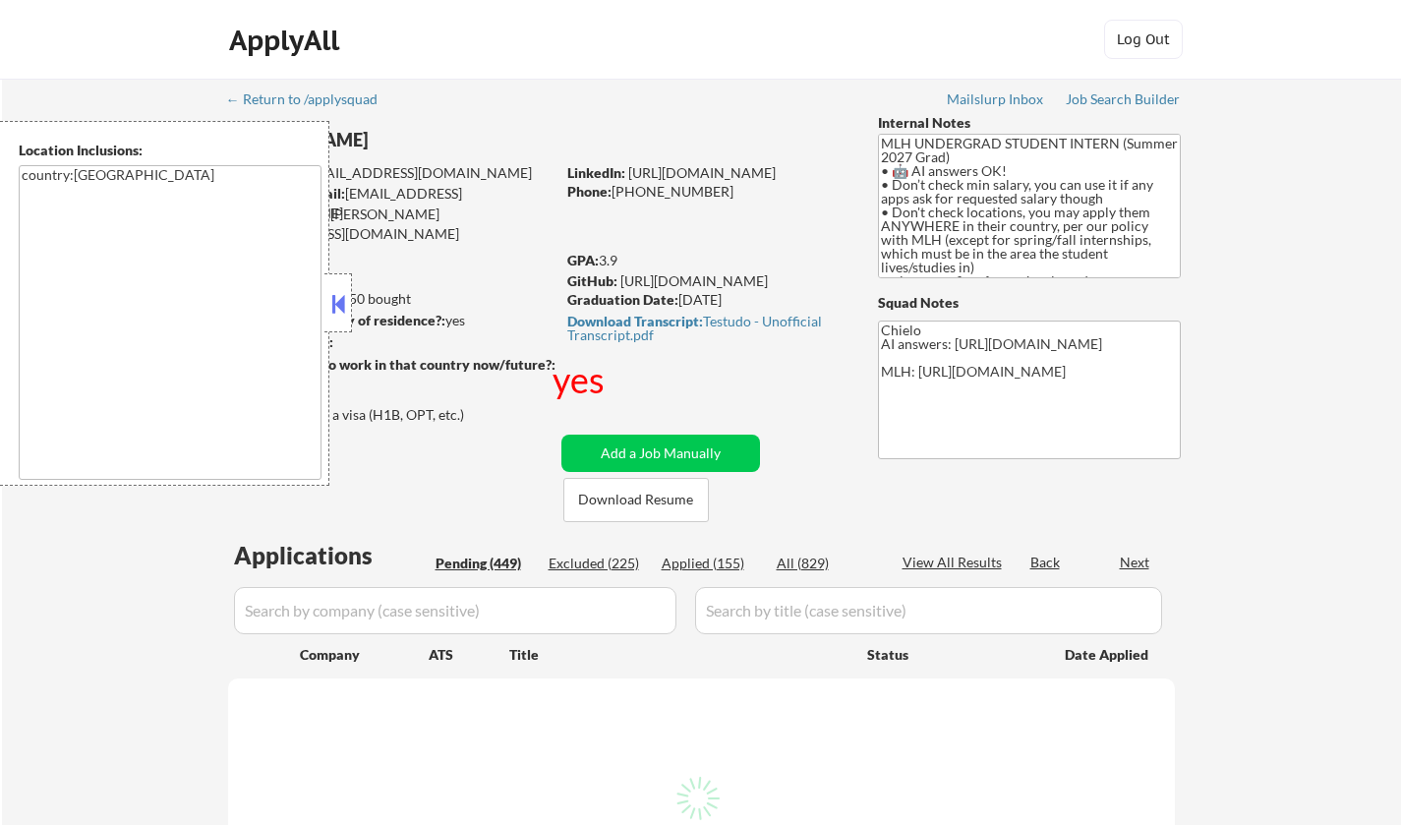
select select ""pending""
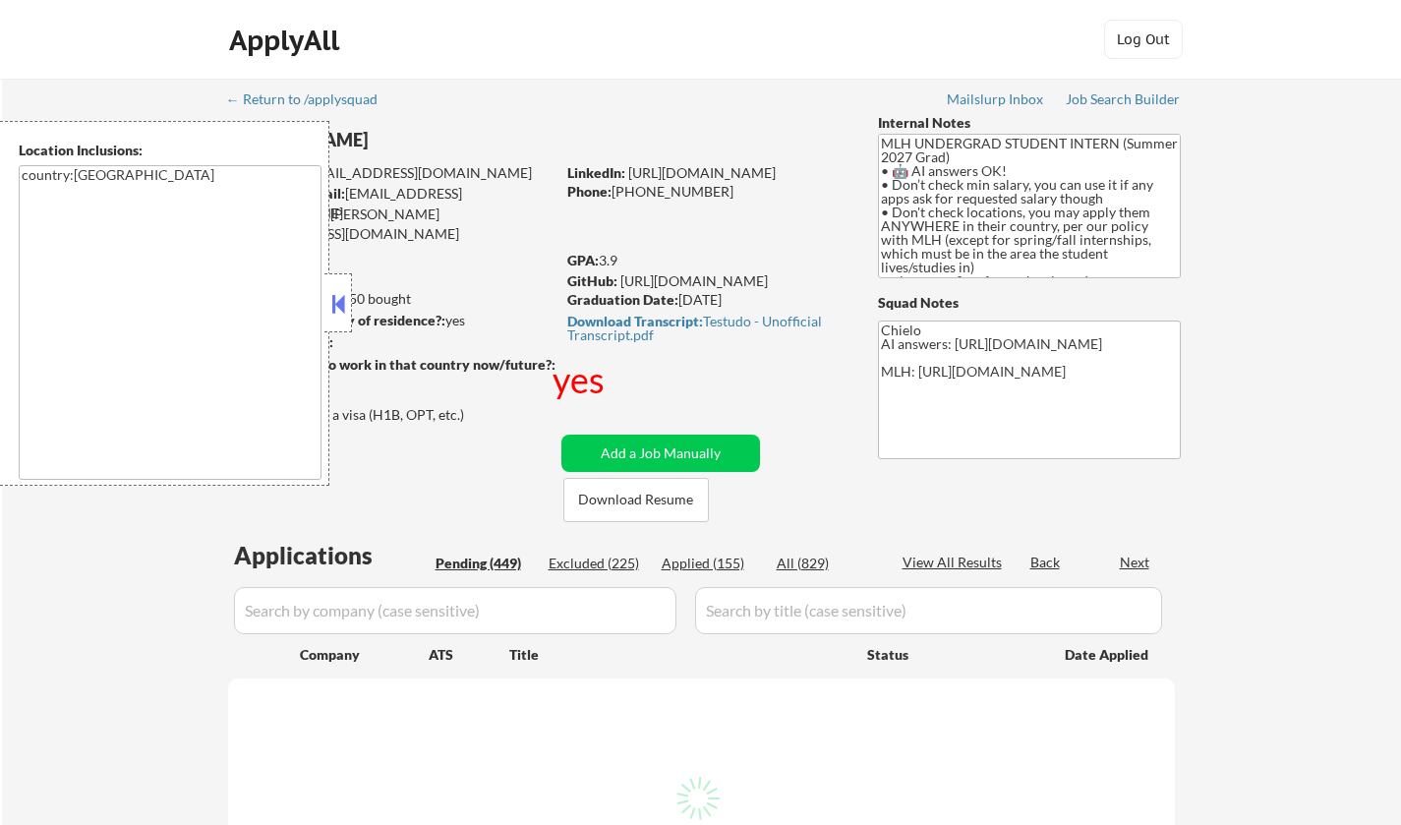
select select ""pending""
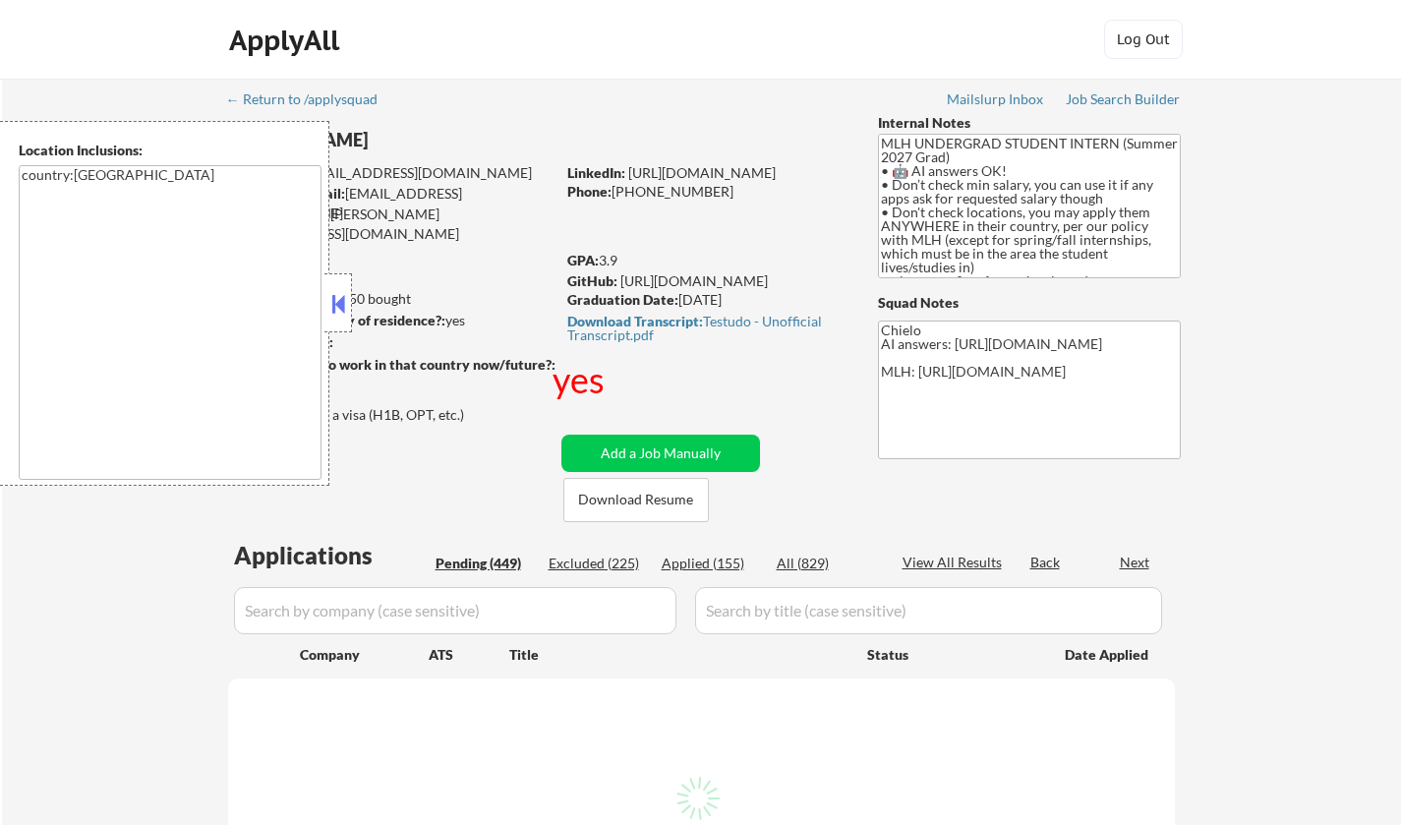
select select ""pending""
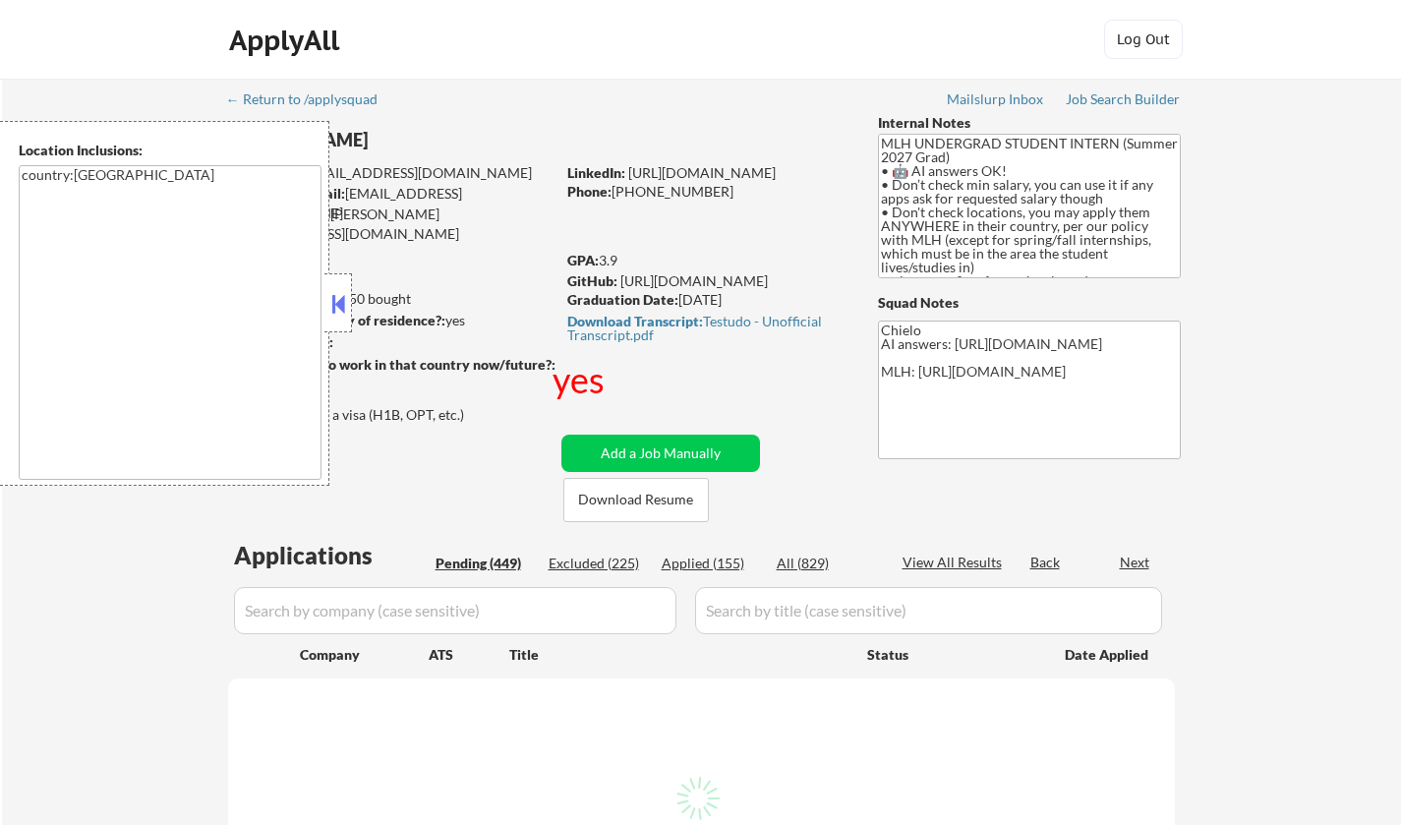
select select ""pending""
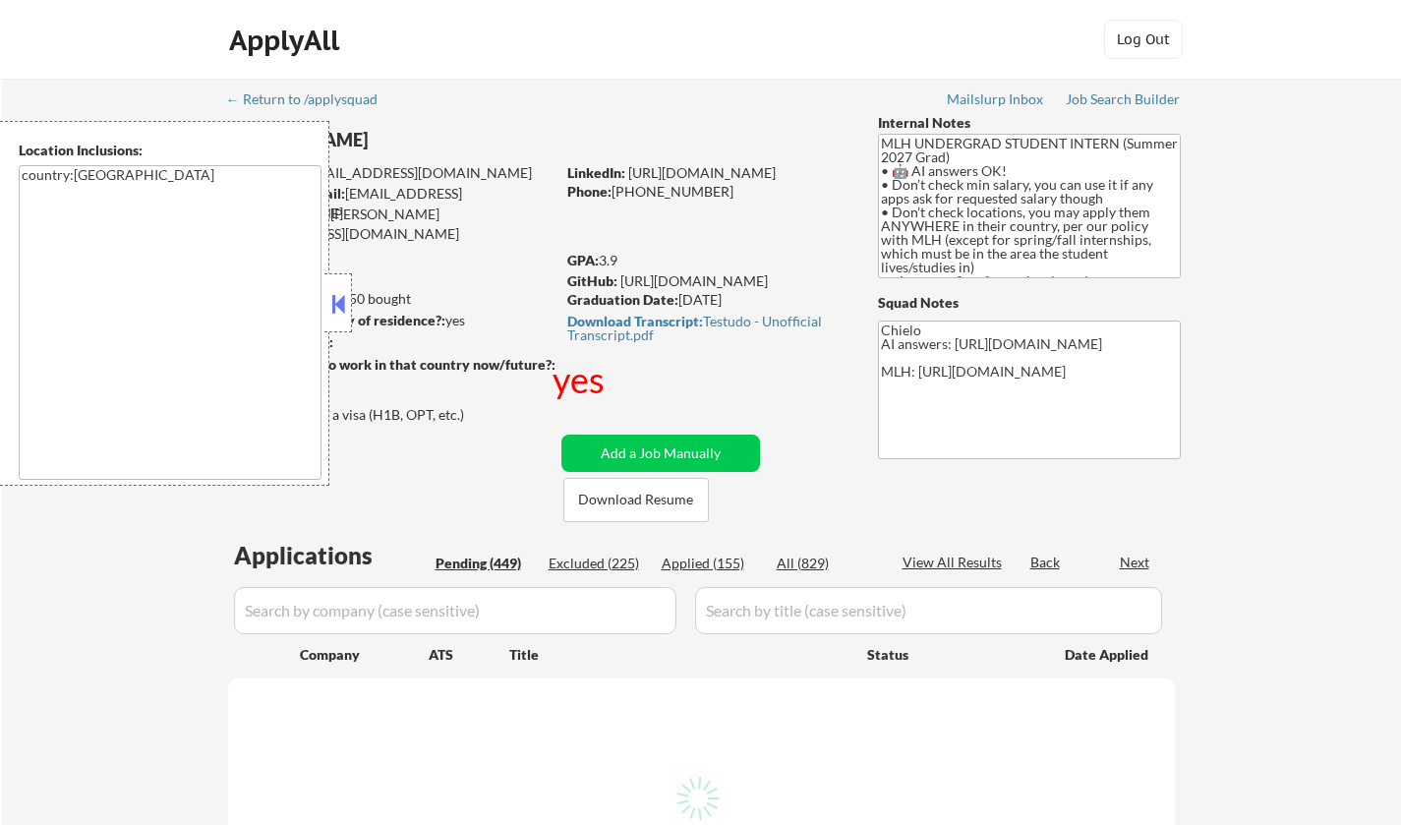
select select ""pending""
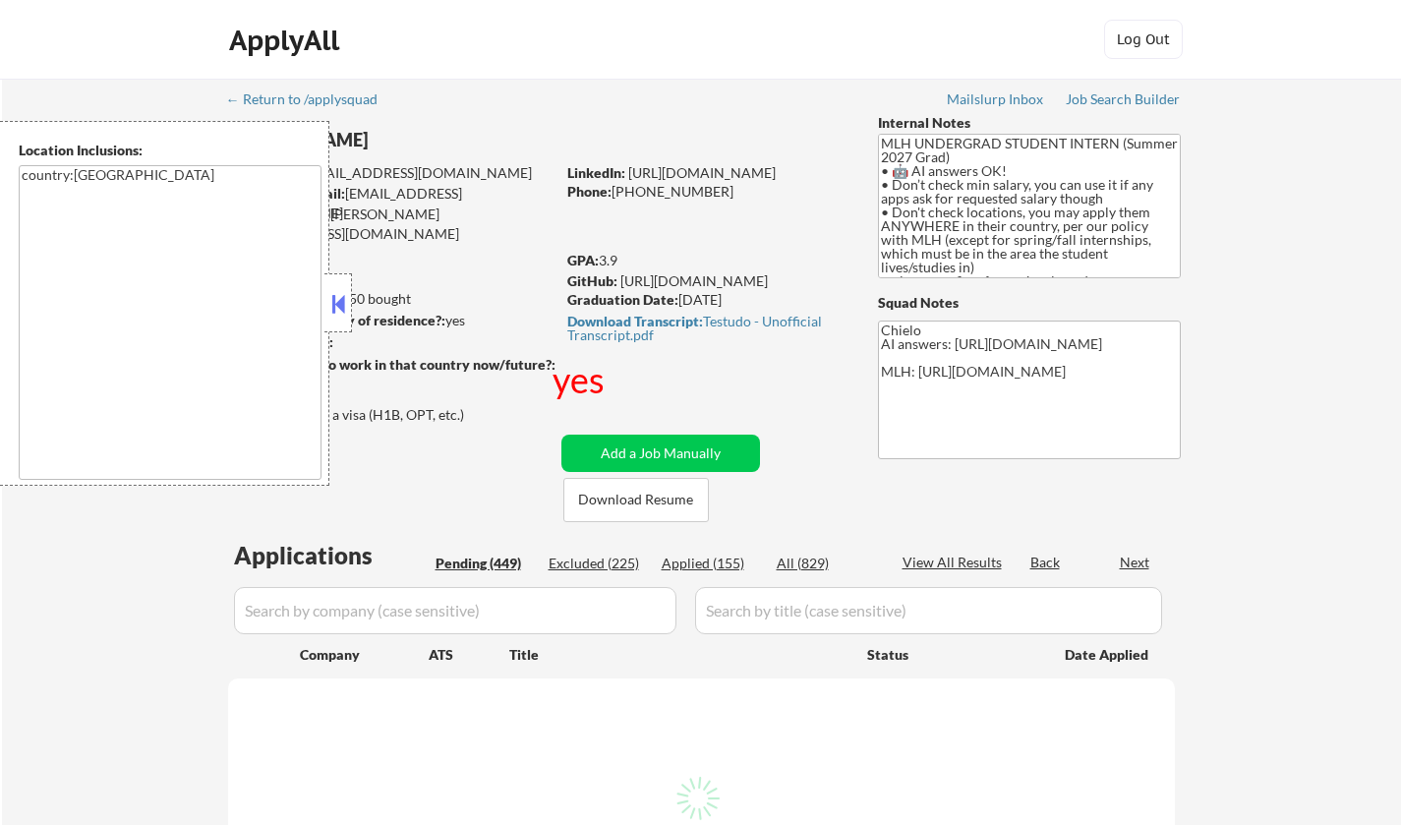
select select ""pending""
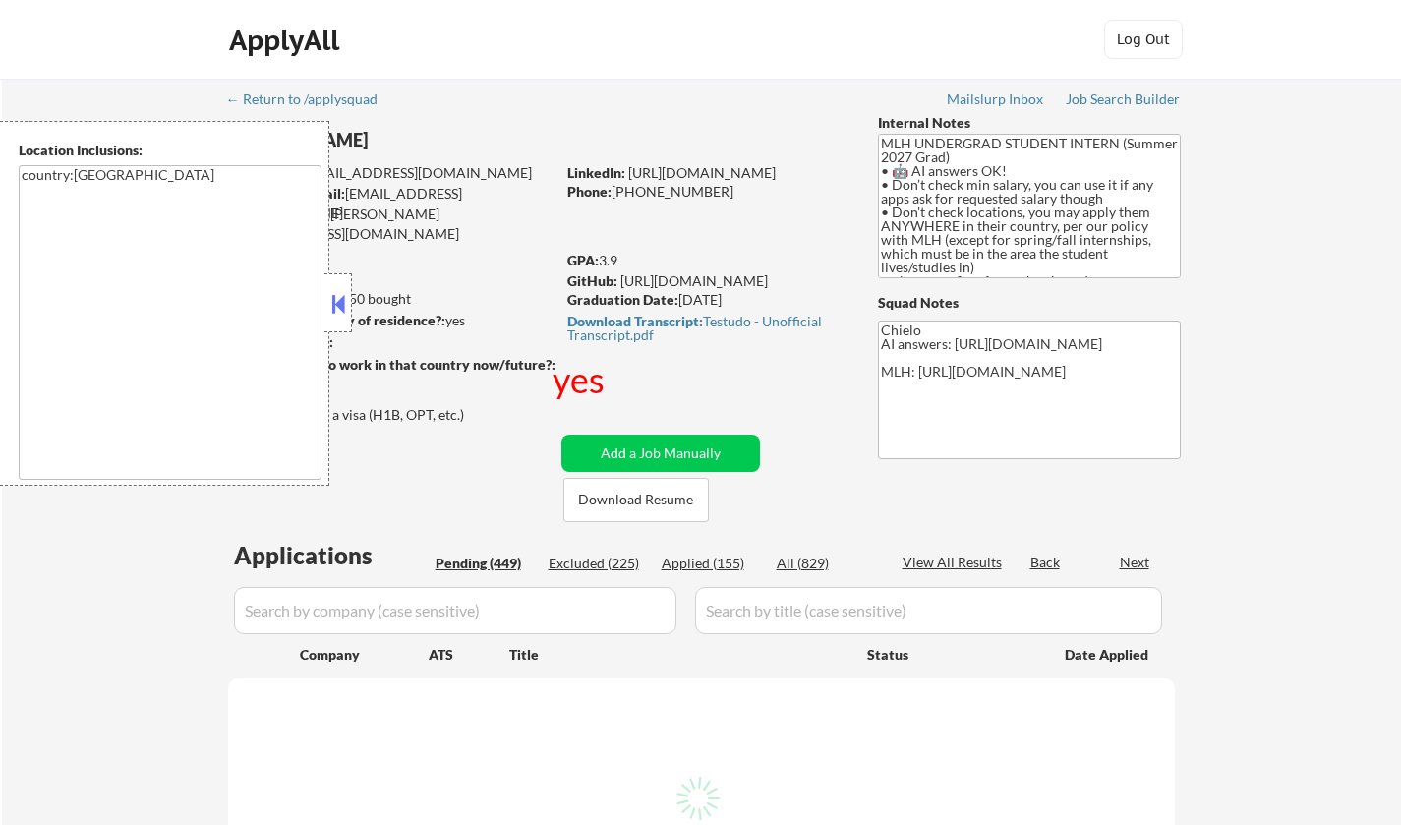
select select ""pending""
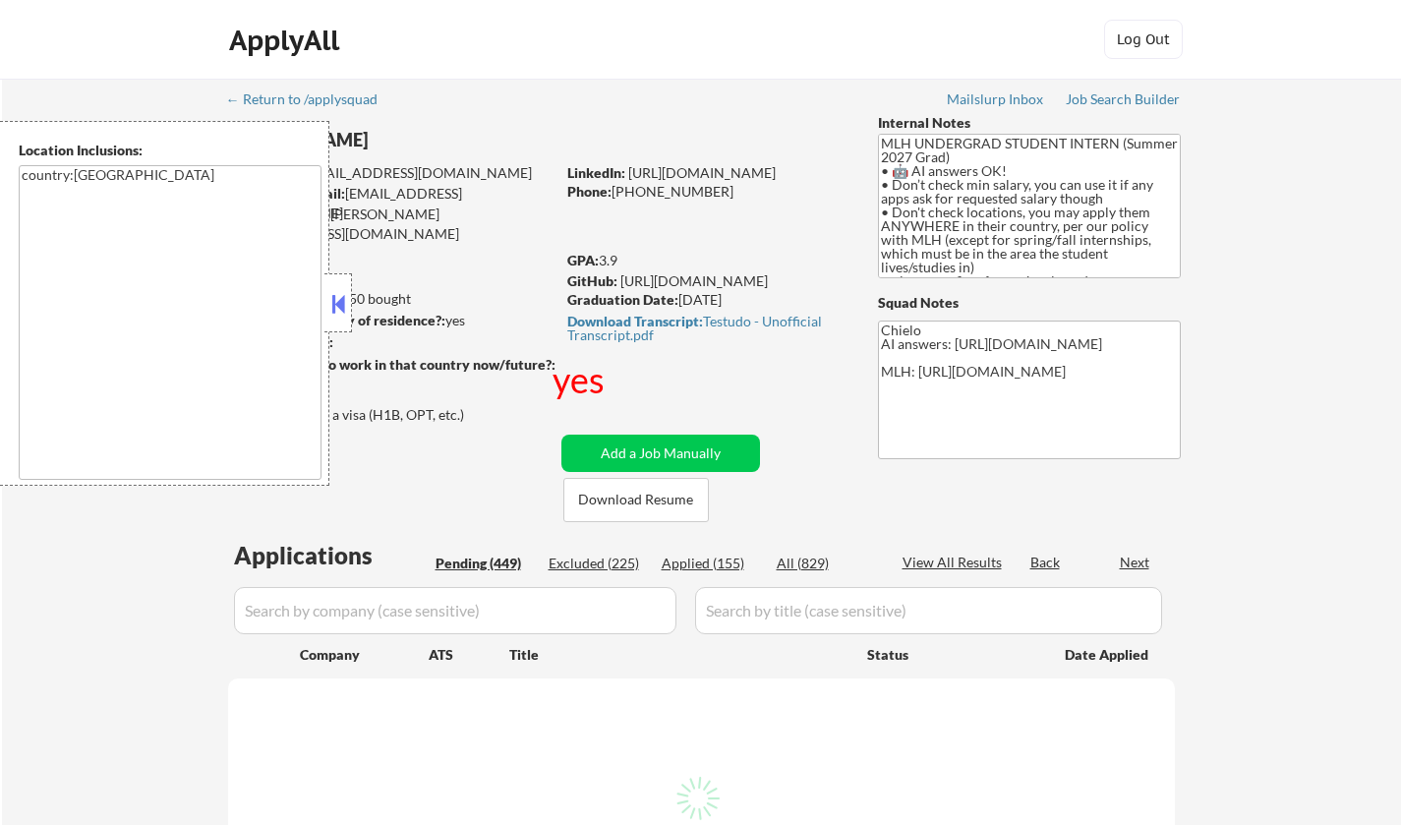
select select ""pending""
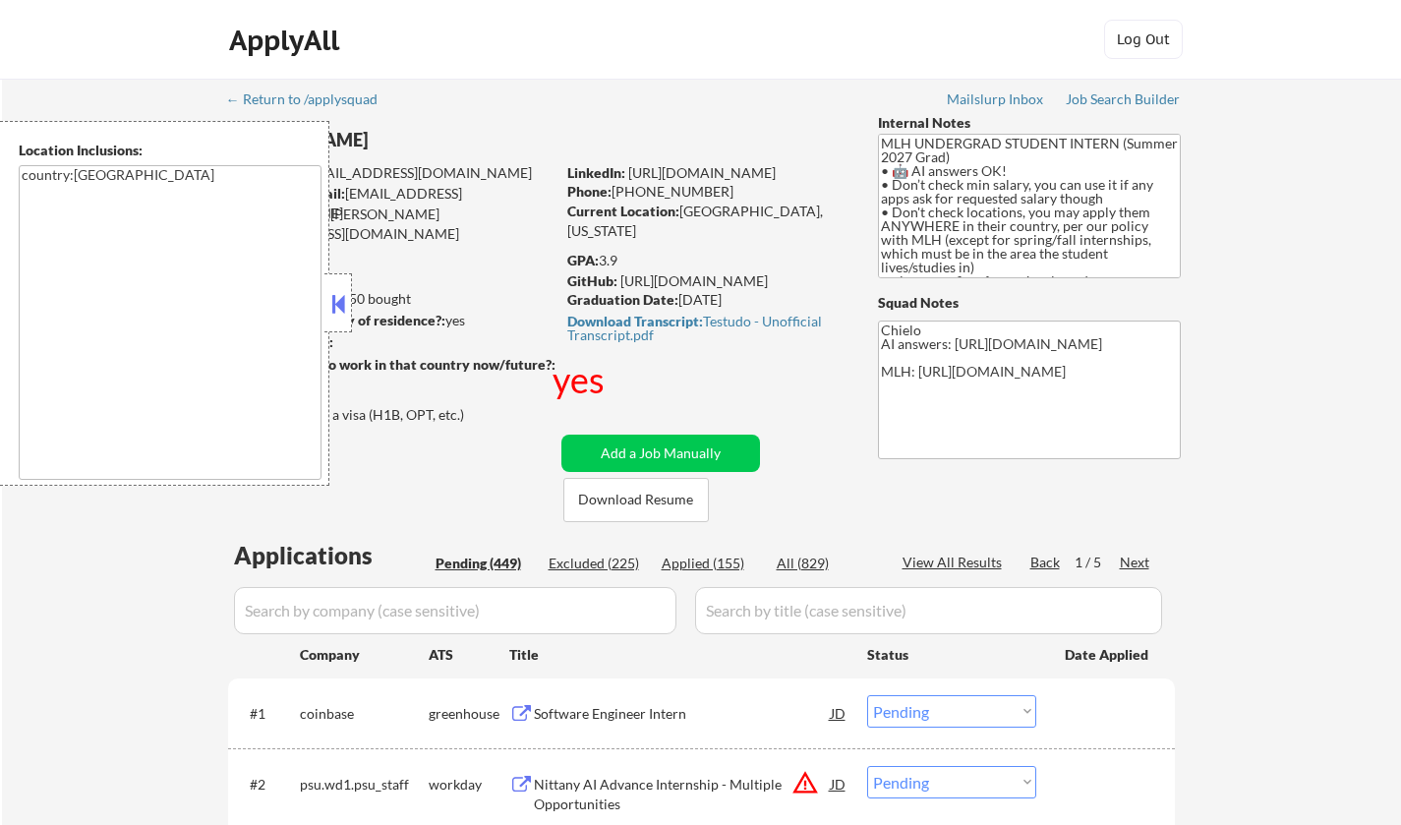
click at [348, 306] on button at bounding box center [338, 303] width 22 height 29
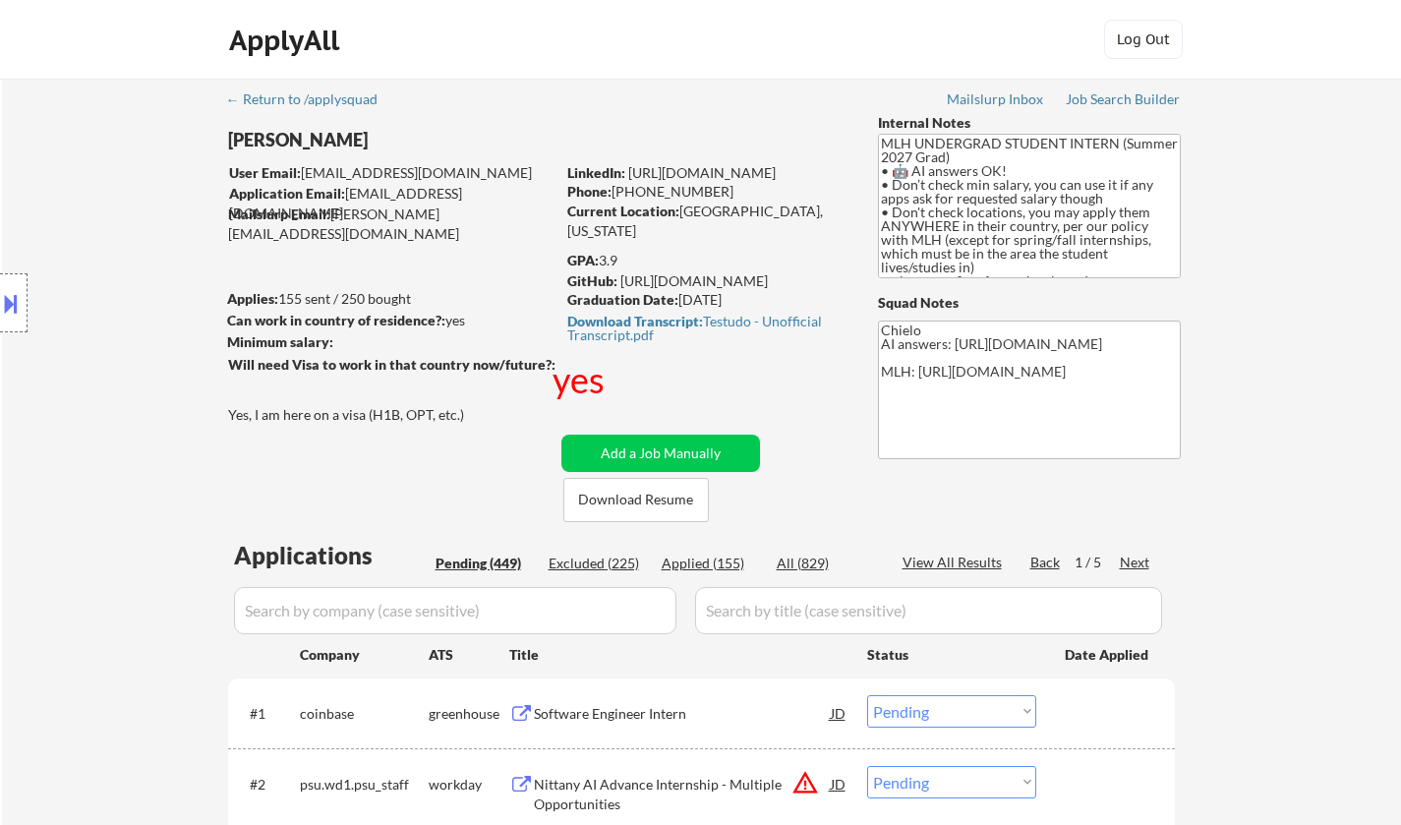
scroll to position [295, 0]
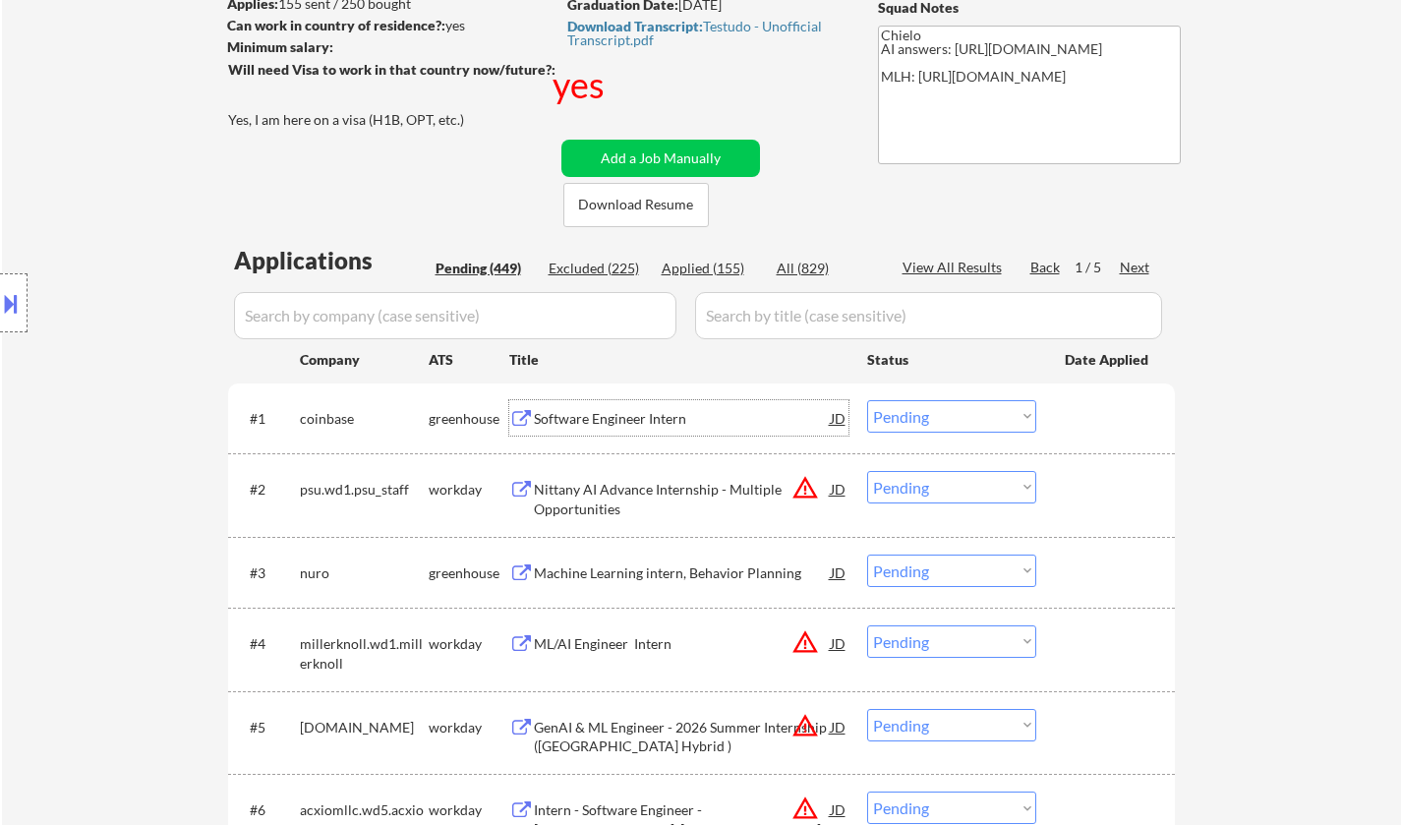
click at [641, 415] on div "Software Engineer Intern" at bounding box center [682, 419] width 297 height 20
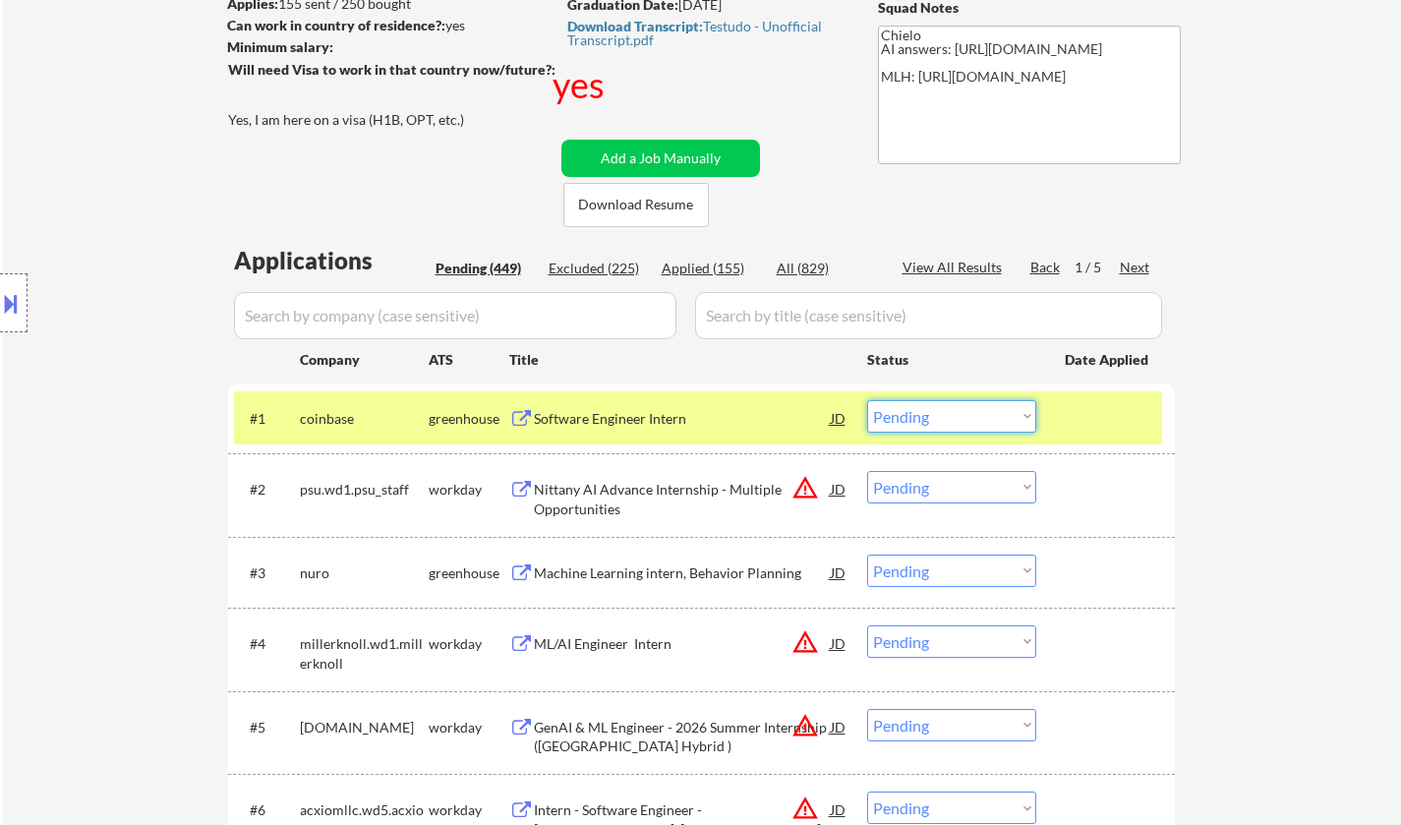
drag, startPoint x: 931, startPoint y: 415, endPoint x: 932, endPoint y: 431, distance: 15.8
click at [931, 415] on select "Choose an option... Pending Applied Excluded (Questions) Excluded (Expired) Exc…" at bounding box center [951, 416] width 169 height 32
click at [867, 400] on select "Choose an option... Pending Applied Excluded (Questions) Excluded (Expired) Exc…" at bounding box center [951, 416] width 169 height 32
select select ""pending""
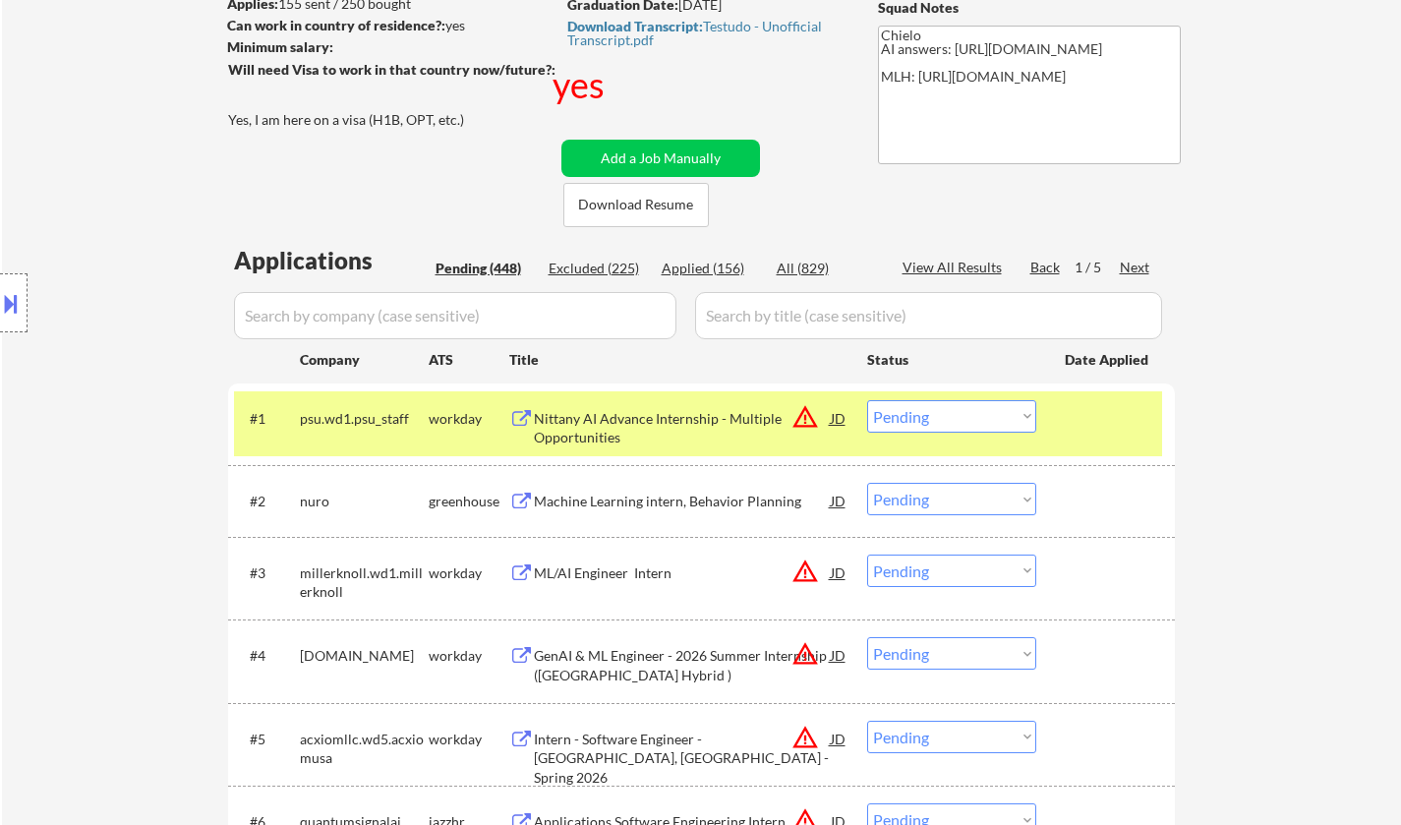
click at [579, 484] on div "Machine Learning intern, Behavior Planning" at bounding box center [682, 500] width 297 height 35
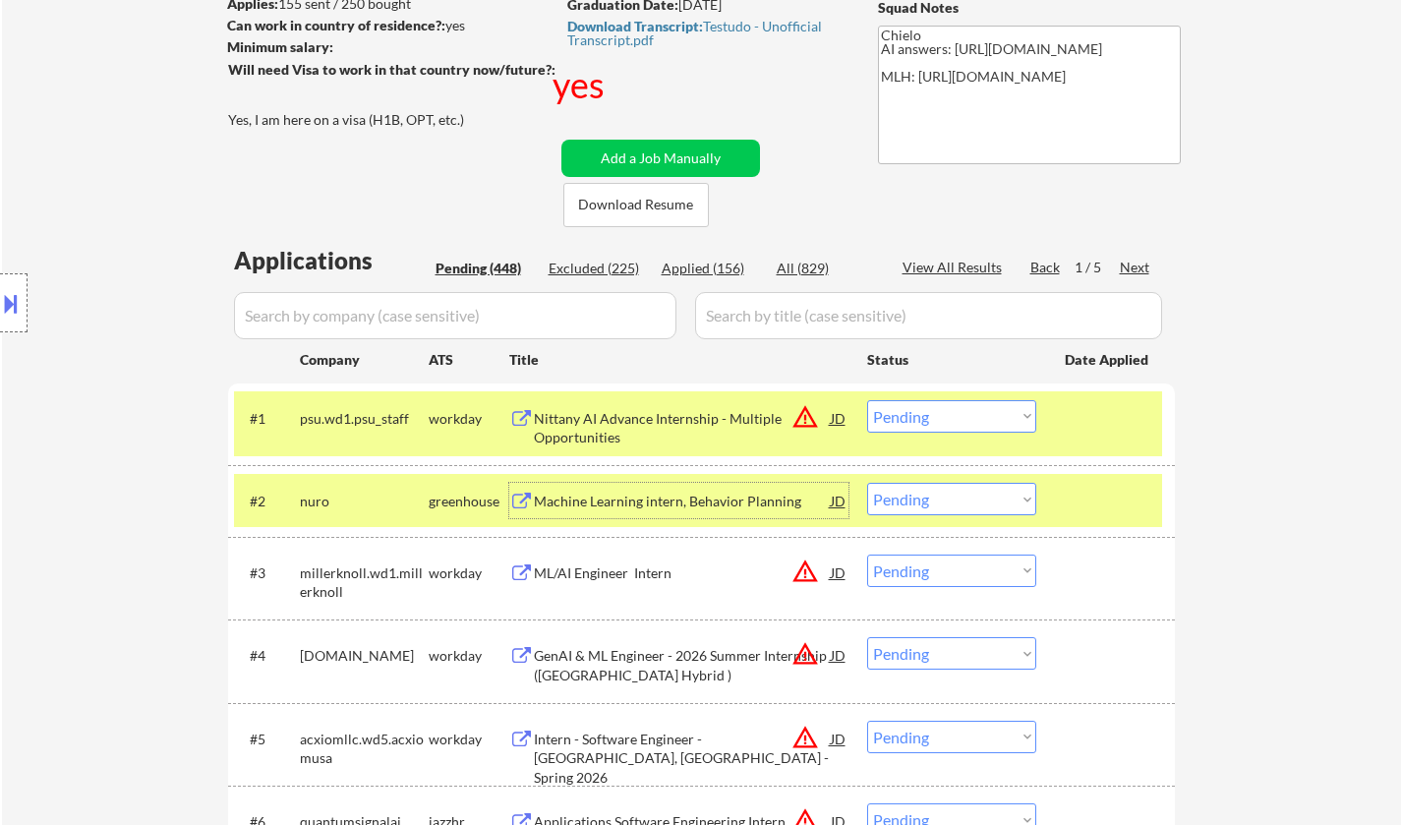
click at [949, 505] on select "Choose an option... Pending Applied Excluded (Questions) Excluded (Expired) Exc…" at bounding box center [951, 499] width 169 height 32
click at [867, 483] on select "Choose an option... Pending Applied Excluded (Questions) Excluded (Expired) Exc…" at bounding box center [951, 499] width 169 height 32
select select ""pending""
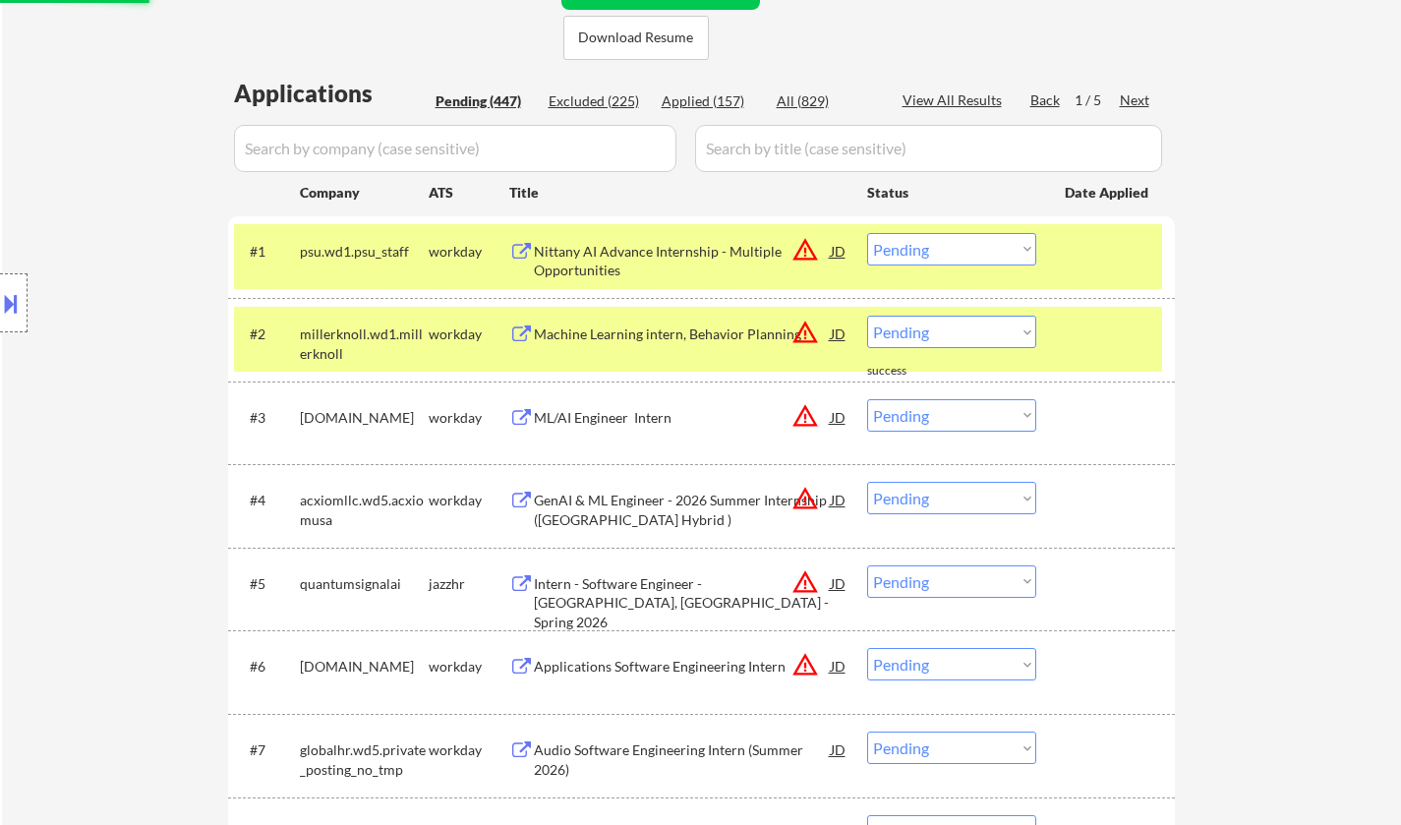
scroll to position [491, 0]
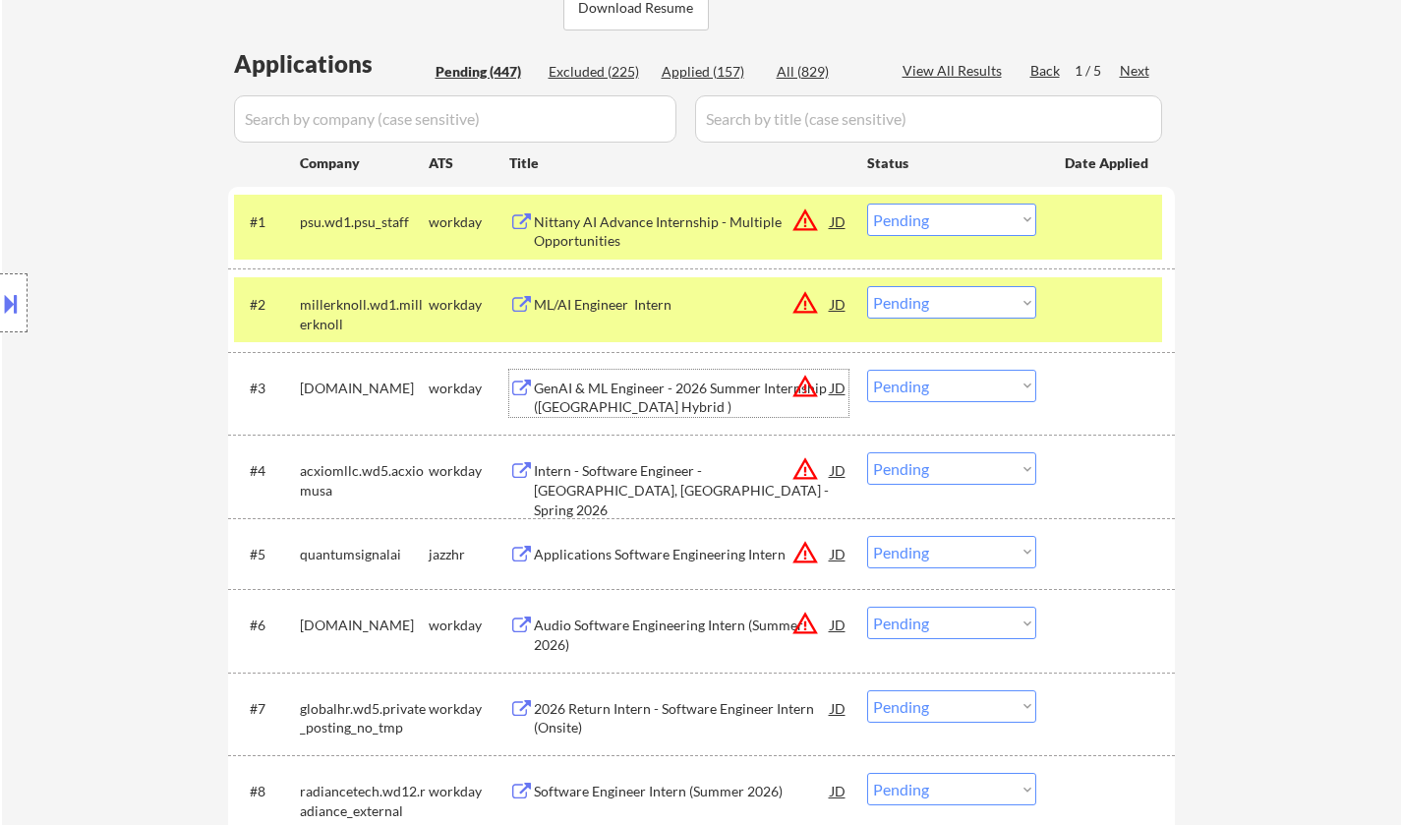
click at [623, 395] on div "GenAI & ML Engineer - 2026 Summer Internship ([GEOGRAPHIC_DATA] Hybrid )" at bounding box center [682, 397] width 297 height 38
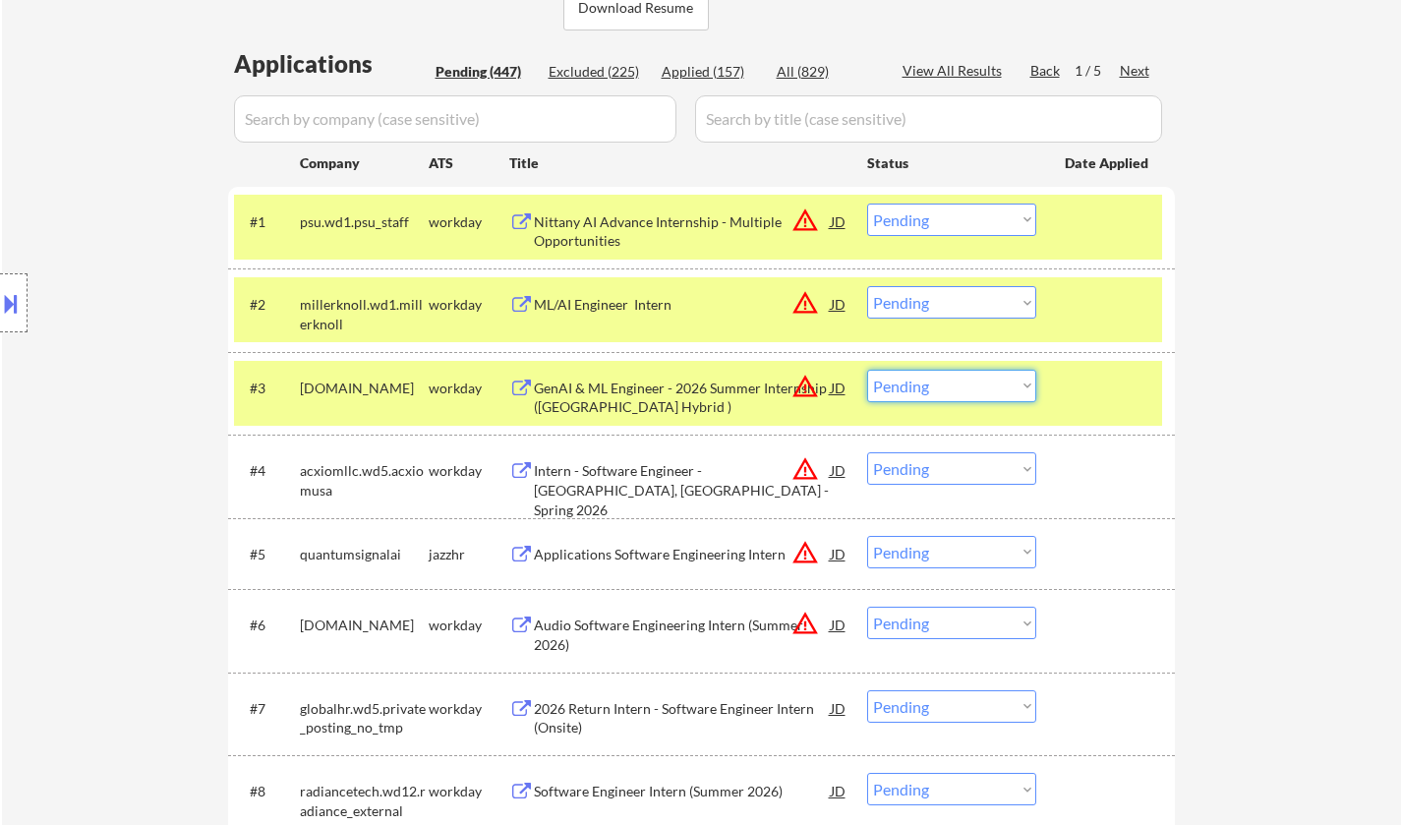
click at [941, 388] on select "Choose an option... Pending Applied Excluded (Questions) Excluded (Expired) Exc…" at bounding box center [951, 386] width 169 height 32
click at [867, 370] on select "Choose an option... Pending Applied Excluded (Questions) Excluded (Expired) Exc…" at bounding box center [951, 386] width 169 height 32
select select ""pending""
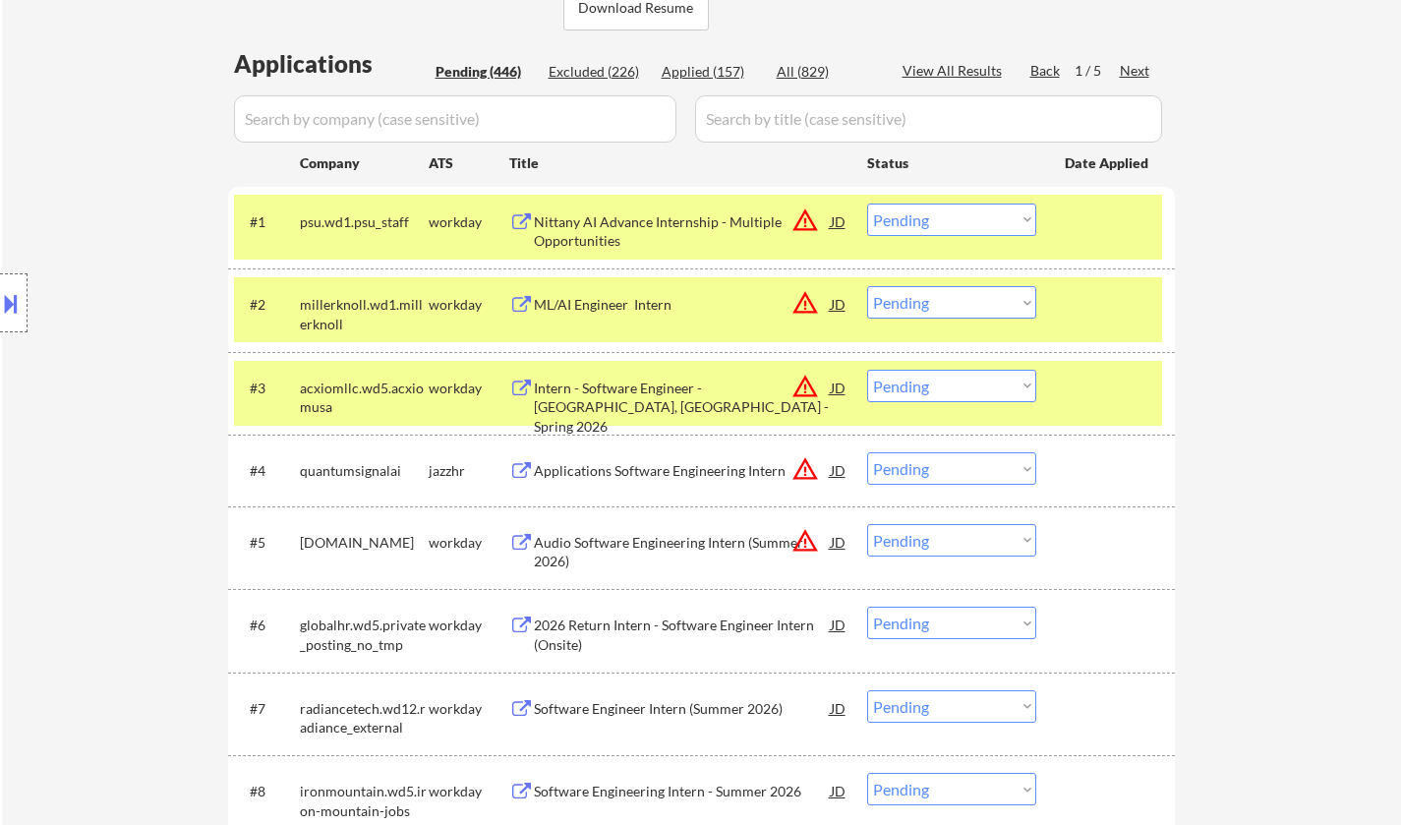
click at [607, 305] on div "ML/AI Engineer Intern" at bounding box center [682, 305] width 297 height 20
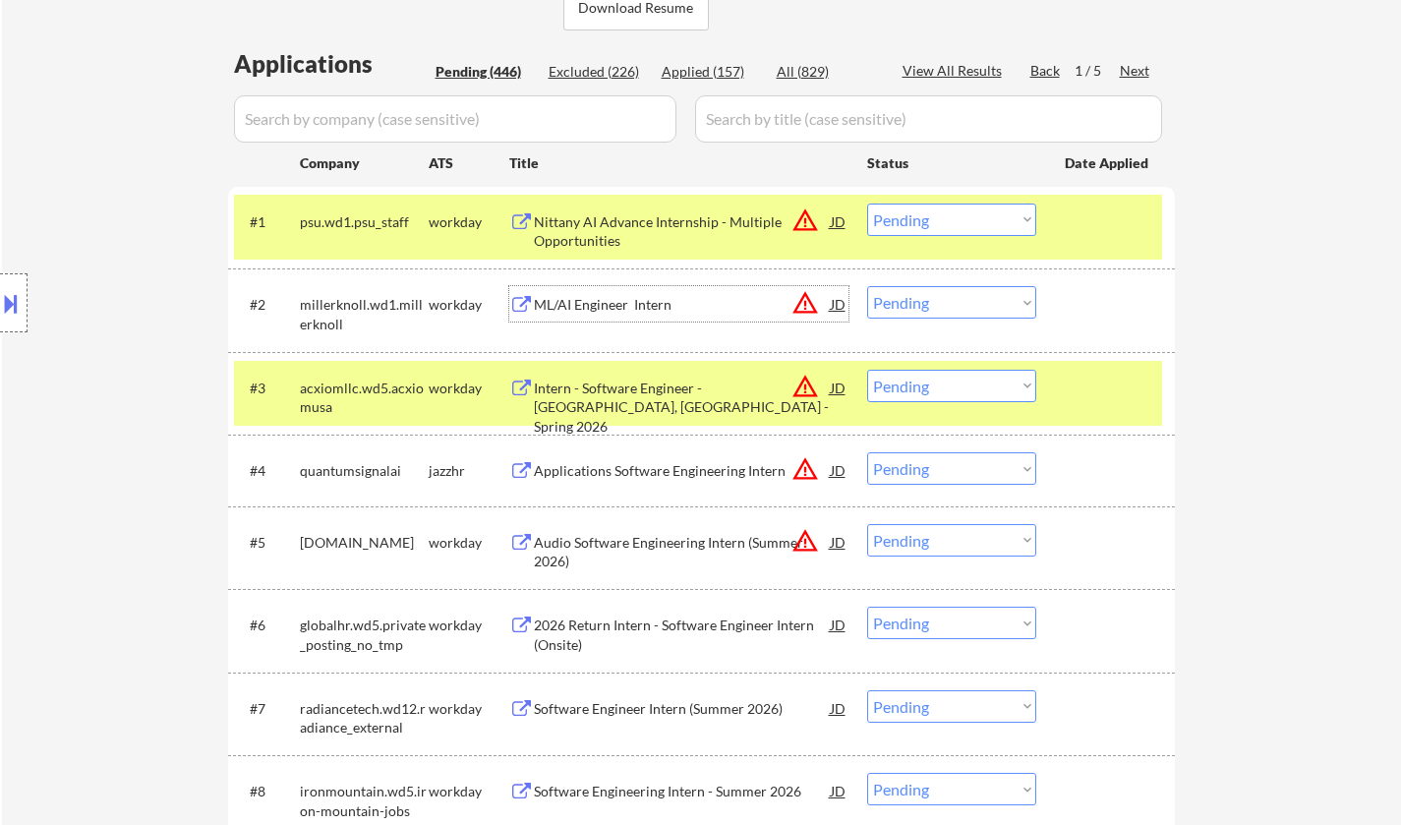
drag, startPoint x: 914, startPoint y: 309, endPoint x: 930, endPoint y: 318, distance: 18.0
click at [914, 308] on select "Choose an option... Pending Applied Excluded (Questions) Excluded (Expired) Exc…" at bounding box center [951, 302] width 169 height 32
click at [867, 286] on select "Choose an option... Pending Applied Excluded (Questions) Excluded (Expired) Exc…" at bounding box center [951, 302] width 169 height 32
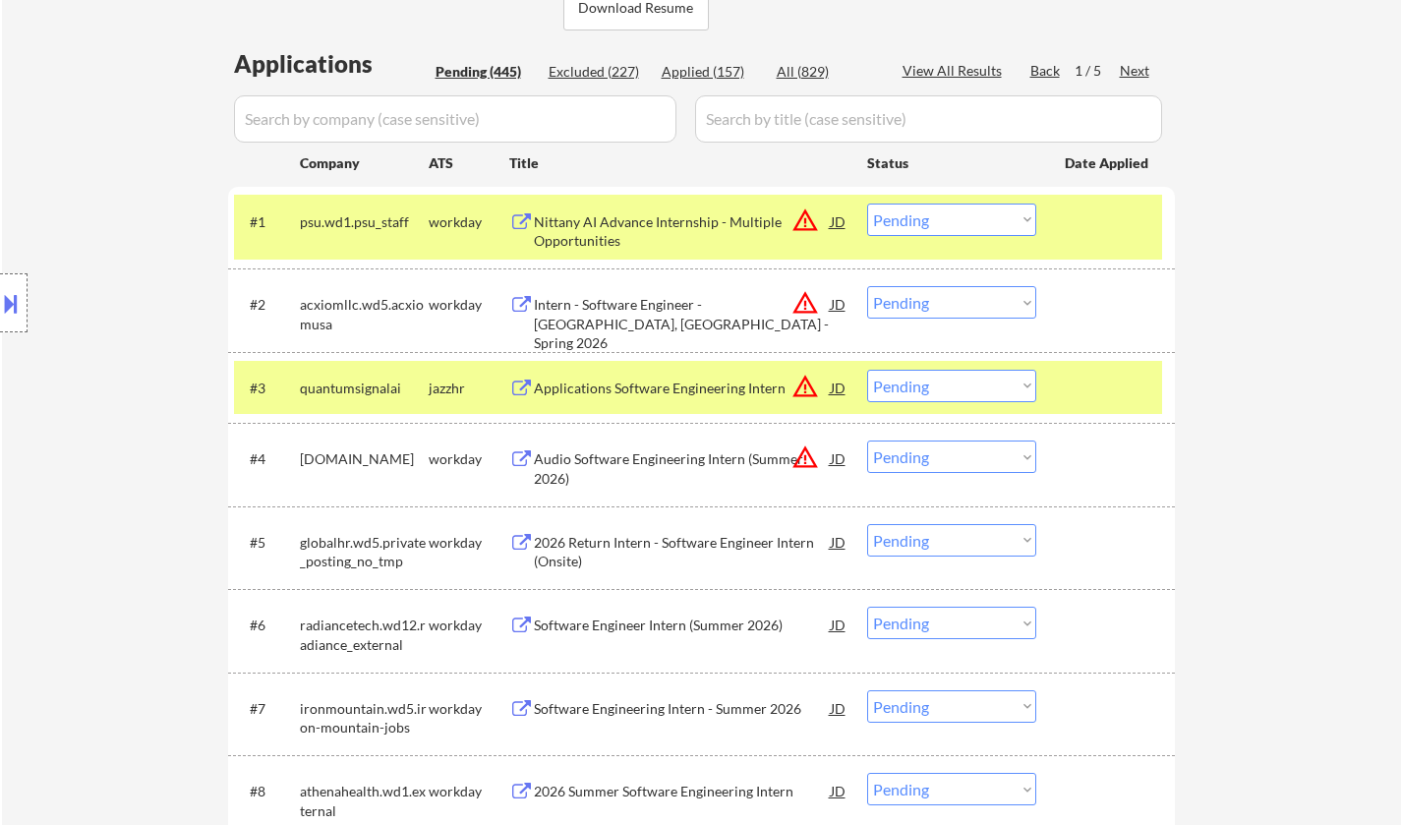
click at [707, 315] on div "Intern - Software Engineer - [GEOGRAPHIC_DATA], [GEOGRAPHIC_DATA] - Spring 2026" at bounding box center [682, 324] width 297 height 58
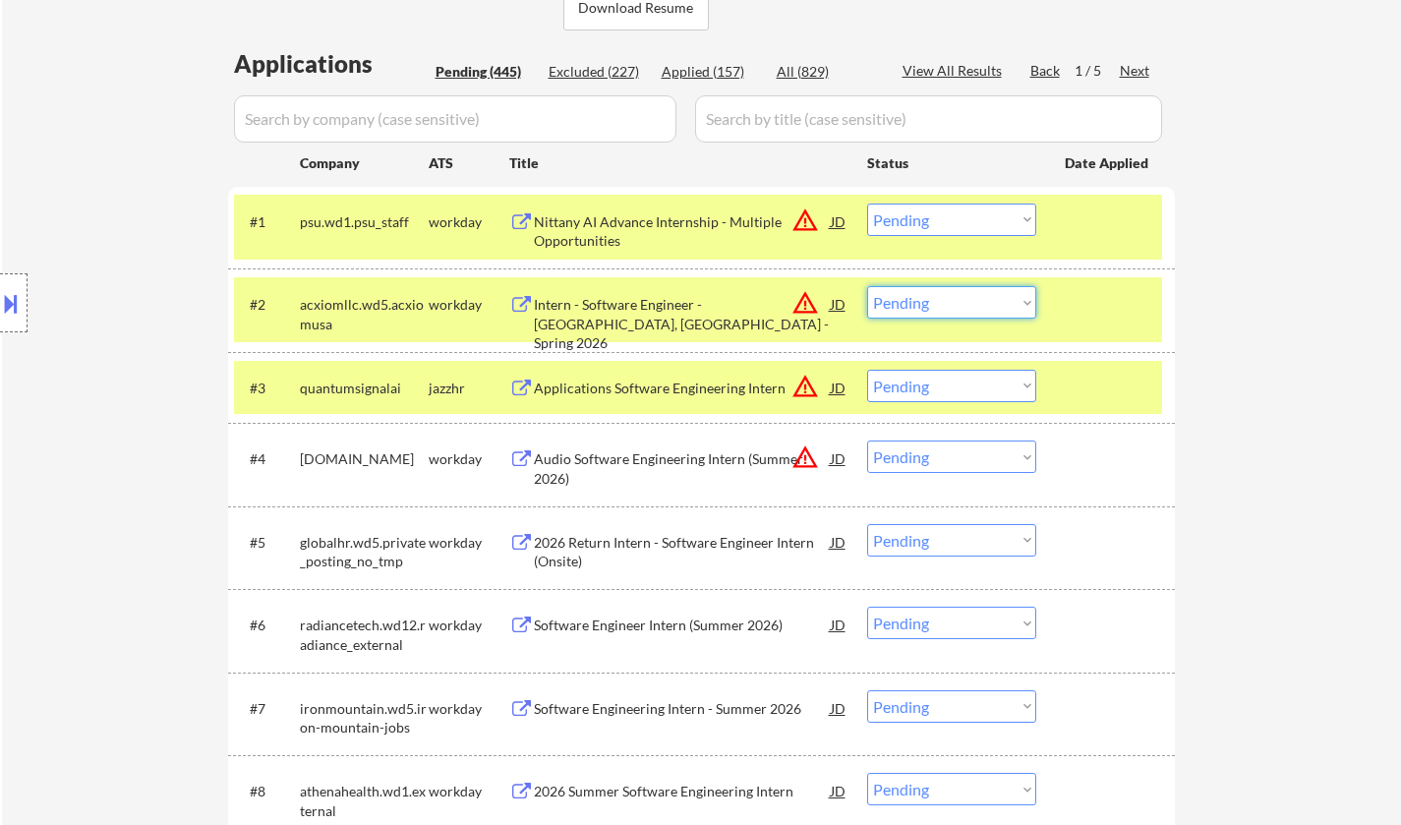
drag, startPoint x: 938, startPoint y: 304, endPoint x: 949, endPoint y: 317, distance: 16.7
click at [939, 303] on select "Choose an option... Pending Applied Excluded (Questions) Excluded (Expired) Exc…" at bounding box center [951, 302] width 169 height 32
click at [867, 286] on select "Choose an option... Pending Applied Excluded (Questions) Excluded (Expired) Exc…" at bounding box center [951, 302] width 169 height 32
select select ""pending""
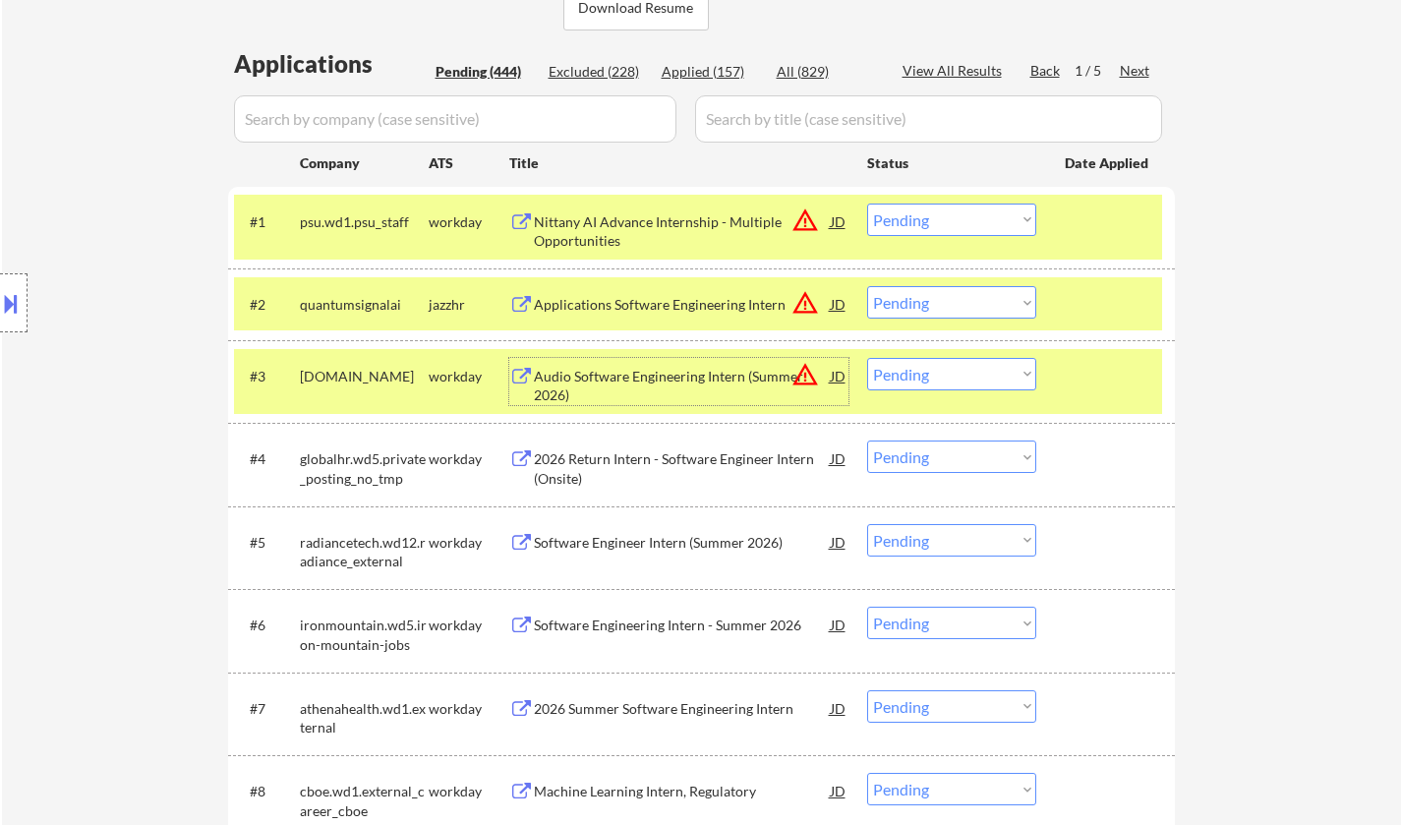
click at [644, 366] on div "Audio Software Engineering Intern (Summer 2026)" at bounding box center [682, 381] width 297 height 47
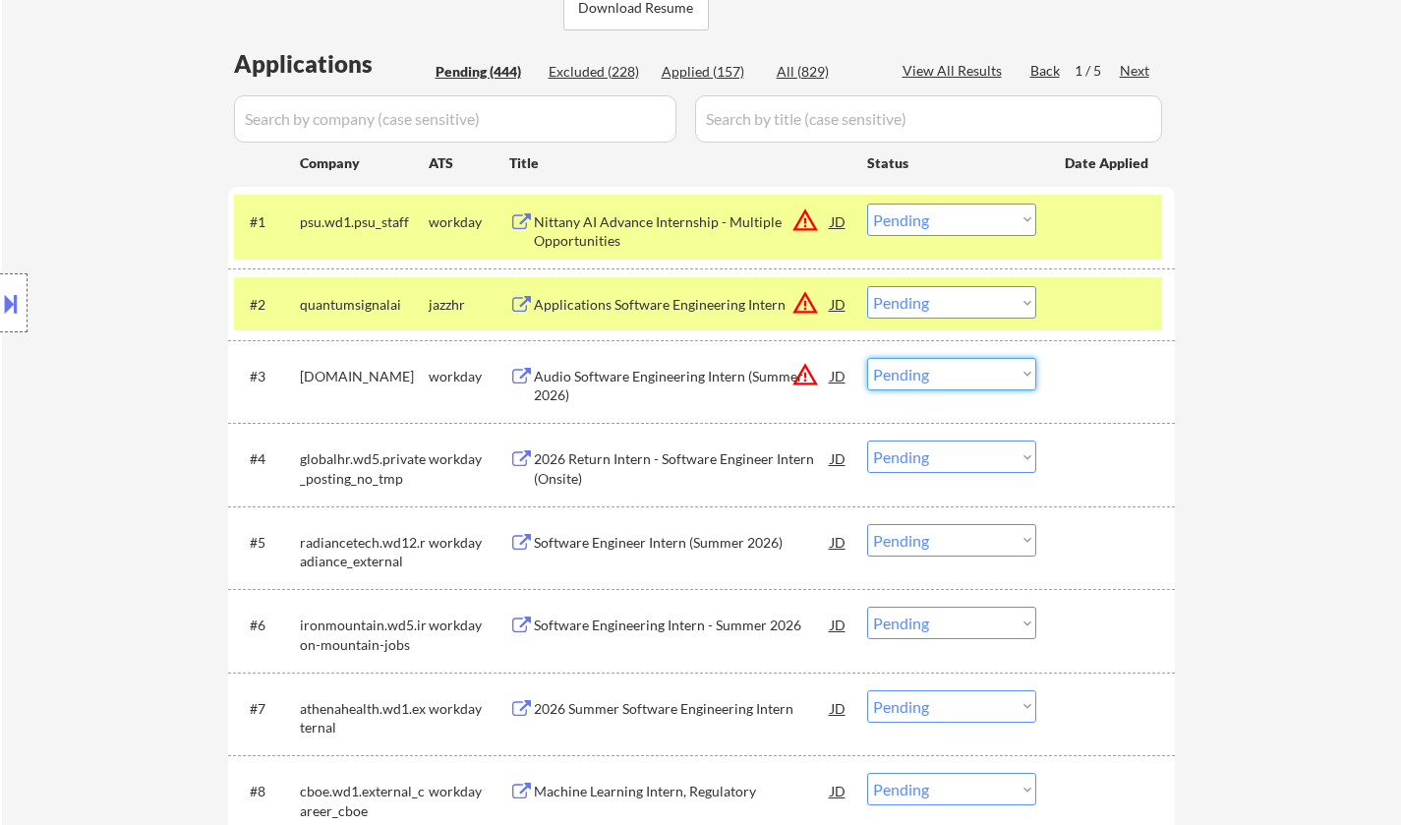
drag, startPoint x: 917, startPoint y: 359, endPoint x: 948, endPoint y: 387, distance: 41.7
click at [917, 359] on select "Choose an option... Pending Applied Excluded (Questions) Excluded (Expired) Exc…" at bounding box center [951, 374] width 169 height 32
click at [867, 358] on select "Choose an option... Pending Applied Excluded (Questions) Excluded (Expired) Exc…" at bounding box center [951, 374] width 169 height 32
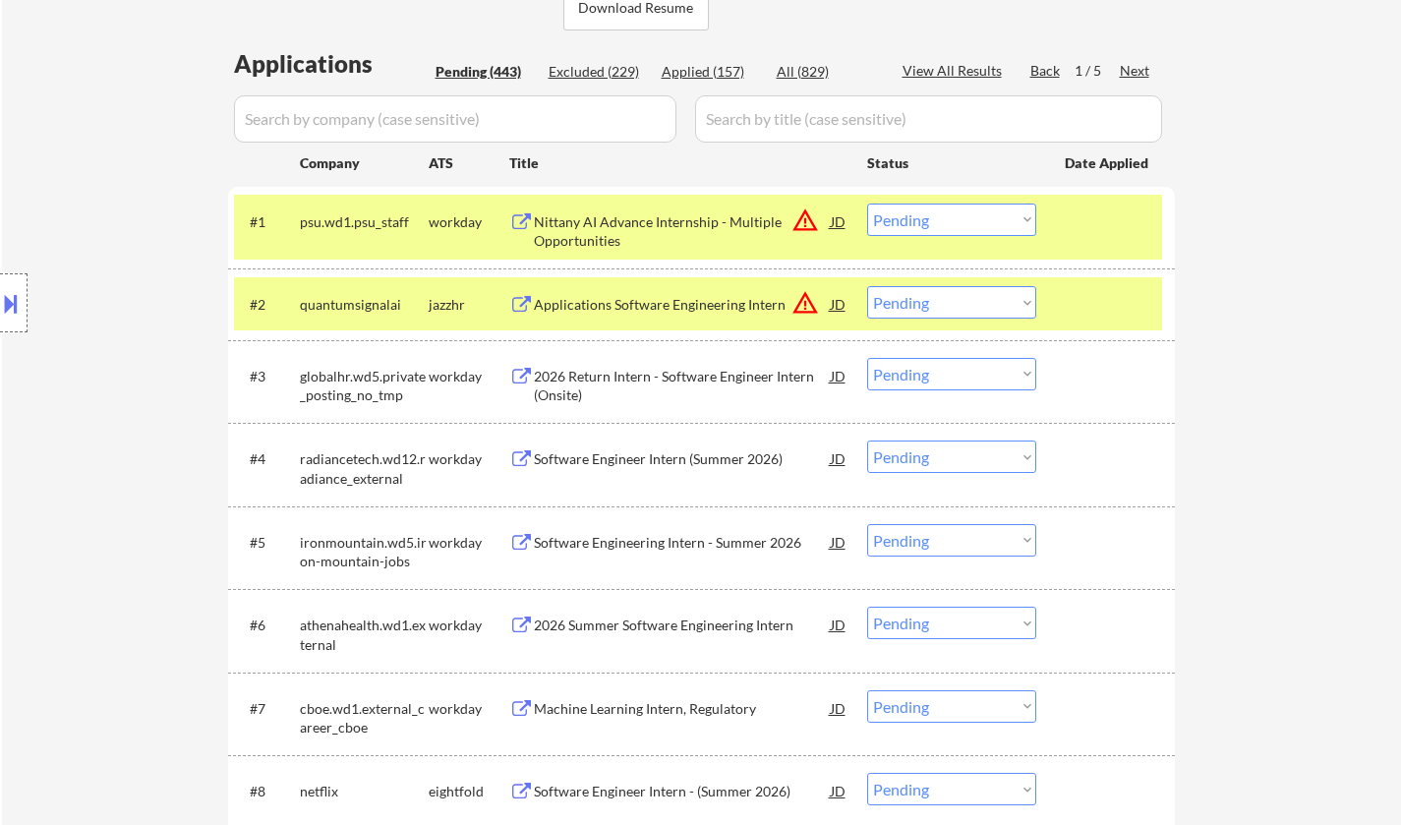
click at [954, 375] on select "Choose an option... Pending Applied Excluded (Questions) Excluded (Expired) Exc…" at bounding box center [951, 374] width 169 height 32
click at [867, 358] on select "Choose an option... Pending Applied Excluded (Questions) Excluded (Expired) Exc…" at bounding box center [951, 374] width 169 height 32
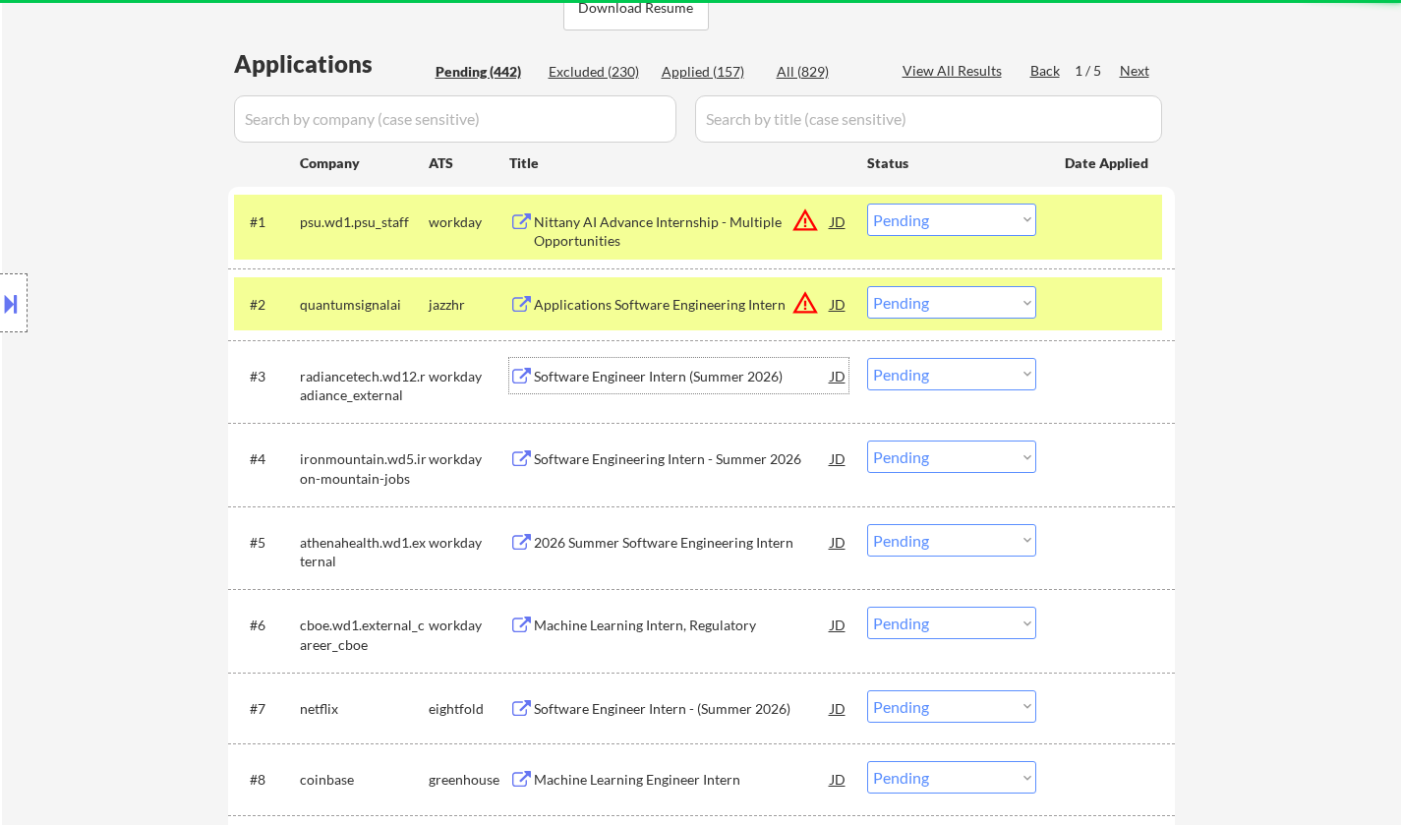
click at [647, 378] on div "Software Engineer Intern (Summer 2026)" at bounding box center [682, 377] width 297 height 20
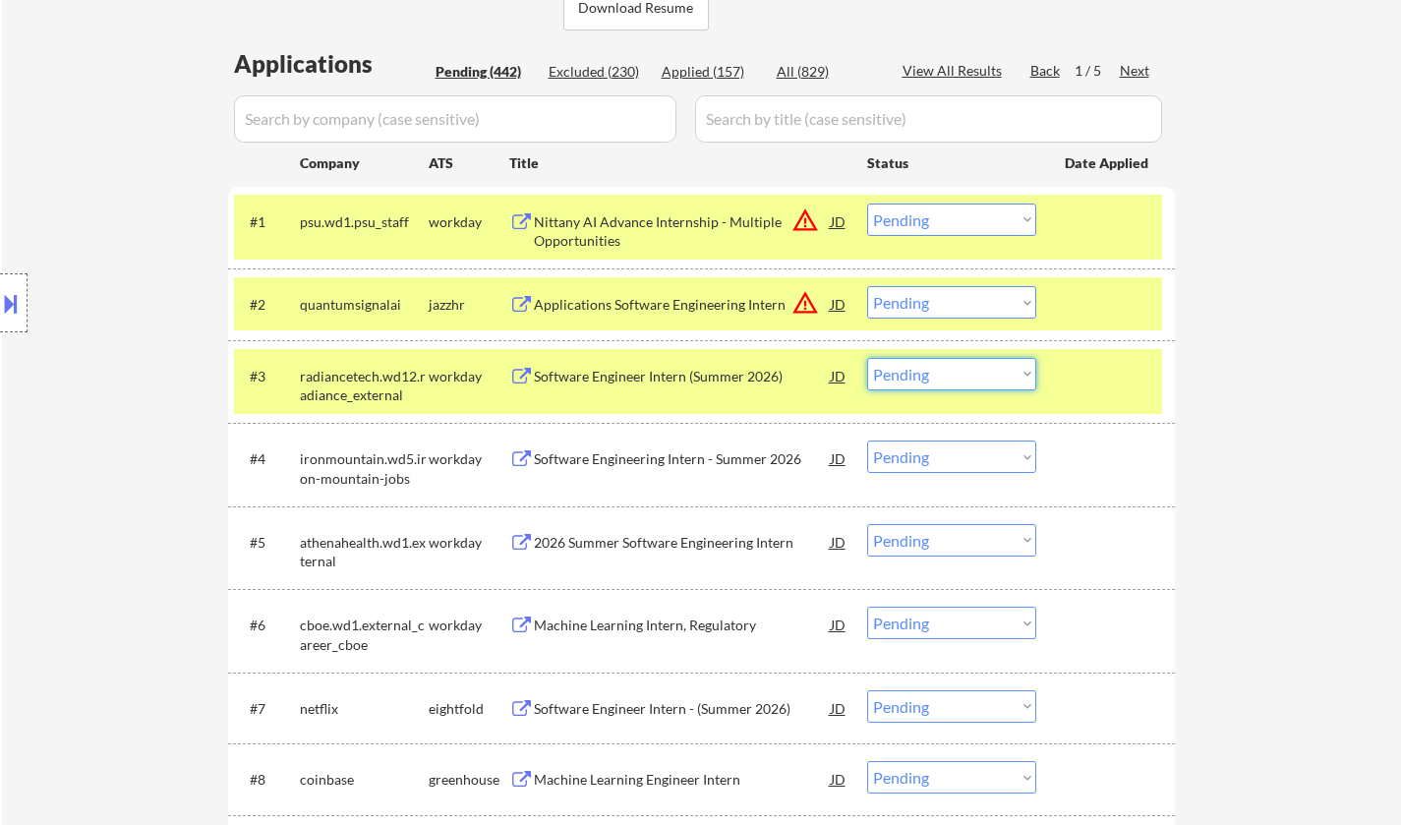
click at [981, 377] on select "Choose an option... Pending Applied Excluded (Questions) Excluded (Expired) Exc…" at bounding box center [951, 374] width 169 height 32
click at [867, 358] on select "Choose an option... Pending Applied Excluded (Questions) Excluded (Expired) Exc…" at bounding box center [951, 374] width 169 height 32
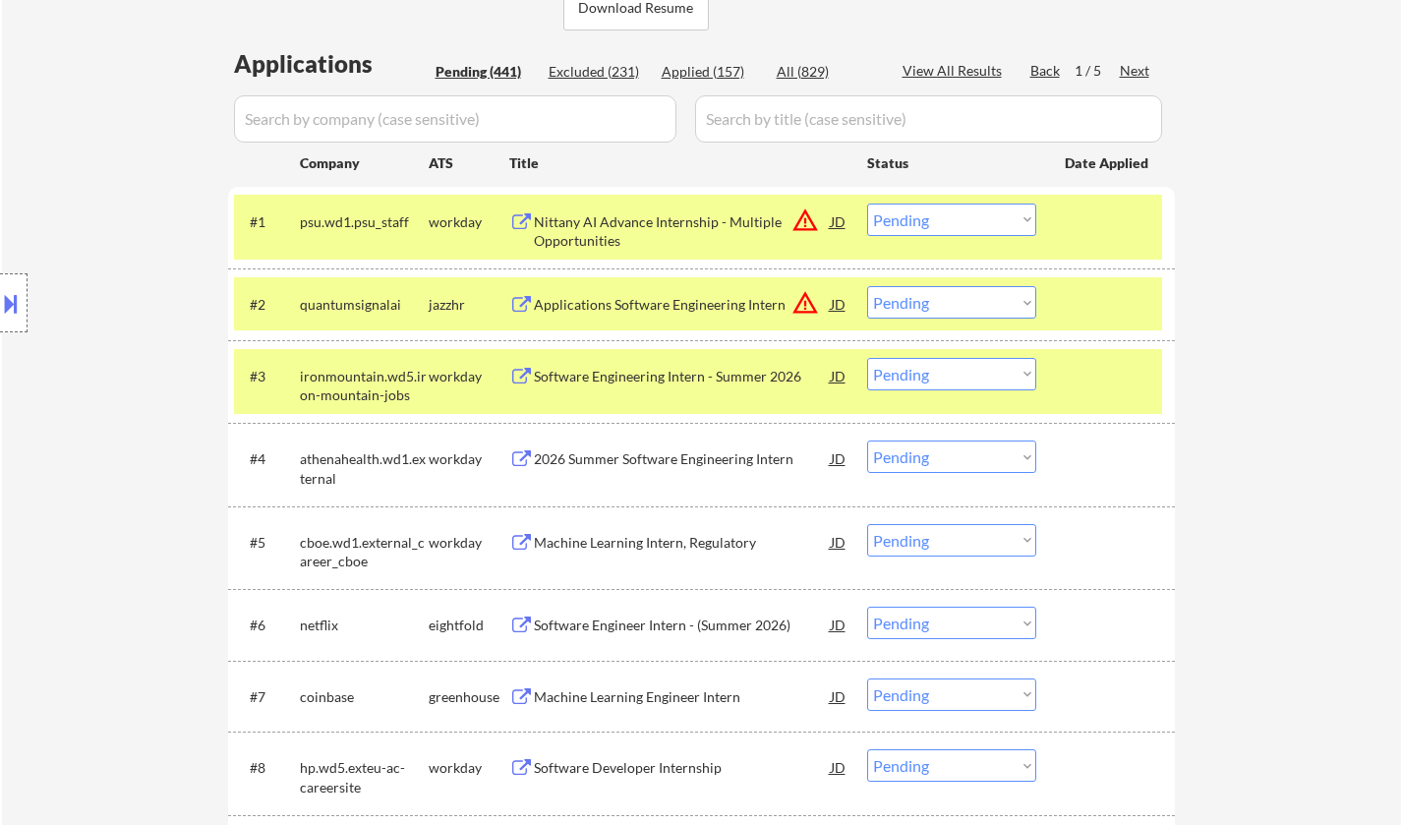
click at [645, 369] on div "Software Engineering Intern - Summer 2026" at bounding box center [682, 377] width 297 height 20
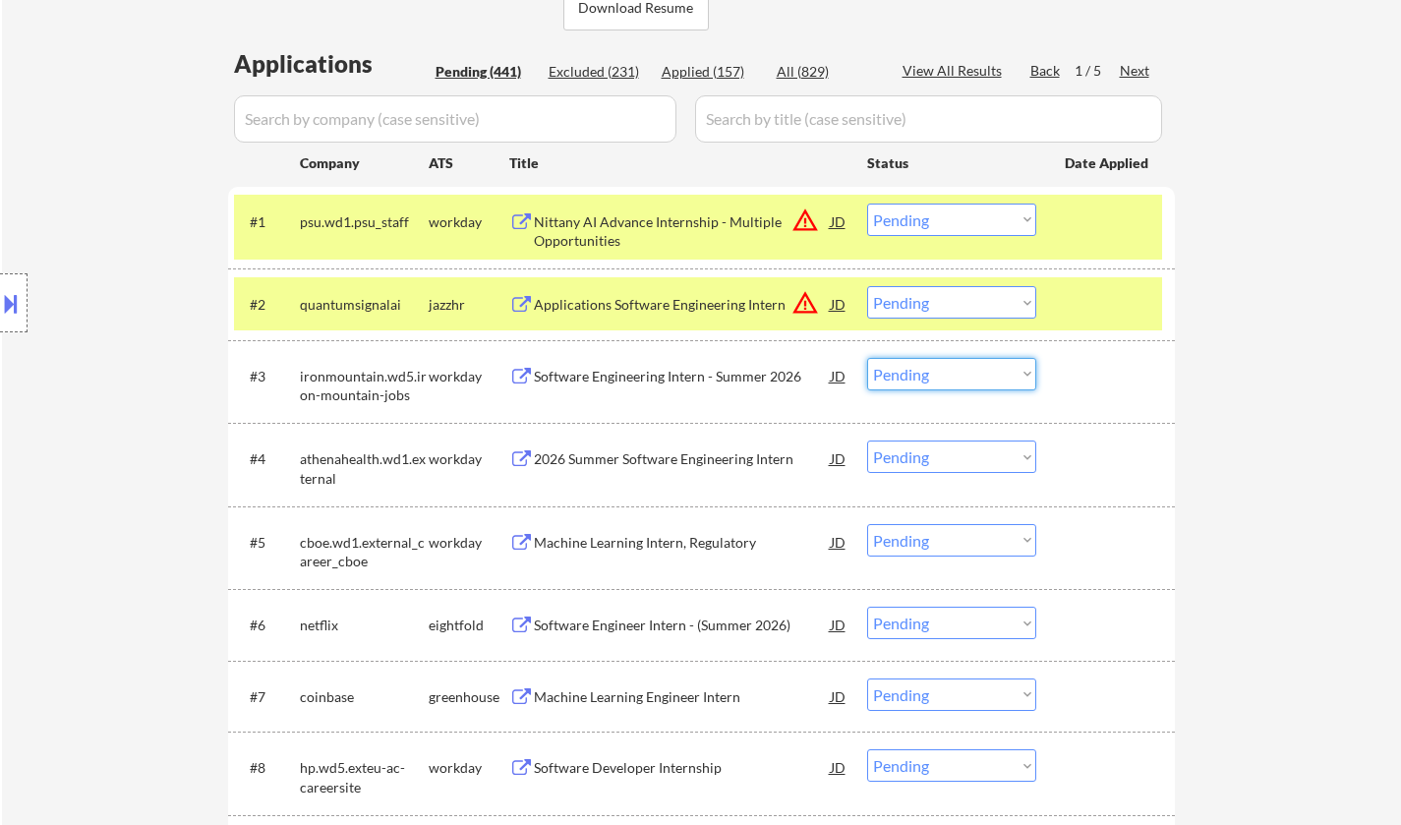
click at [930, 381] on select "Choose an option... Pending Applied Excluded (Questions) Excluded (Expired) Exc…" at bounding box center [951, 374] width 169 height 32
click at [867, 358] on select "Choose an option... Pending Applied Excluded (Questions) Excluded (Expired) Exc…" at bounding box center [951, 374] width 169 height 32
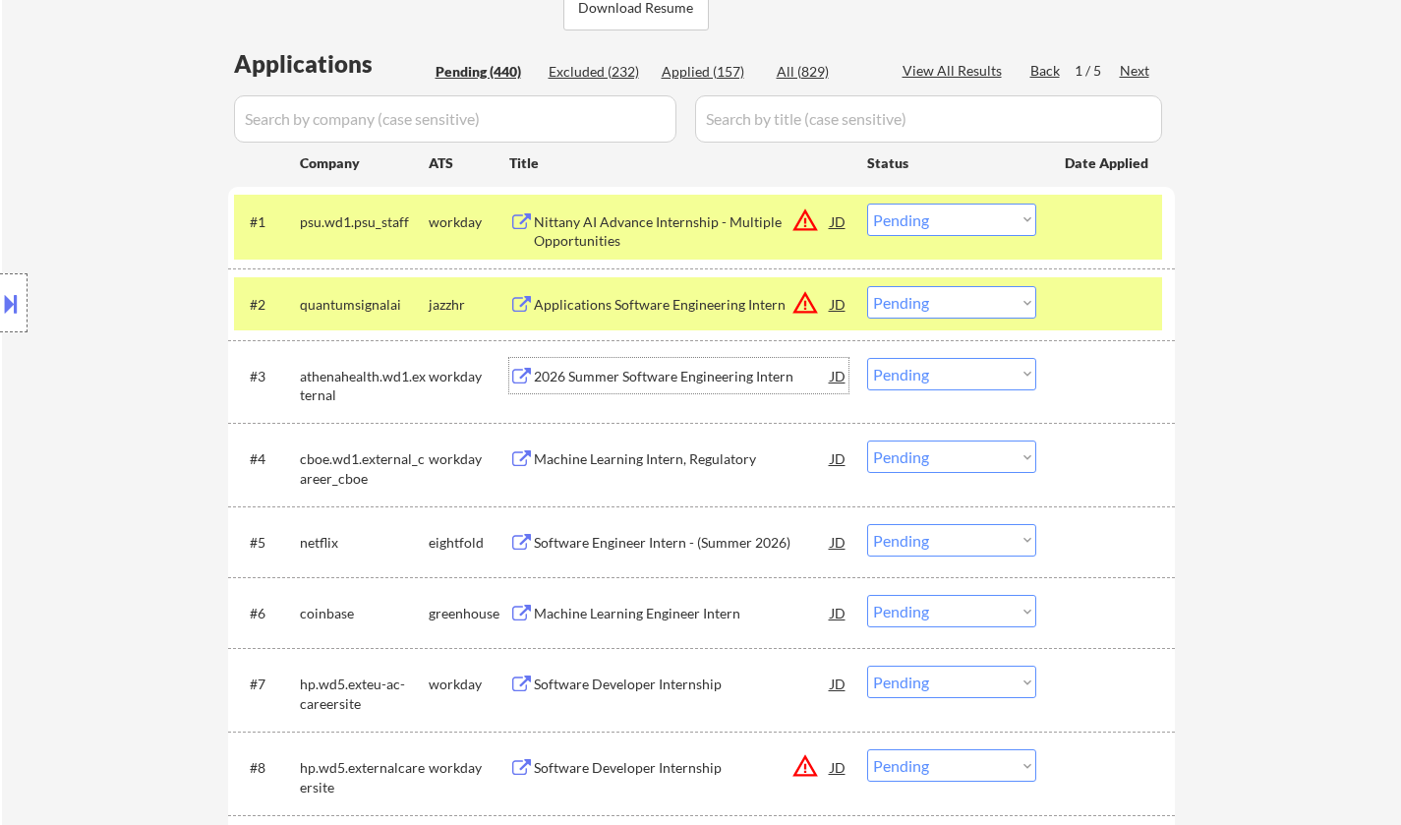
click at [630, 380] on div "2026 Summer Software Engineering Intern" at bounding box center [682, 377] width 297 height 20
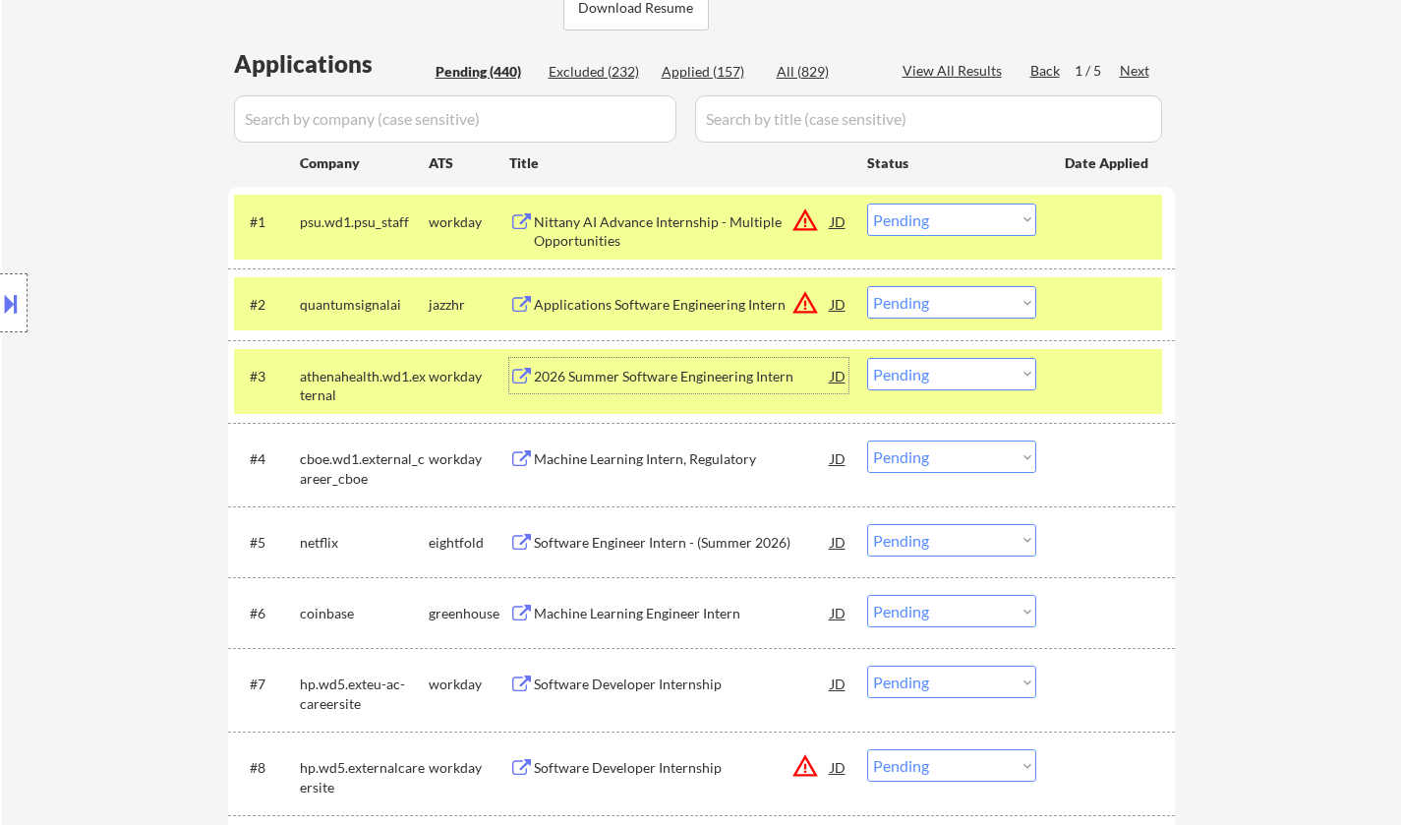
click at [949, 382] on select "Choose an option... Pending Applied Excluded (Questions) Excluded (Expired) Exc…" at bounding box center [951, 374] width 169 height 32
click at [867, 358] on select "Choose an option... Pending Applied Excluded (Questions) Excluded (Expired) Exc…" at bounding box center [951, 374] width 169 height 32
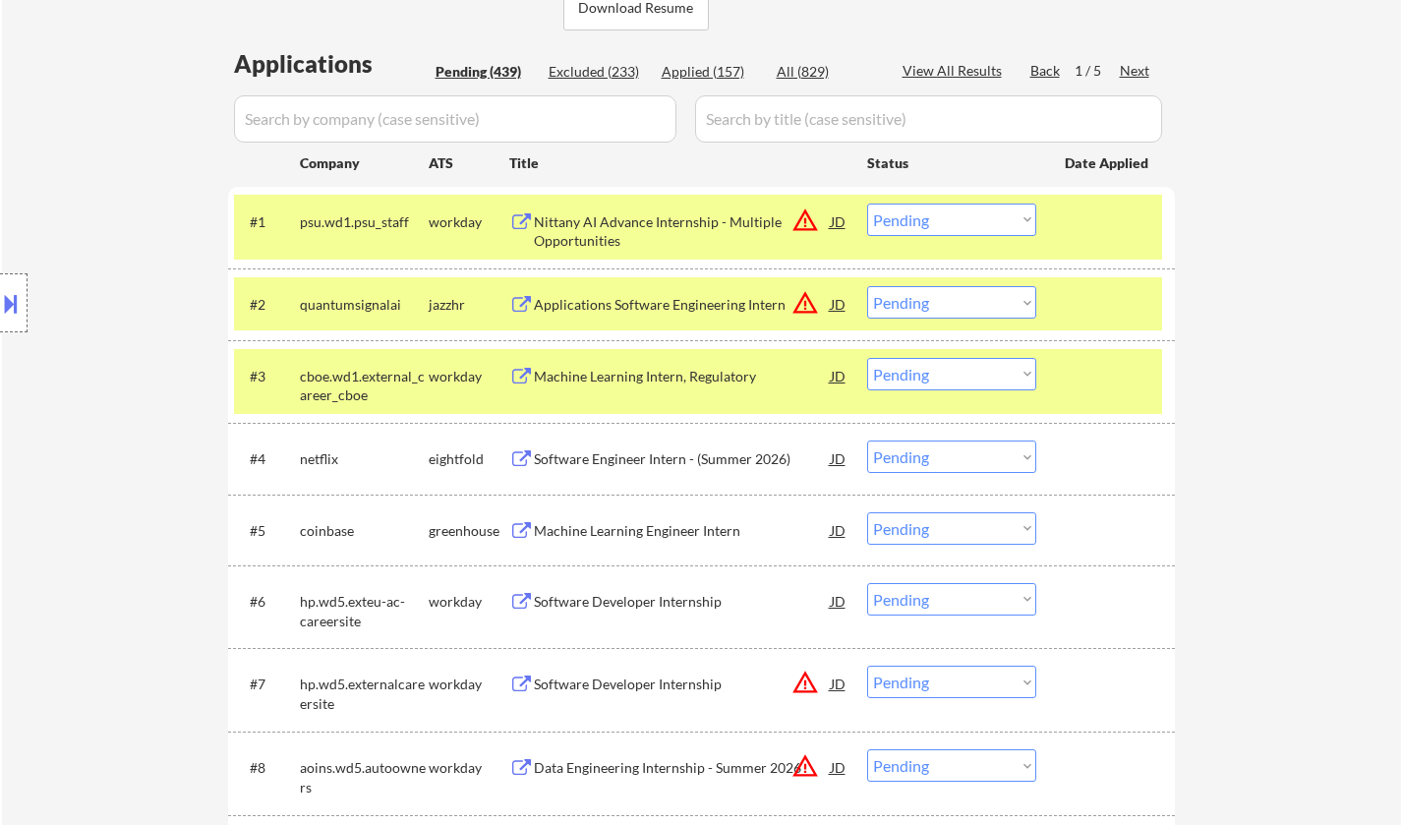
drag, startPoint x: 973, startPoint y: 375, endPoint x: 973, endPoint y: 387, distance: 11.8
click at [973, 376] on select "Choose an option... Pending Applied Excluded (Questions) Excluded (Expired) Exc…" at bounding box center [951, 374] width 169 height 32
click at [867, 358] on select "Choose an option... Pending Applied Excluded (Questions) Excluded (Expired) Exc…" at bounding box center [951, 374] width 169 height 32
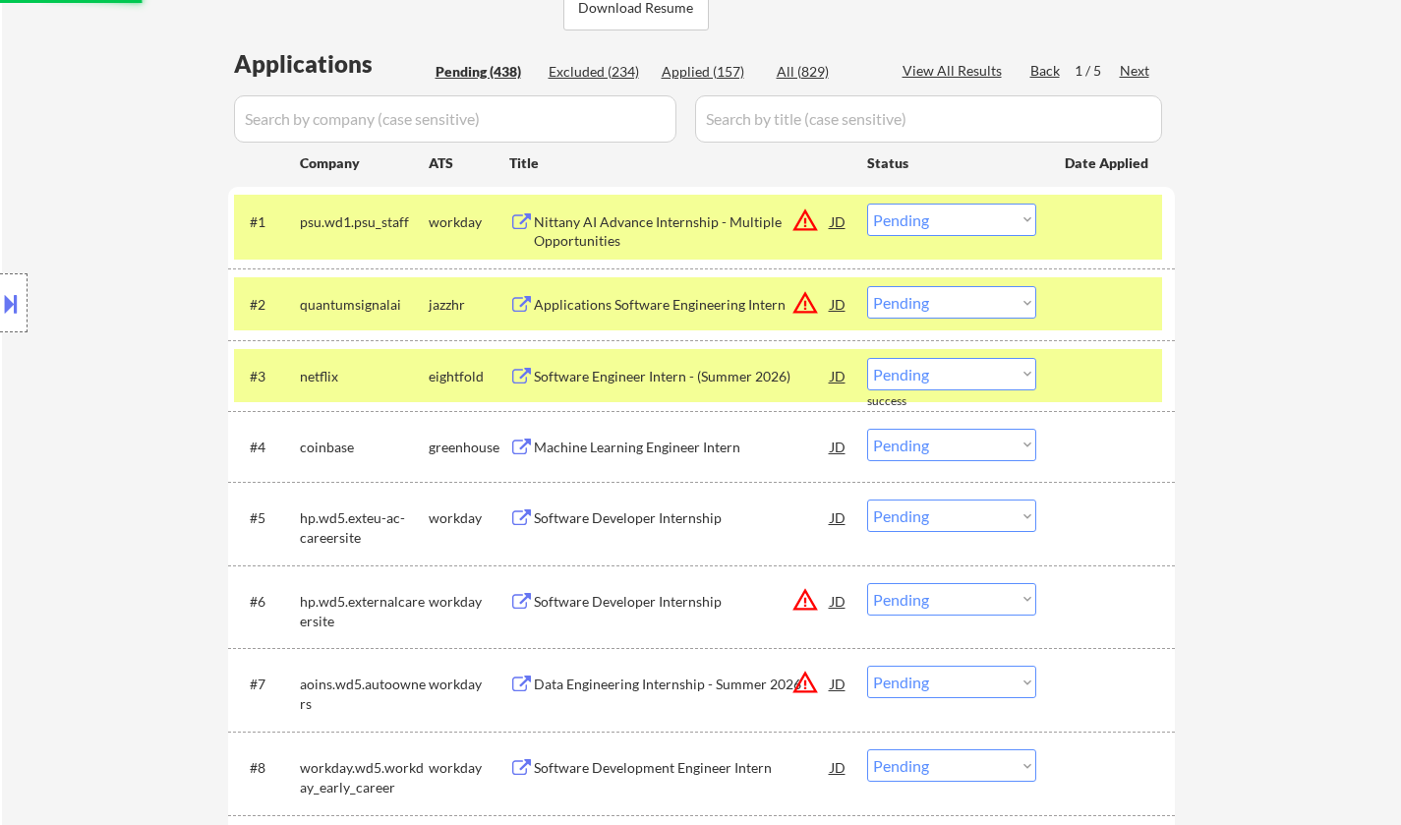
click at [670, 375] on div "Software Engineer Intern - (Summer 2026)" at bounding box center [682, 377] width 297 height 20
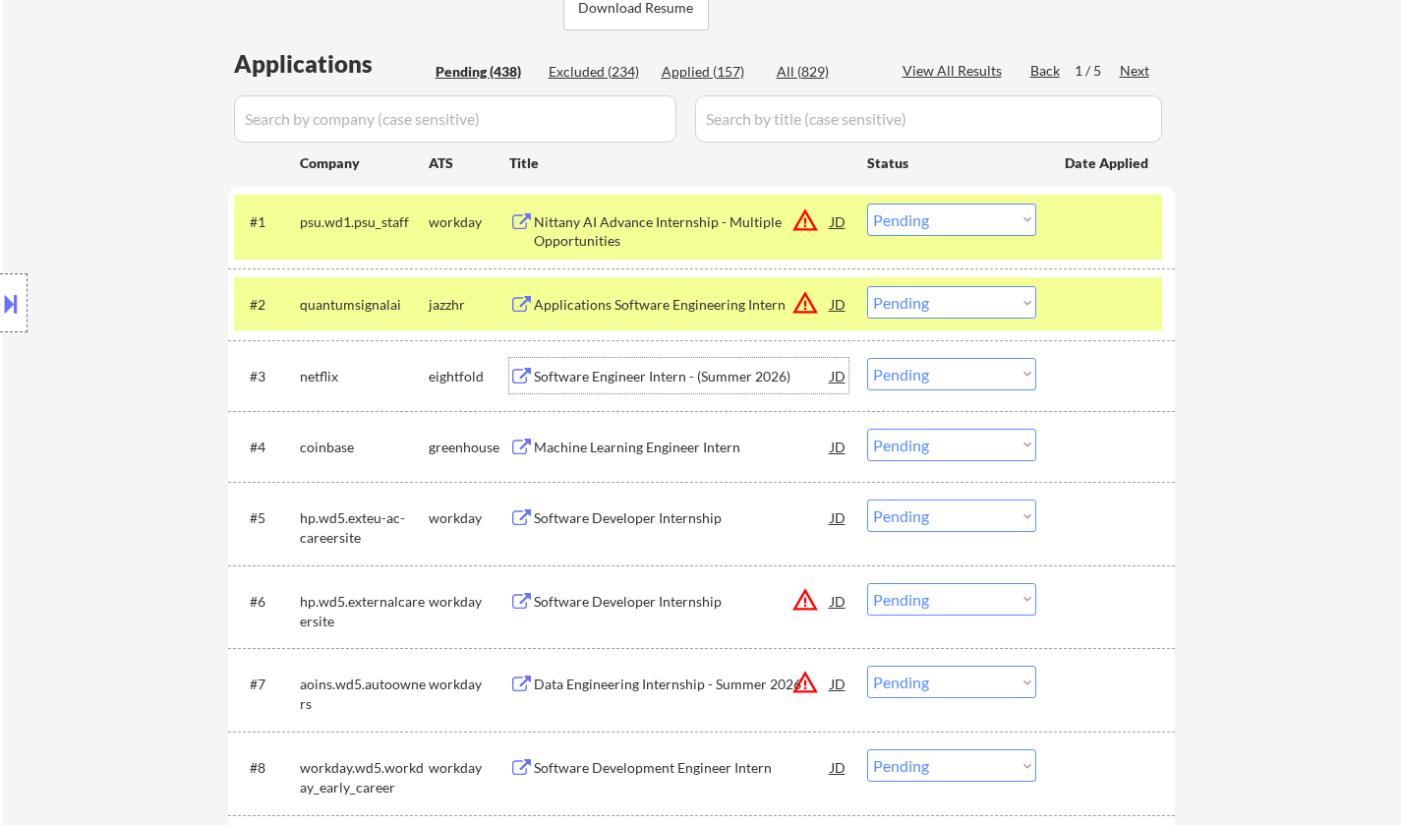
drag, startPoint x: 947, startPoint y: 375, endPoint x: 943, endPoint y: 386, distance: 11.5
click at [947, 375] on select "Choose an option... Pending Applied Excluded (Questions) Excluded (Expired) Exc…" at bounding box center [951, 374] width 169 height 32
click at [867, 358] on select "Choose an option... Pending Applied Excluded (Questions) Excluded (Expired) Exc…" at bounding box center [951, 374] width 169 height 32
select select ""pending""
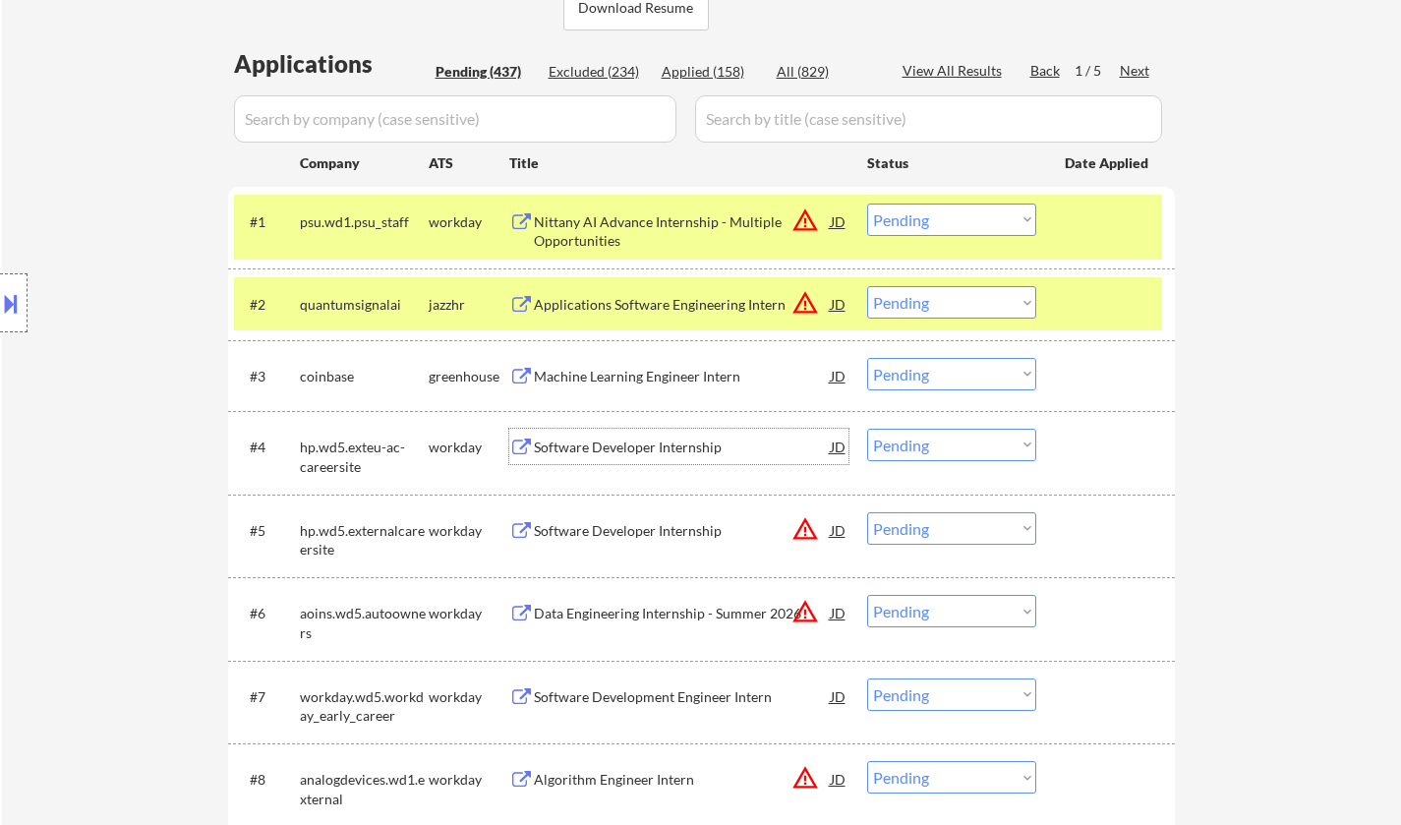
click at [605, 442] on div "Software Developer Internship" at bounding box center [682, 447] width 297 height 20
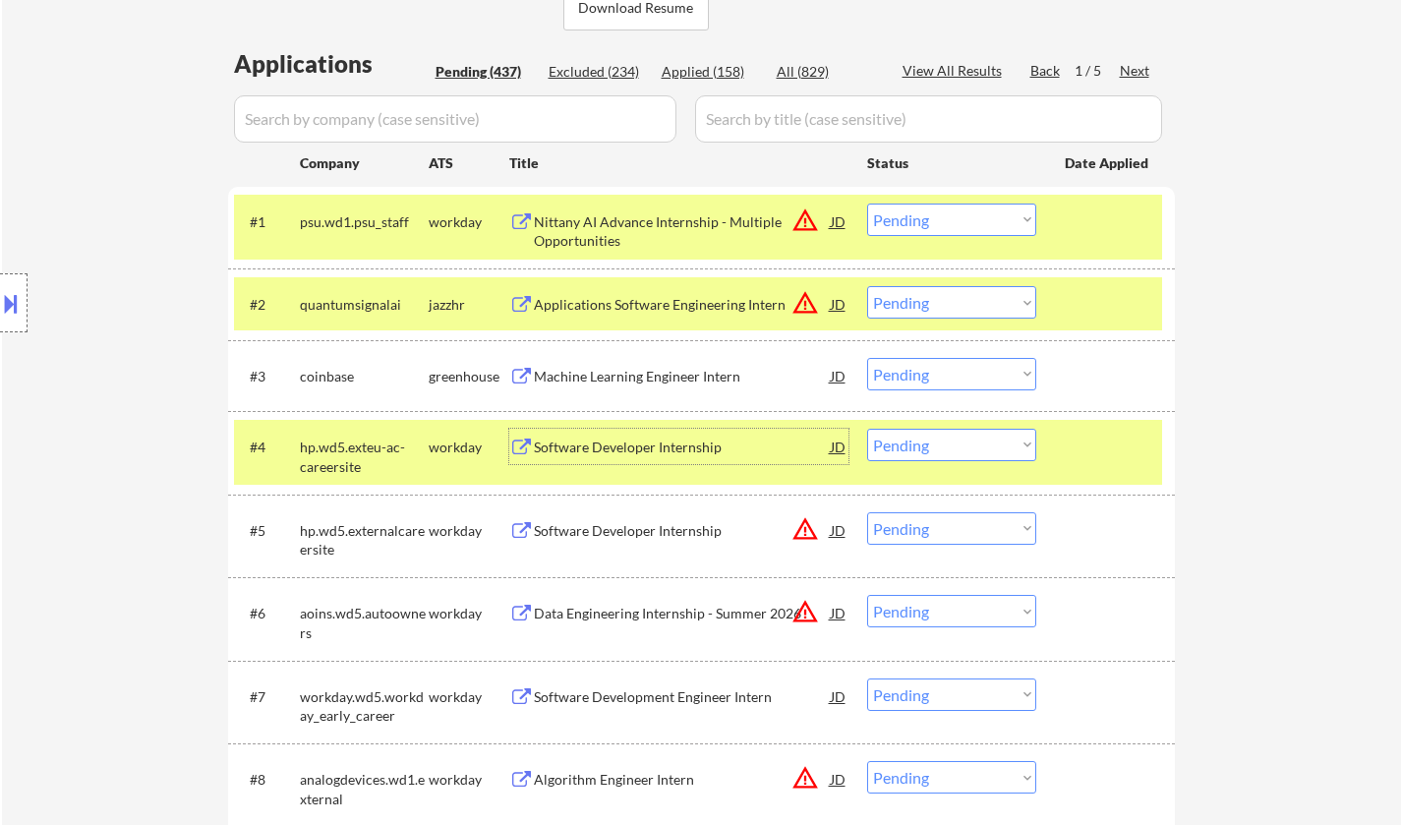
drag, startPoint x: 994, startPoint y: 450, endPoint x: 992, endPoint y: 460, distance: 10.0
click at [994, 450] on select "Choose an option... Pending Applied Excluded (Questions) Excluded (Expired) Exc…" at bounding box center [951, 445] width 169 height 32
click at [867, 429] on select "Choose an option... Pending Applied Excluded (Questions) Excluded (Expired) Exc…" at bounding box center [951, 445] width 169 height 32
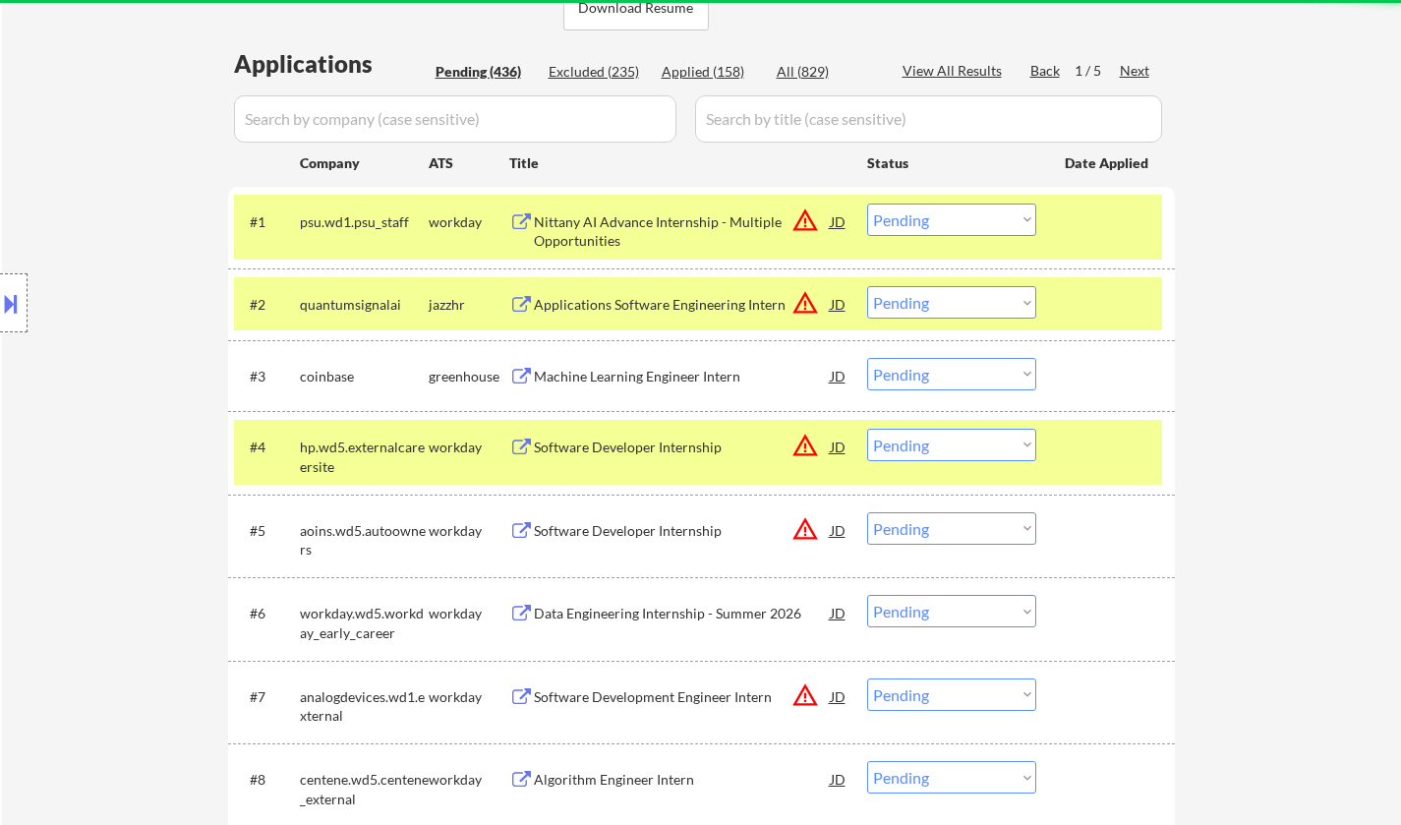
scroll to position [590, 0]
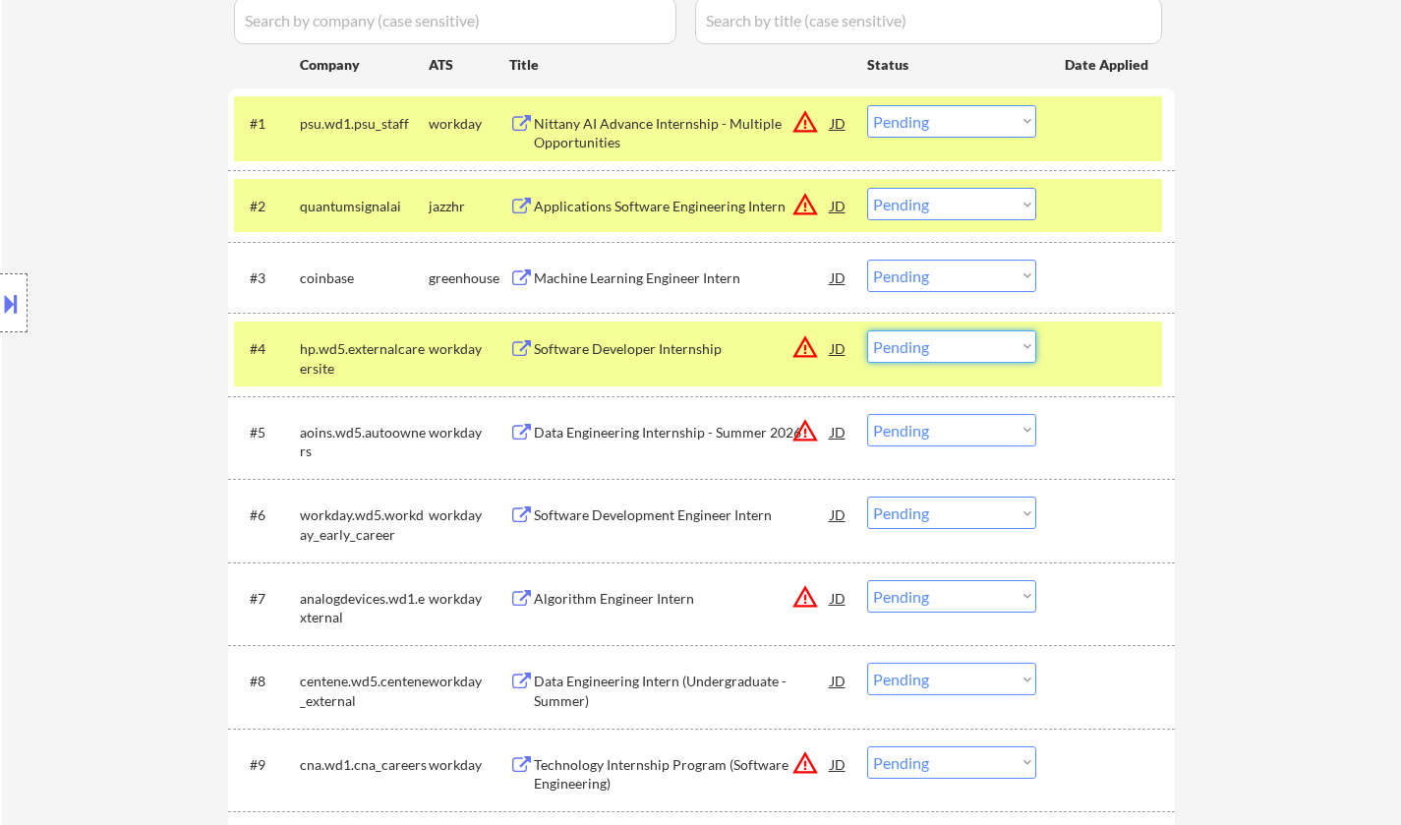
click at [997, 349] on select "Choose an option... Pending Applied Excluded (Questions) Excluded (Expired) Exc…" at bounding box center [951, 346] width 169 height 32
click at [867, 330] on select "Choose an option... Pending Applied Excluded (Questions) Excluded (Expired) Exc…" at bounding box center [951, 346] width 169 height 32
select select ""pending""
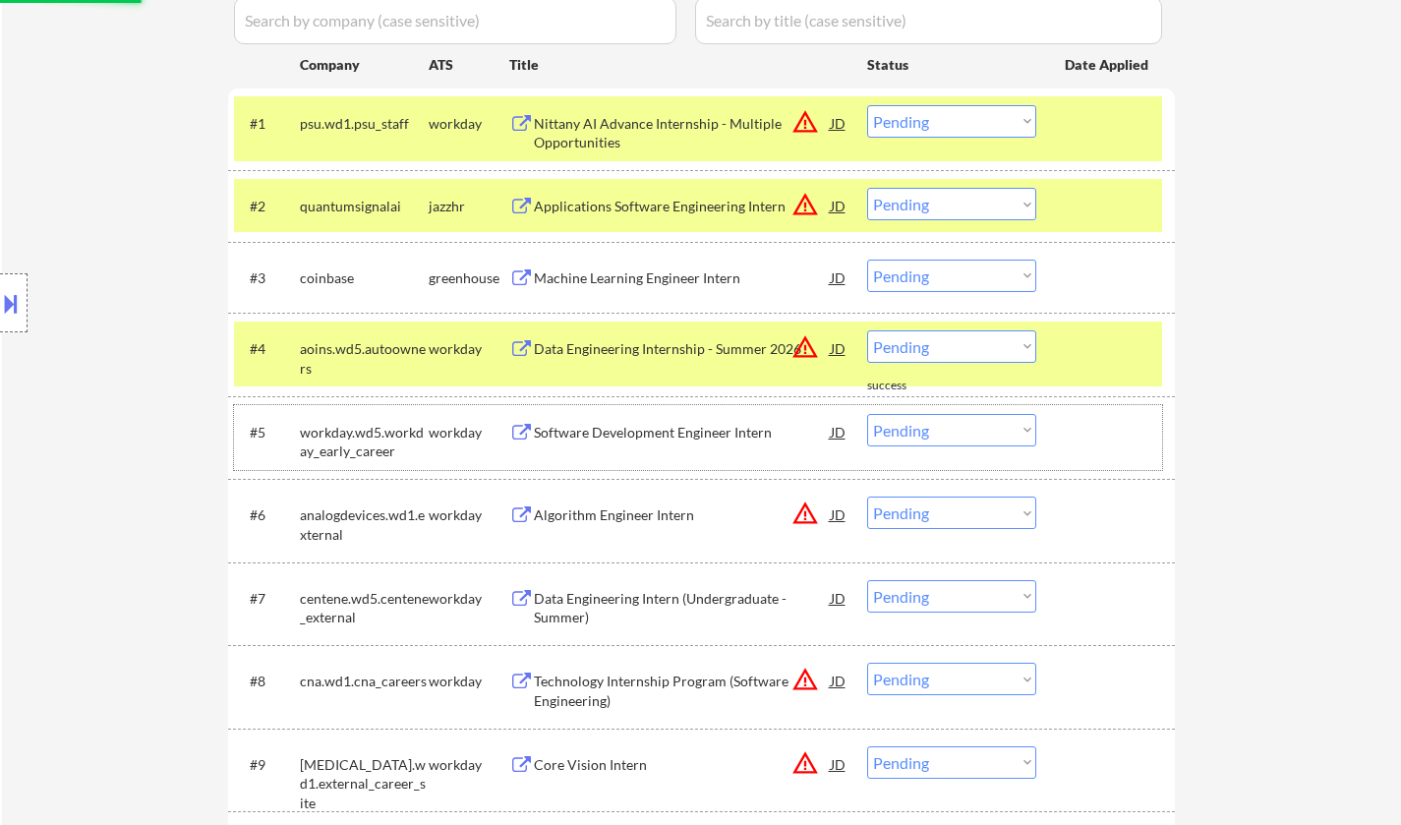
drag, startPoint x: 1041, startPoint y: 423, endPoint x: 993, endPoint y: 566, distance: 151.4
click at [1040, 423] on div "#5 workday.wd5.workday_early_career workday Software Development Engineer Inter…" at bounding box center [698, 437] width 928 height 65
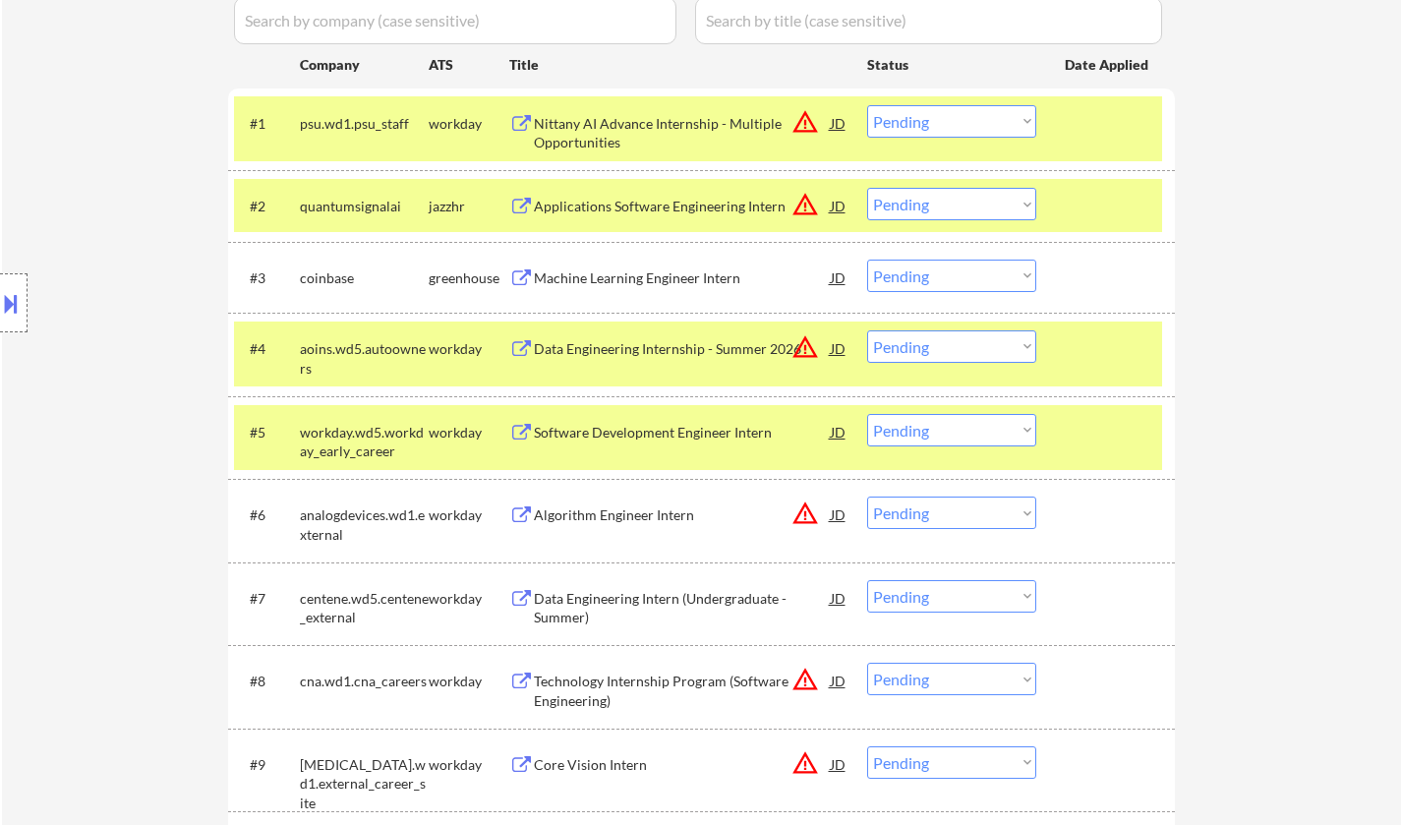
click at [962, 438] on select "Choose an option... Pending Applied Excluded (Questions) Excluded (Expired) Exc…" at bounding box center [951, 430] width 169 height 32
click at [867, 414] on select "Choose an option... Pending Applied Excluded (Questions) Excluded (Expired) Exc…" at bounding box center [951, 430] width 169 height 32
click at [634, 331] on div "Data Engineering Internship - Summer 2026" at bounding box center [682, 347] width 297 height 35
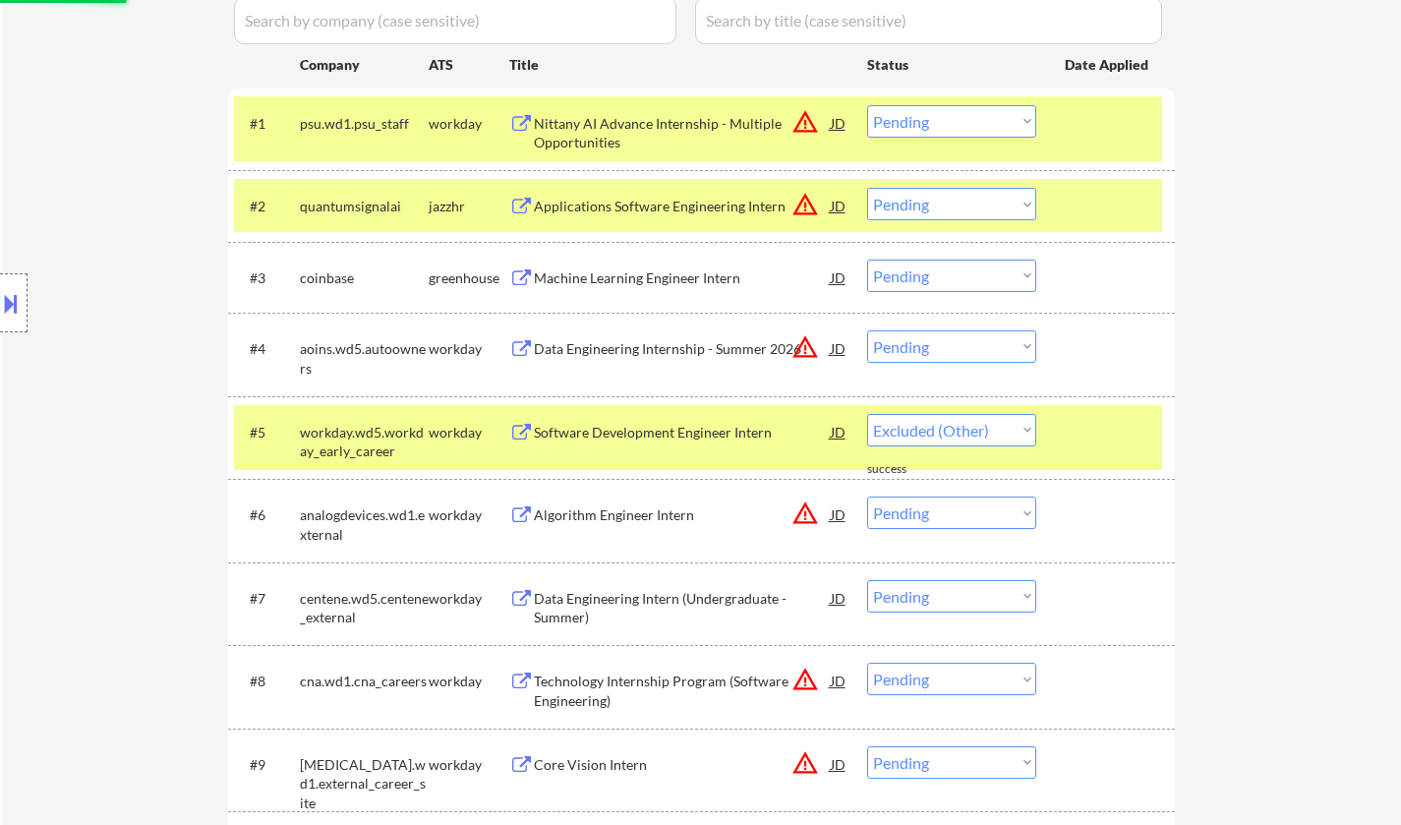
select select ""pending""
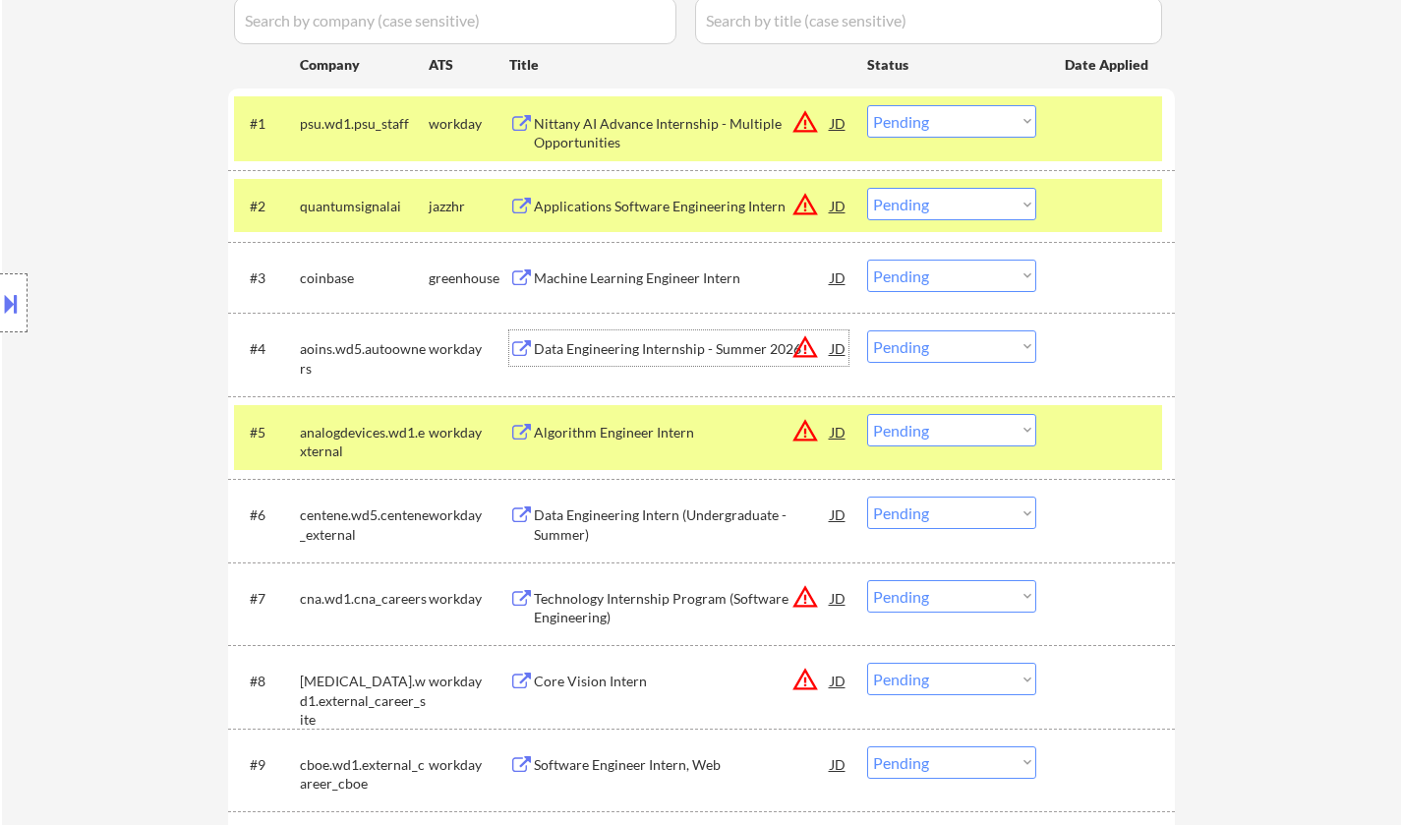
drag, startPoint x: 946, startPoint y: 332, endPoint x: 945, endPoint y: 347, distance: 14.8
click at [946, 332] on select "Choose an option... Pending Applied Excluded (Questions) Excluded (Expired) Exc…" at bounding box center [951, 346] width 169 height 32
click at [943, 350] on select "Choose an option... Pending Applied Excluded (Questions) Excluded (Expired) Exc…" at bounding box center [951, 346] width 169 height 32
drag, startPoint x: 938, startPoint y: 338, endPoint x: 934, endPoint y: 359, distance: 21.0
click at [937, 337] on select "Choose an option... Pending Applied Excluded (Questions) Excluded (Expired) Exc…" at bounding box center [951, 346] width 169 height 32
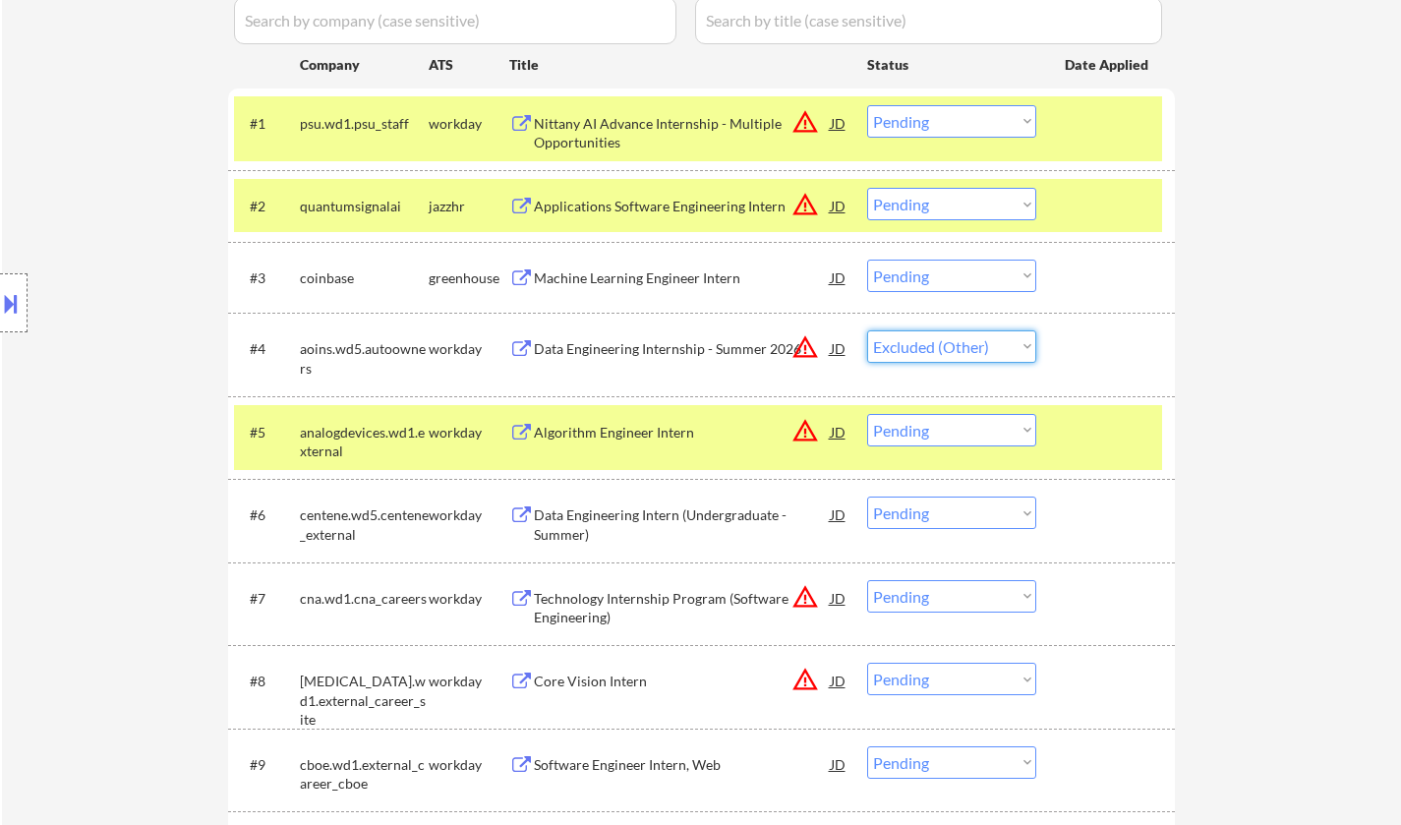
click at [867, 330] on select "Choose an option... Pending Applied Excluded (Questions) Excluded (Expired) Exc…" at bounding box center [951, 346] width 169 height 32
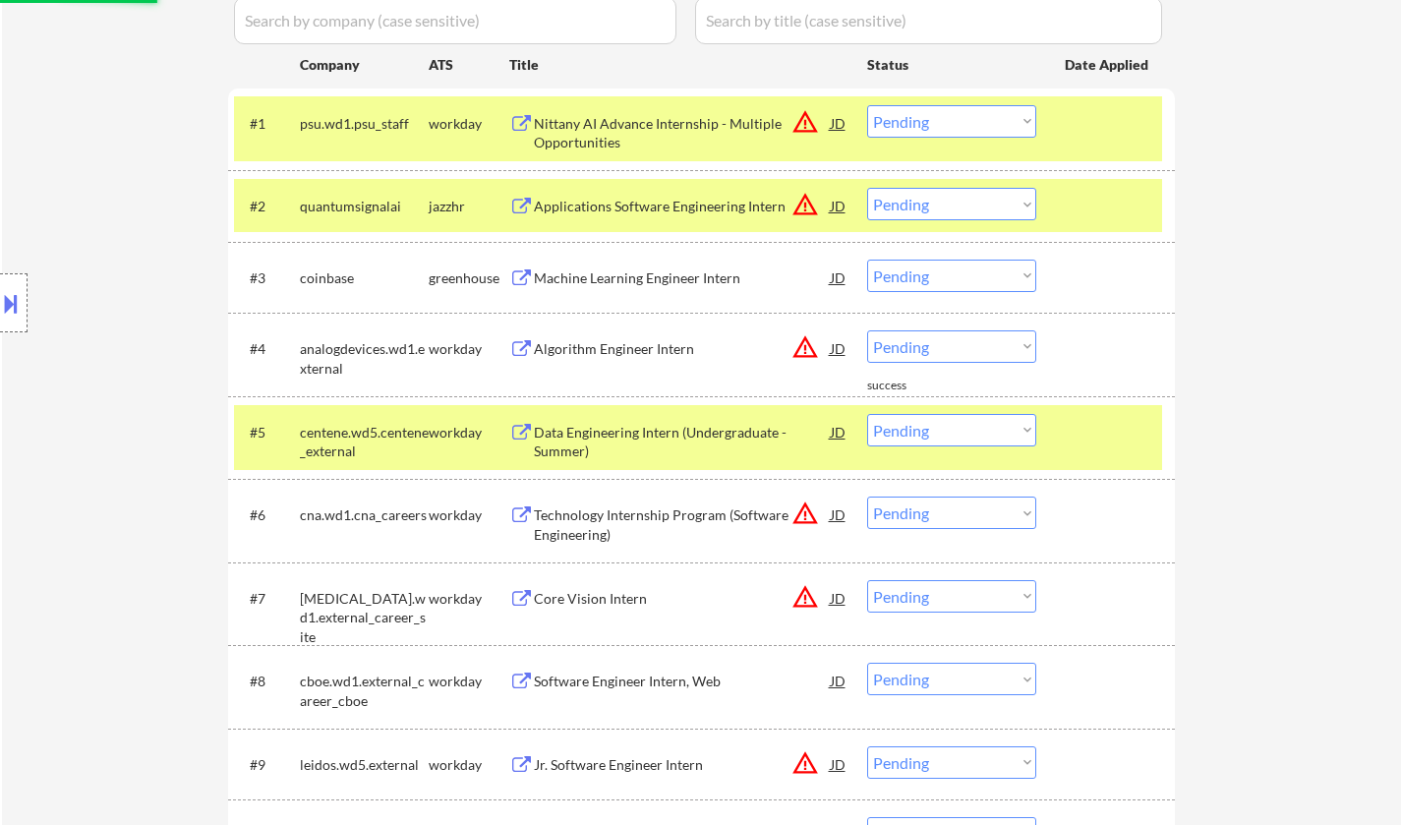
click at [612, 339] on div "Algorithm Engineer Intern" at bounding box center [682, 349] width 297 height 20
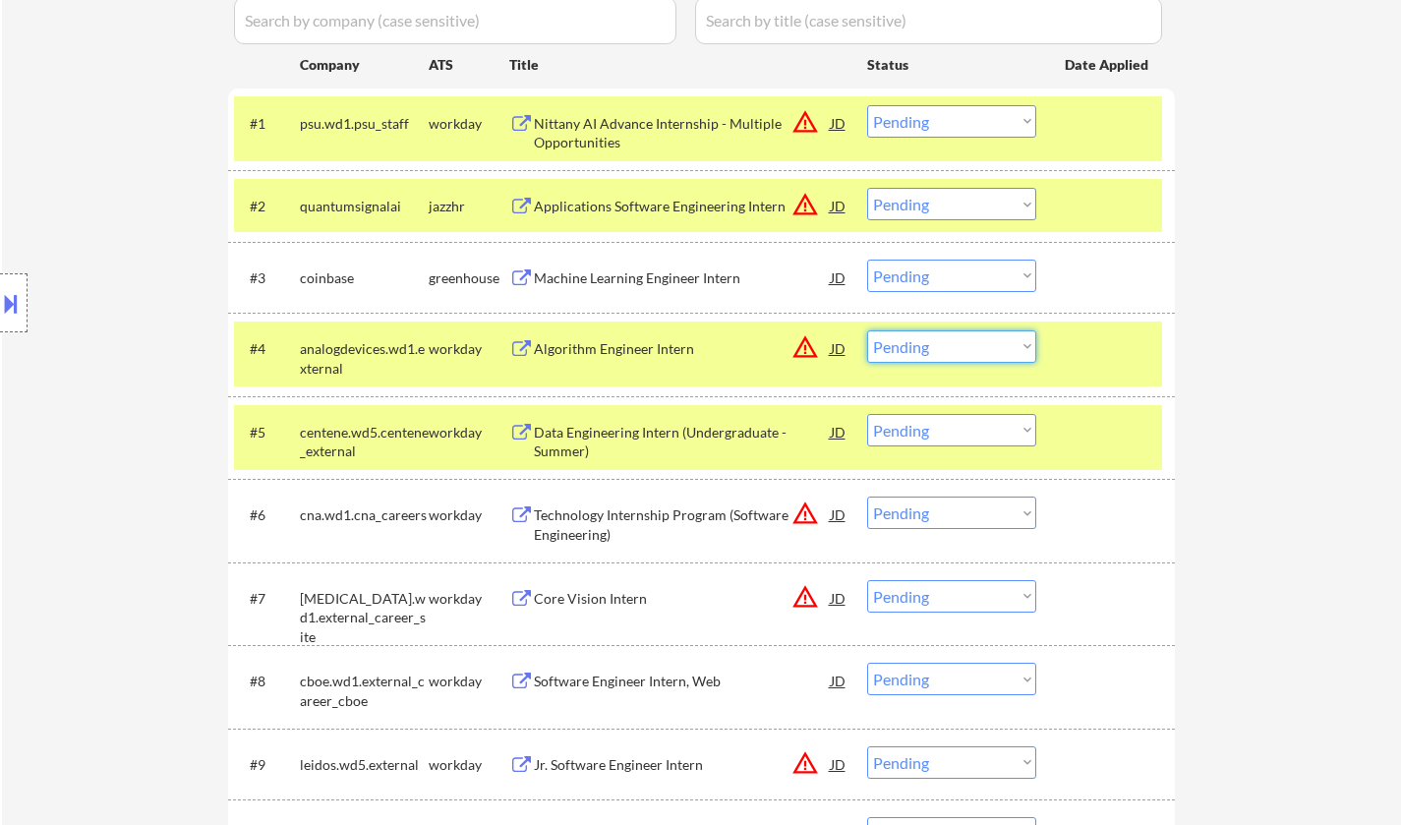
drag, startPoint x: 943, startPoint y: 344, endPoint x: 945, endPoint y: 357, distance: 12.9
click at [943, 344] on select "Choose an option... Pending Applied Excluded (Questions) Excluded (Expired) Exc…" at bounding box center [951, 346] width 169 height 32
click at [867, 330] on select "Choose an option... Pending Applied Excluded (Questions) Excluded (Expired) Exc…" at bounding box center [951, 346] width 169 height 32
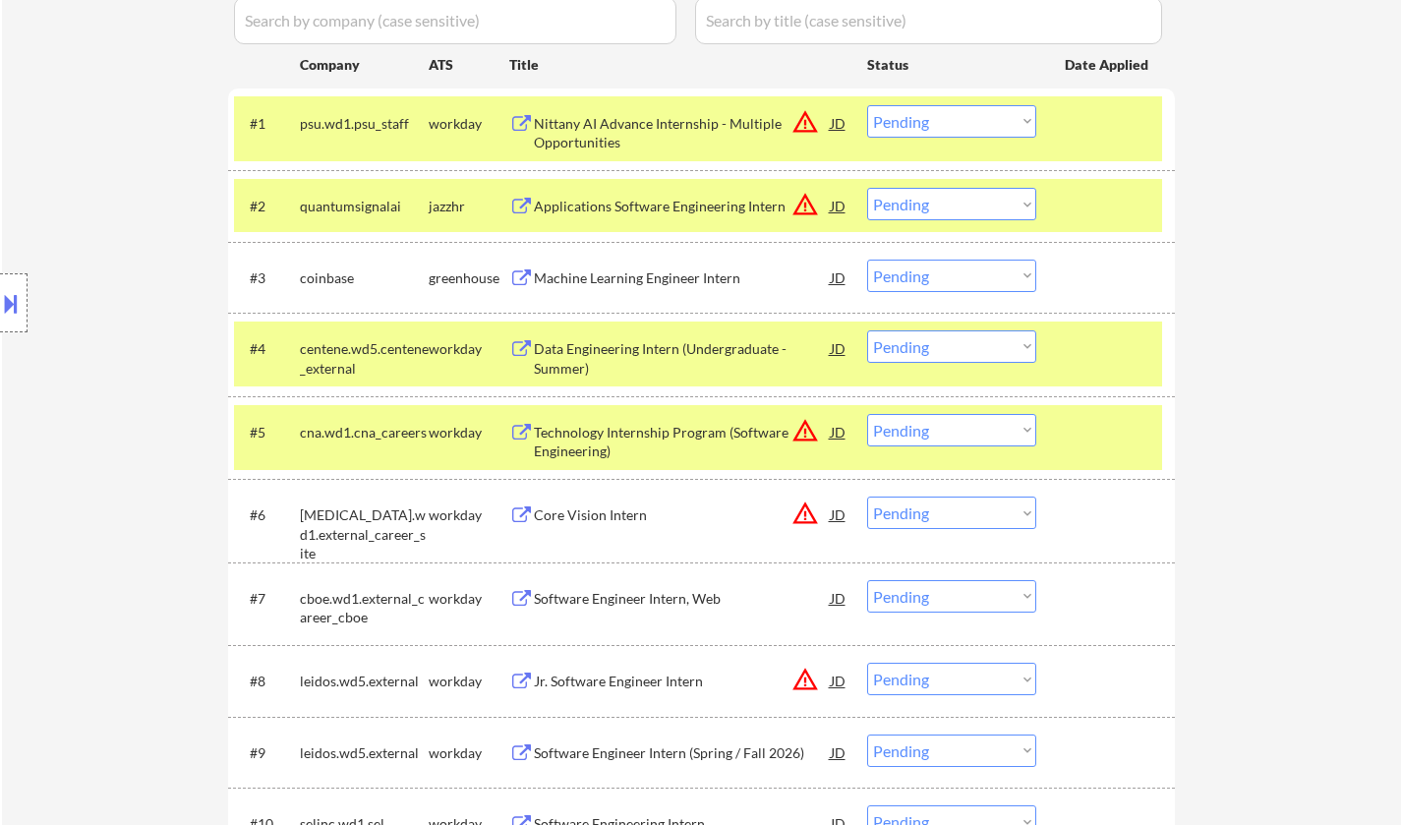
click at [622, 372] on div "Data Engineering Intern (Undergraduate - Summer)" at bounding box center [682, 358] width 297 height 38
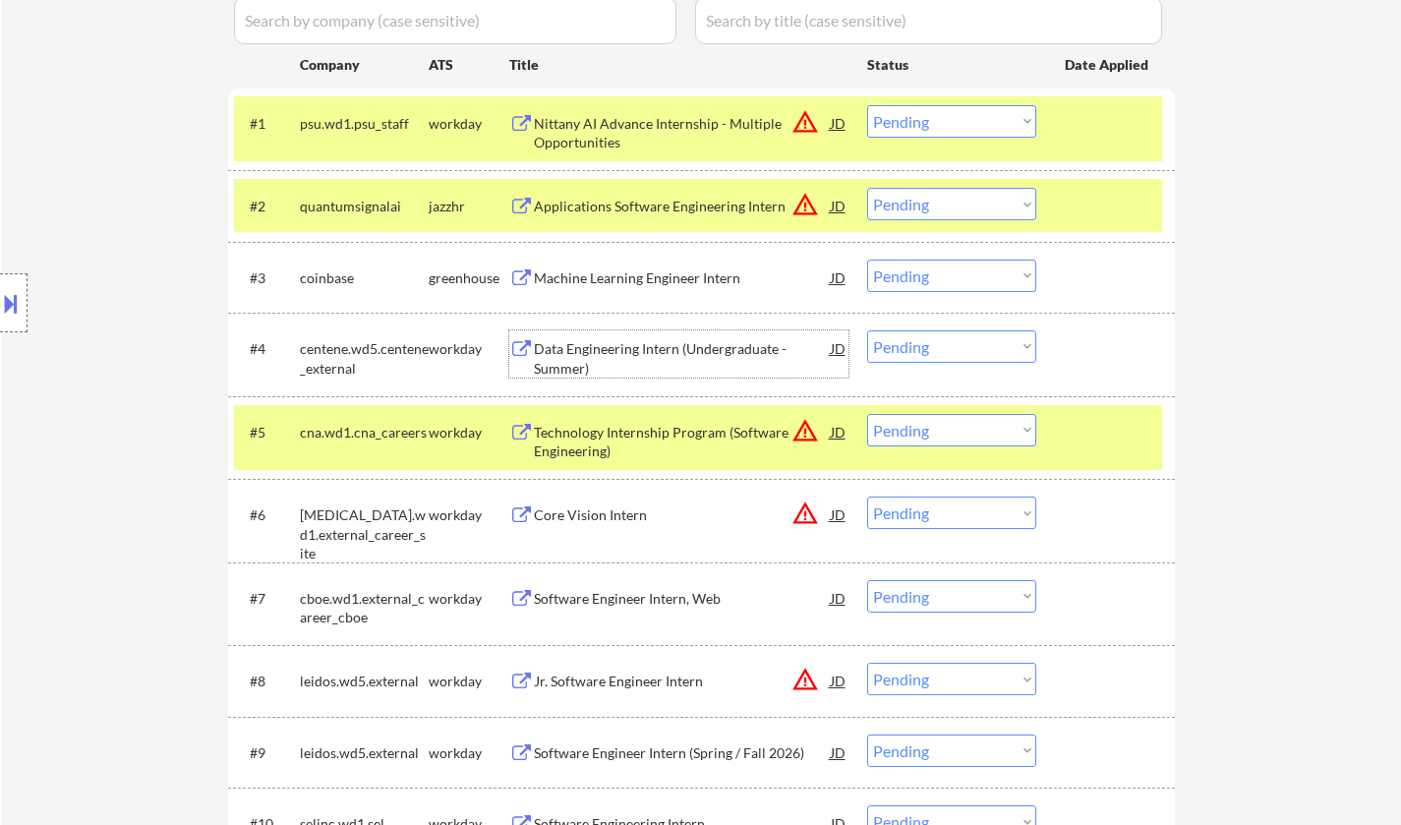
click at [911, 337] on select "Choose an option... Pending Applied Excluded (Questions) Excluded (Expired) Exc…" at bounding box center [951, 346] width 169 height 32
click at [867, 330] on select "Choose an option... Pending Applied Excluded (Questions) Excluded (Expired) Exc…" at bounding box center [951, 346] width 169 height 32
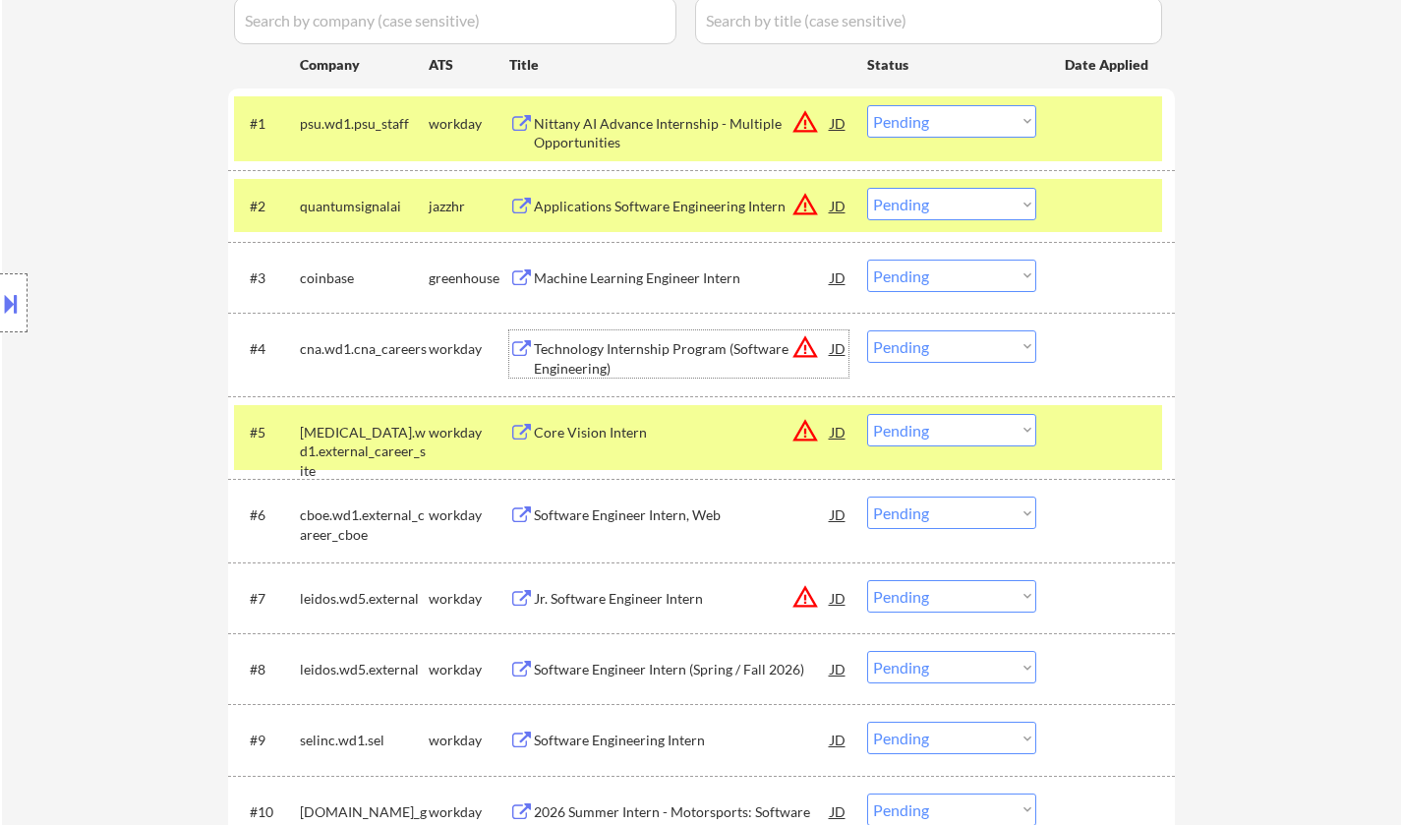
click at [603, 347] on div "Technology Internship Program (Software Engineering)" at bounding box center [682, 358] width 297 height 38
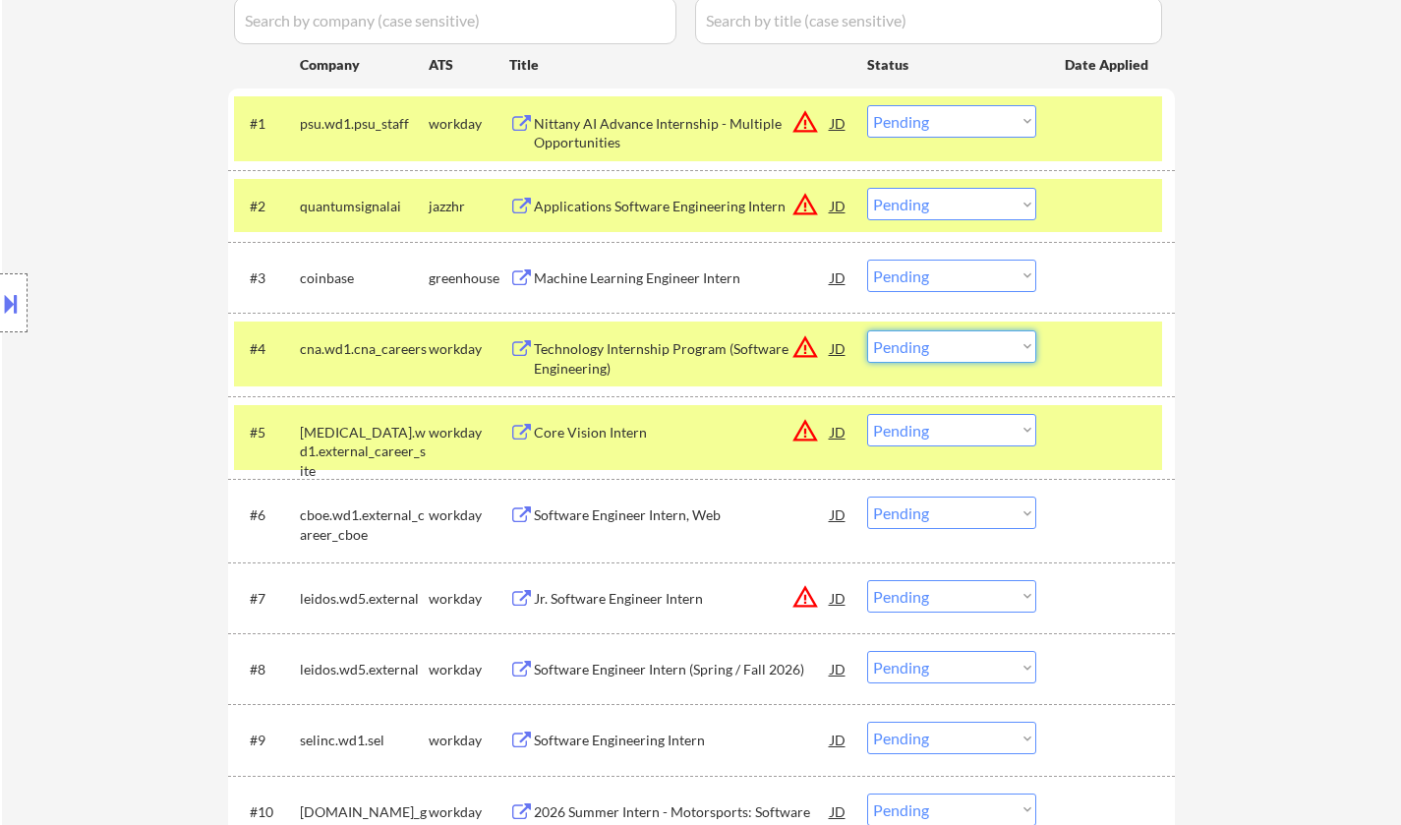
click at [1000, 349] on select "Choose an option... Pending Applied Excluded (Questions) Excluded (Expired) Exc…" at bounding box center [951, 346] width 169 height 32
click at [867, 330] on select "Choose an option... Pending Applied Excluded (Questions) Excluded (Expired) Exc…" at bounding box center [951, 346] width 169 height 32
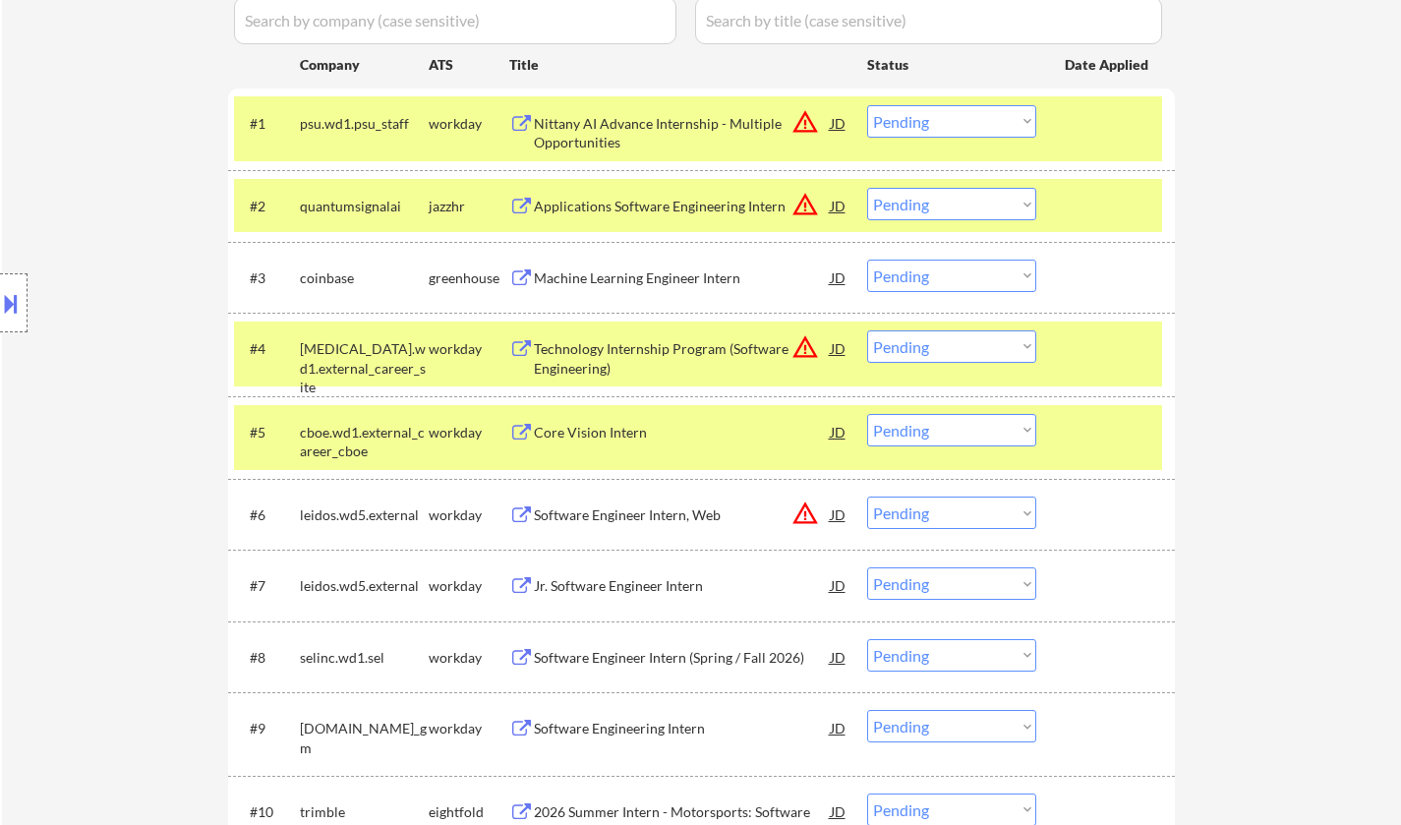
click at [631, 339] on div "Technology Internship Program (Software Engineering)" at bounding box center [682, 358] width 297 height 38
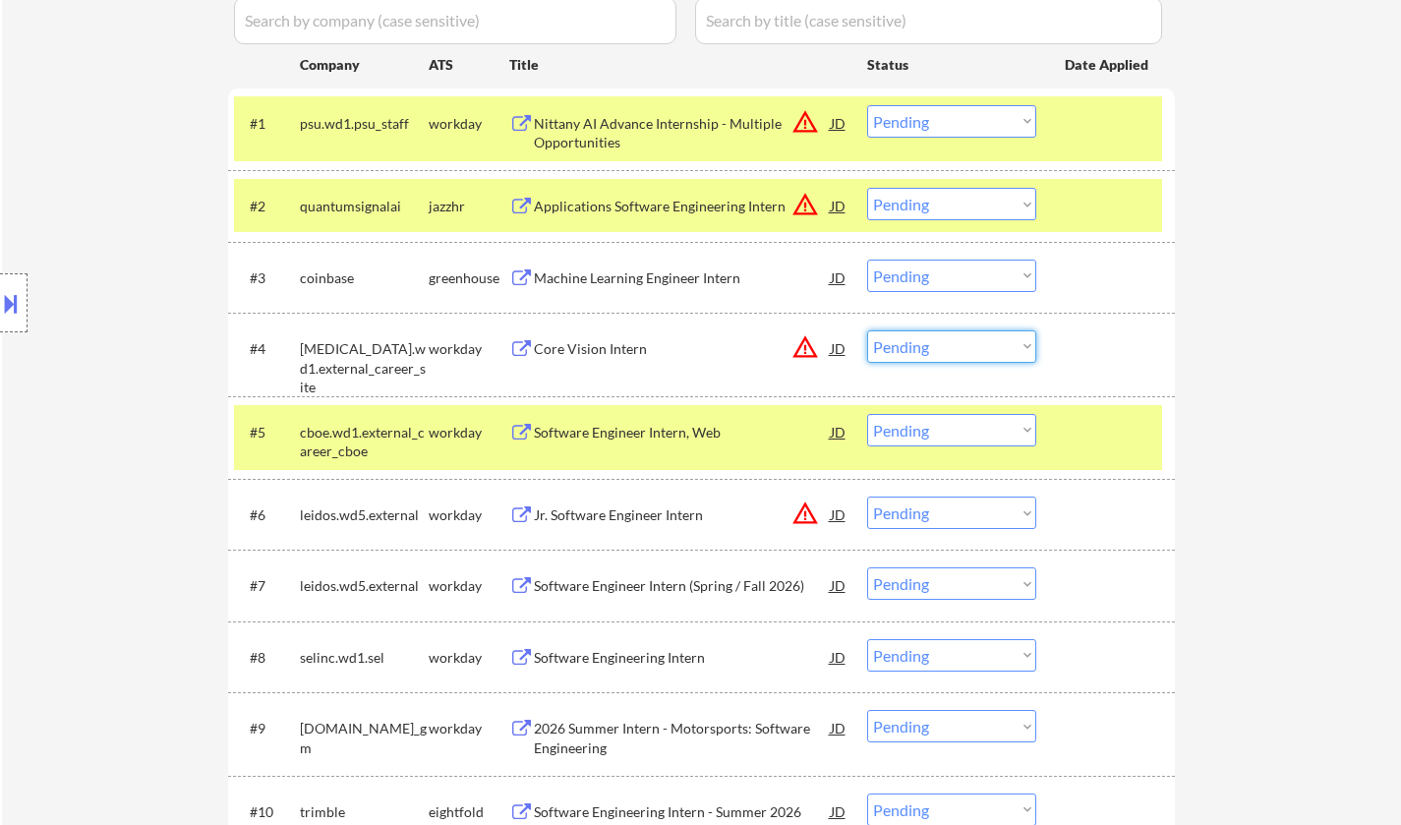
drag, startPoint x: 896, startPoint y: 336, endPoint x: 906, endPoint y: 354, distance: 20.2
click at [896, 336] on select "Choose an option... Pending Applied Excluded (Questions) Excluded (Expired) Exc…" at bounding box center [951, 346] width 169 height 32
click at [867, 330] on select "Choose an option... Pending Applied Excluded (Questions) Excluded (Expired) Exc…" at bounding box center [951, 346] width 169 height 32
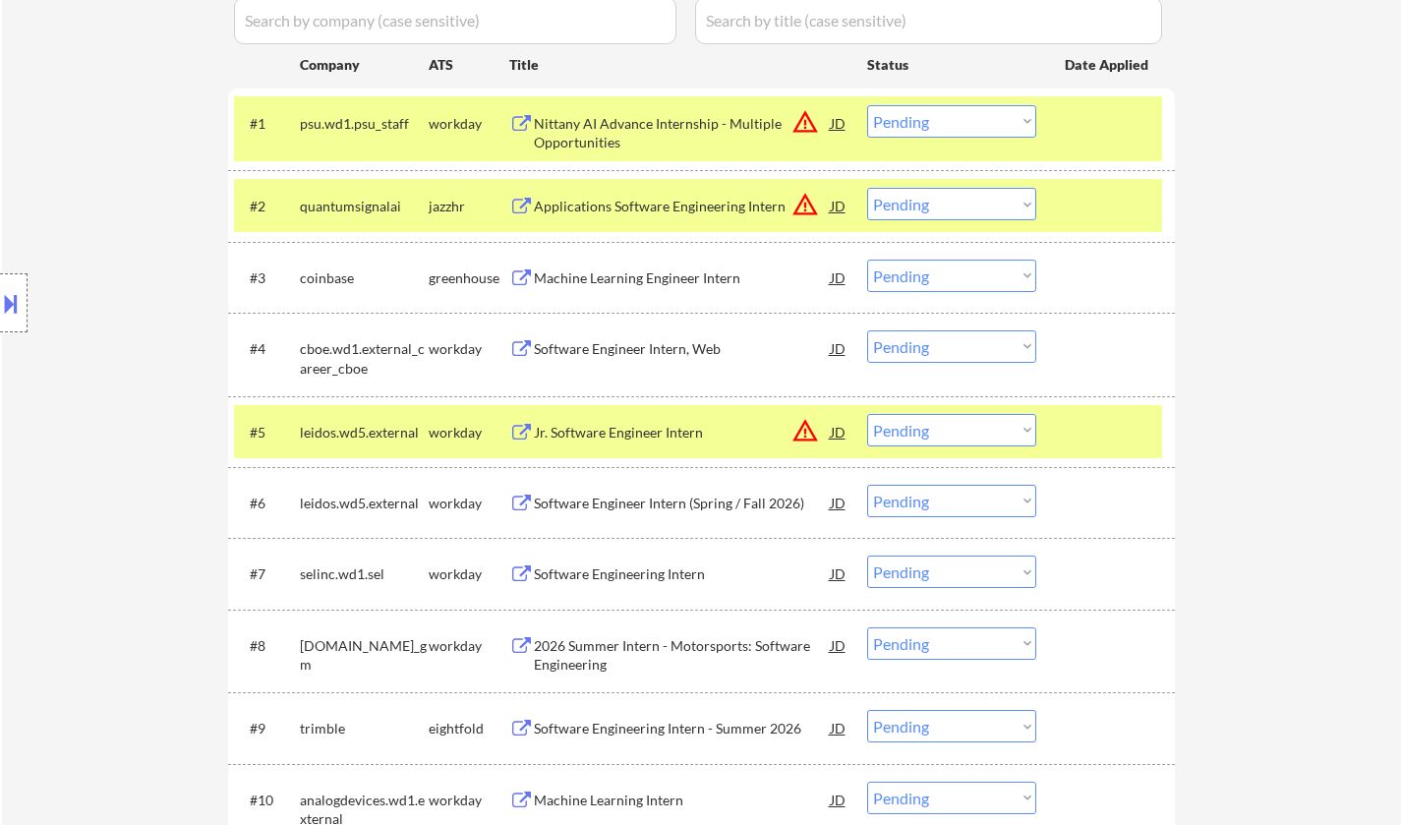
drag, startPoint x: 925, startPoint y: 340, endPoint x: 929, endPoint y: 359, distance: 19.1
click at [925, 341] on select "Choose an option... Pending Applied Excluded (Questions) Excluded (Expired) Exc…" at bounding box center [951, 346] width 169 height 32
click at [867, 330] on select "Choose an option... Pending Applied Excluded (Questions) Excluded (Expired) Exc…" at bounding box center [951, 346] width 169 height 32
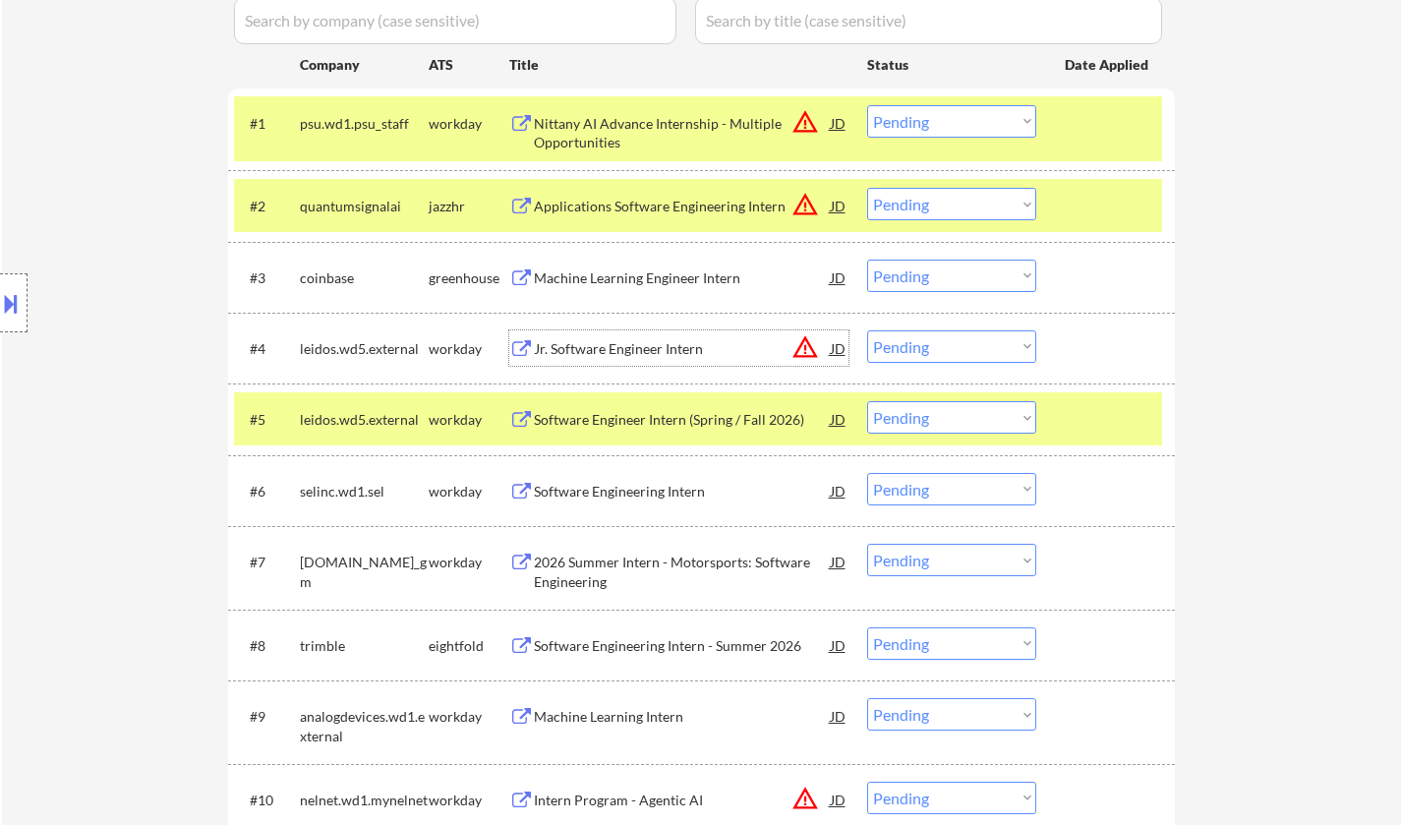
click at [623, 350] on div "Jr. Software Engineer Intern" at bounding box center [682, 349] width 297 height 20
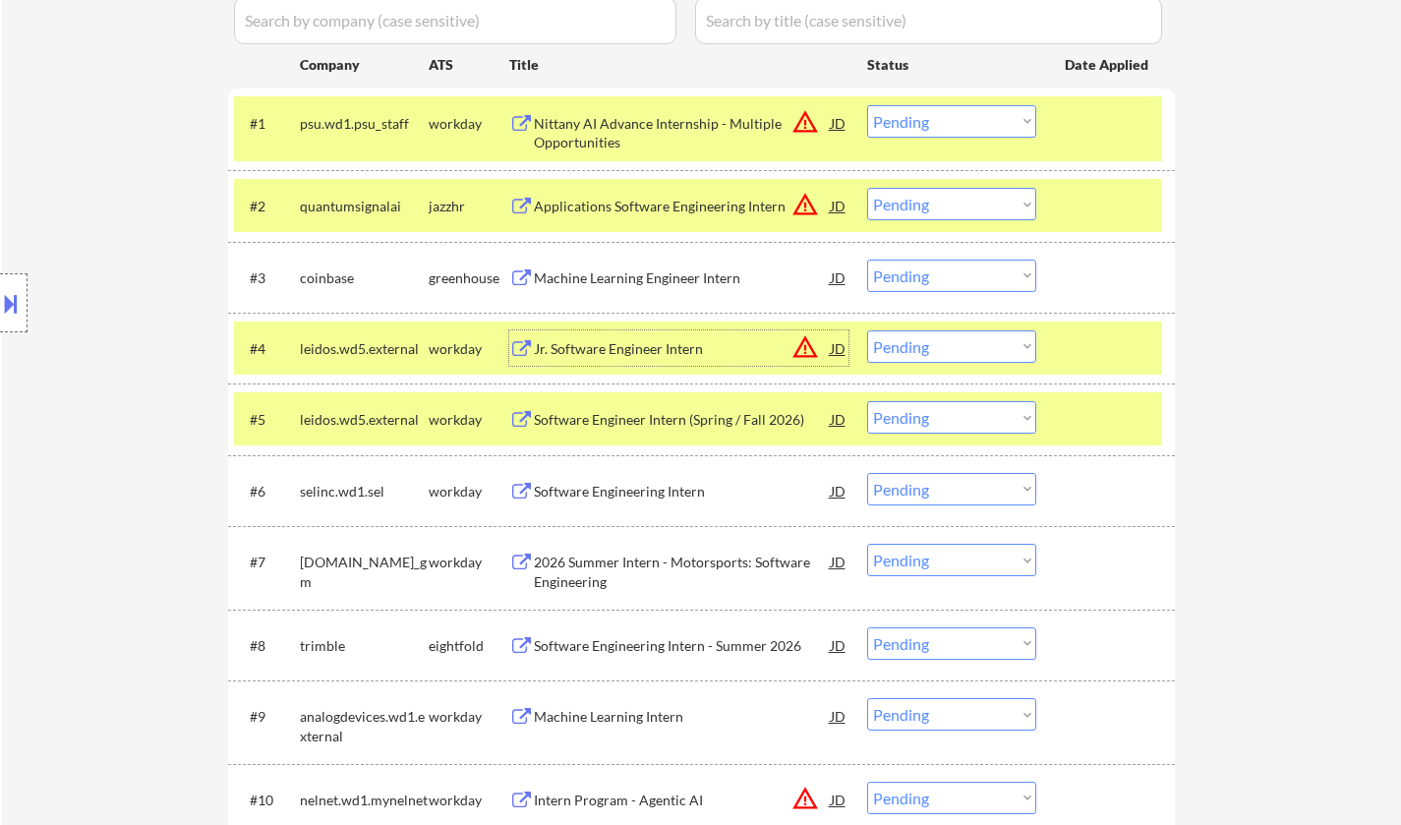
click at [951, 349] on select "Choose an option... Pending Applied Excluded (Questions) Excluded (Expired) Exc…" at bounding box center [951, 346] width 169 height 32
click at [867, 330] on select "Choose an option... Pending Applied Excluded (Questions) Excluded (Expired) Exc…" at bounding box center [951, 346] width 169 height 32
click at [978, 364] on div "#4 leidos.wd5.external workday Jr. Software Engineer Intern JD warning_amber Ch…" at bounding box center [698, 347] width 928 height 53
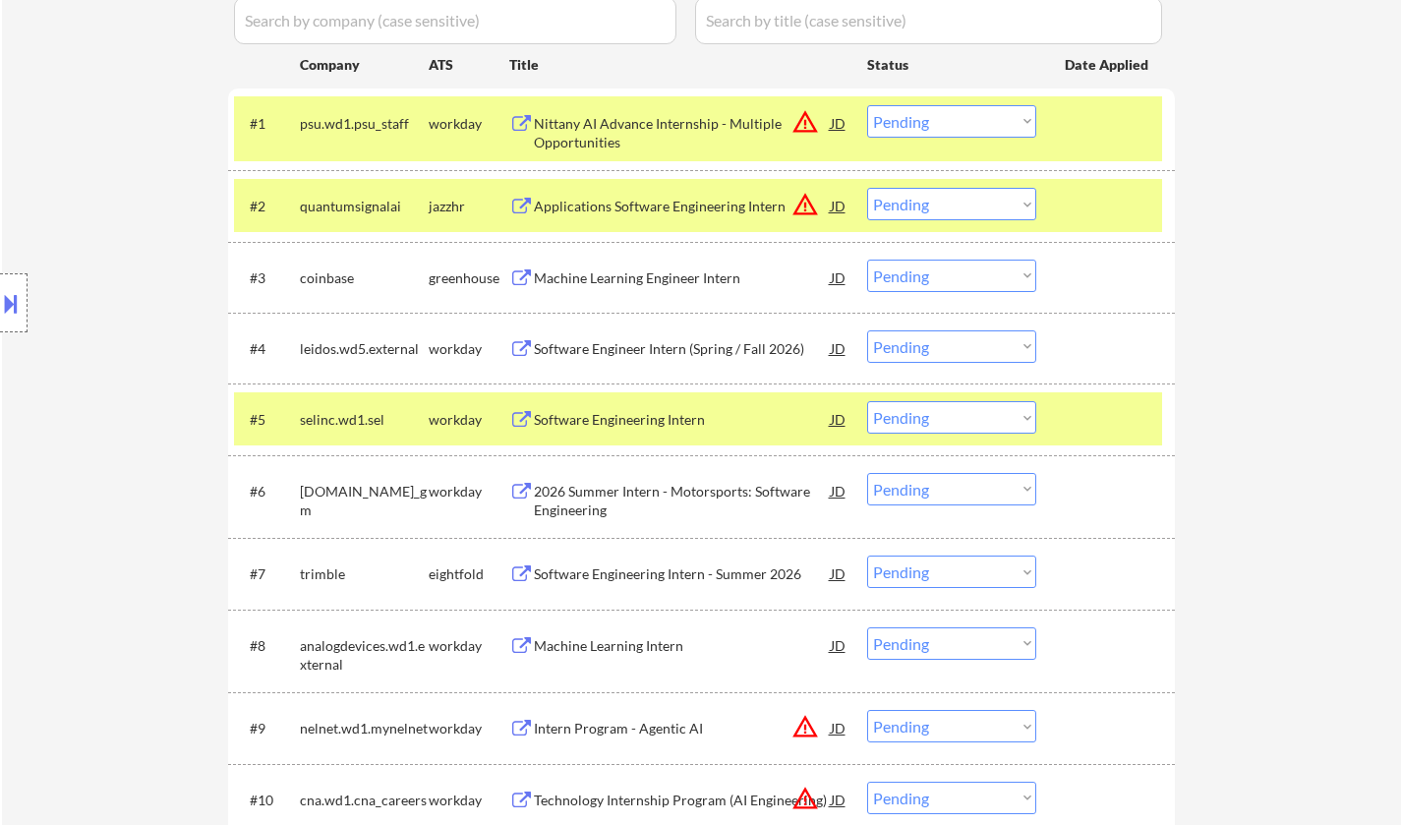
click at [648, 352] on div "Software Engineer Intern (Spring / Fall 2026)" at bounding box center [682, 349] width 297 height 20
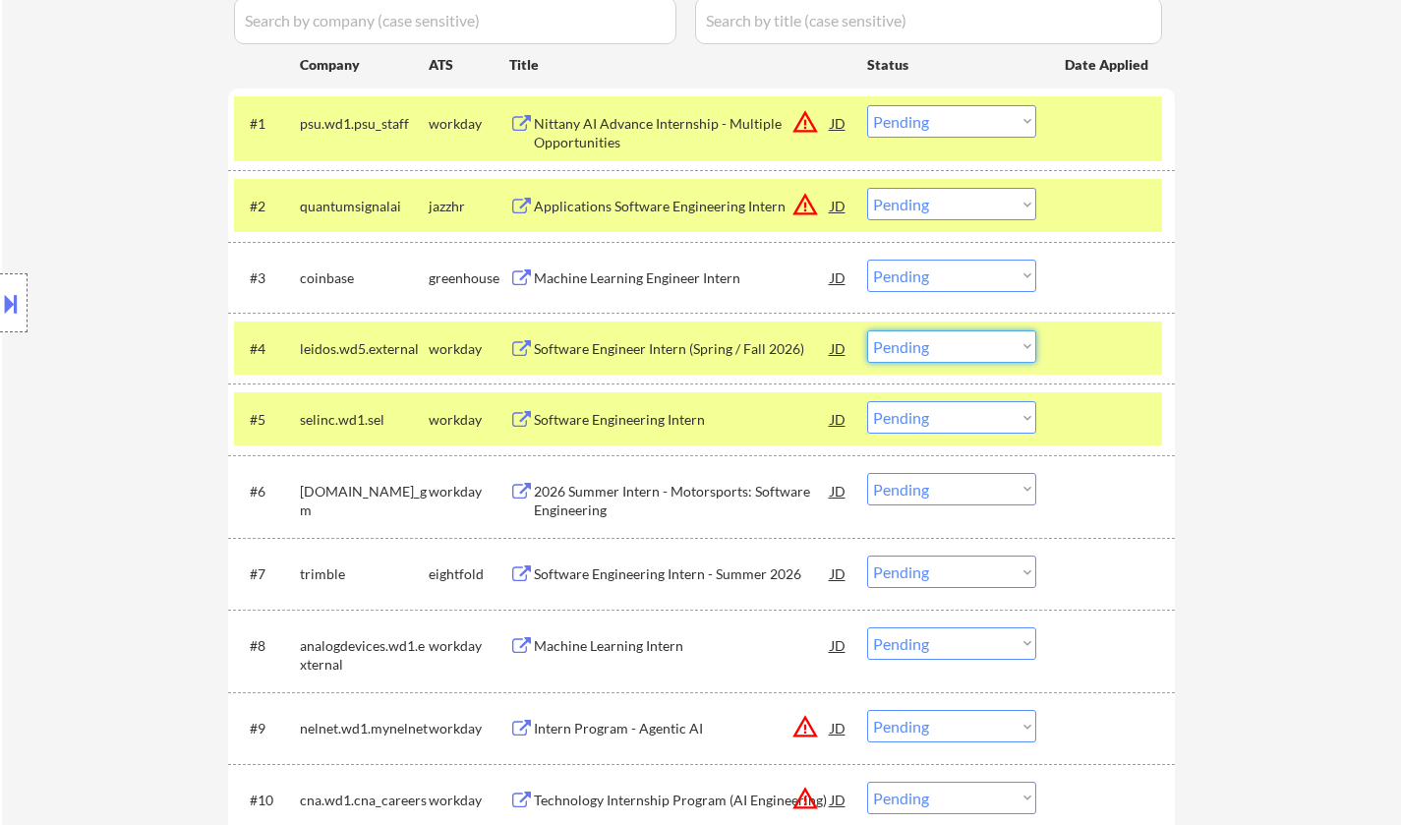
drag, startPoint x: 1006, startPoint y: 346, endPoint x: 1043, endPoint y: 491, distance: 150.2
click at [1006, 346] on select "Choose an option... Pending Applied Excluded (Questions) Excluded (Expired) Exc…" at bounding box center [951, 346] width 169 height 32
click at [867, 330] on select "Choose an option... Pending Applied Excluded (Questions) Excluded (Expired) Exc…" at bounding box center [951, 346] width 169 height 32
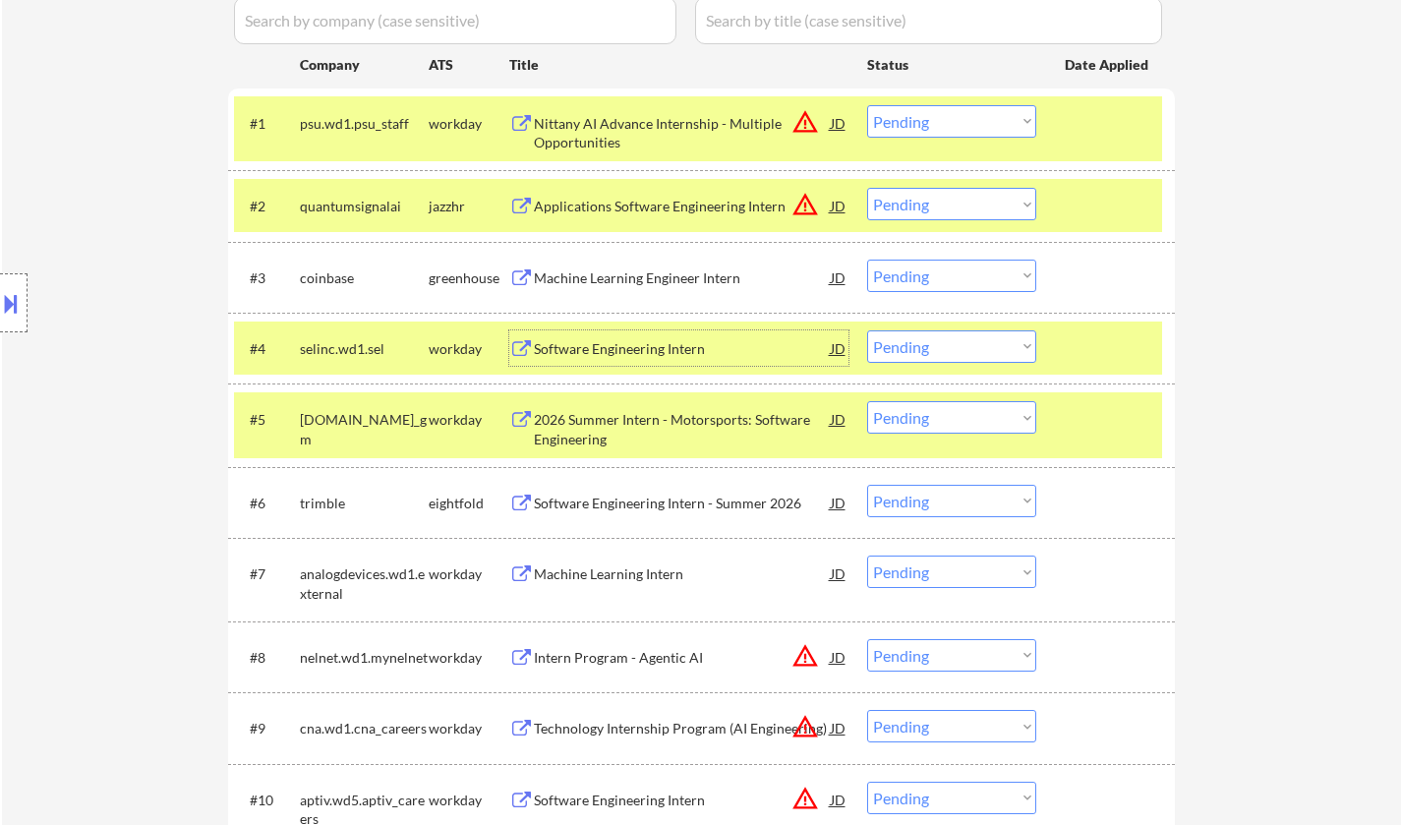
click at [633, 349] on div "Software Engineering Intern" at bounding box center [682, 349] width 297 height 20
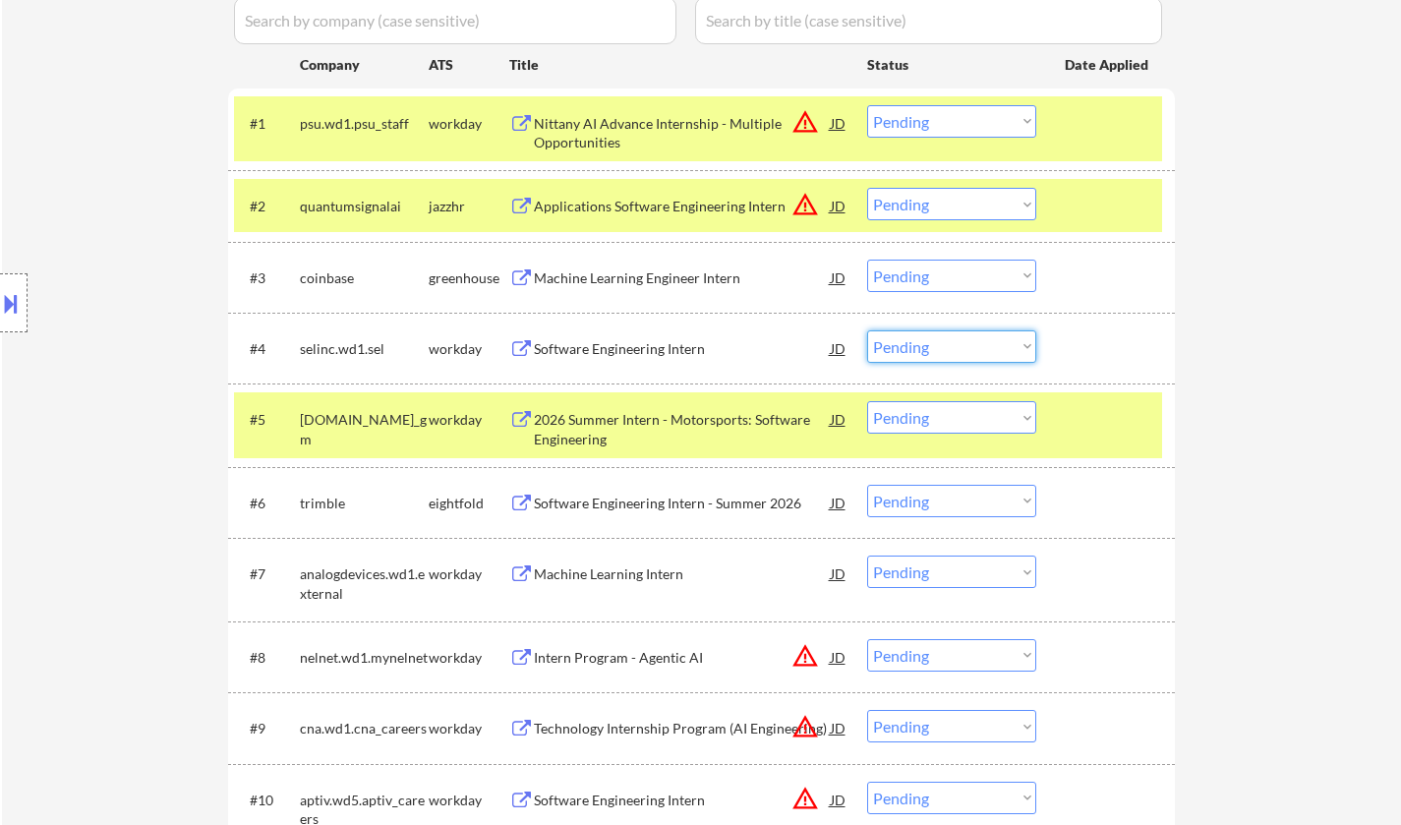
click at [922, 338] on select "Choose an option... Pending Applied Excluded (Questions) Excluded (Expired) Exc…" at bounding box center [951, 346] width 169 height 32
click at [867, 330] on select "Choose an option... Pending Applied Excluded (Questions) Excluded (Expired) Exc…" at bounding box center [951, 346] width 169 height 32
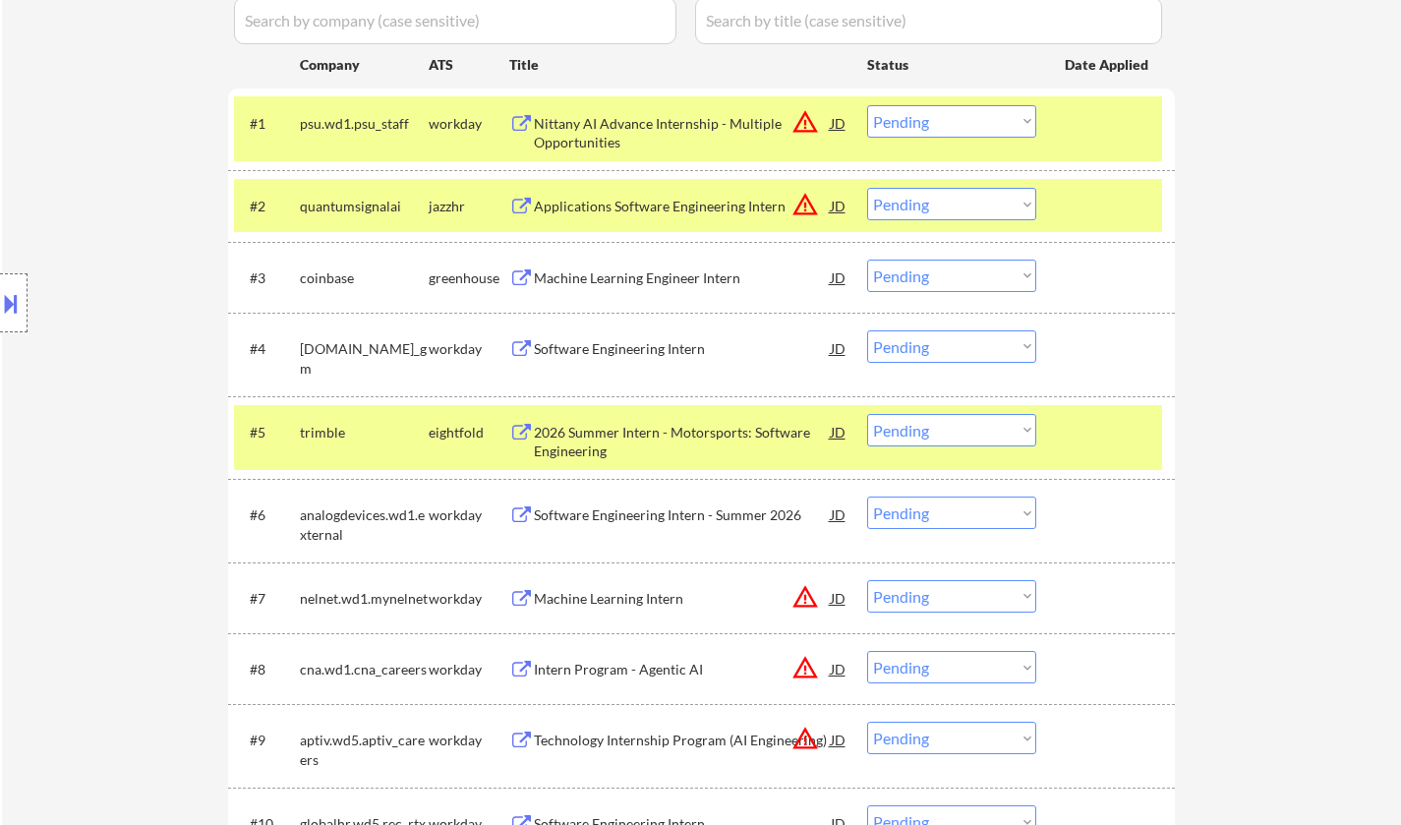
click at [575, 336] on div "Software Engineering Intern" at bounding box center [682, 347] width 297 height 35
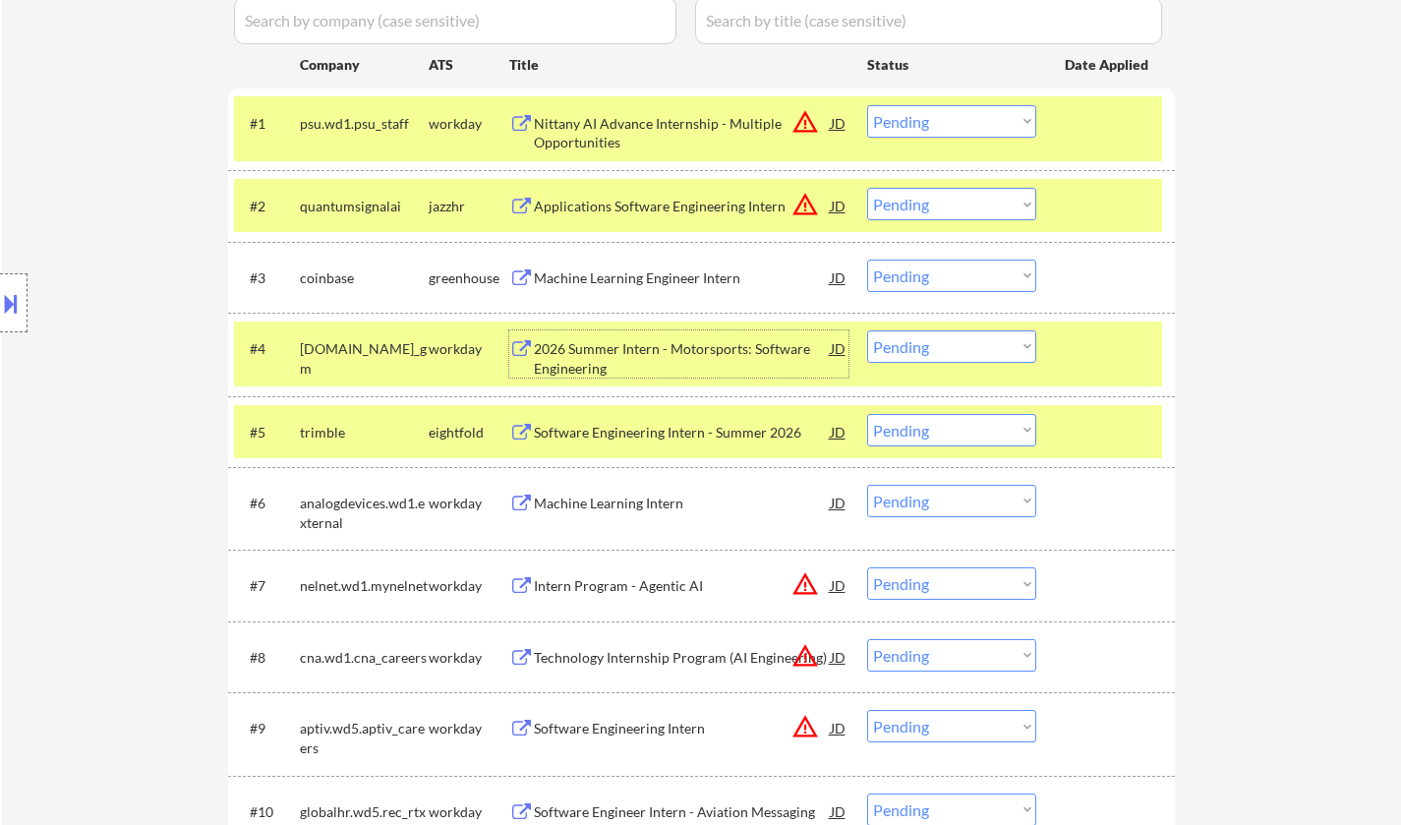
click at [955, 348] on select "Choose an option... Pending Applied Excluded (Questions) Excluded (Expired) Exc…" at bounding box center [951, 346] width 169 height 32
click at [927, 348] on select "Choose an option... Pending Applied Excluded (Questions) Excluded (Expired) Exc…" at bounding box center [951, 346] width 169 height 32
click at [867, 330] on select "Choose an option... Pending Applied Excluded (Questions) Excluded (Expired) Exc…" at bounding box center [951, 346] width 169 height 32
select select ""pending""
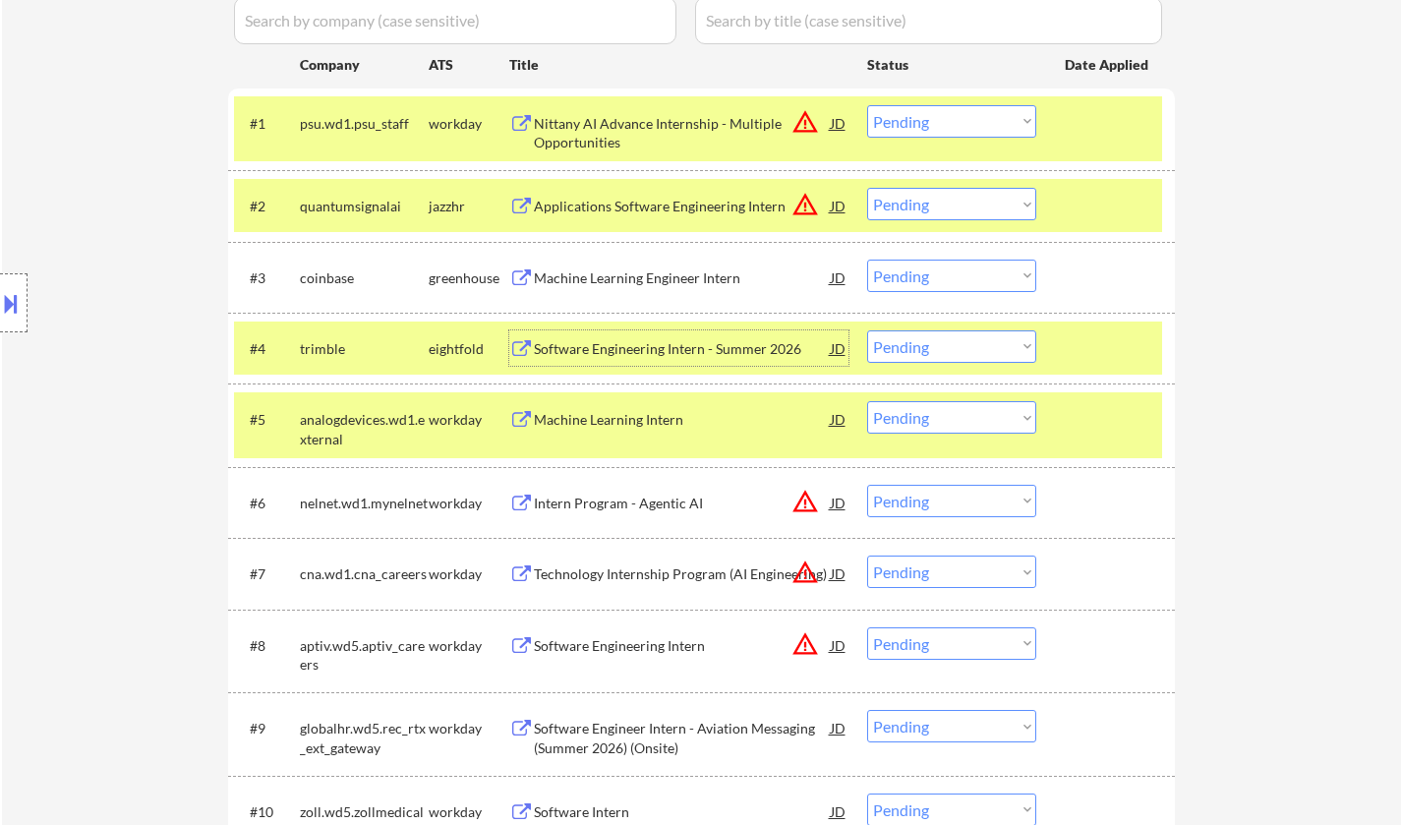
click at [673, 350] on div "Software Engineering Intern - Summer 2026" at bounding box center [682, 349] width 297 height 20
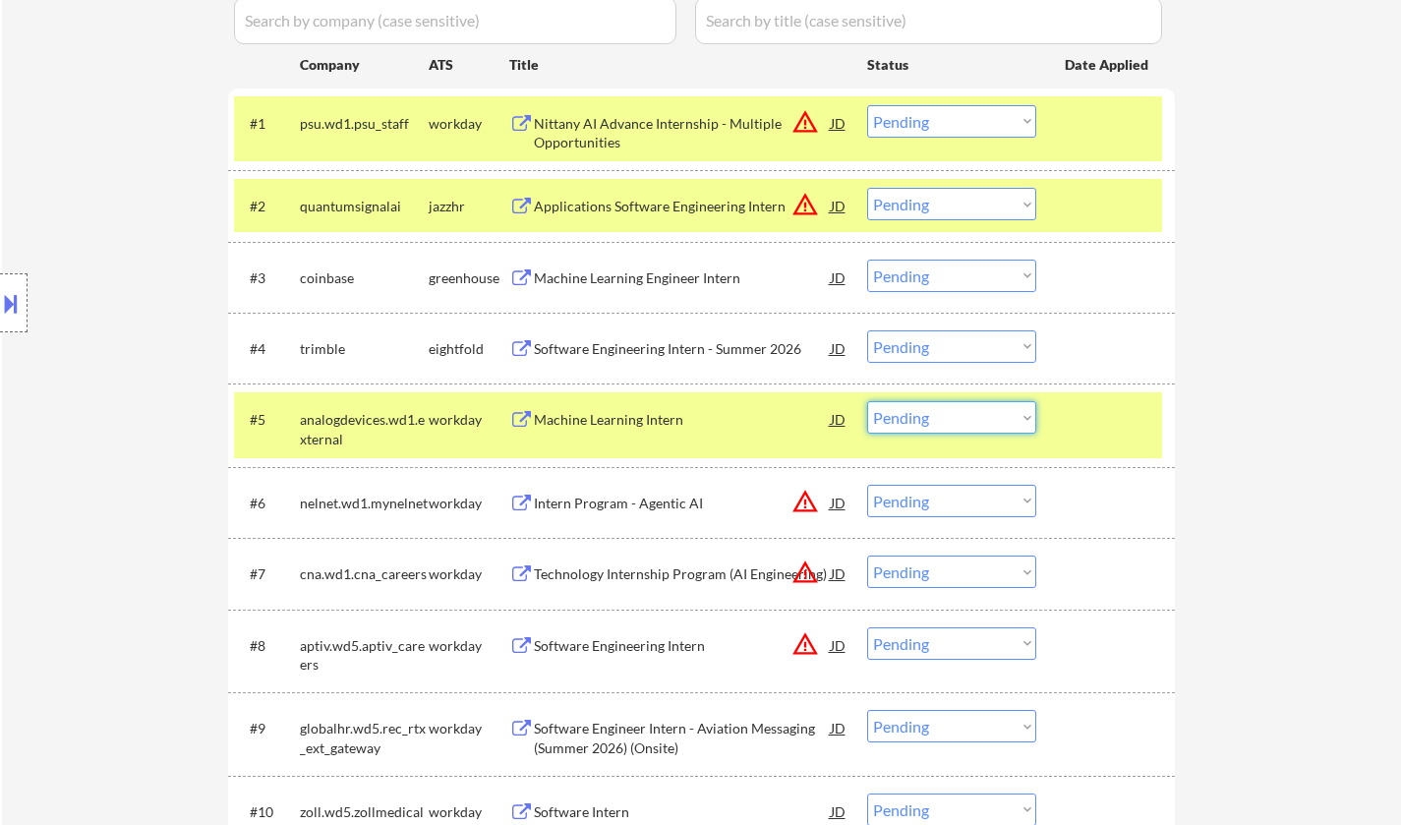
drag, startPoint x: 925, startPoint y: 420, endPoint x: 934, endPoint y: 432, distance: 14.7
click at [925, 422] on select "Choose an option... Pending Applied Excluded (Questions) Excluded (Expired) Exc…" at bounding box center [951, 417] width 169 height 32
click at [867, 401] on select "Choose an option... Pending Applied Excluded (Questions) Excluded (Expired) Exc…" at bounding box center [951, 417] width 169 height 32
select select ""pending""
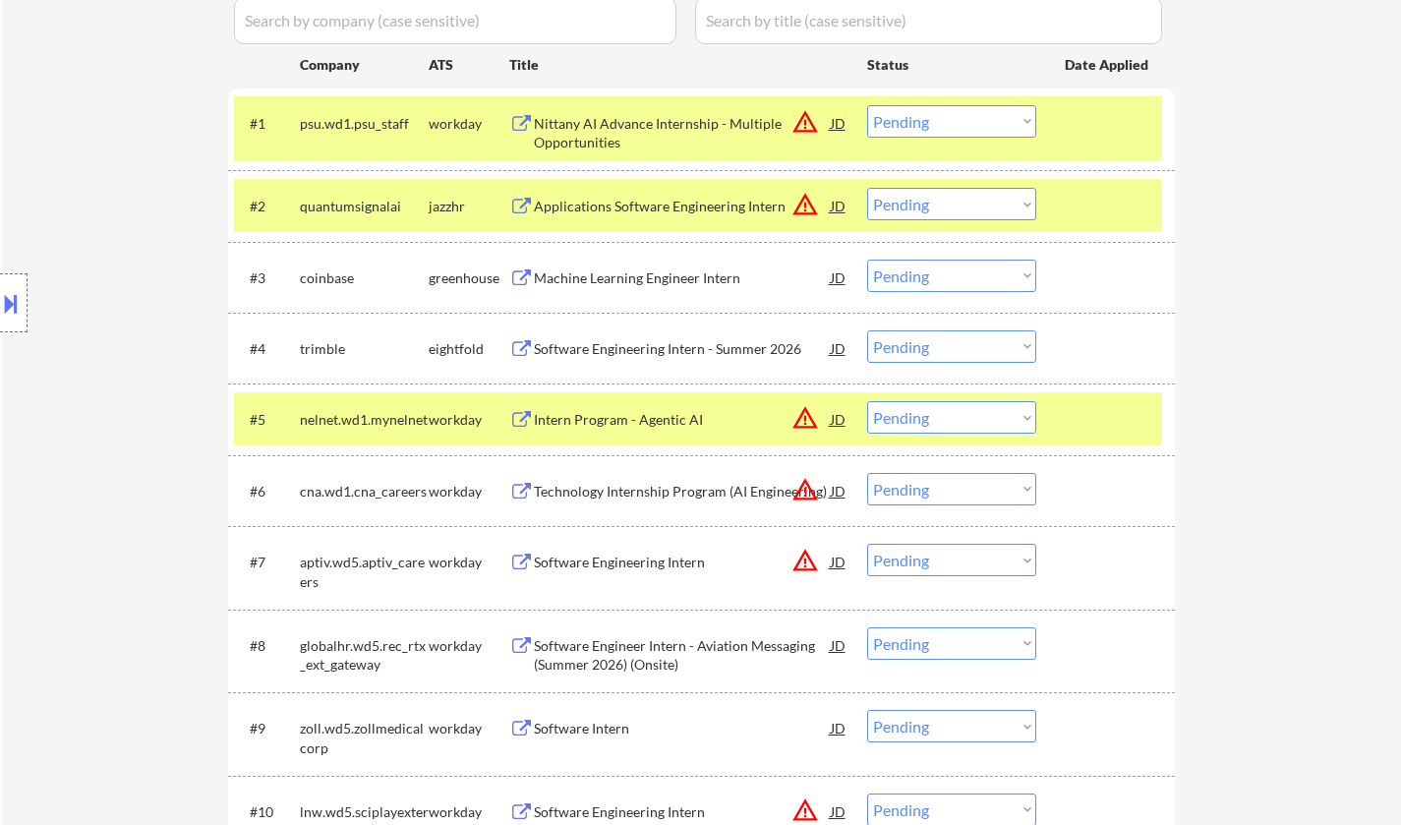
click at [968, 342] on select "Choose an option... Pending Applied Excluded (Questions) Excluded (Expired) Exc…" at bounding box center [951, 346] width 169 height 32
click at [867, 330] on select "Choose an option... Pending Applied Excluded (Questions) Excluded (Expired) Exc…" at bounding box center [951, 346] width 169 height 32
select select ""pending""
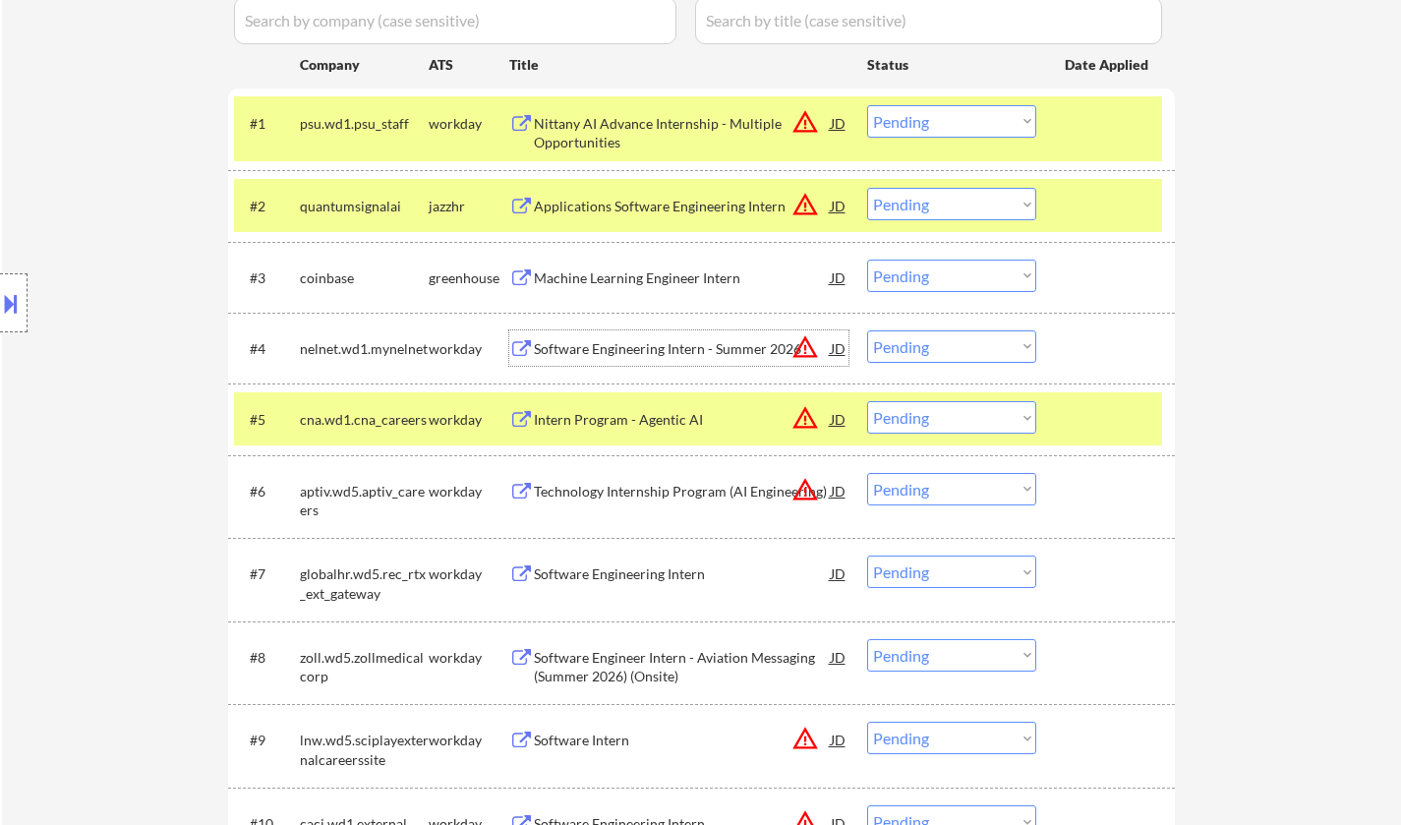
click at [598, 347] on div "Software Engineering Intern - Summer 2026" at bounding box center [682, 349] width 297 height 20
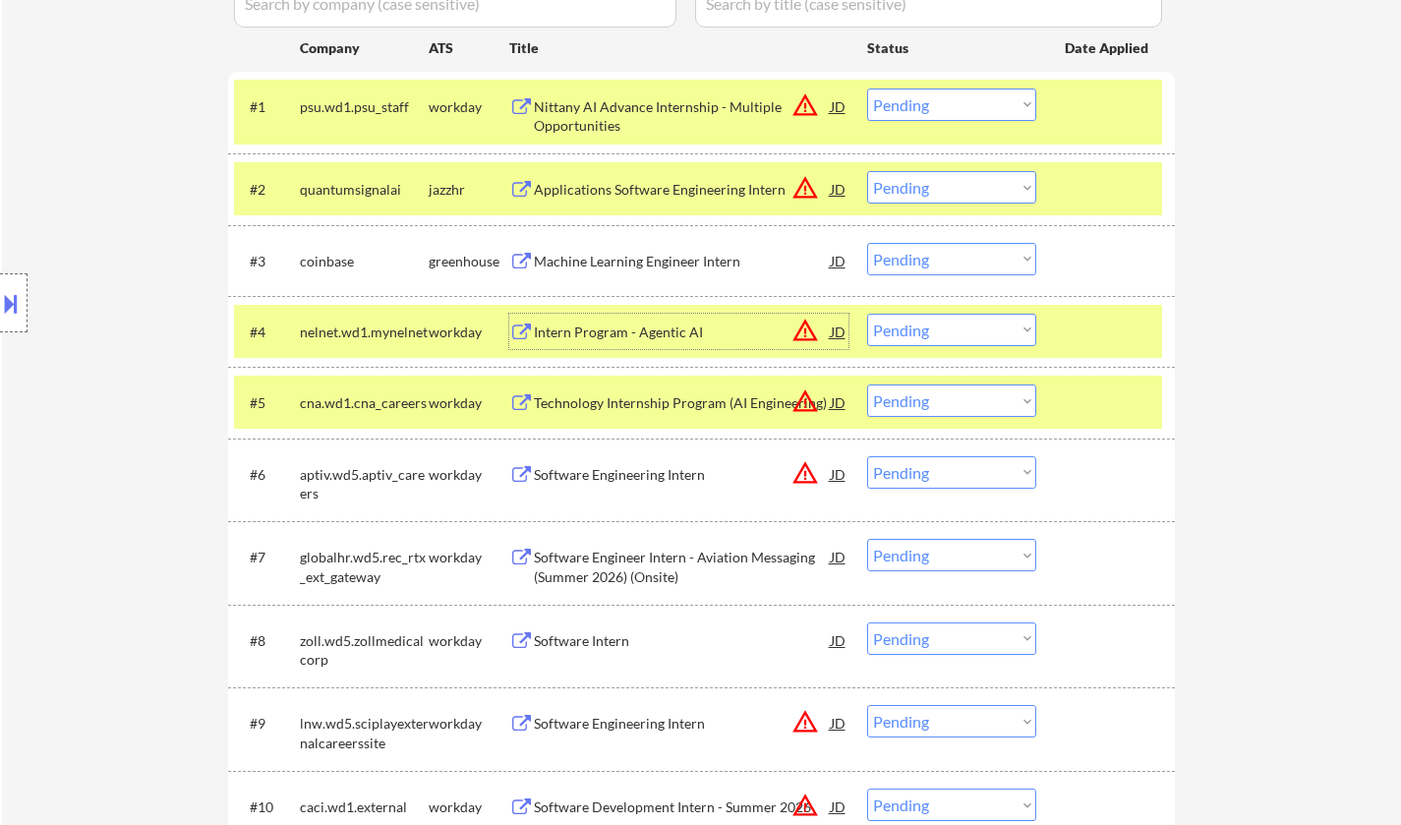
scroll to position [688, 0]
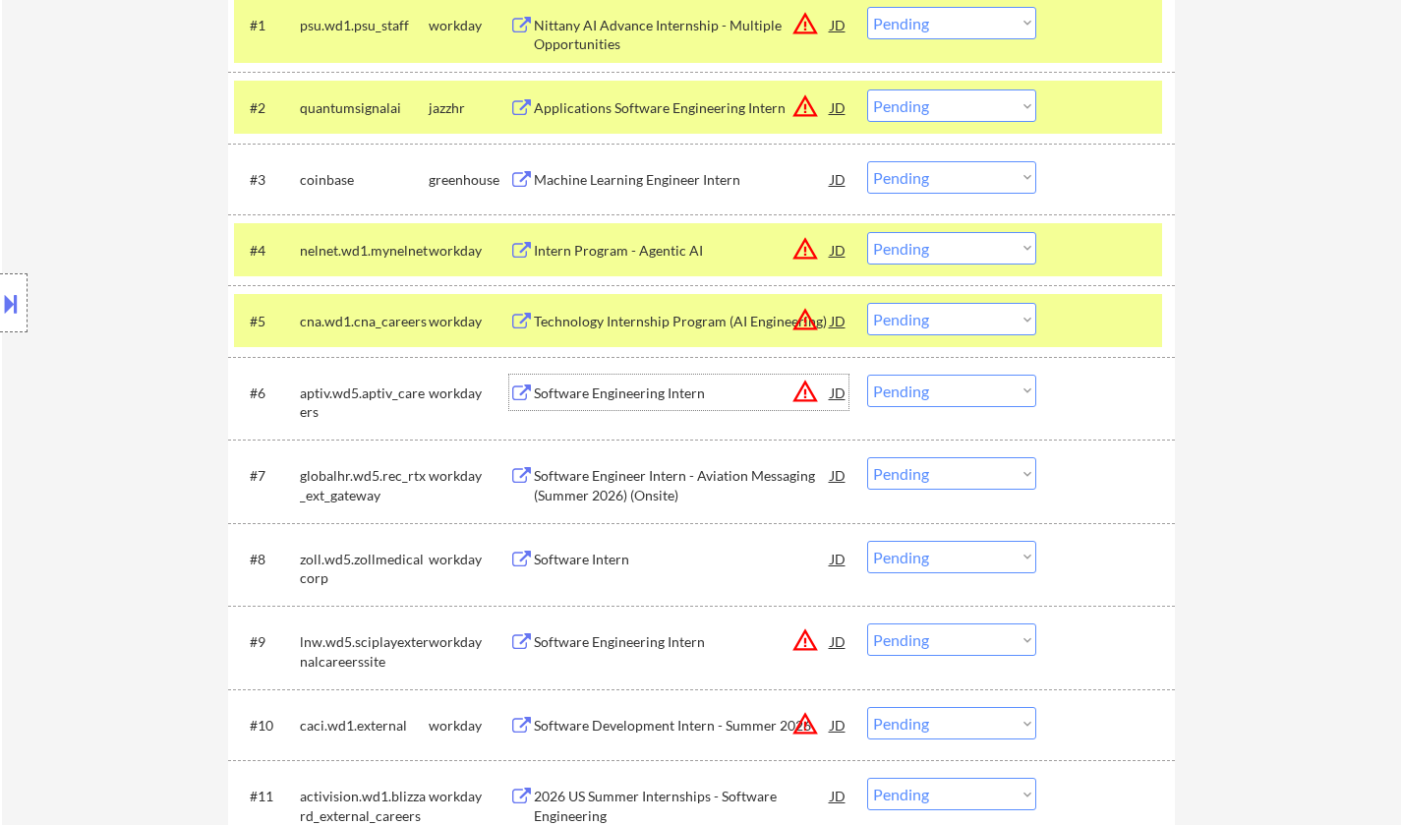
click at [642, 401] on div "Software Engineering Intern" at bounding box center [682, 393] width 297 height 20
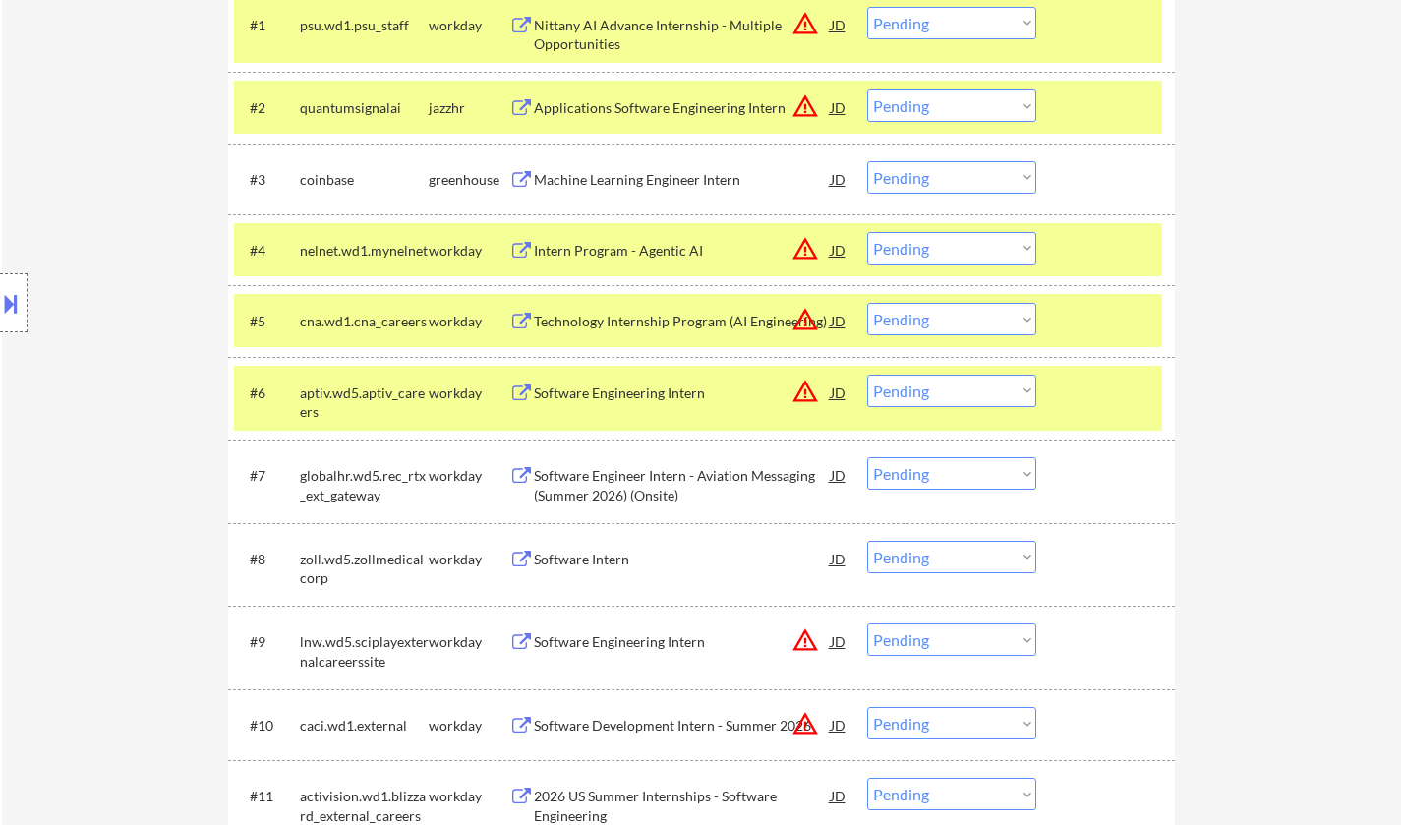
select select ""PLACEHOLDER_1427118222253""
select select ""pending""
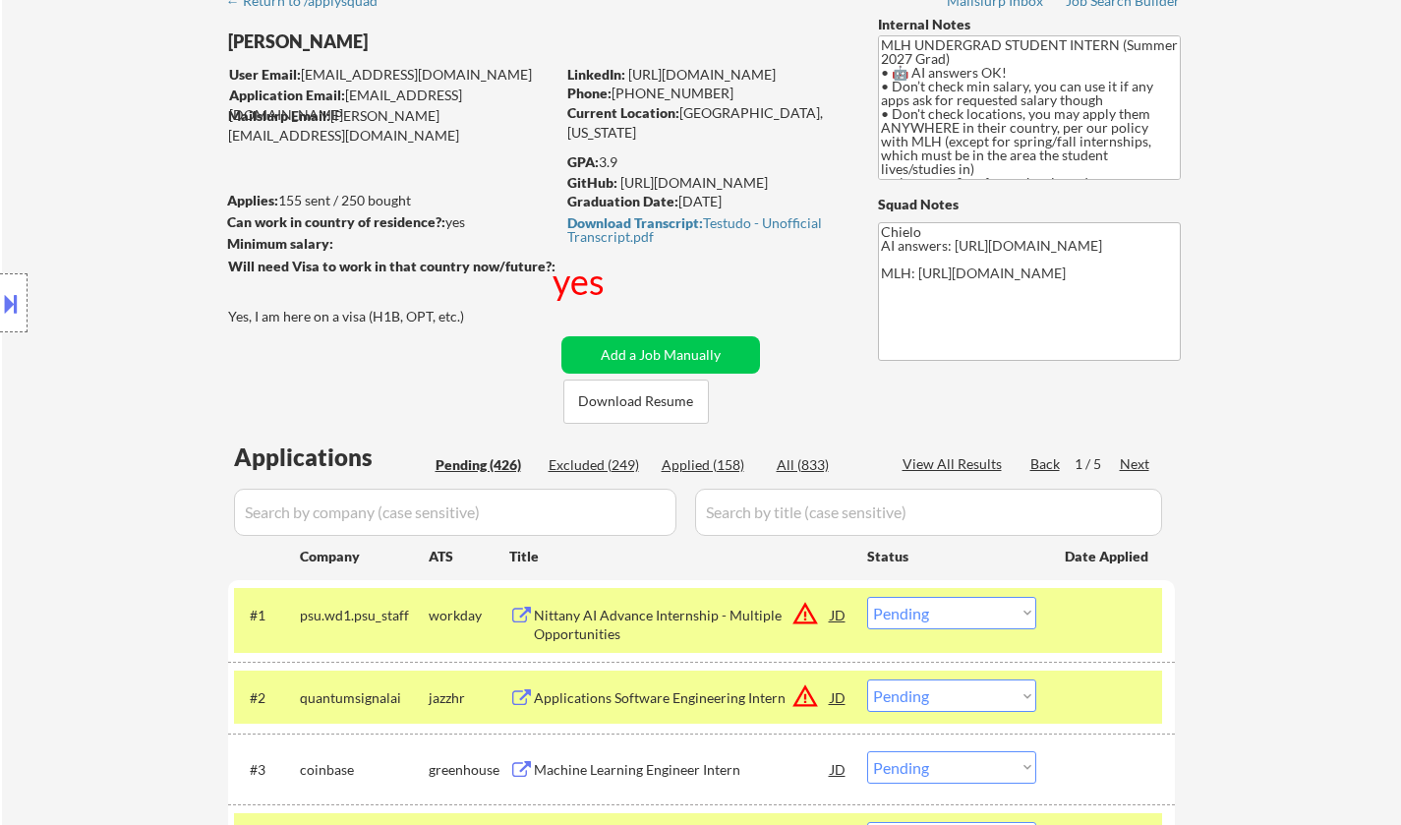
scroll to position [590, 0]
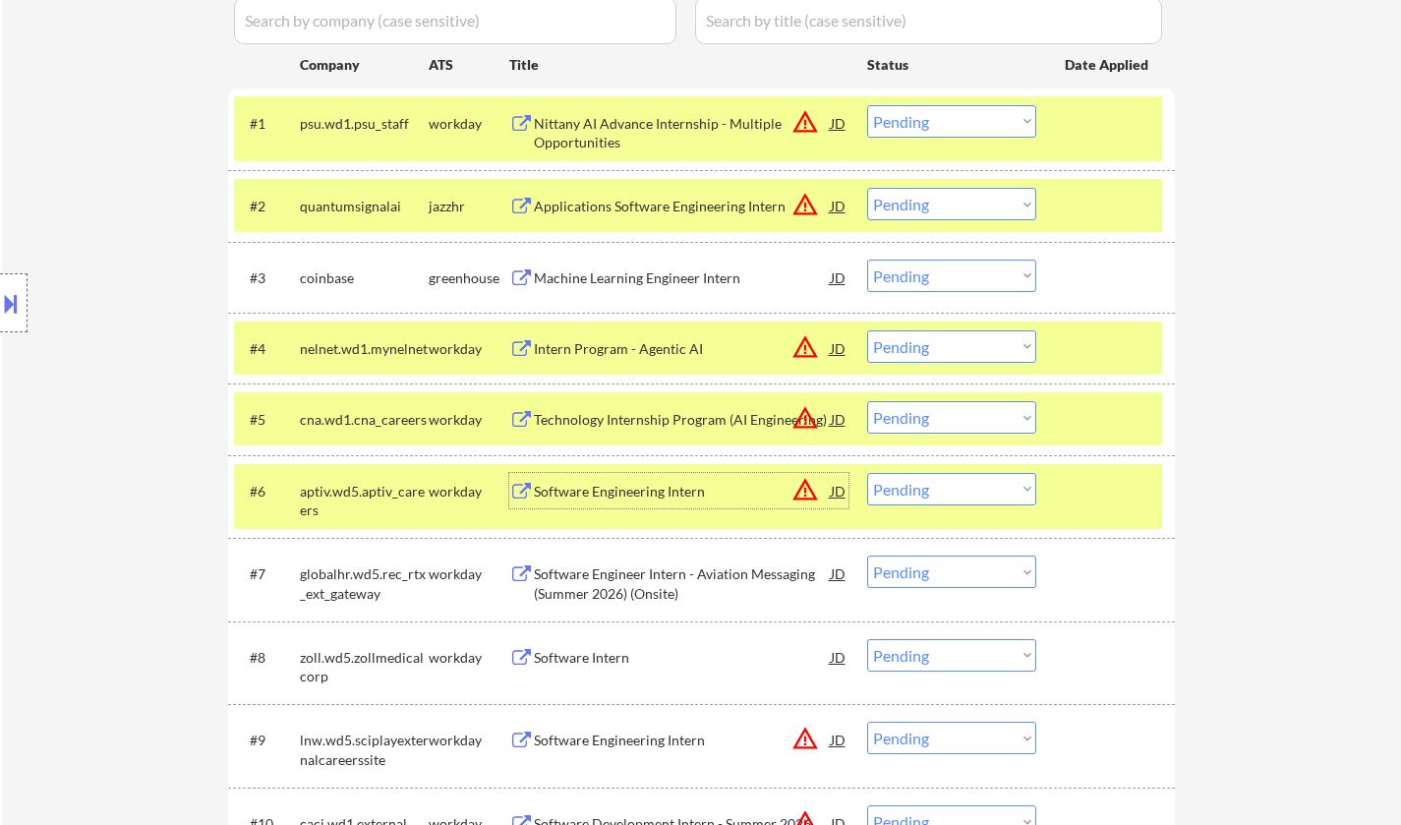
click at [941, 492] on select "Choose an option... Pending Applied Excluded (Questions) Excluded (Expired) Exc…" at bounding box center [951, 489] width 169 height 32
click at [867, 473] on select "Choose an option... Pending Applied Excluded (Questions) Excluded (Expired) Exc…" at bounding box center [951, 489] width 169 height 32
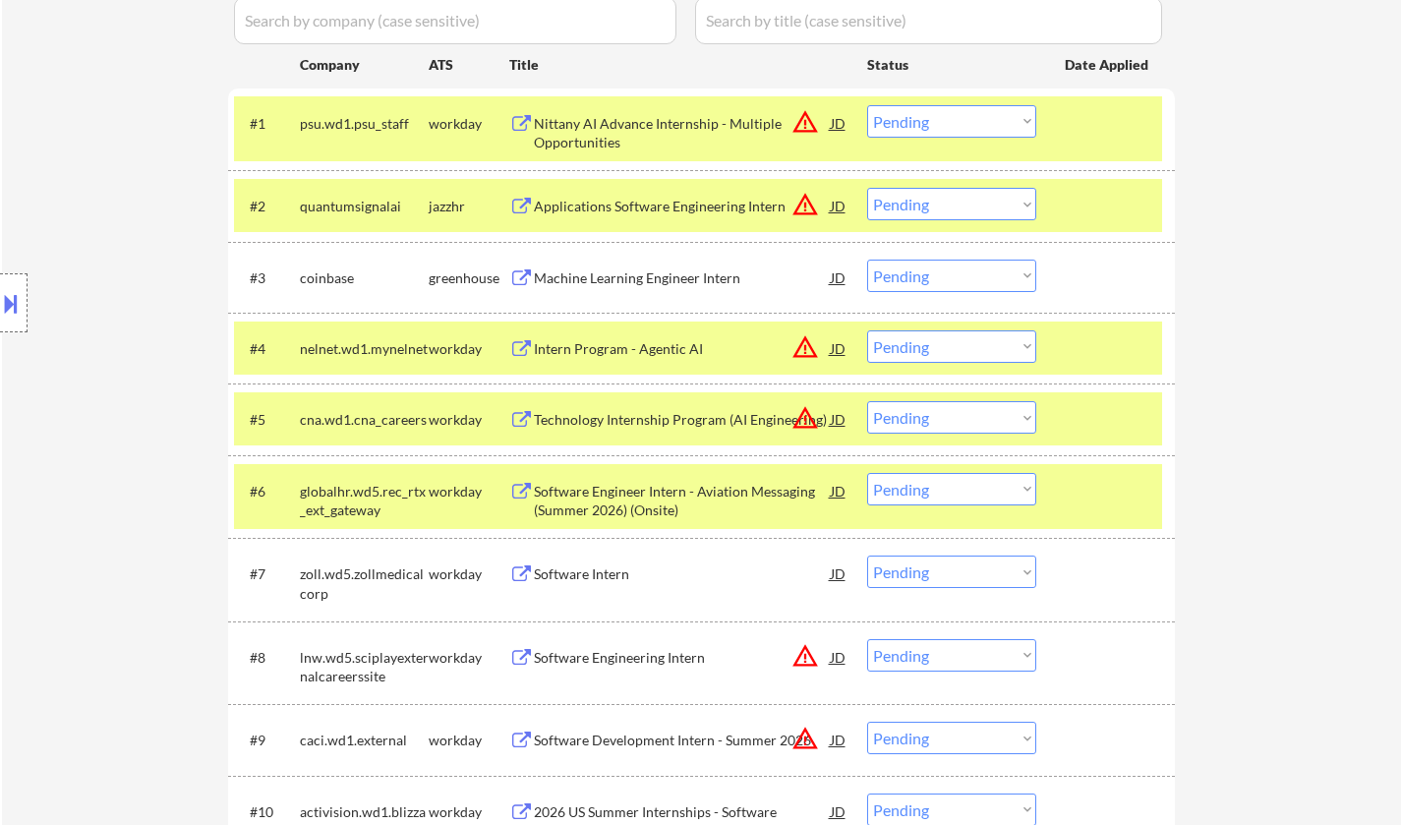
click at [931, 491] on select "Choose an option... Pending Applied Excluded (Questions) Excluded (Expired) Exc…" at bounding box center [951, 489] width 169 height 32
click at [867, 473] on select "Choose an option... Pending Applied Excluded (Questions) Excluded (Expired) Exc…" at bounding box center [951, 489] width 169 height 32
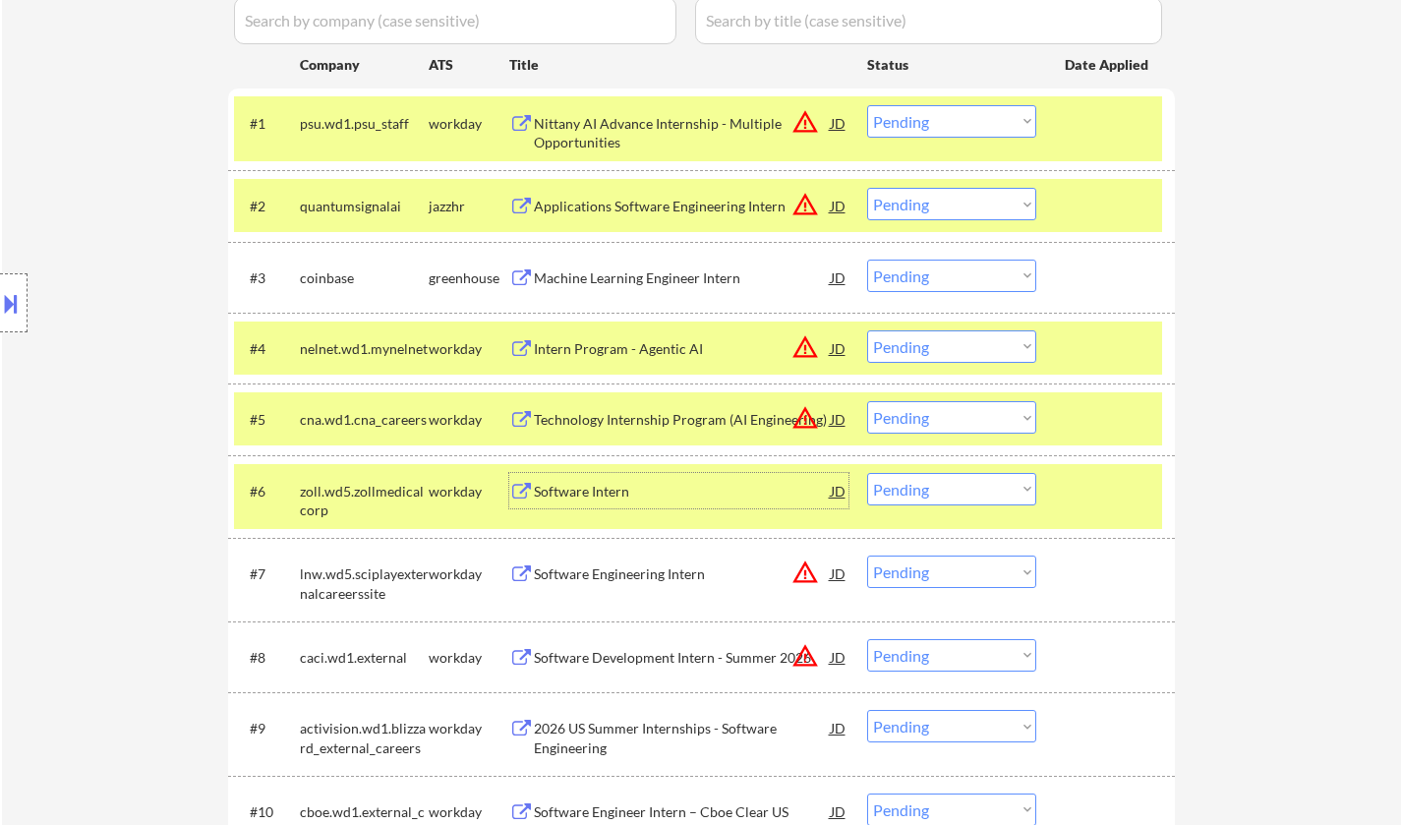
click at [590, 489] on div "Software Intern" at bounding box center [682, 492] width 297 height 20
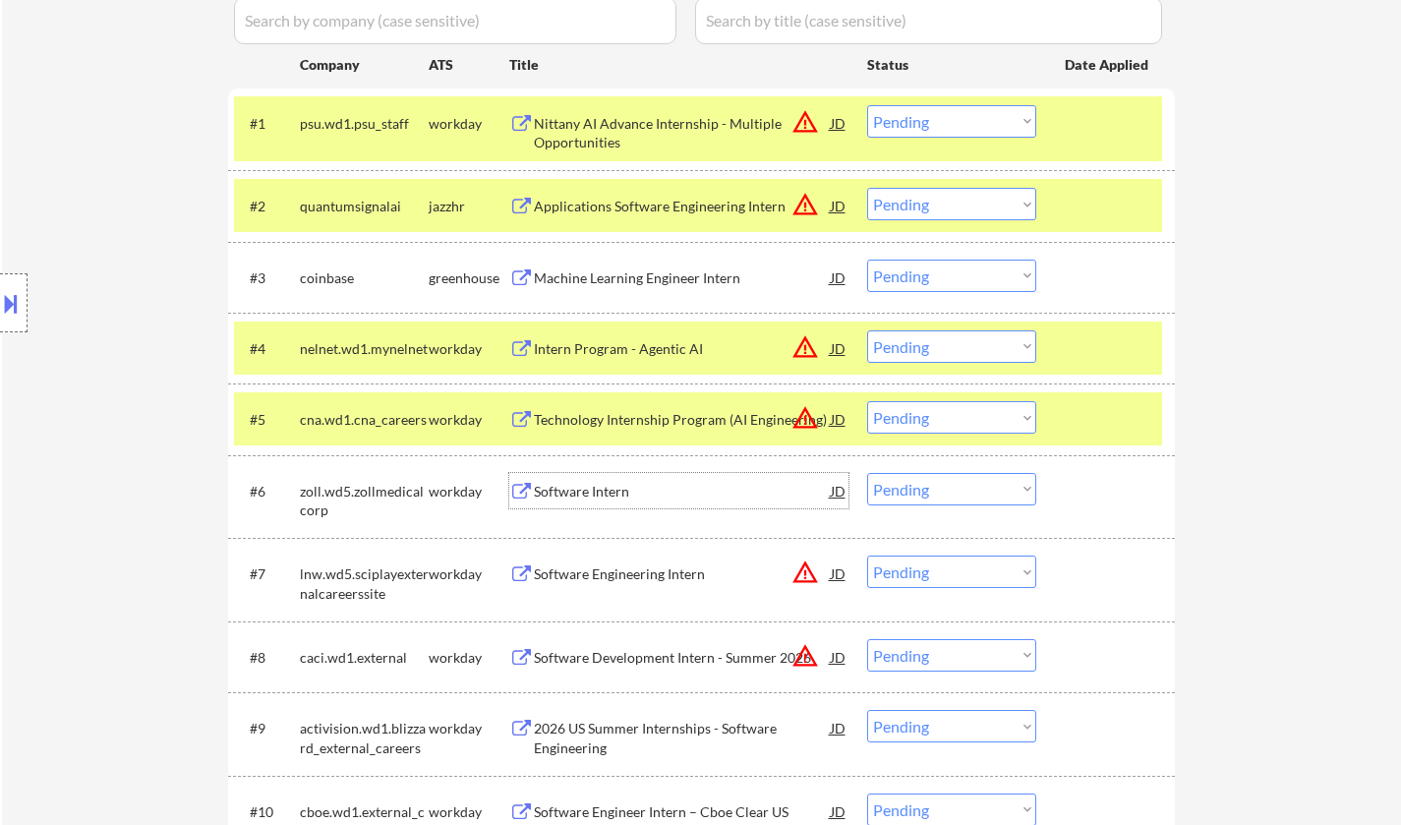
click at [940, 487] on select "Choose an option... Pending Applied Excluded (Questions) Excluded (Expired) Exc…" at bounding box center [951, 489] width 169 height 32
click at [867, 473] on select "Choose an option... Pending Applied Excluded (Questions) Excluded (Expired) Exc…" at bounding box center [951, 489] width 169 height 32
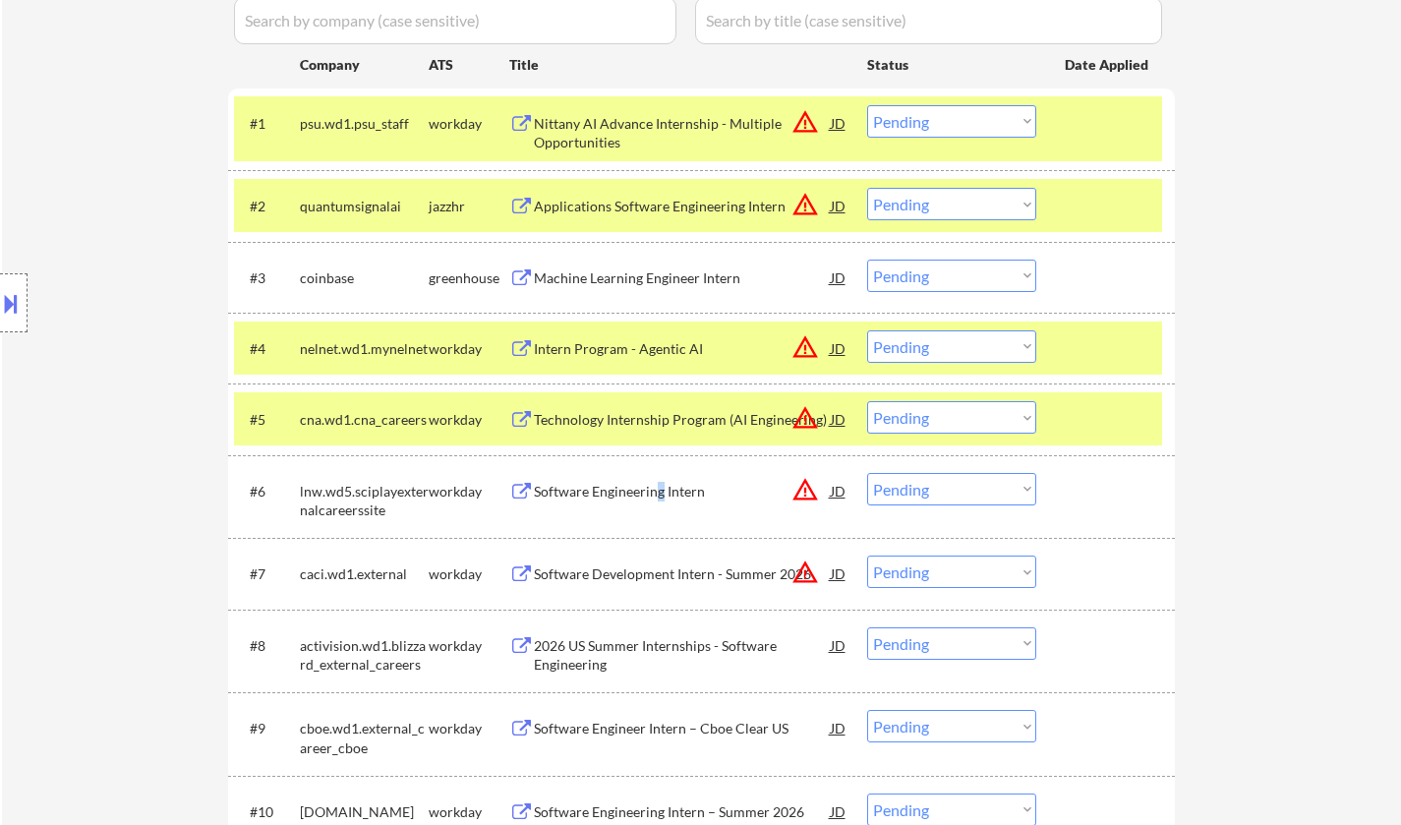
click at [658, 490] on div "Software Engineering Intern" at bounding box center [682, 492] width 297 height 20
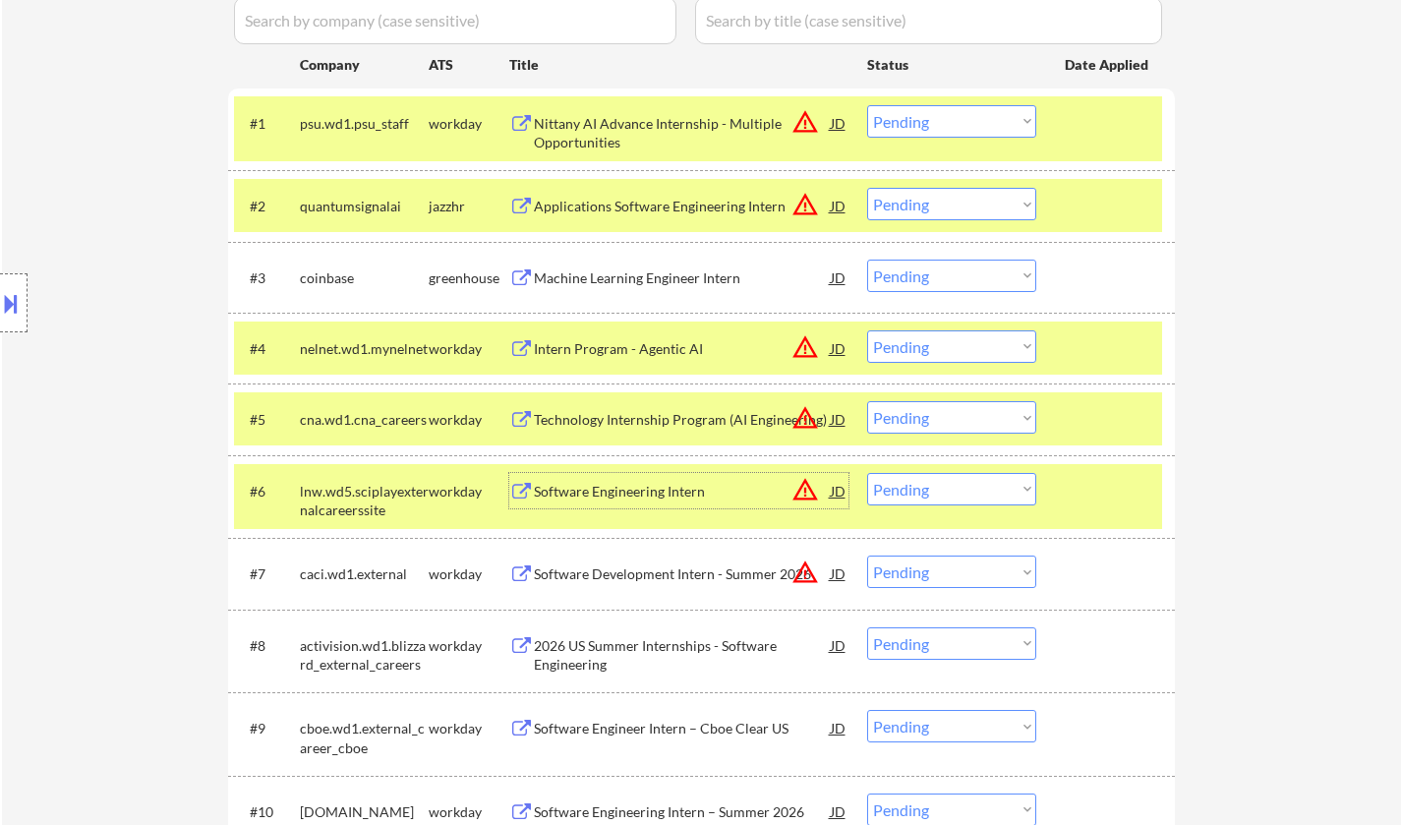
click at [635, 484] on div "Software Engineering Intern" at bounding box center [682, 492] width 297 height 20
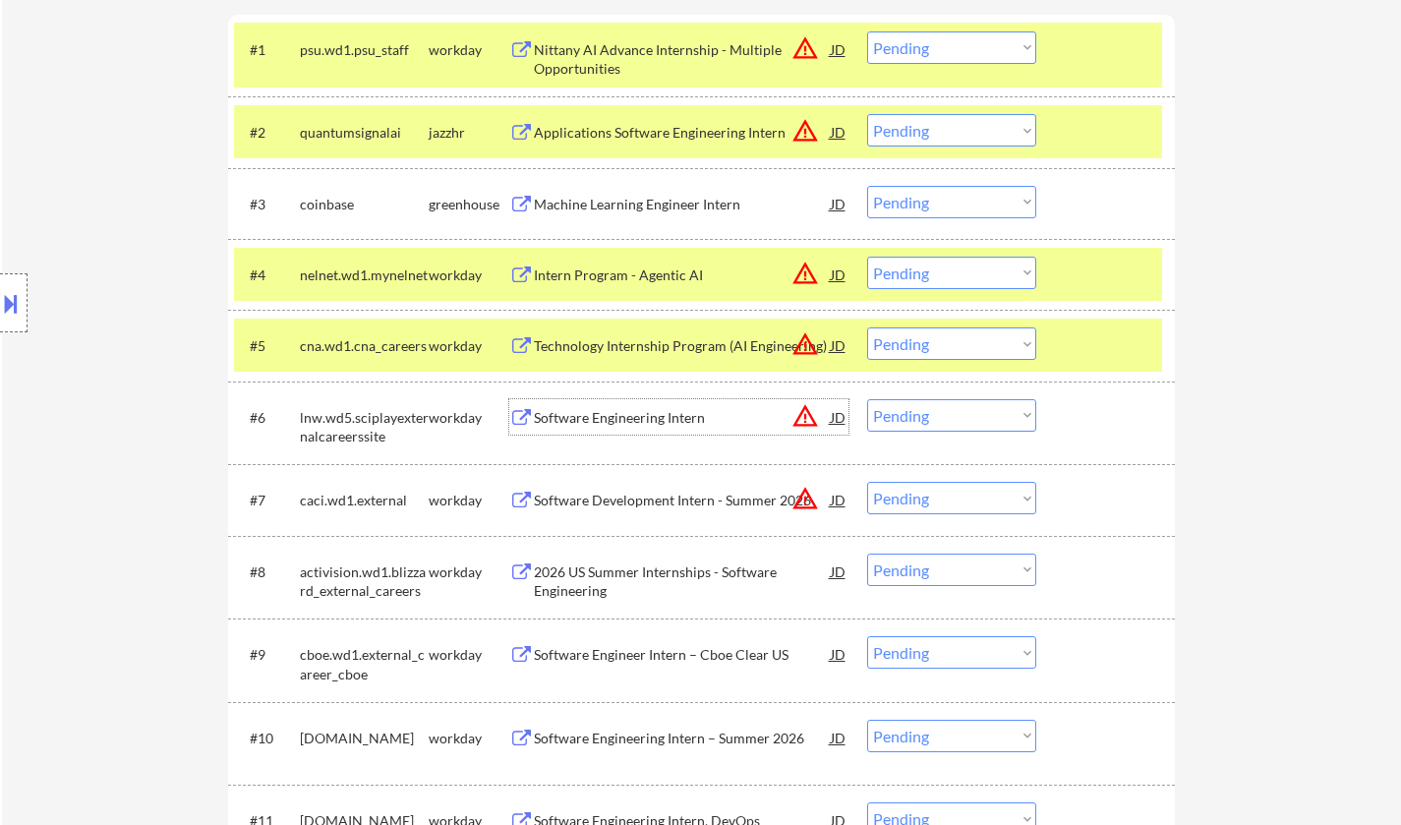
scroll to position [688, 0]
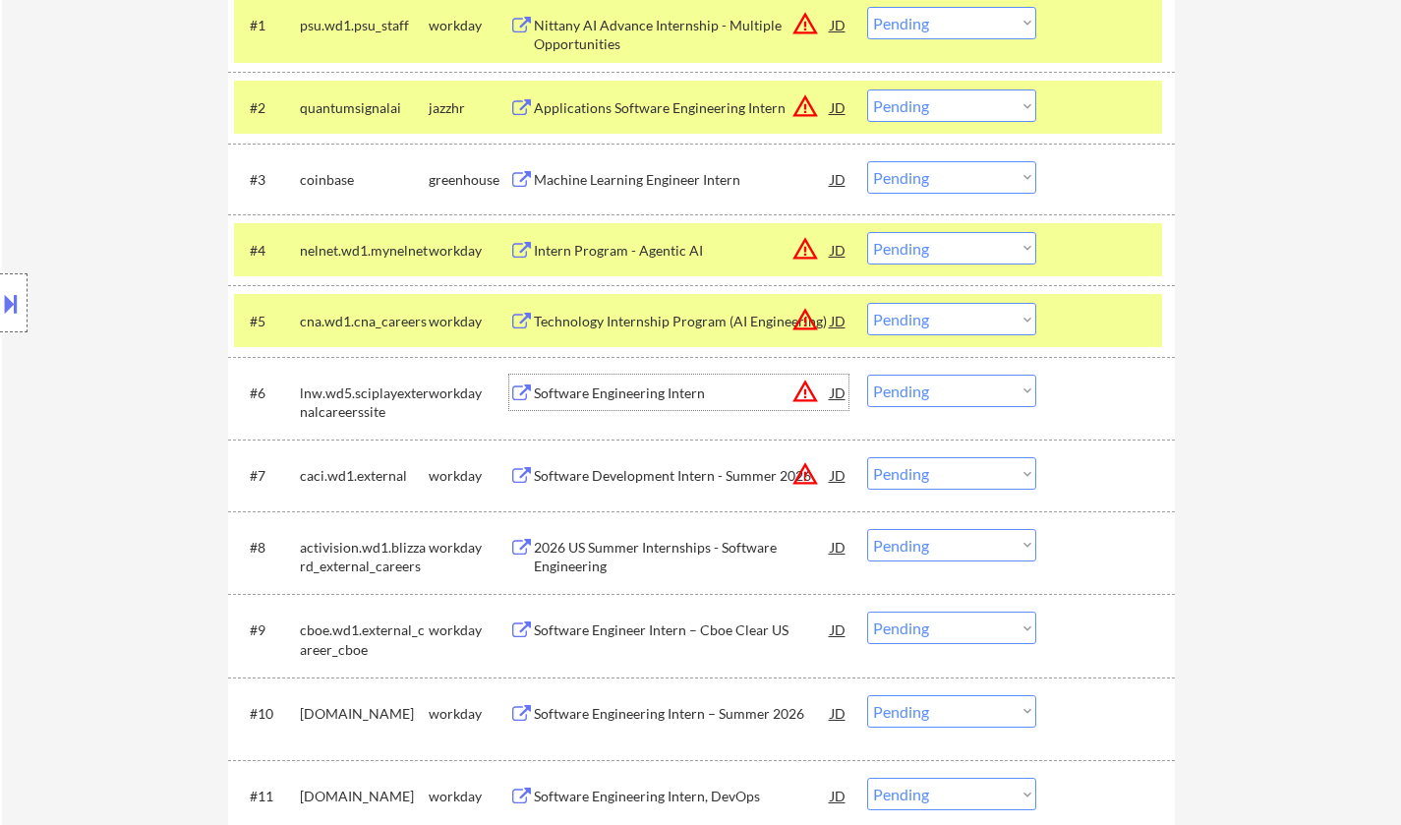
click at [995, 392] on select "Choose an option... Pending Applied Excluded (Questions) Excluded (Expired) Exc…" at bounding box center [951, 391] width 169 height 32
click at [867, 375] on select "Choose an option... Pending Applied Excluded (Questions) Excluded (Expired) Exc…" at bounding box center [951, 391] width 169 height 32
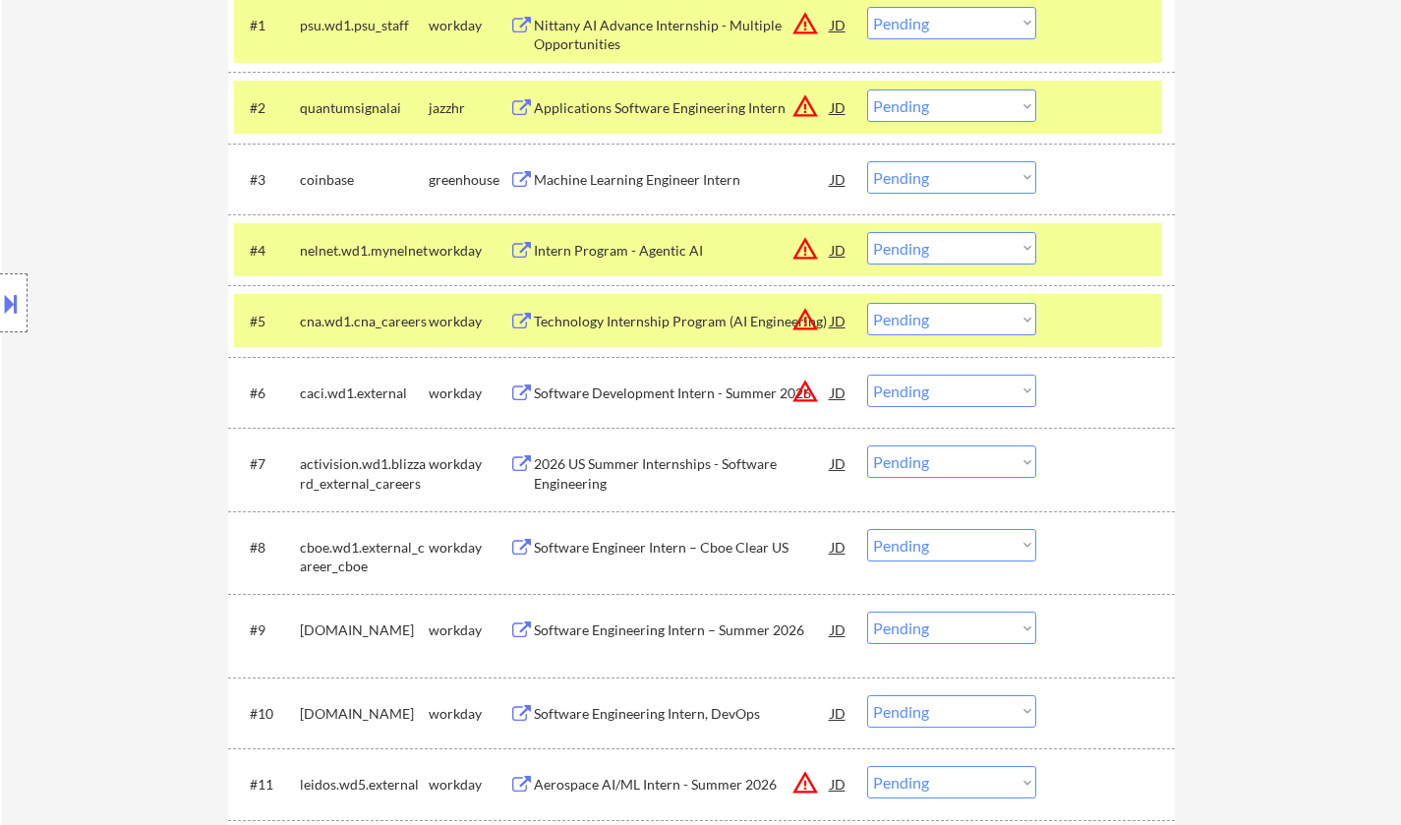
click at [610, 388] on div "Software Development Intern - Summer 2026" at bounding box center [682, 393] width 297 height 20
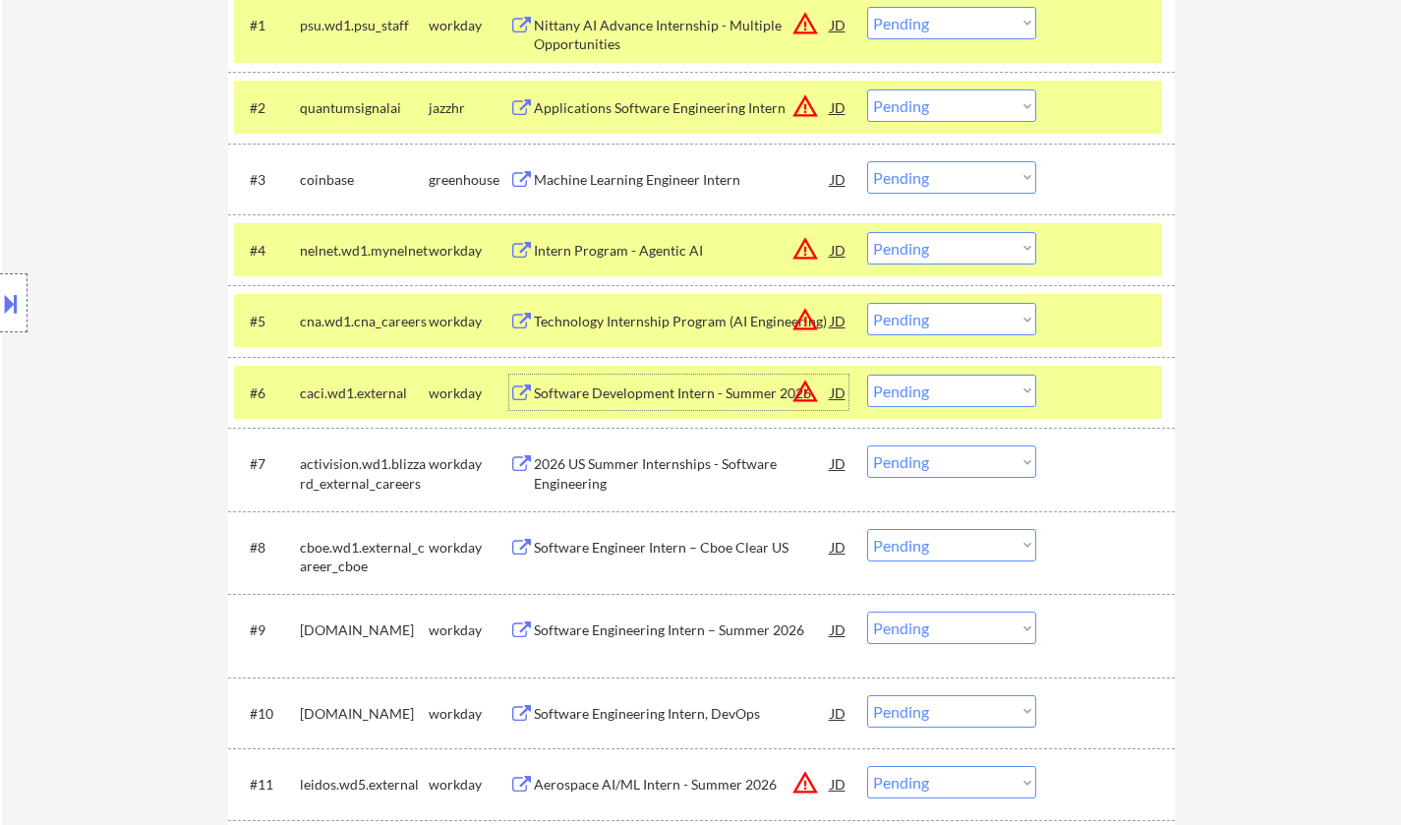
drag, startPoint x: 995, startPoint y: 388, endPoint x: 990, endPoint y: 401, distance: 13.7
click at [995, 388] on select "Choose an option... Pending Applied Excluded (Questions) Excluded (Expired) Exc…" at bounding box center [951, 391] width 169 height 32
click at [867, 375] on select "Choose an option... Pending Applied Excluded (Questions) Excluded (Expired) Exc…" at bounding box center [951, 391] width 169 height 32
select select ""pending""
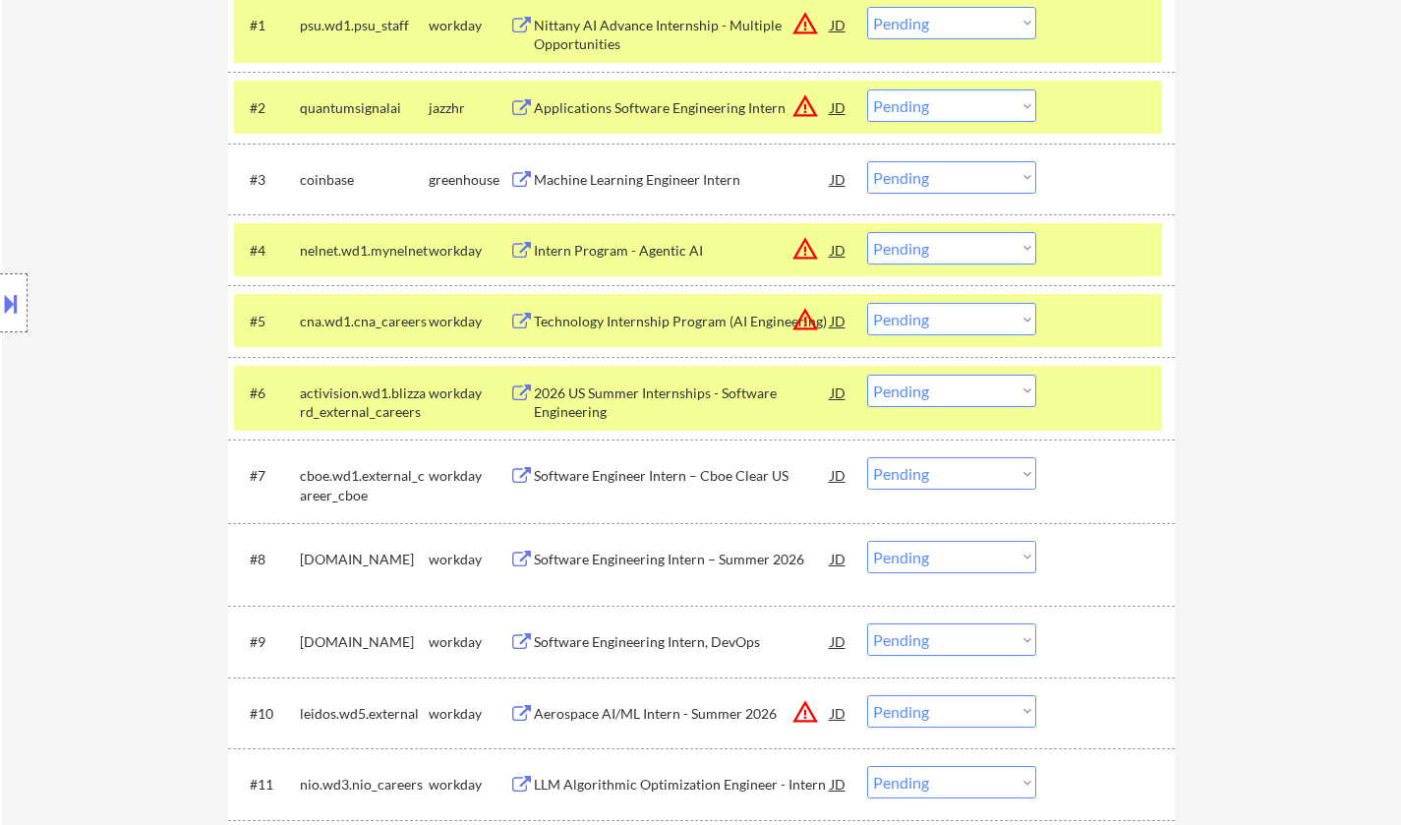
click at [1007, 478] on select "Choose an option... Pending Applied Excluded (Questions) Excluded (Expired) Exc…" at bounding box center [951, 473] width 169 height 32
click at [867, 457] on select "Choose an option... Pending Applied Excluded (Questions) Excluded (Expired) Exc…" at bounding box center [951, 473] width 169 height 32
select select ""pending""
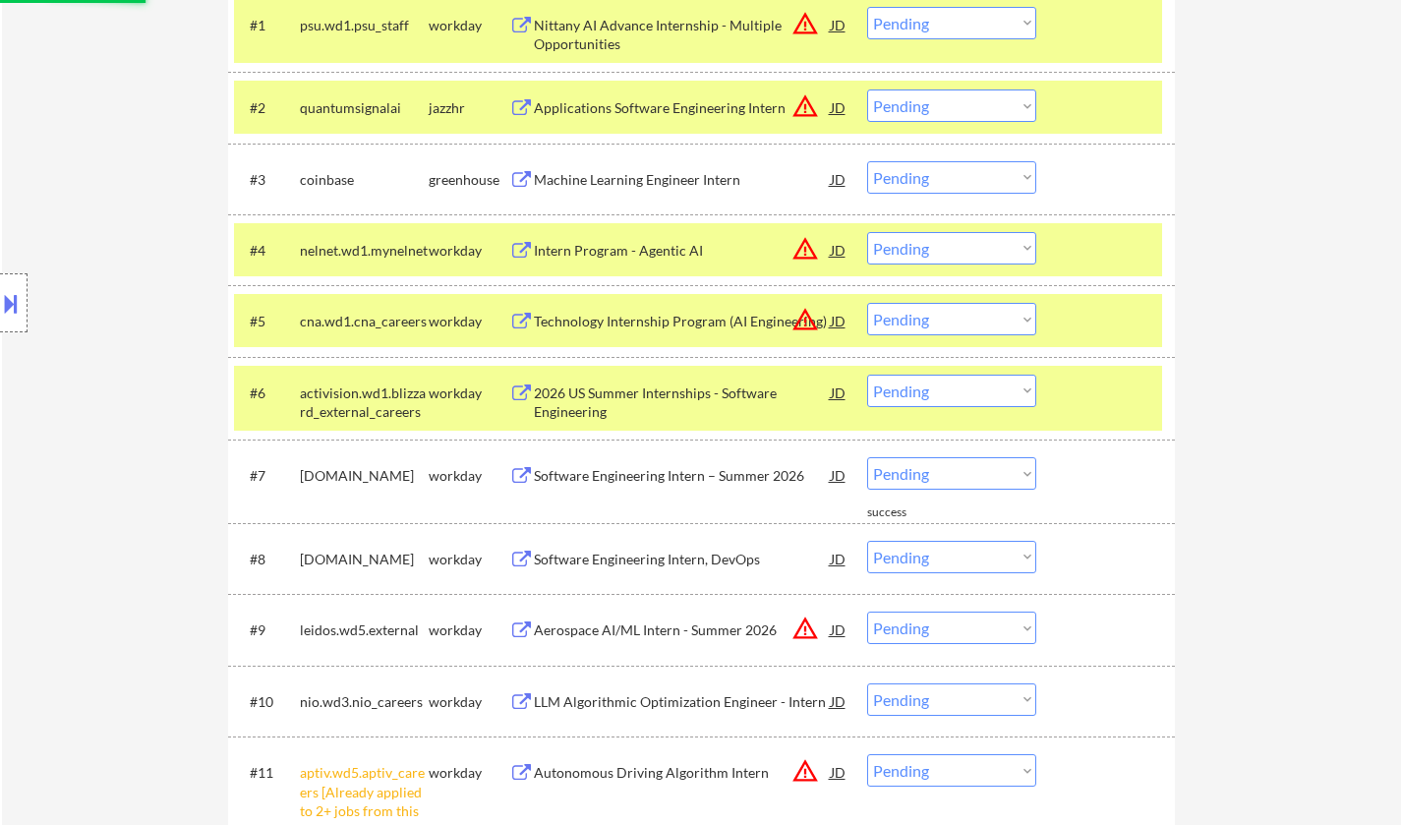
click at [601, 311] on div "Technology Internship Program (AI Engineering)" at bounding box center [682, 320] width 297 height 35
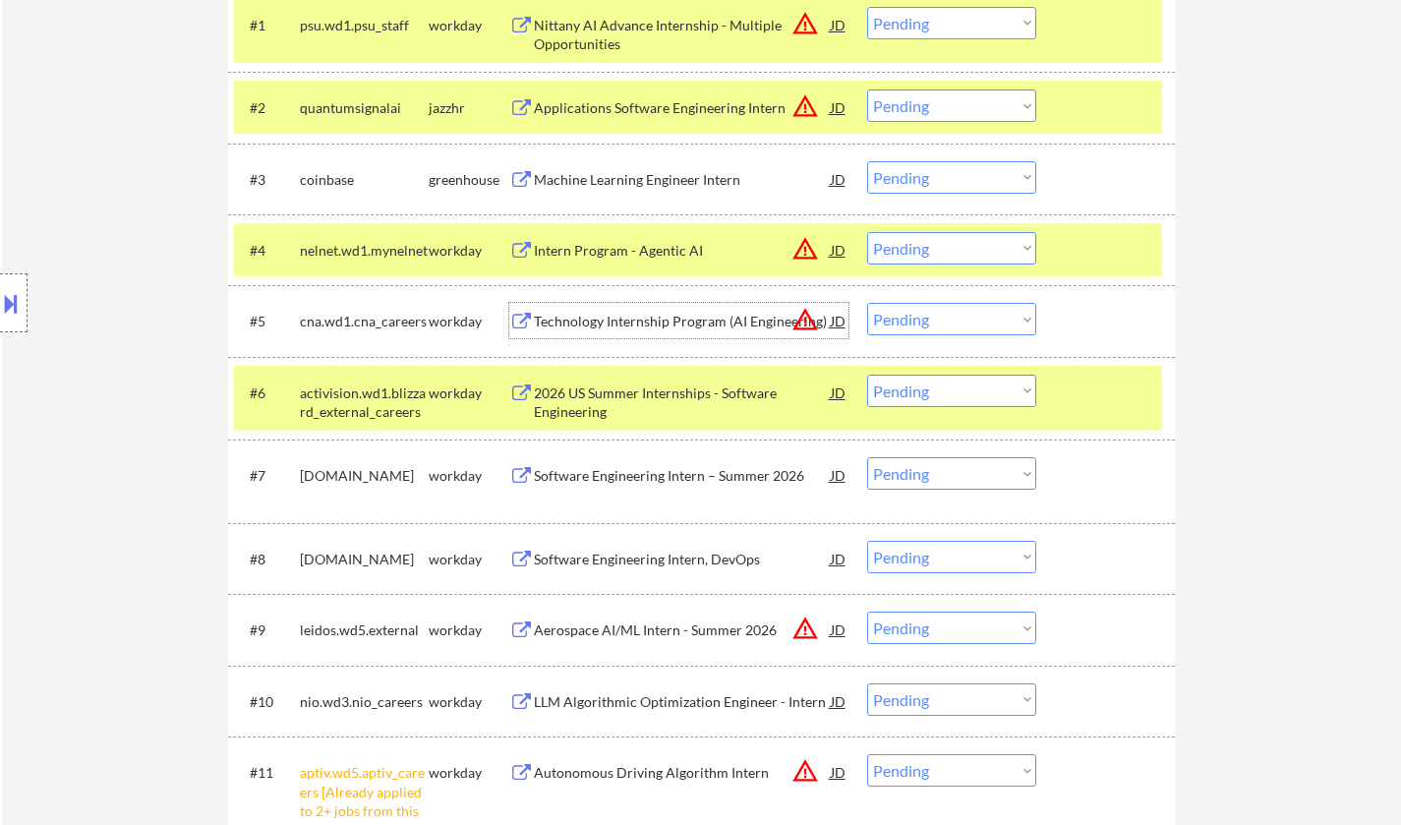
click at [941, 318] on select "Choose an option... Pending Applied Excluded (Questions) Excluded (Expired) Exc…" at bounding box center [951, 319] width 169 height 32
click at [867, 303] on select "Choose an option... Pending Applied Excluded (Questions) Excluded (Expired) Exc…" at bounding box center [951, 319] width 169 height 32
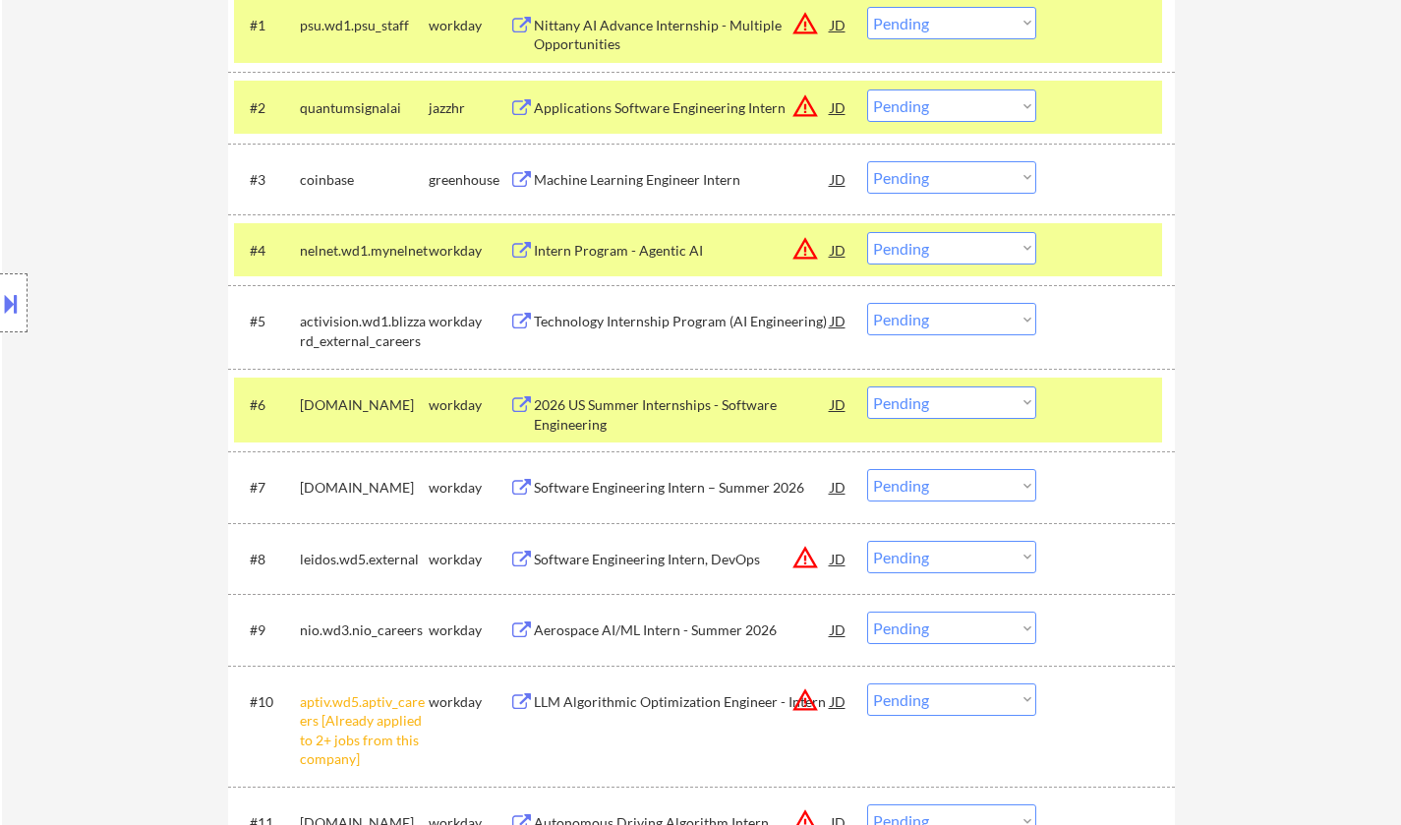
click at [642, 320] on div "Technology Internship Program (AI Engineering)" at bounding box center [682, 322] width 297 height 20
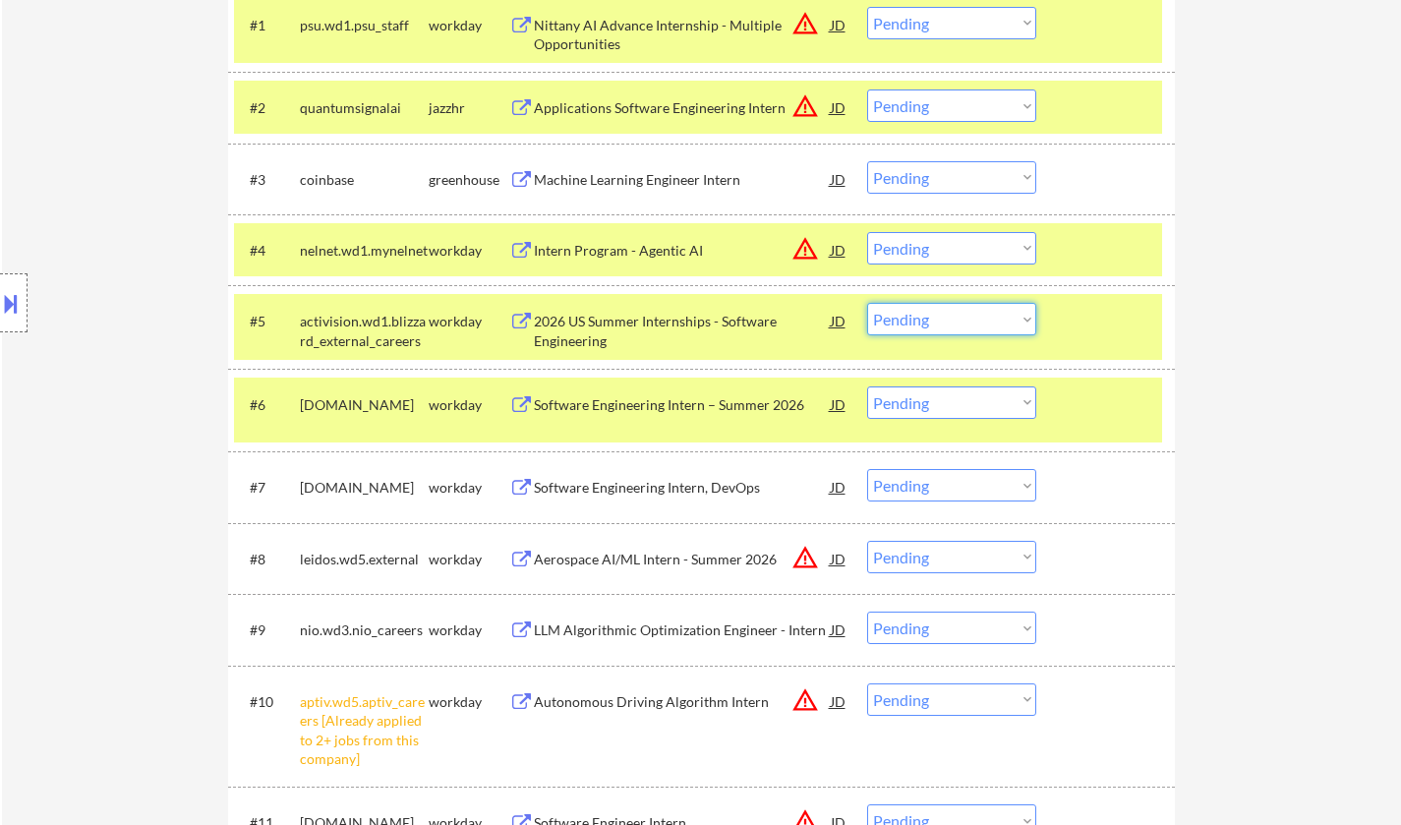
click at [949, 327] on select "Choose an option... Pending Applied Excluded (Questions) Excluded (Expired) Exc…" at bounding box center [951, 319] width 169 height 32
click at [867, 303] on select "Choose an option... Pending Applied Excluded (Questions) Excluded (Expired) Exc…" at bounding box center [951, 319] width 169 height 32
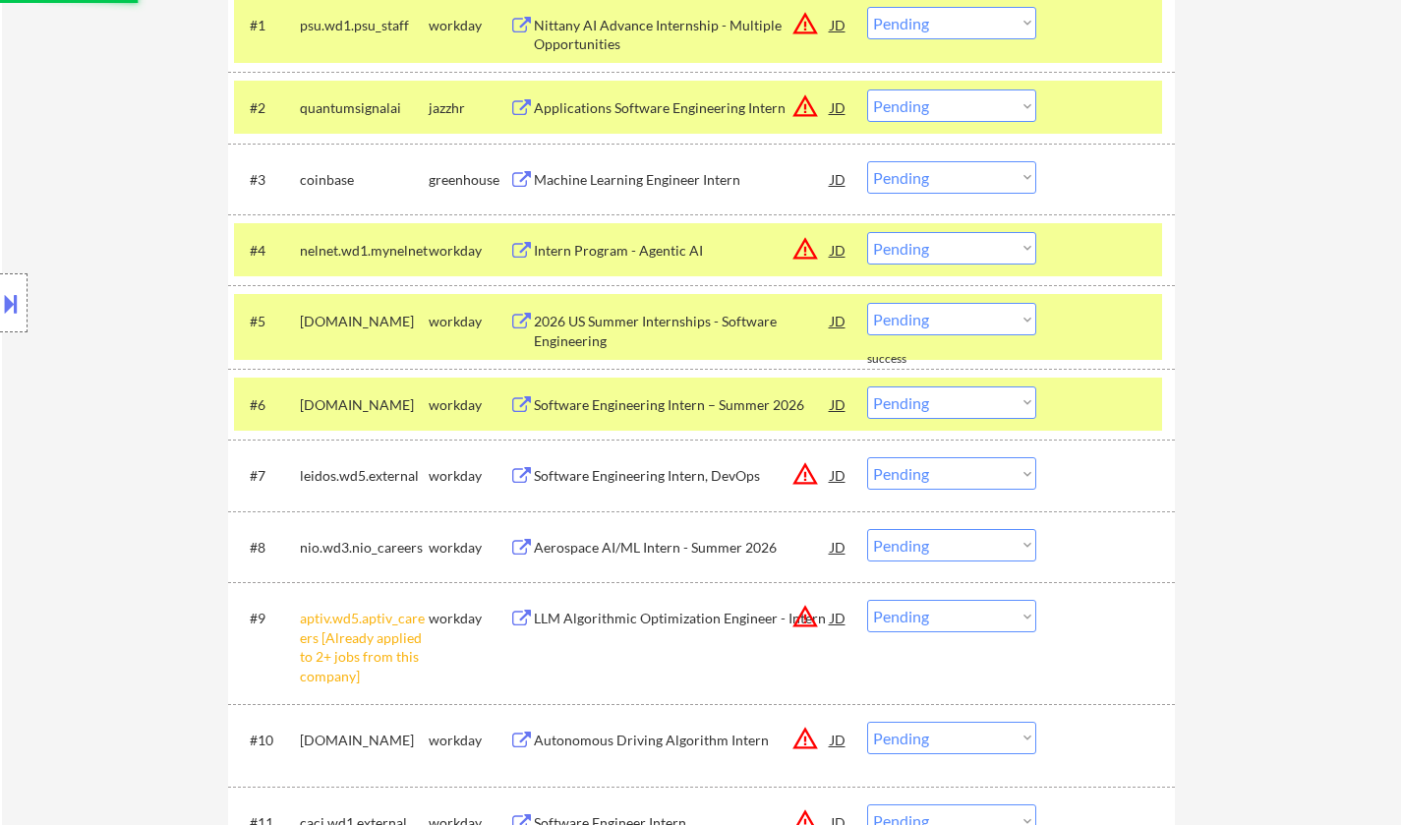
scroll to position [786, 0]
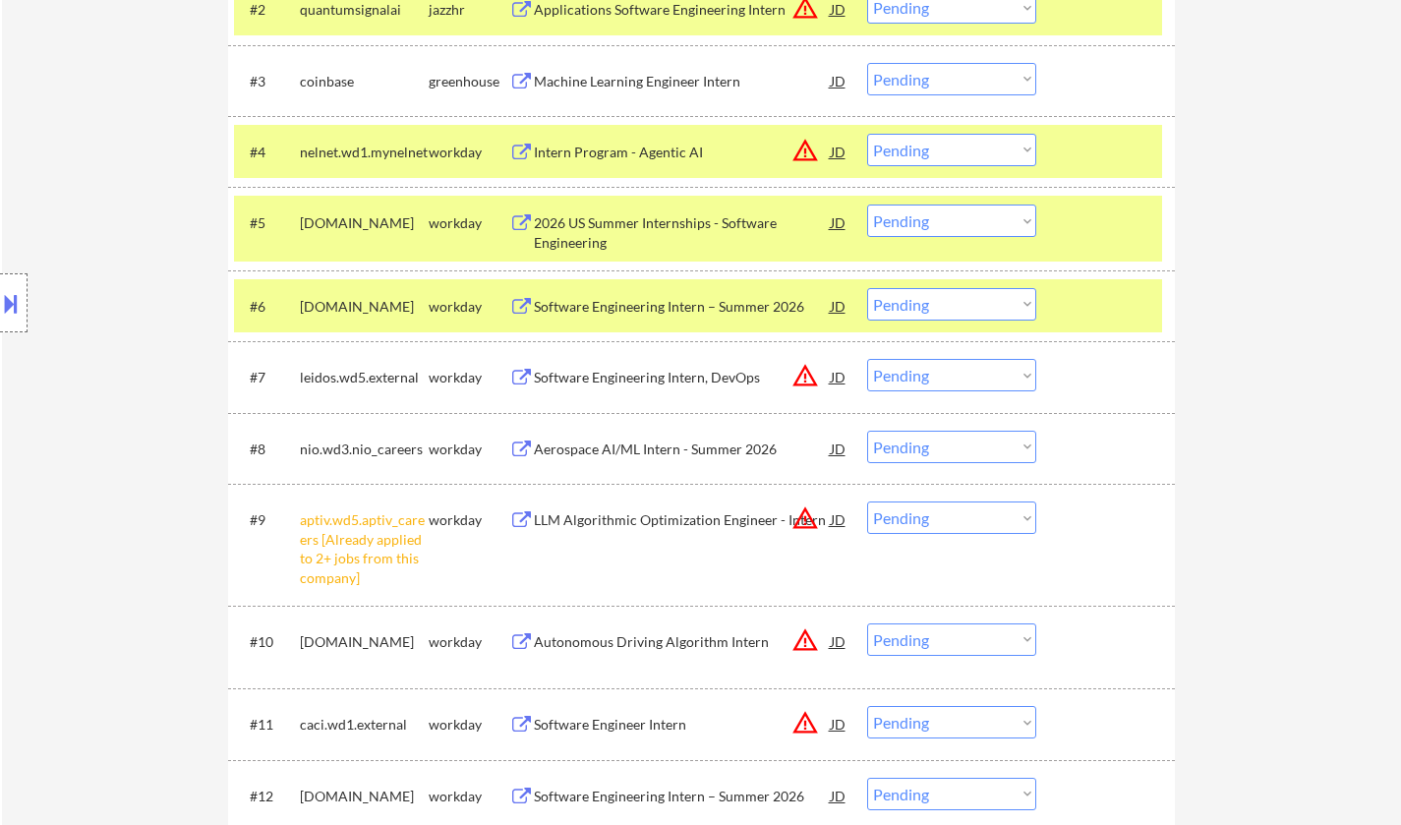
click at [625, 238] on div "2026 US Summer Internships - Software Engineering" at bounding box center [682, 232] width 297 height 38
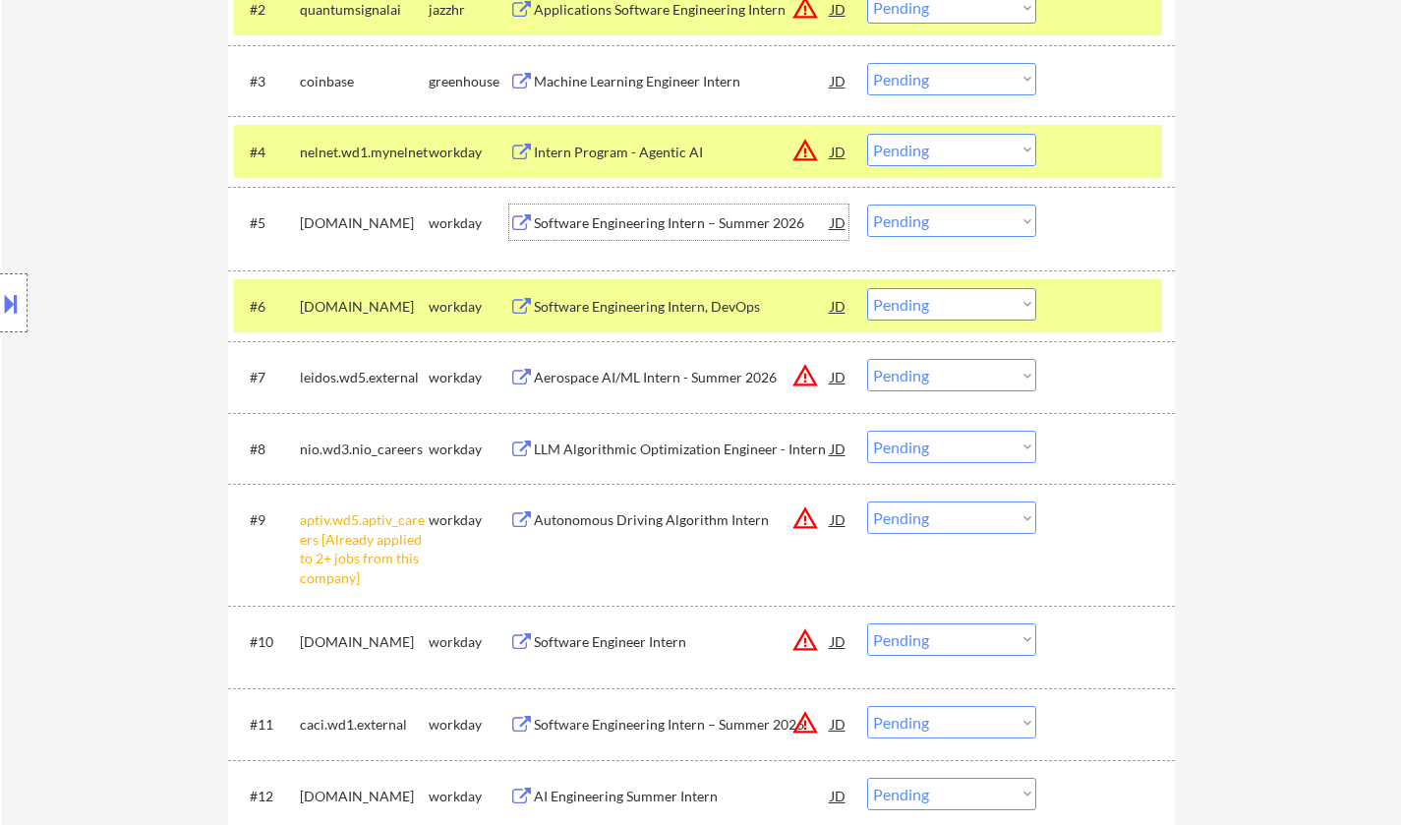
click at [911, 219] on select "Choose an option... Pending Applied Excluded (Questions) Excluded (Expired) Exc…" at bounding box center [951, 220] width 169 height 32
click at [867, 204] on select "Choose an option... Pending Applied Excluded (Questions) Excluded (Expired) Exc…" at bounding box center [951, 220] width 169 height 32
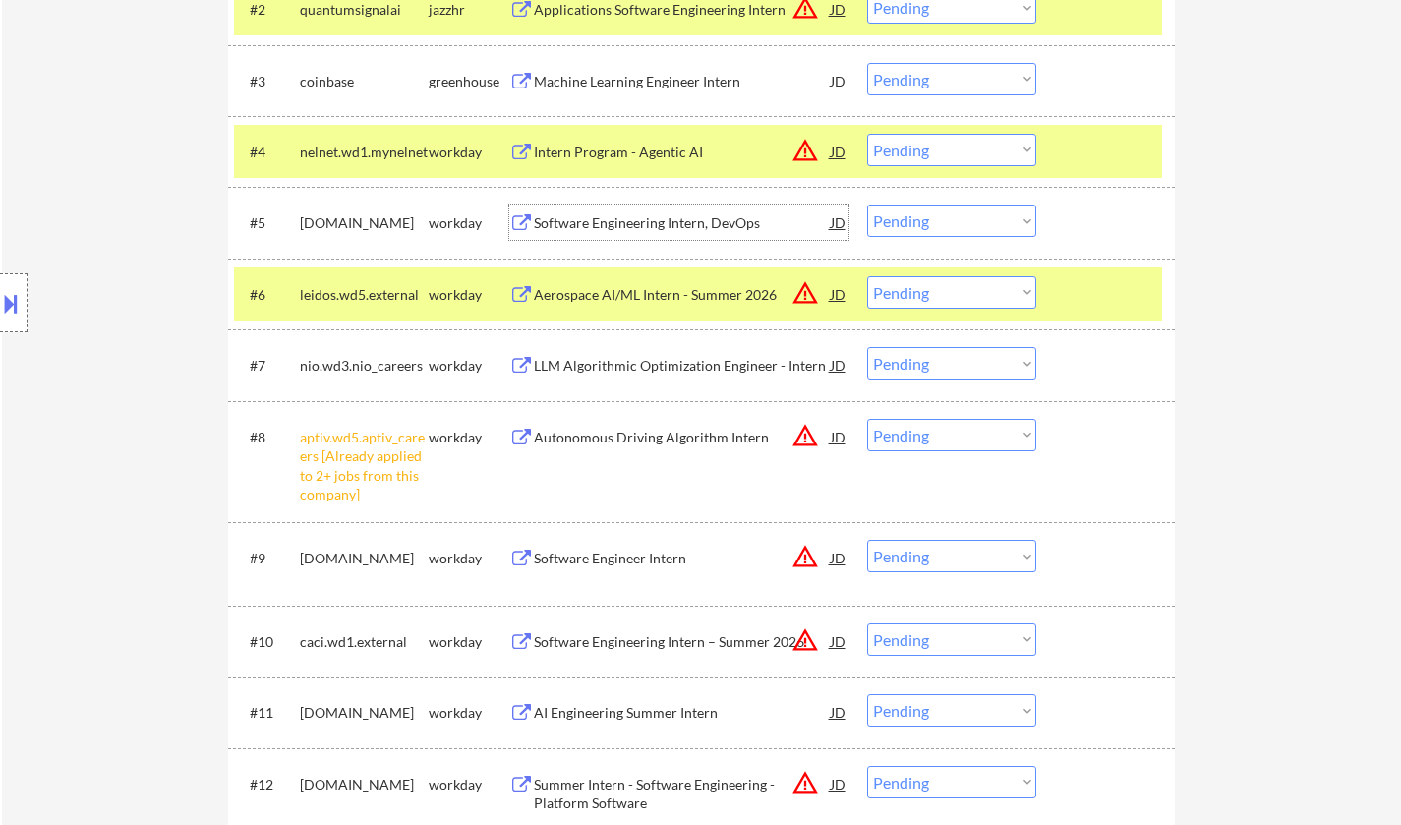
click at [674, 219] on div "Software Engineering Intern, DevOps" at bounding box center [682, 223] width 297 height 20
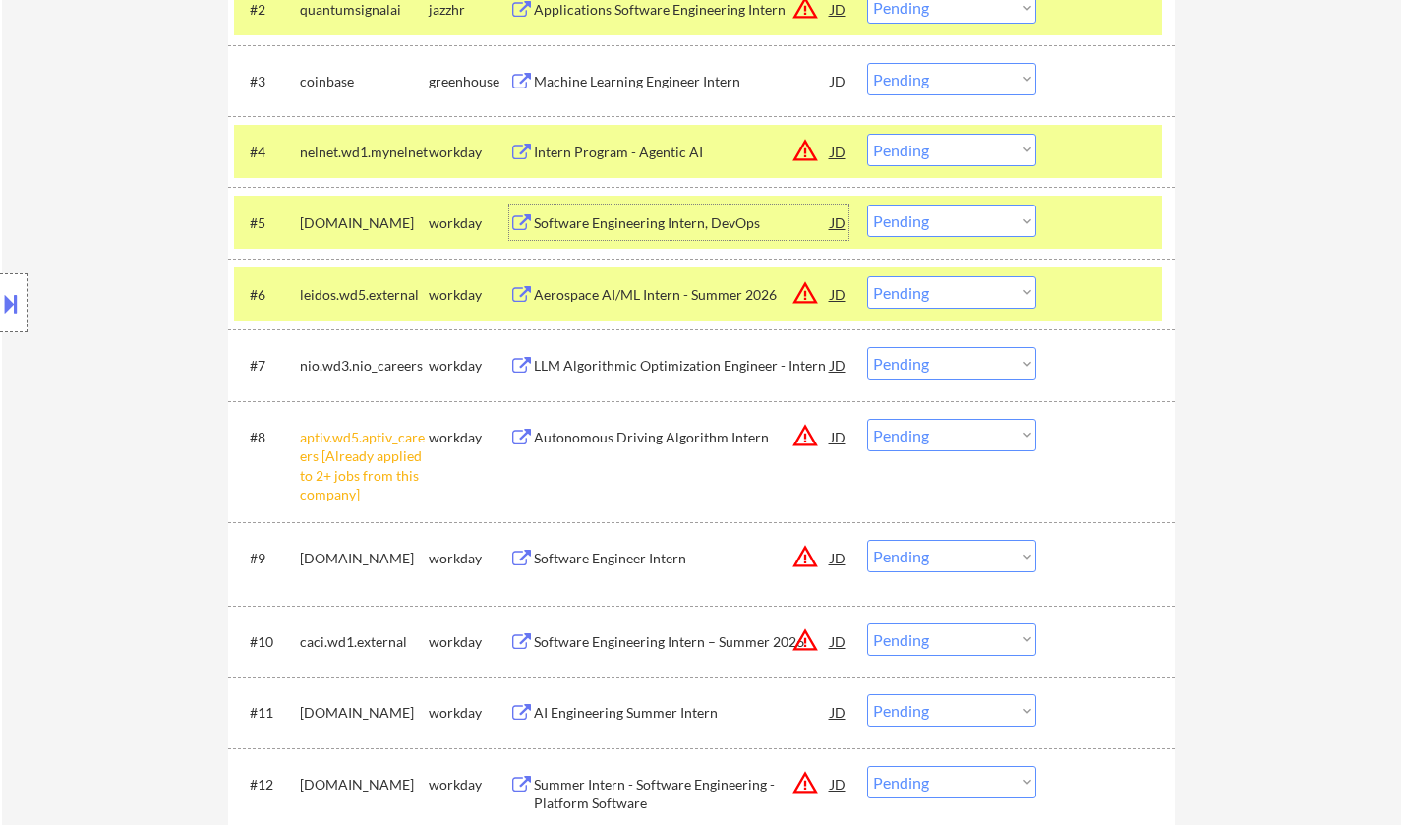
click at [965, 218] on select "Choose an option... Pending Applied Excluded (Questions) Excluded (Expired) Exc…" at bounding box center [951, 220] width 169 height 32
click at [867, 204] on select "Choose an option... Pending Applied Excluded (Questions) Excluded (Expired) Exc…" at bounding box center [951, 220] width 169 height 32
select select ""pending""
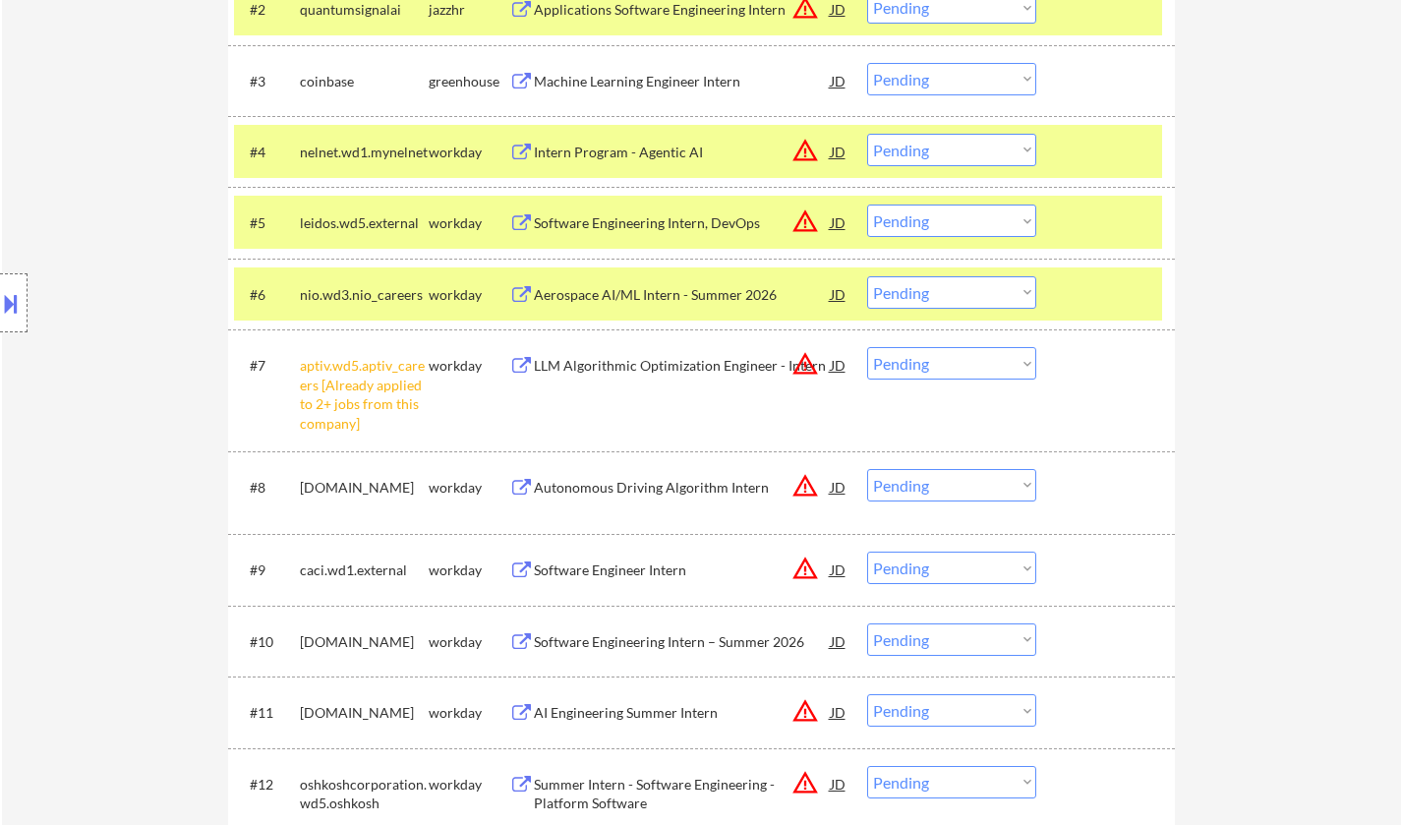
drag, startPoint x: 935, startPoint y: 357, endPoint x: 936, endPoint y: 374, distance: 16.7
click at [936, 357] on select "Choose an option... Pending Applied Excluded (Questions) Excluded (Expired) Exc…" at bounding box center [951, 363] width 169 height 32
click at [867, 347] on select "Choose an option... Pending Applied Excluded (Questions) Excluded (Expired) Exc…" at bounding box center [951, 363] width 169 height 32
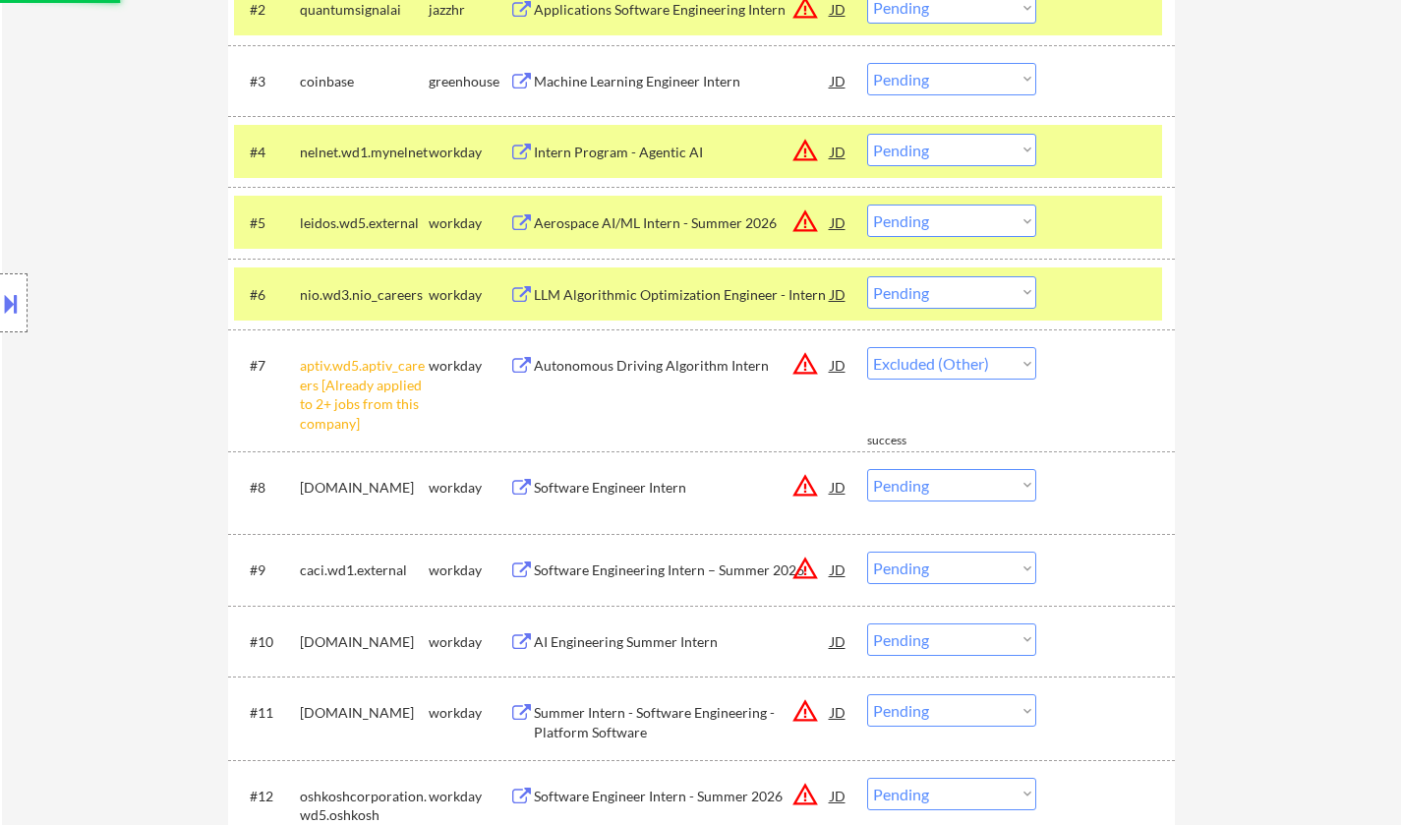
select select ""pending""
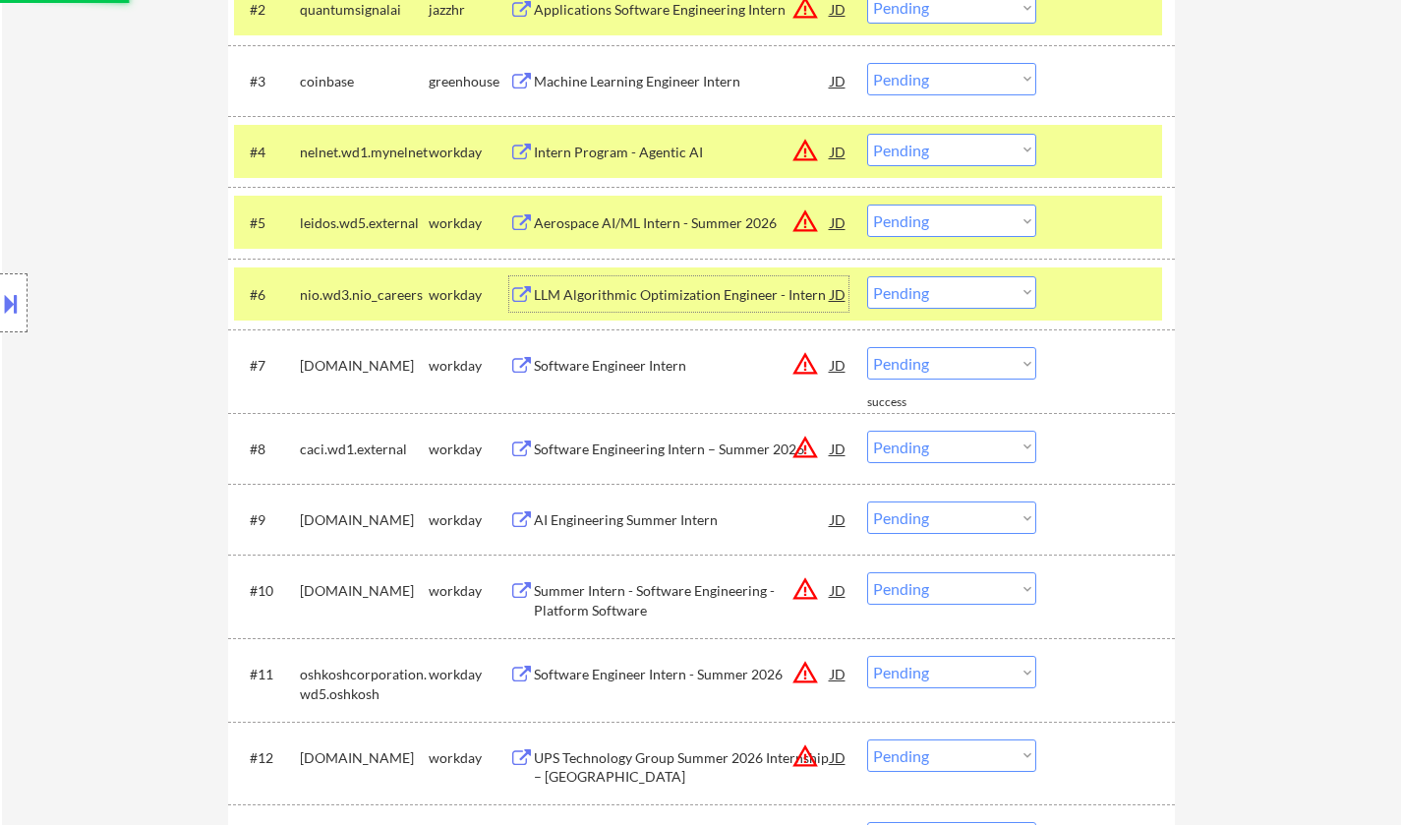
click at [662, 289] on div "LLM Algorithmic Optimization Engineer - Intern" at bounding box center [682, 295] width 297 height 20
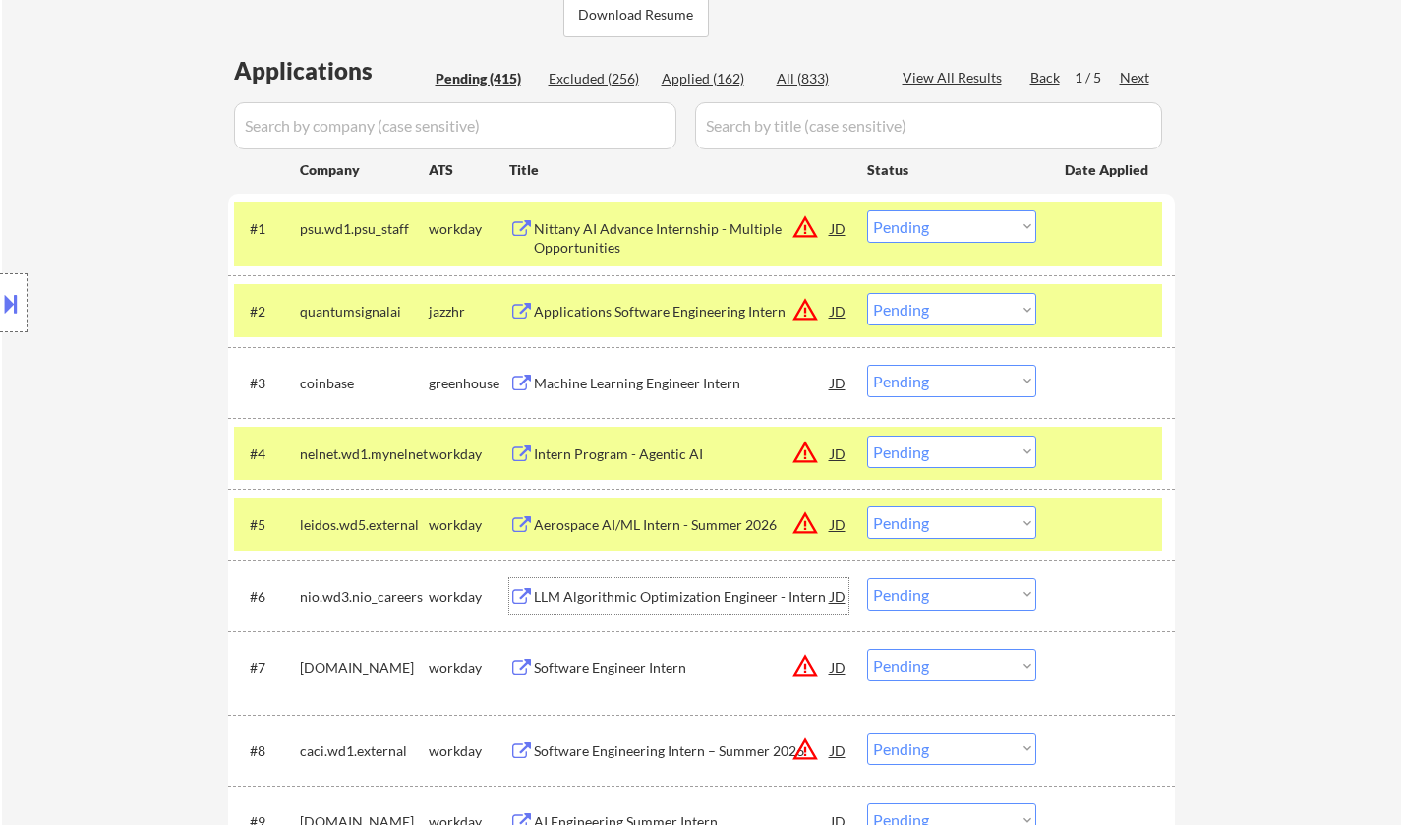
scroll to position [590, 0]
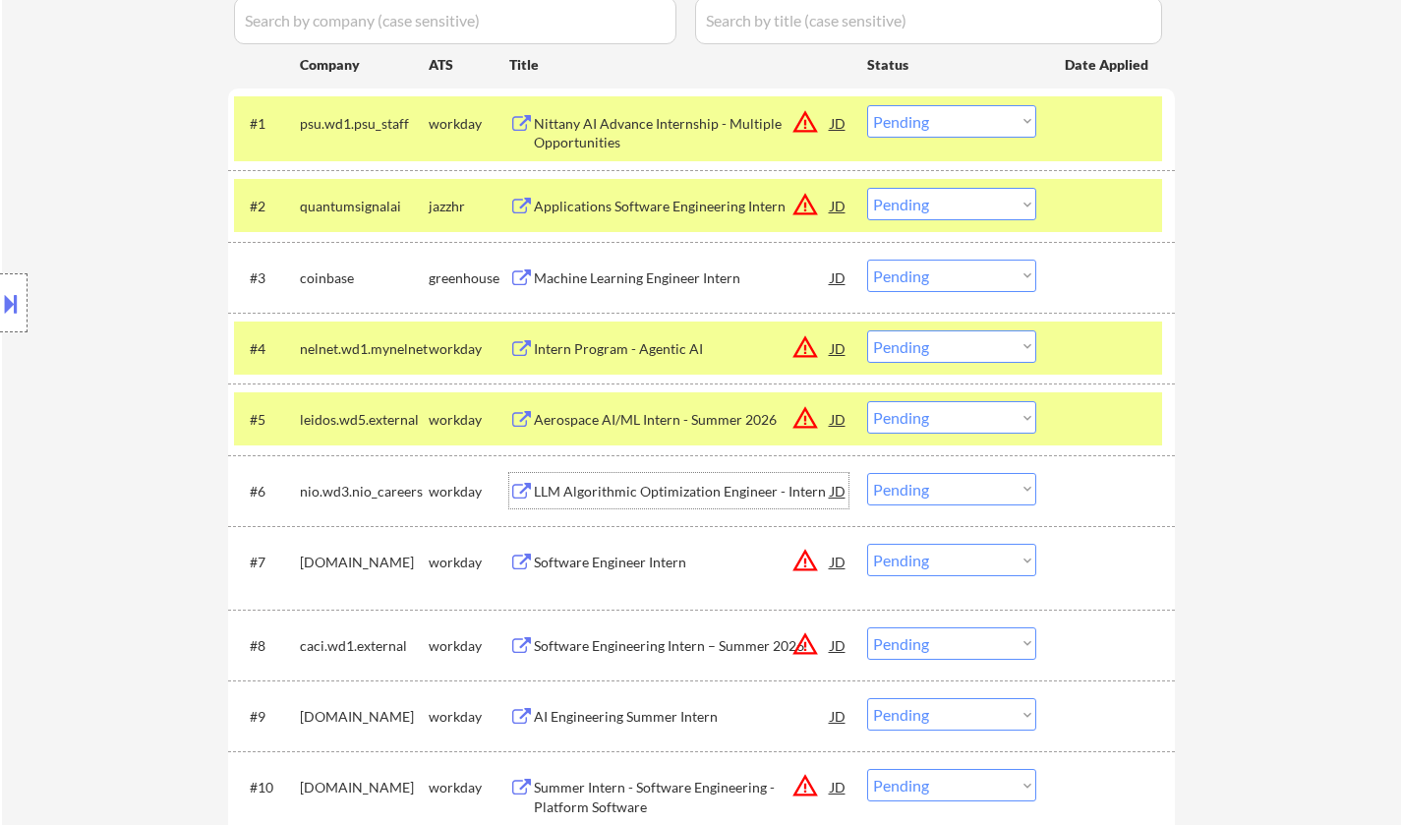
drag, startPoint x: 917, startPoint y: 489, endPoint x: 923, endPoint y: 499, distance: 12.3
click at [917, 489] on select "Choose an option... Pending Applied Excluded (Questions) Excluded (Expired) Exc…" at bounding box center [951, 489] width 169 height 32
click at [867, 473] on select "Choose an option... Pending Applied Excluded (Questions) Excluded (Expired) Exc…" at bounding box center [951, 489] width 169 height 32
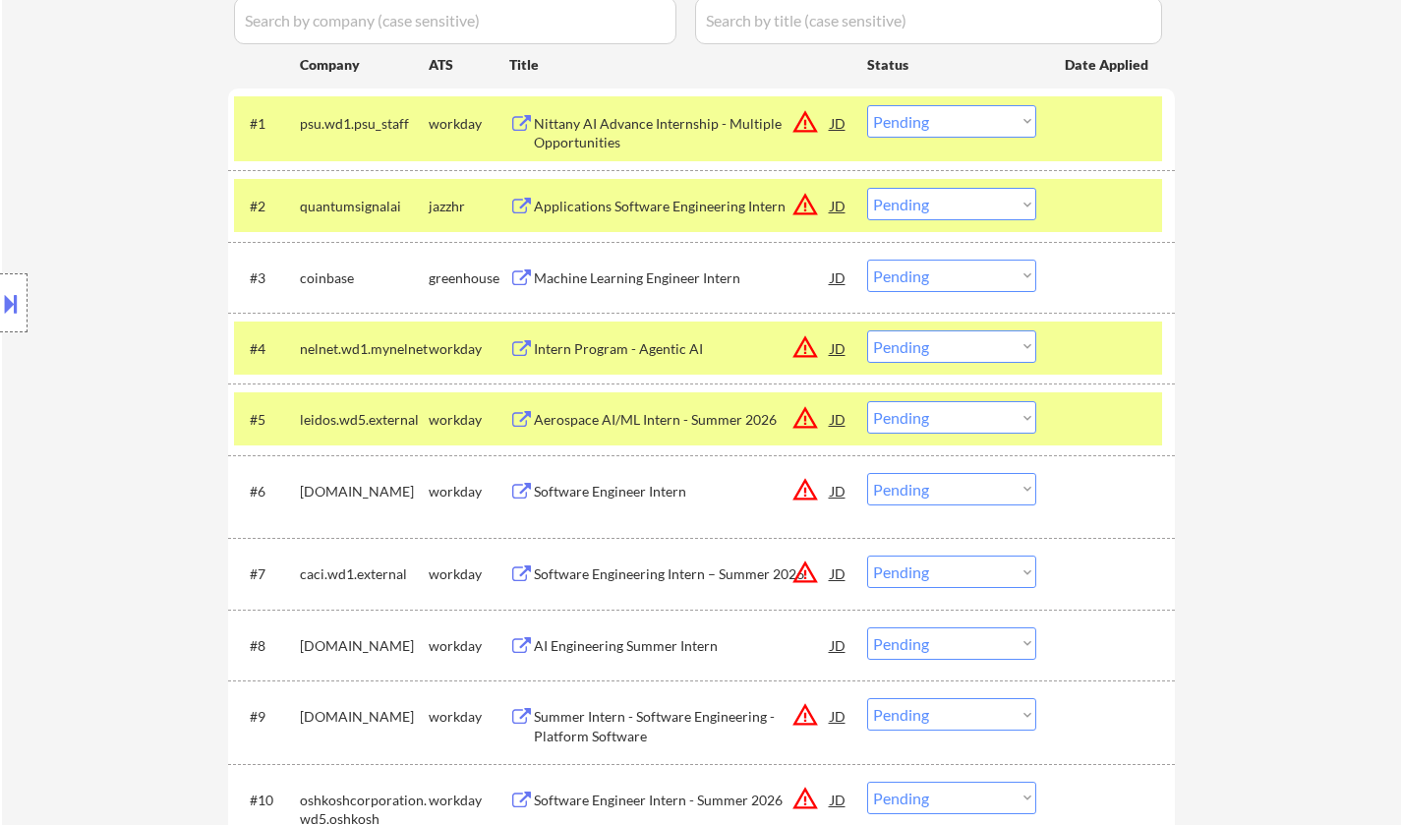
scroll to position [688, 0]
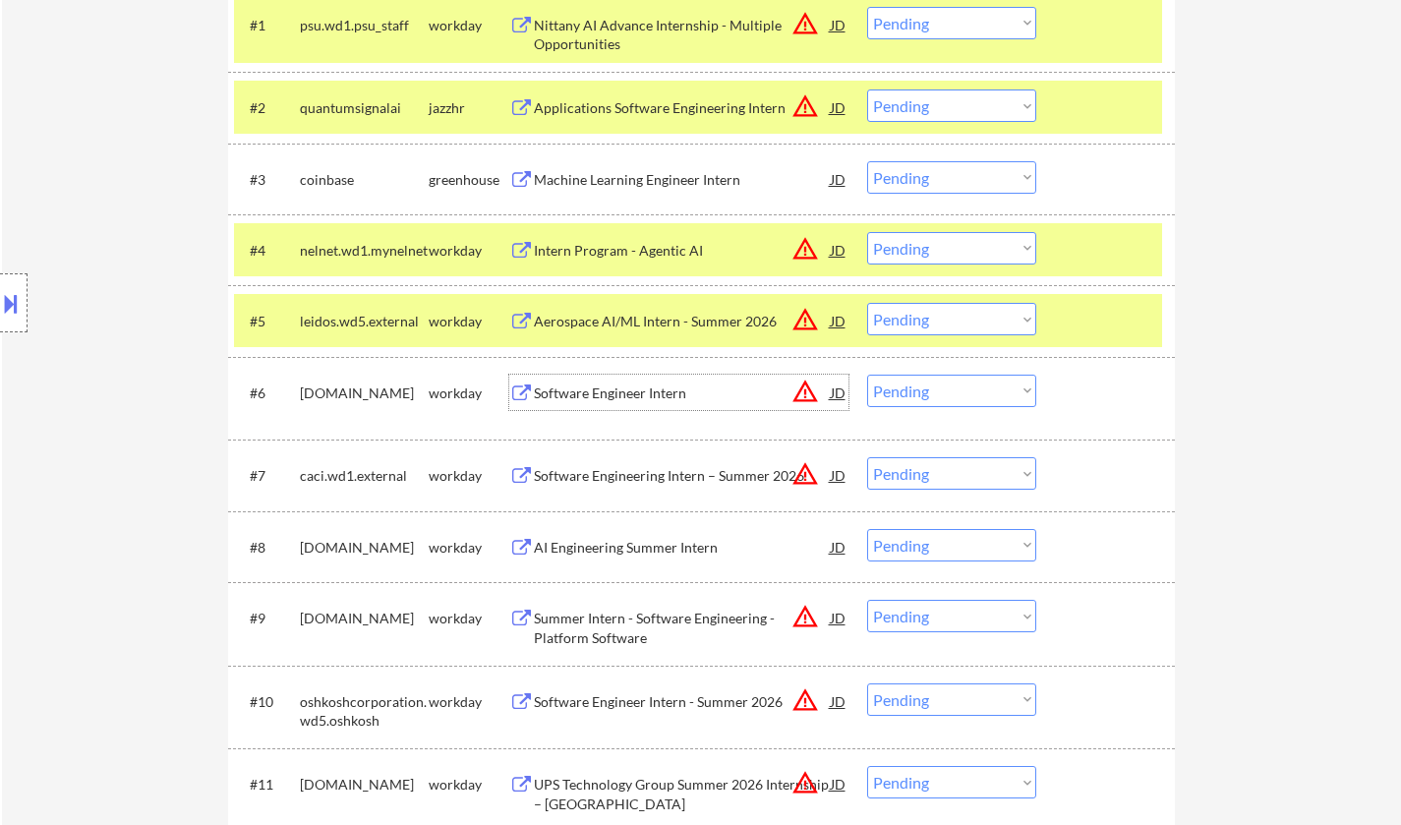
click at [641, 396] on div "Software Engineer Intern" at bounding box center [682, 393] width 297 height 20
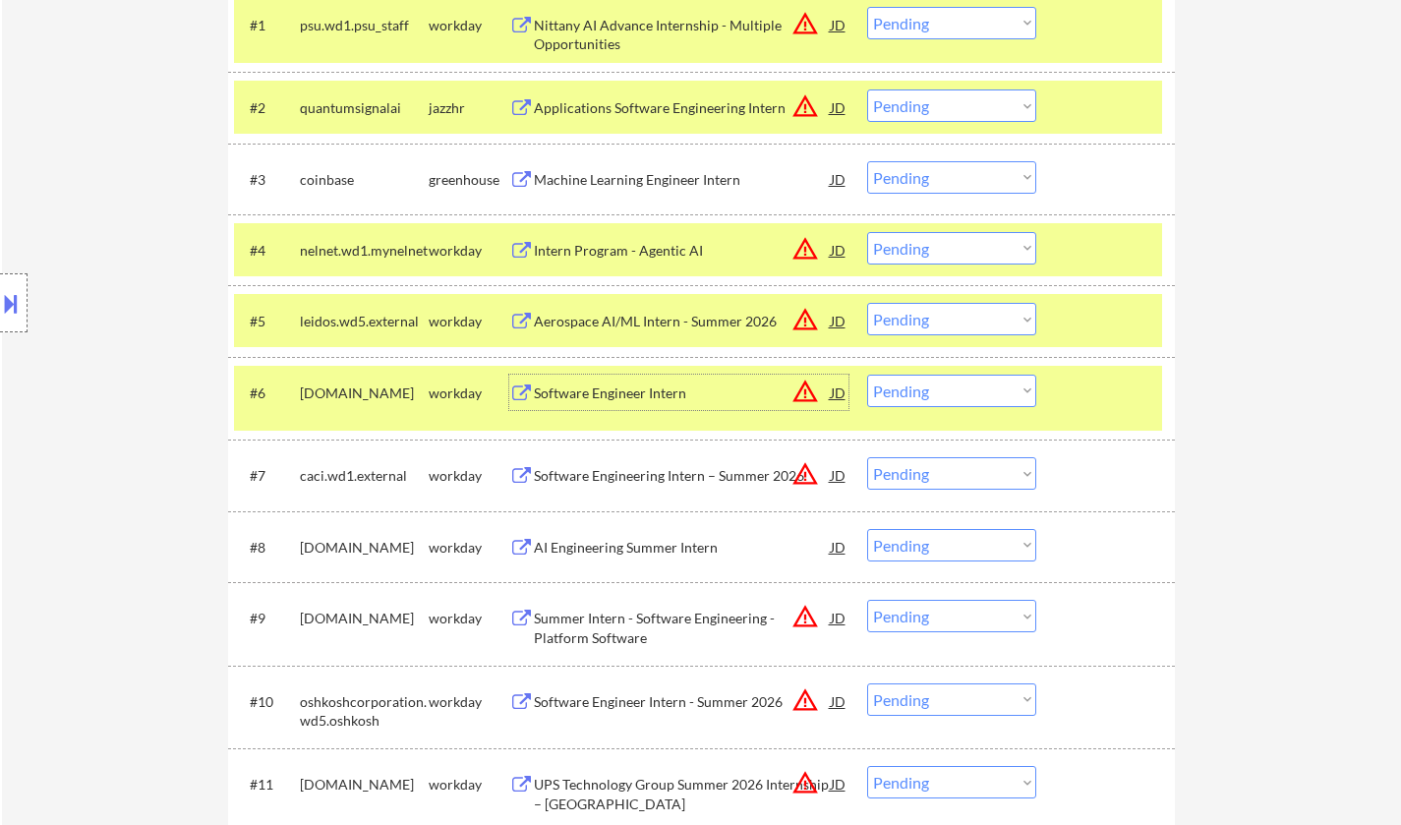
click at [1010, 387] on select "Choose an option... Pending Applied Excluded (Questions) Excluded (Expired) Exc…" at bounding box center [951, 391] width 169 height 32
click at [867, 375] on select "Choose an option... Pending Applied Excluded (Questions) Excluded (Expired) Exc…" at bounding box center [951, 391] width 169 height 32
drag, startPoint x: 918, startPoint y: 465, endPoint x: 1062, endPoint y: 613, distance: 206.5
click at [919, 464] on select "Choose an option... Pending Applied Excluded (Questions) Excluded (Expired) Exc…" at bounding box center [951, 473] width 169 height 32
select select ""pending""
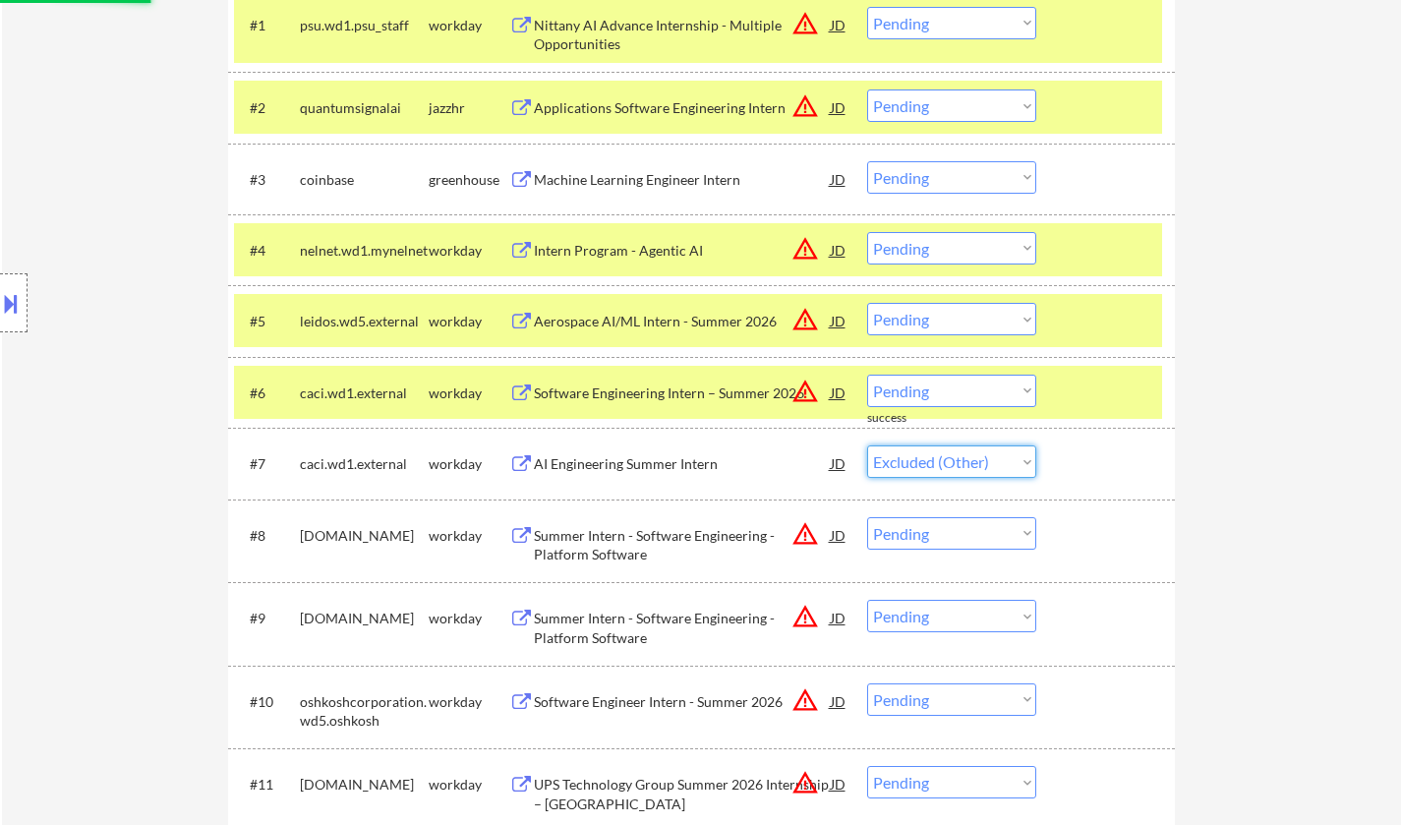
click at [867, 445] on select "Choose an option... Pending Applied Excluded (Questions) Excluded (Expired) Exc…" at bounding box center [951, 461] width 169 height 32
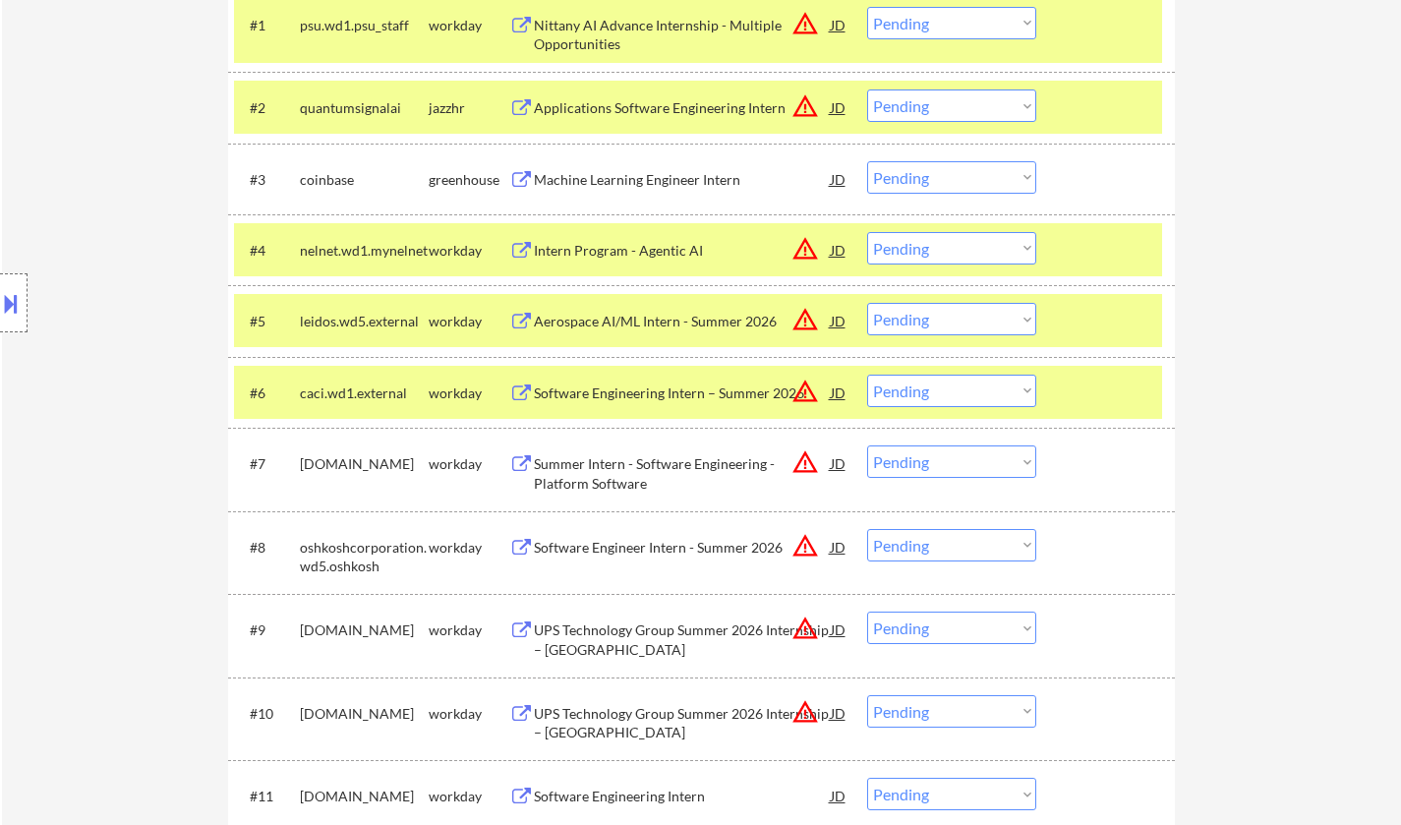
click at [621, 466] on div "Summer Intern - Software Engineering - Platform Software" at bounding box center [682, 473] width 297 height 38
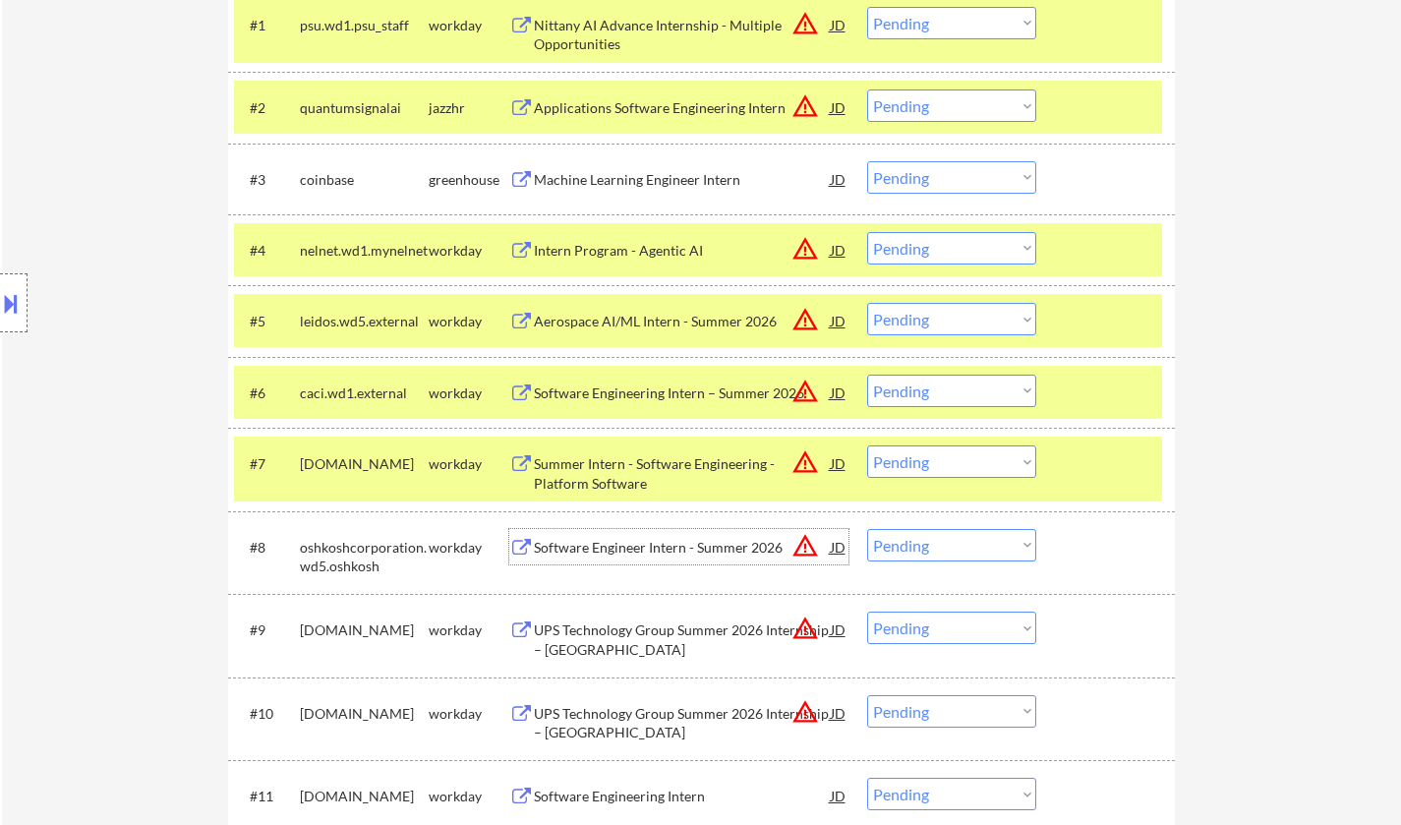
click at [643, 539] on div "Software Engineer Intern - Summer 2026" at bounding box center [682, 548] width 297 height 20
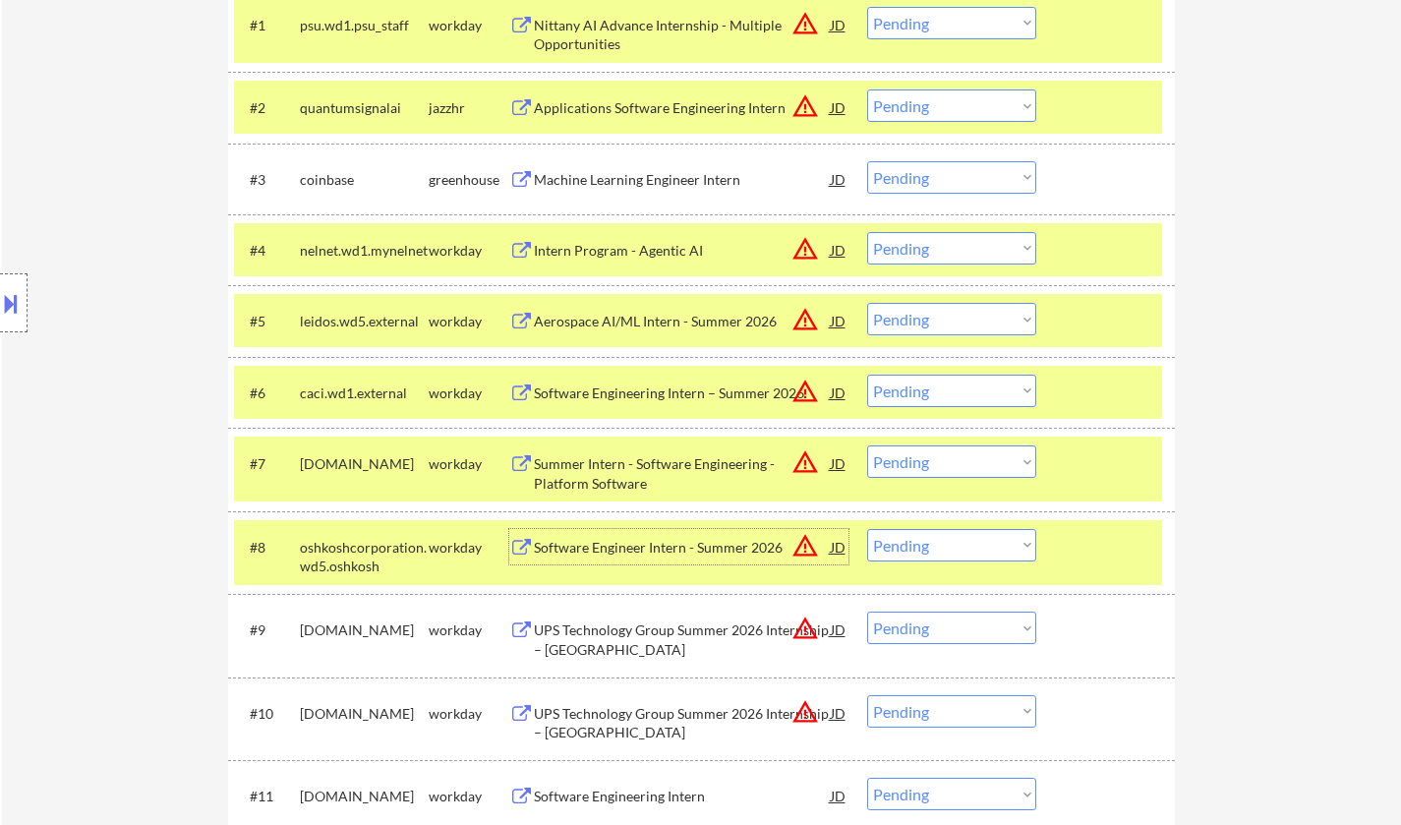
click at [971, 462] on select "Choose an option... Pending Applied Excluded (Questions) Excluded (Expired) Exc…" at bounding box center [951, 461] width 169 height 32
click at [867, 445] on select "Choose an option... Pending Applied Excluded (Questions) Excluded (Expired) Exc…" at bounding box center [951, 461] width 169 height 32
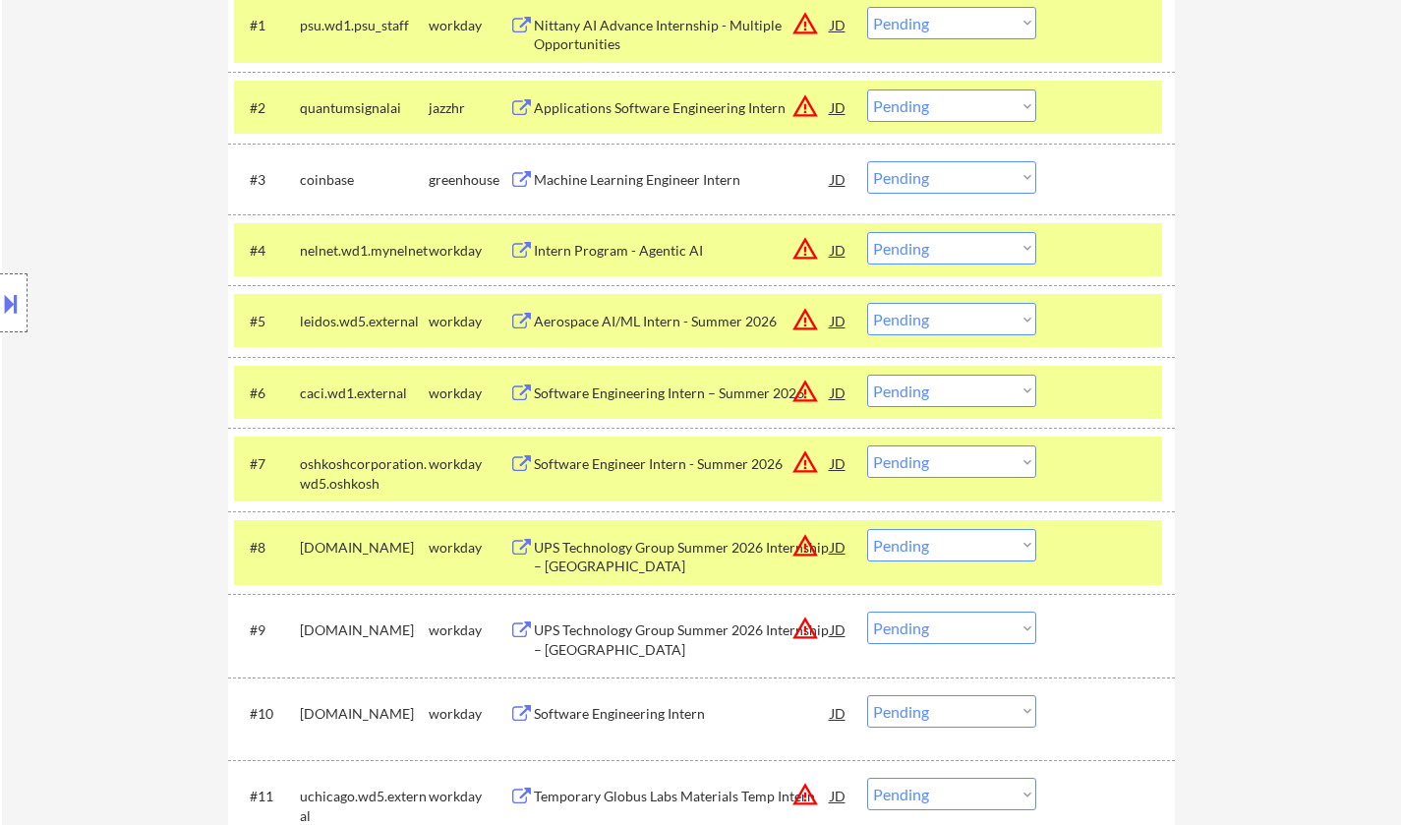
click at [941, 470] on select "Choose an option... Pending Applied Excluded (Questions) Excluded (Expired) Exc…" at bounding box center [951, 461] width 169 height 32
click at [867, 445] on select "Choose an option... Pending Applied Excluded (Questions) Excluded (Expired) Exc…" at bounding box center [951, 461] width 169 height 32
select select ""pending""
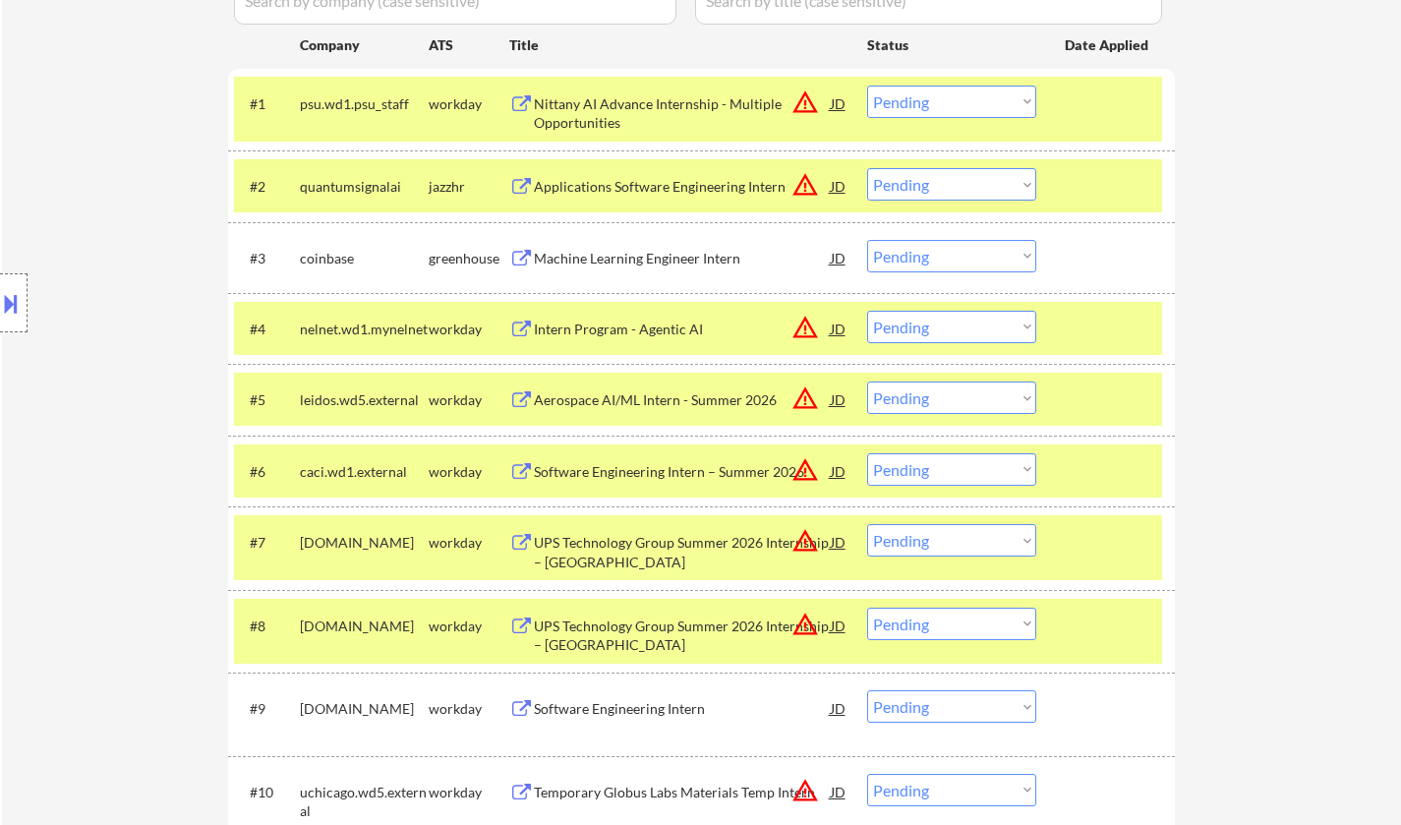
scroll to position [885, 0]
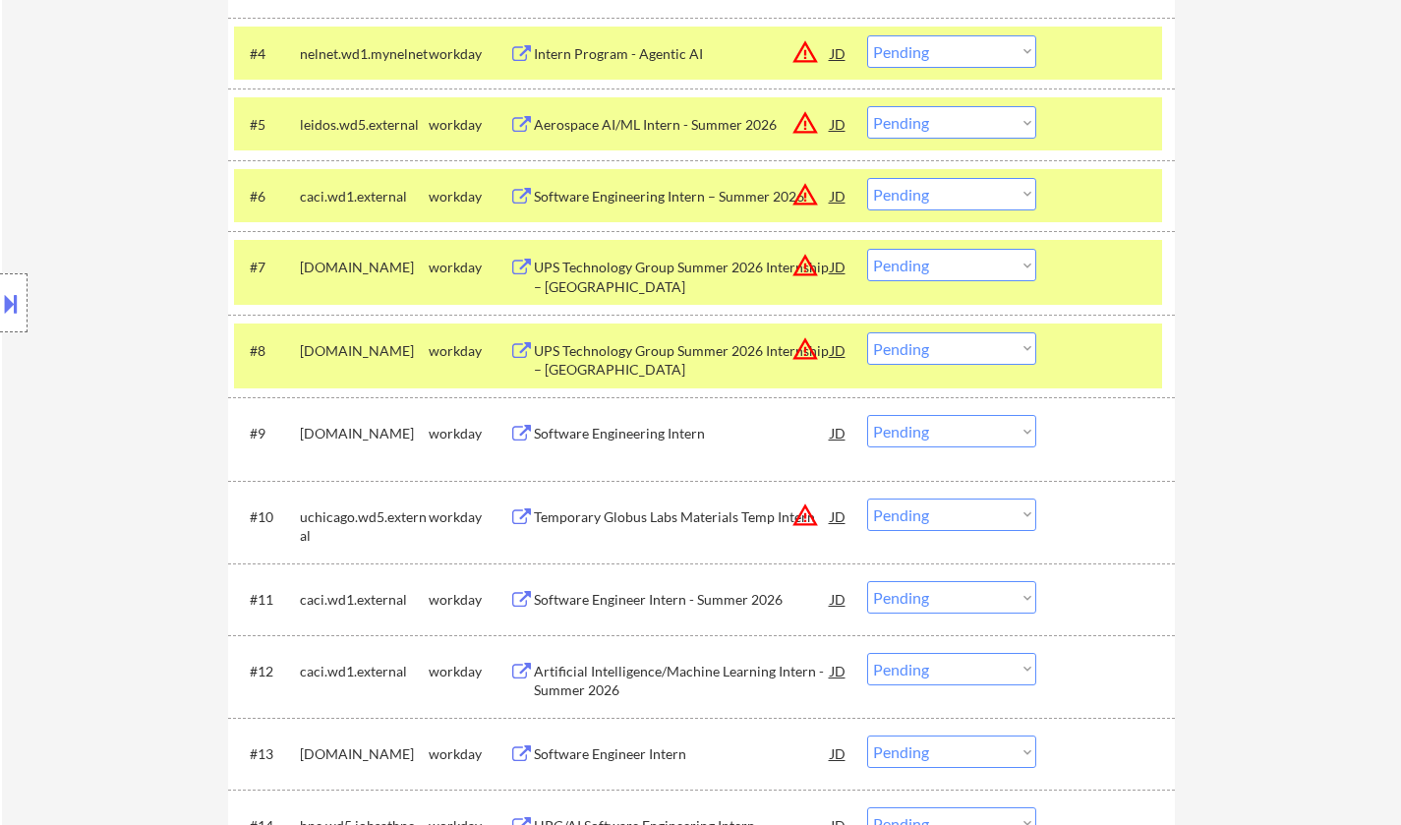
click at [646, 444] on div "Software Engineering Intern" at bounding box center [682, 432] width 297 height 35
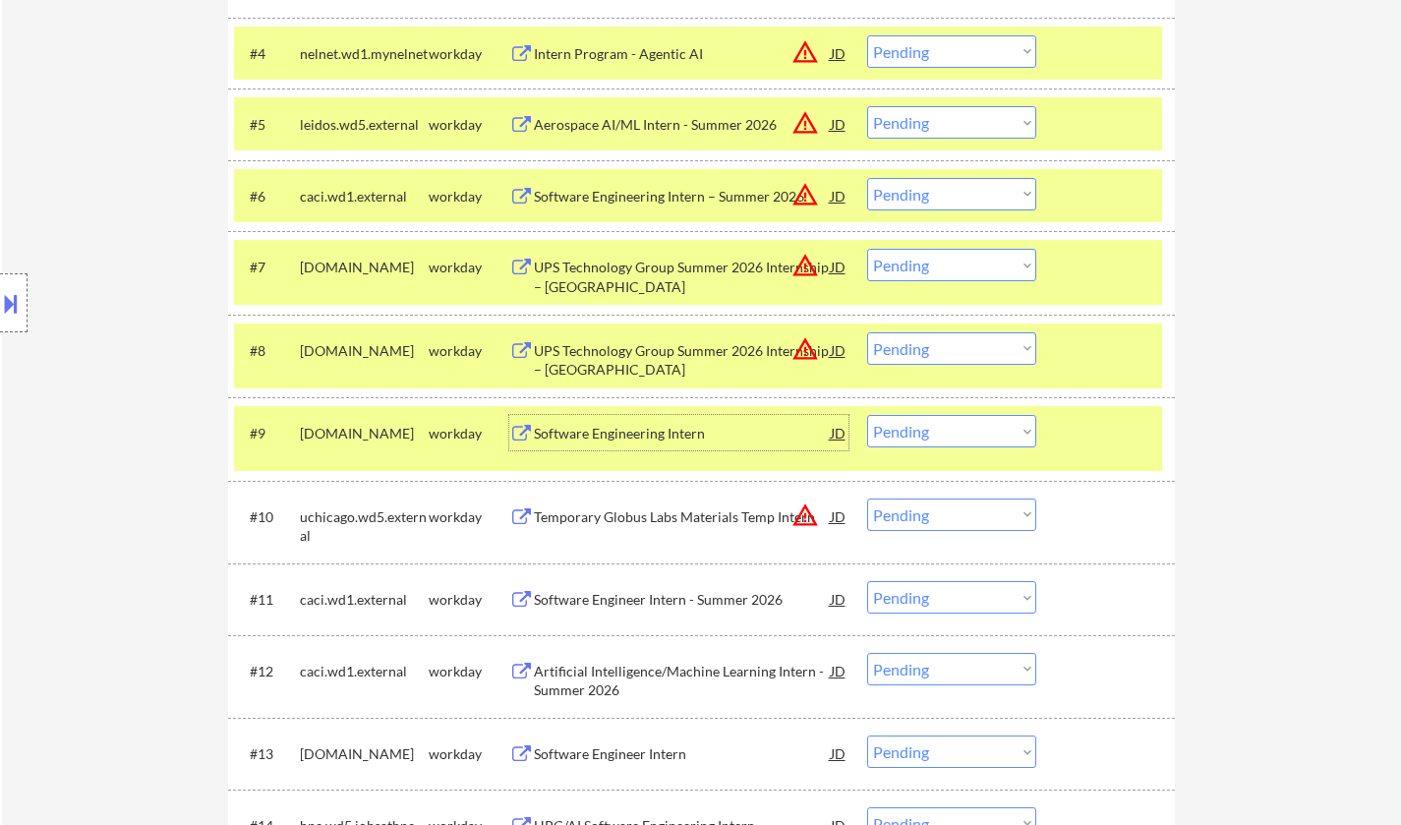
drag, startPoint x: 990, startPoint y: 435, endPoint x: 980, endPoint y: 446, distance: 14.6
click at [990, 435] on select "Choose an option... Pending Applied Excluded (Questions) Excluded (Expired) Exc…" at bounding box center [951, 431] width 169 height 32
click at [867, 415] on select "Choose an option... Pending Applied Excluded (Questions) Excluded (Expired) Exc…" at bounding box center [951, 431] width 169 height 32
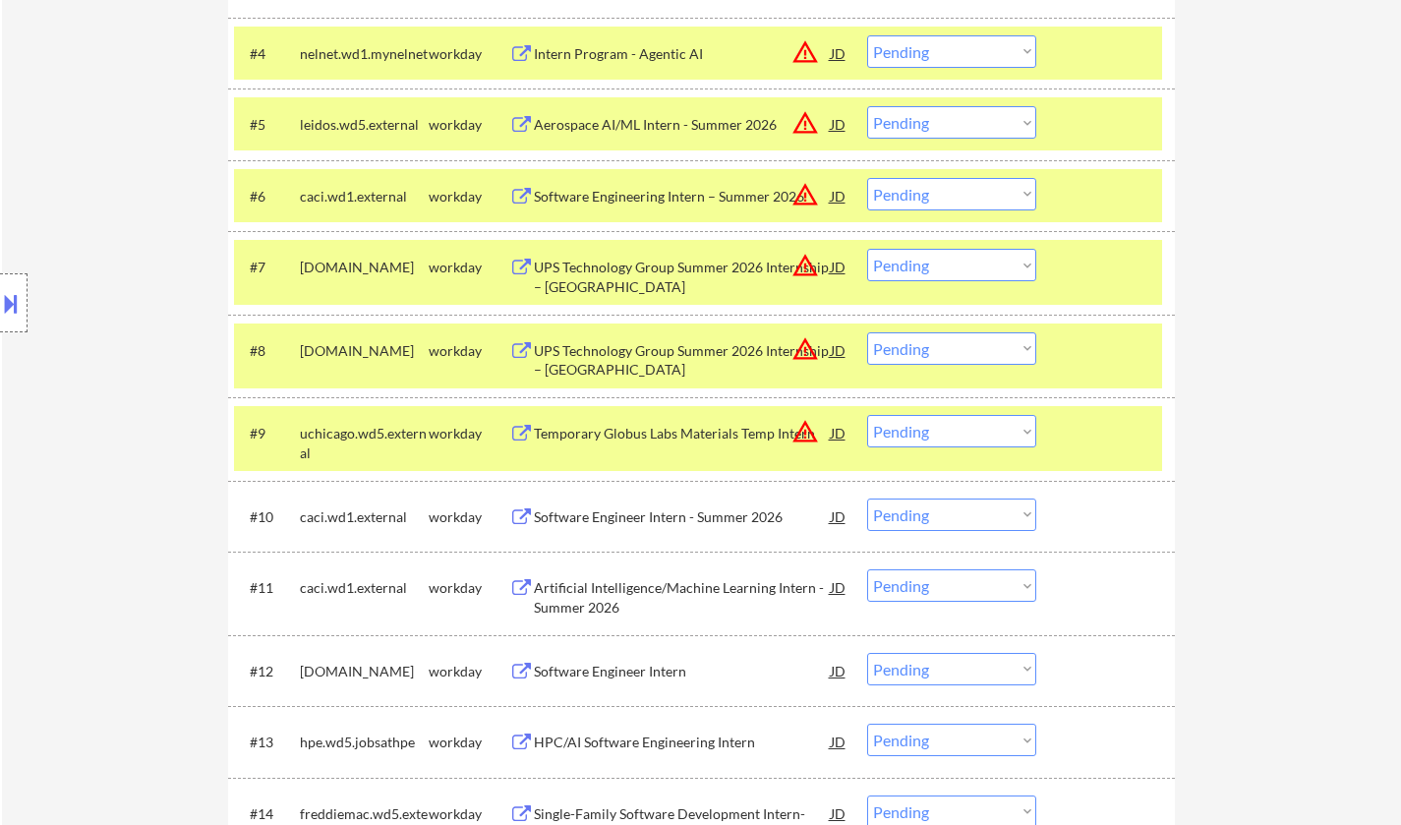
drag, startPoint x: 963, startPoint y: 426, endPoint x: 975, endPoint y: 446, distance: 23.8
click at [963, 426] on select "Choose an option... Pending Applied Excluded (Questions) Excluded (Expired) Exc…" at bounding box center [951, 431] width 169 height 32
click at [867, 415] on select "Choose an option... Pending Applied Excluded (Questions) Excluded (Expired) Exc…" at bounding box center [951, 431] width 169 height 32
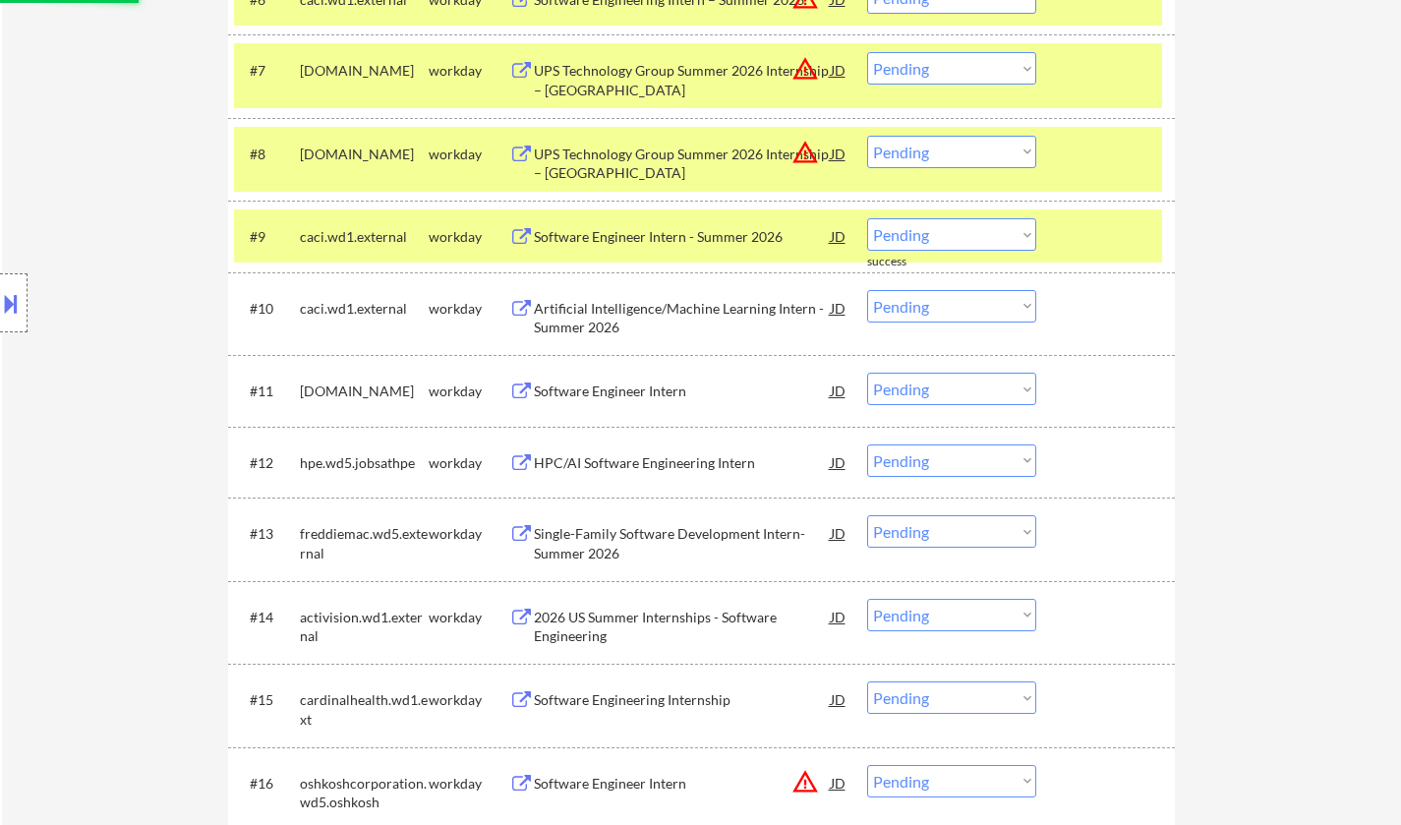
click at [932, 230] on select "Choose an option... Pending Applied Excluded (Questions) Excluded (Expired) Exc…" at bounding box center [951, 234] width 169 height 32
click at [867, 218] on select "Choose an option... Pending Applied Excluded (Questions) Excluded (Expired) Exc…" at bounding box center [951, 234] width 169 height 32
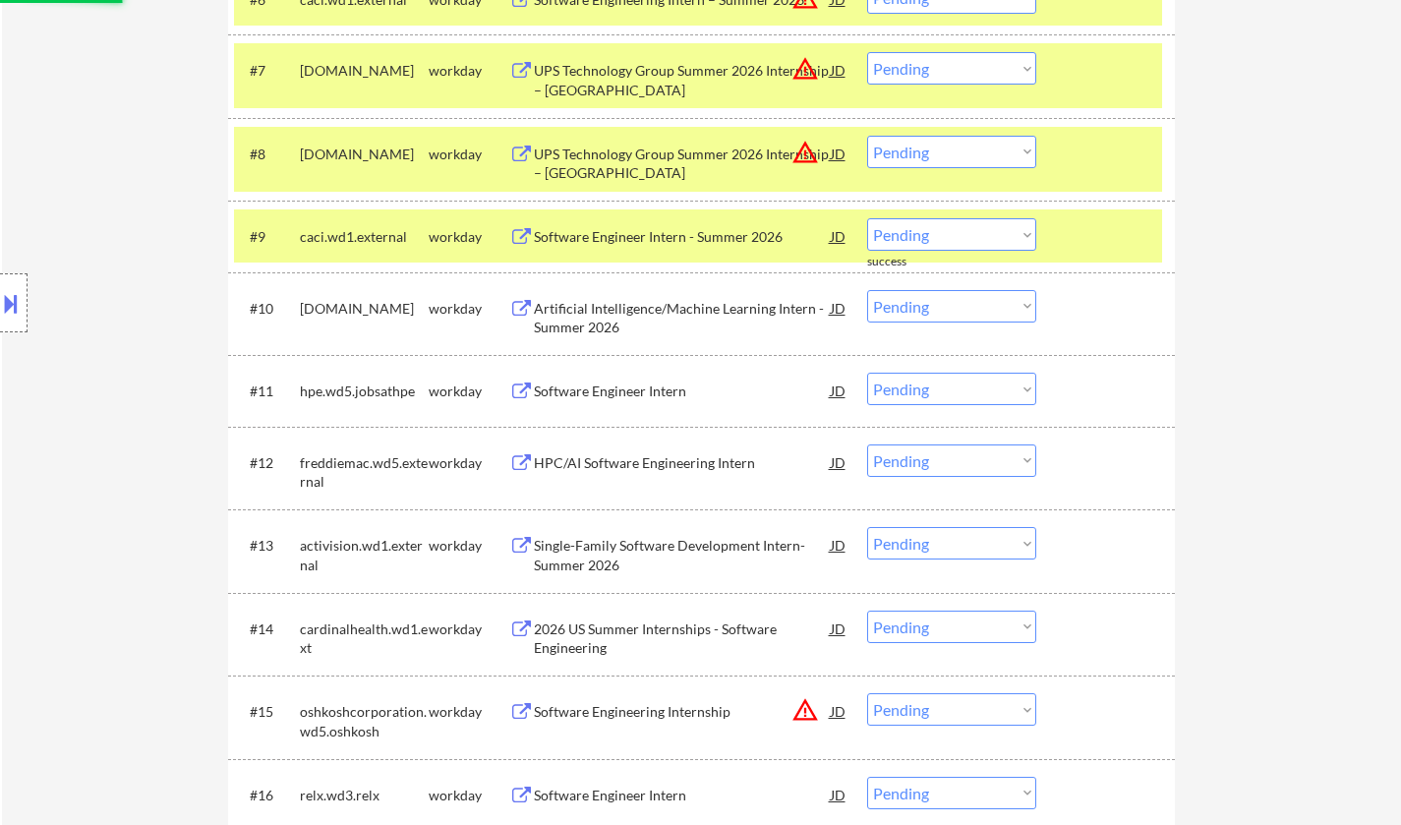
drag, startPoint x: 930, startPoint y: 231, endPoint x: 930, endPoint y: 247, distance: 15.7
click at [930, 231] on select "Choose an option... Pending Applied Excluded (Questions) Excluded (Expired) Exc…" at bounding box center [951, 234] width 169 height 32
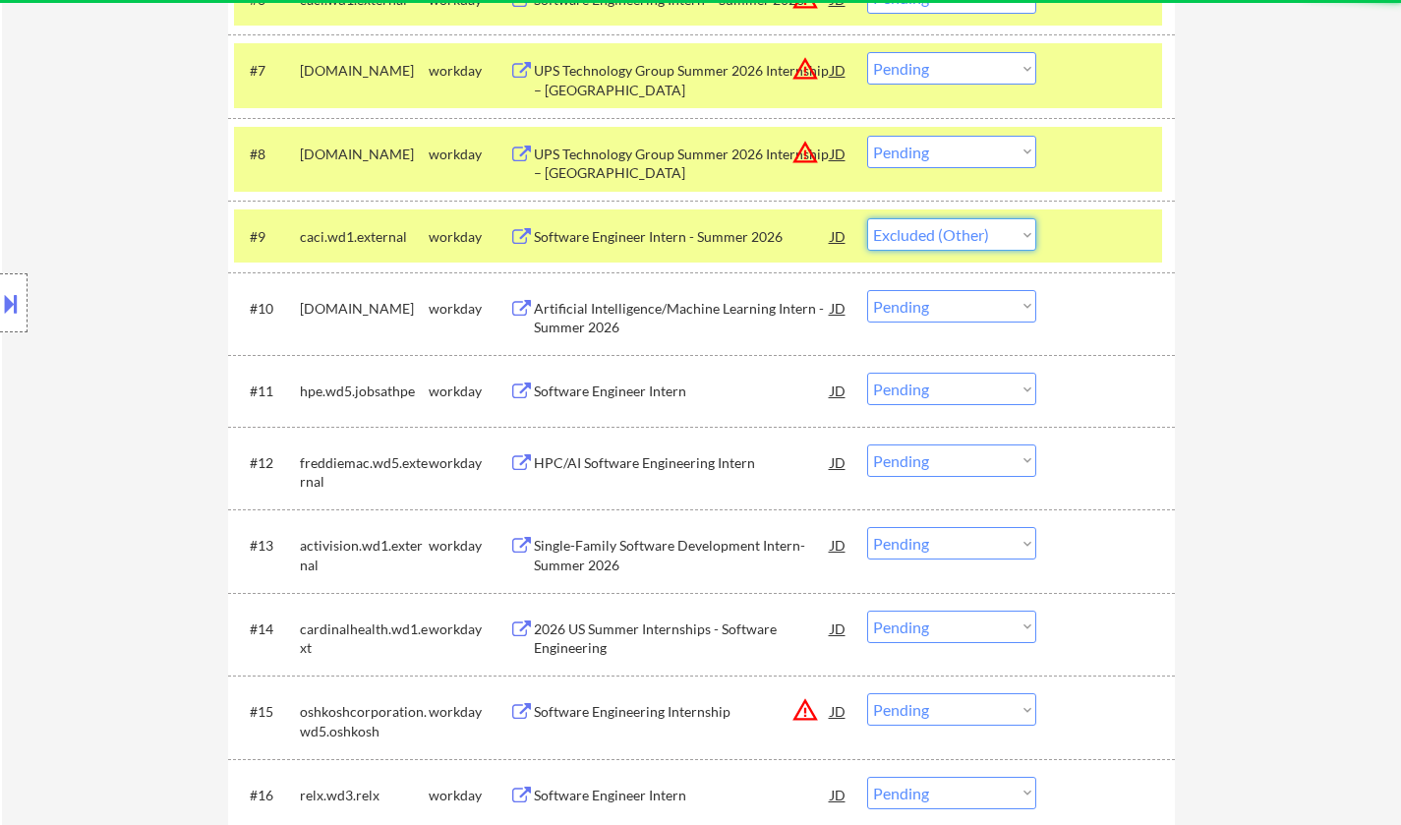
click at [867, 218] on select "Choose an option... Pending Applied Excluded (Questions) Excluded (Expired) Exc…" at bounding box center [951, 234] width 169 height 32
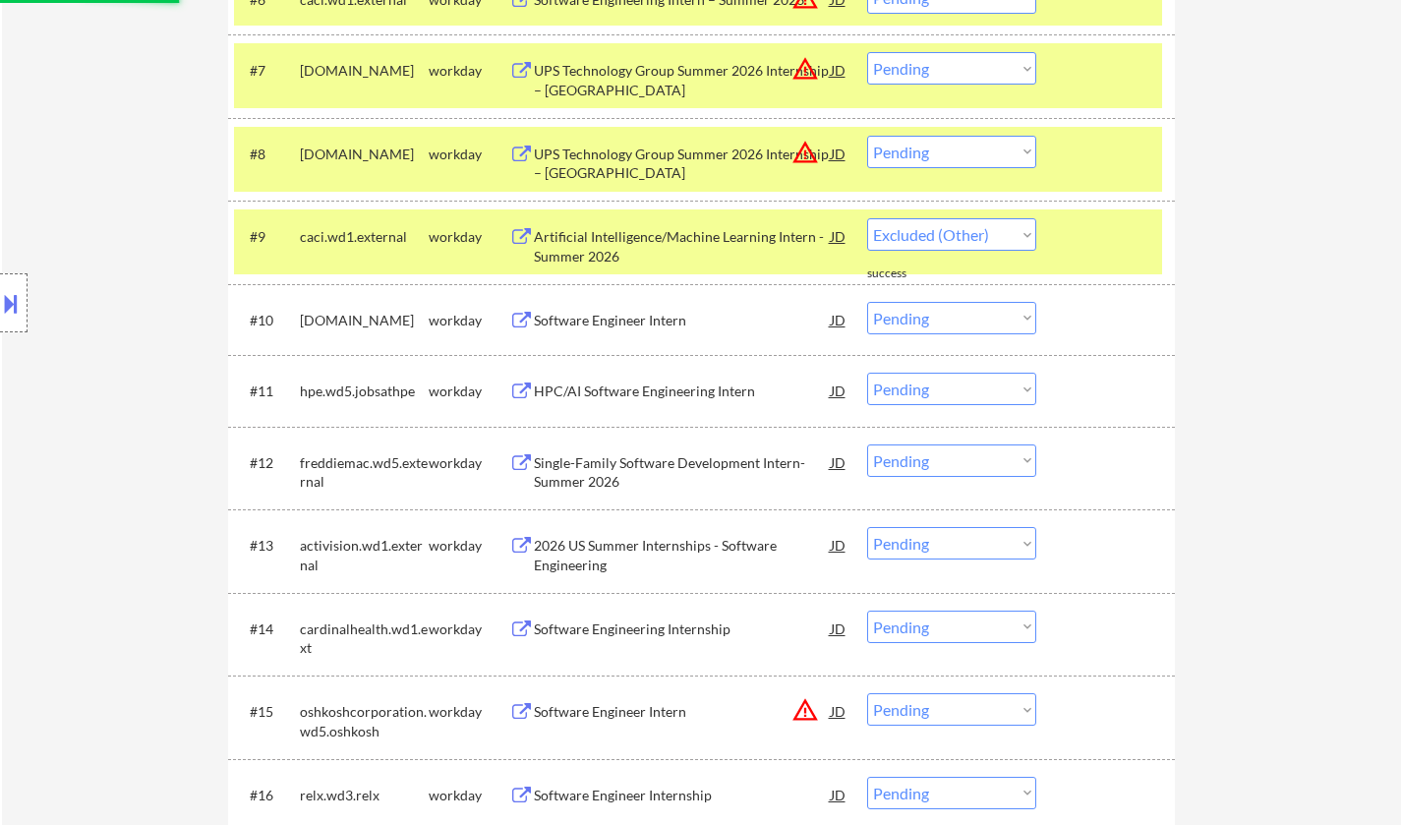
select select ""pending""
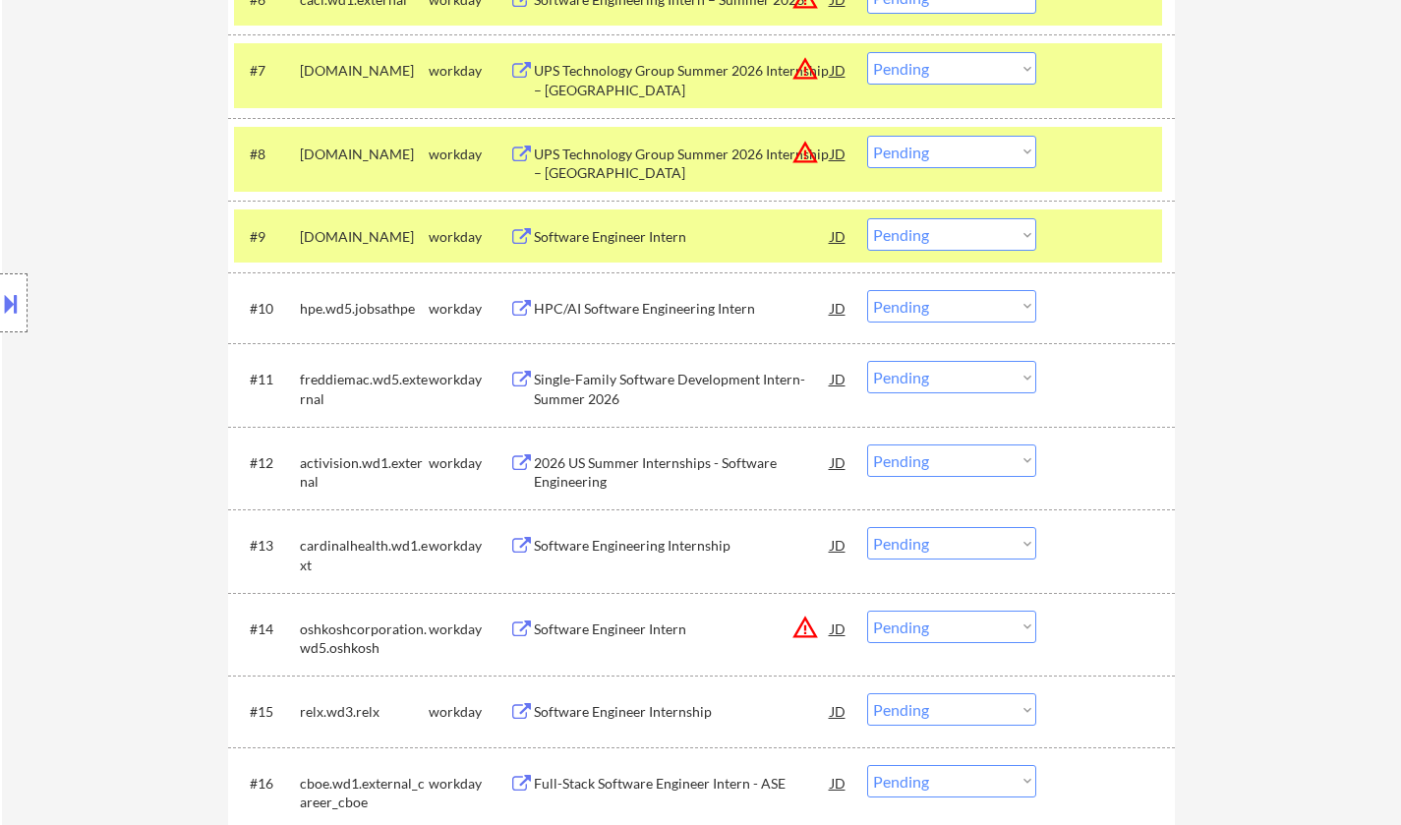
click at [968, 241] on select "Choose an option... Pending Applied Excluded (Questions) Excluded (Expired) Exc…" at bounding box center [951, 234] width 169 height 32
click at [596, 227] on div "Software Engineer Intern" at bounding box center [682, 237] width 297 height 20
